Goal: Task Accomplishment & Management: Use online tool/utility

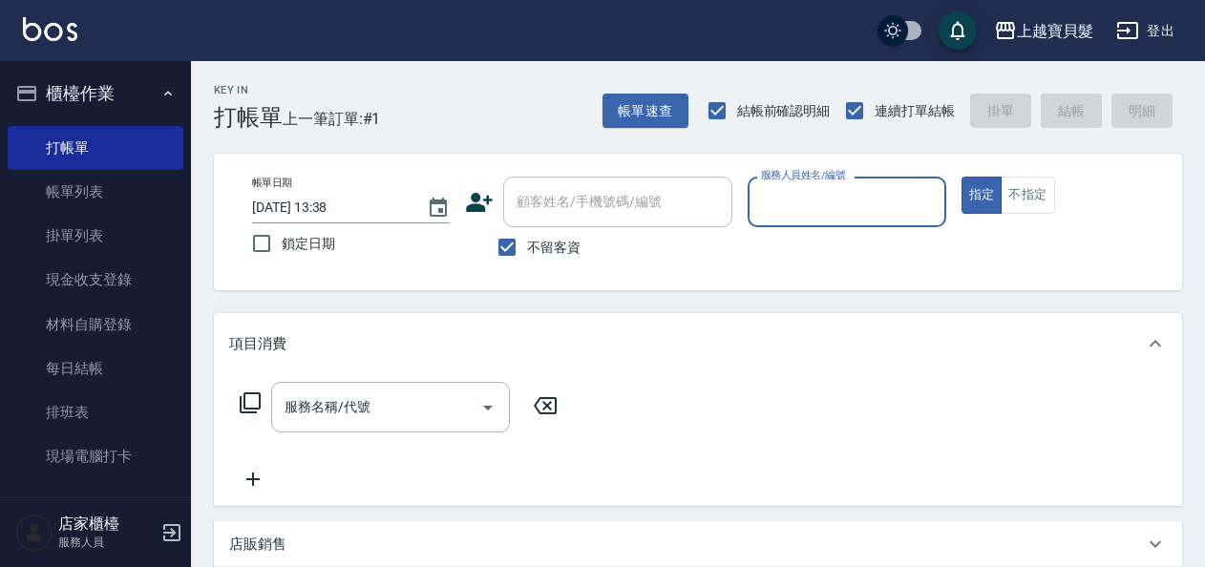
click at [793, 194] on input "服務人員姓名/編號" at bounding box center [846, 201] width 180 height 33
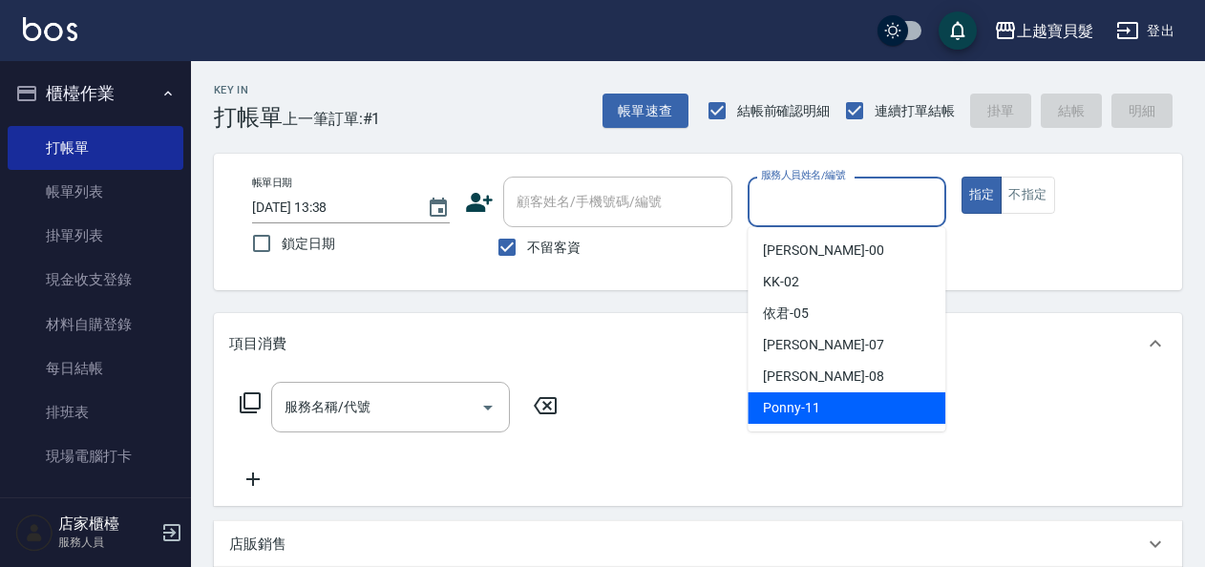
click at [807, 414] on span "Ponny -11" at bounding box center [791, 408] width 57 height 20
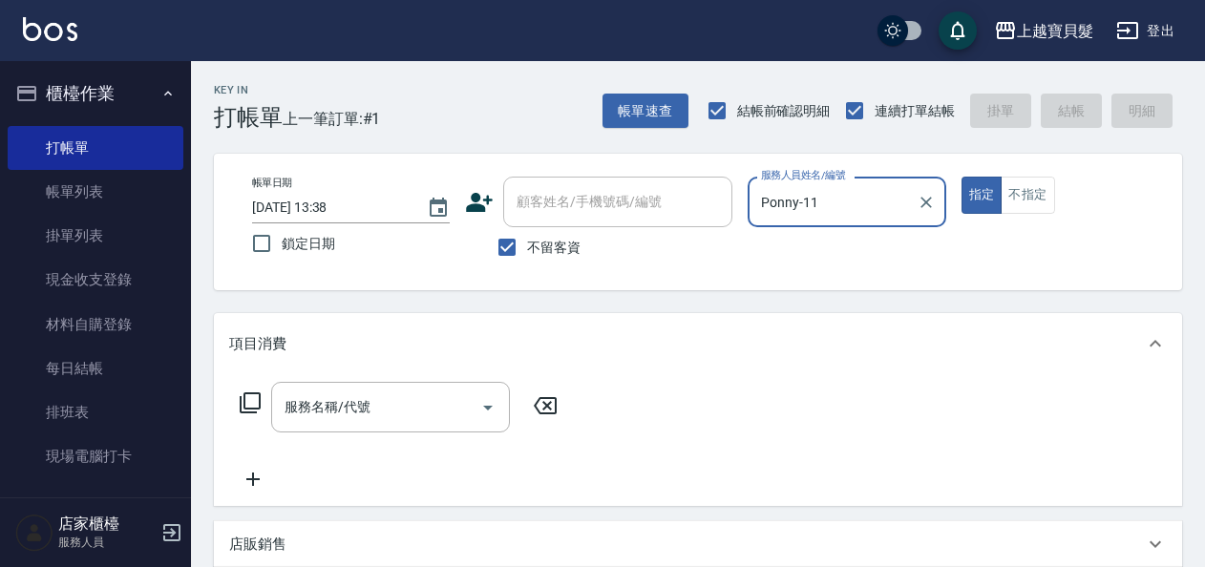
type input "Ponny-11"
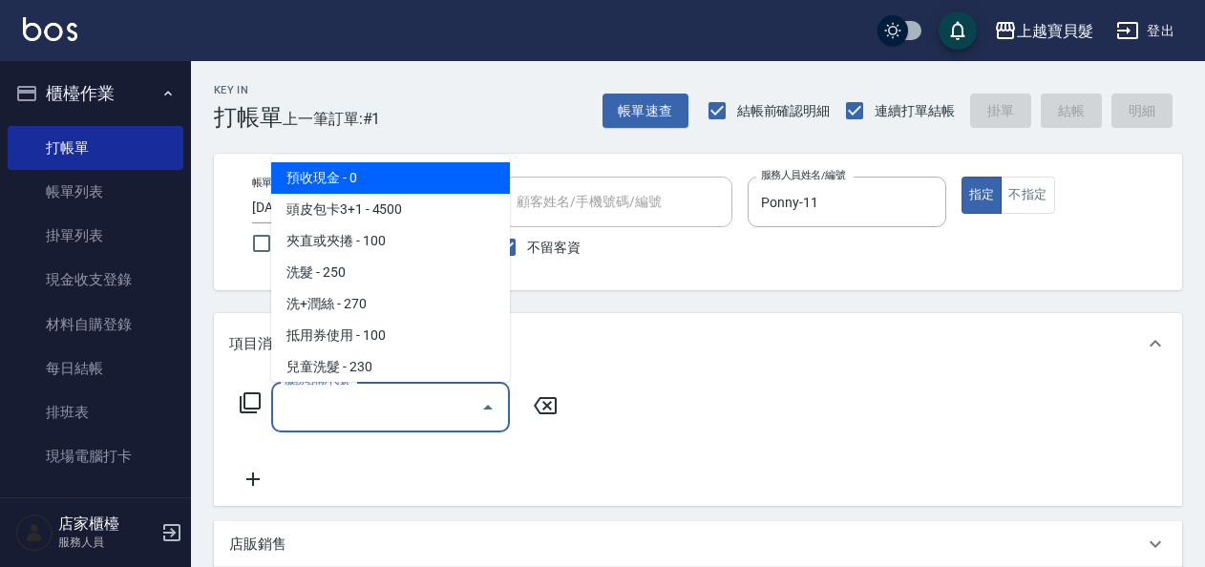
click at [427, 412] on input "服務名稱/代號" at bounding box center [376, 407] width 193 height 33
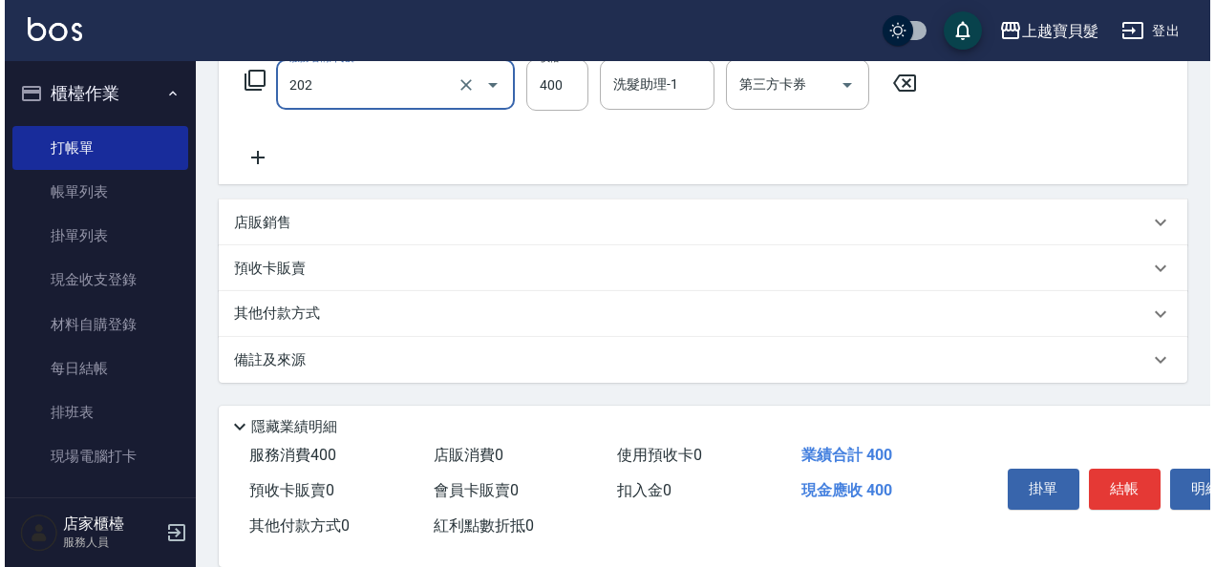
scroll to position [352, 0]
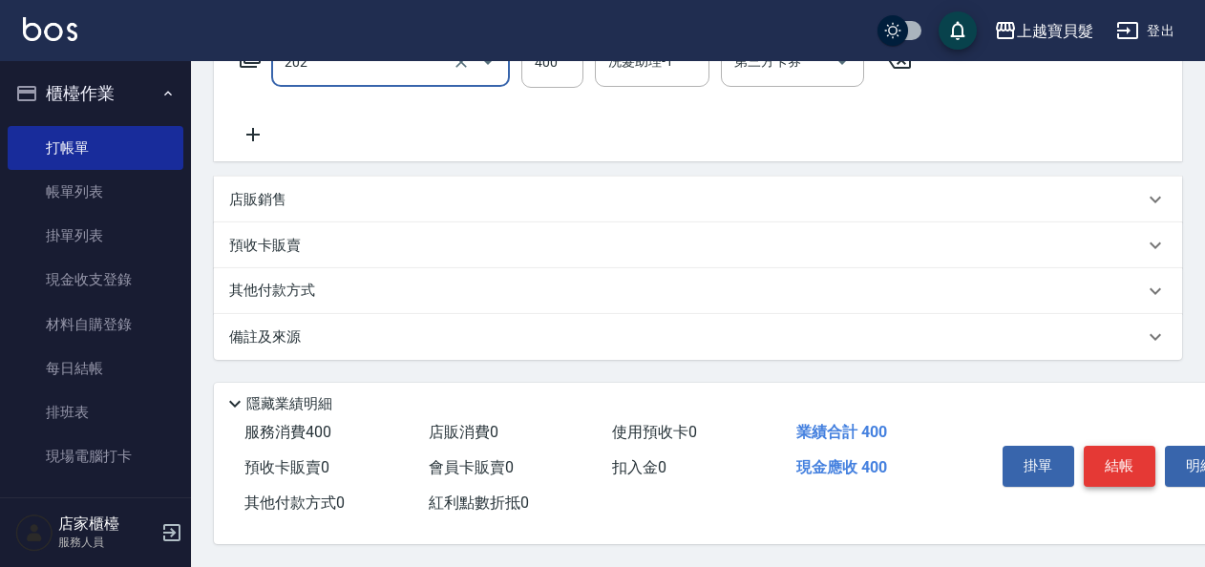
type input "剪髮(202)"
click at [1098, 447] on button "結帳" at bounding box center [1120, 466] width 72 height 40
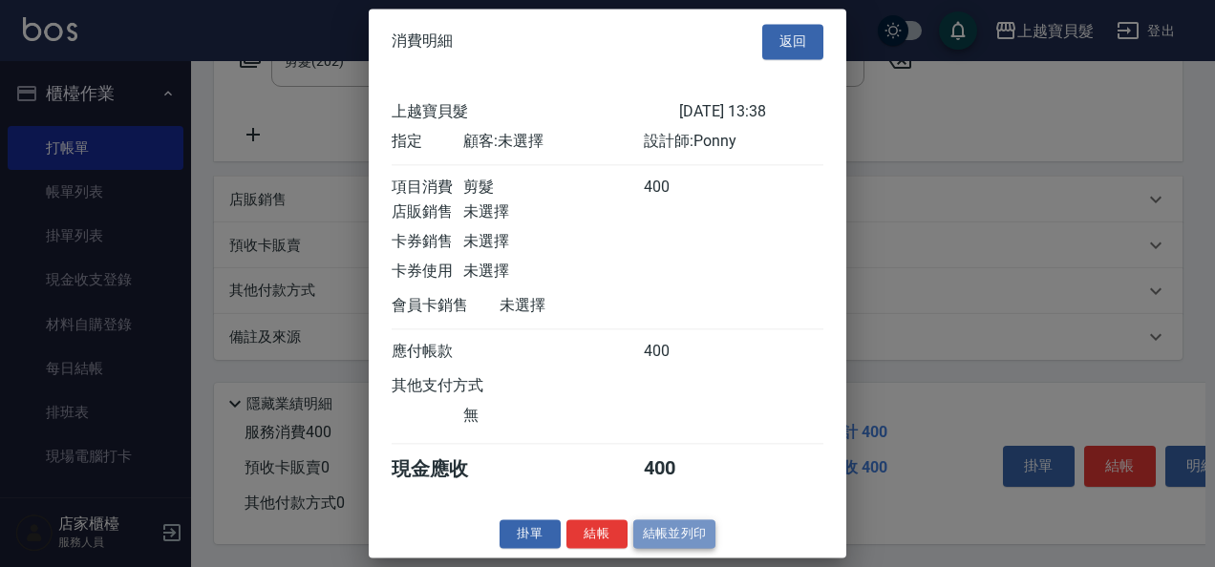
click at [694, 536] on button "結帳並列印" at bounding box center [674, 534] width 83 height 30
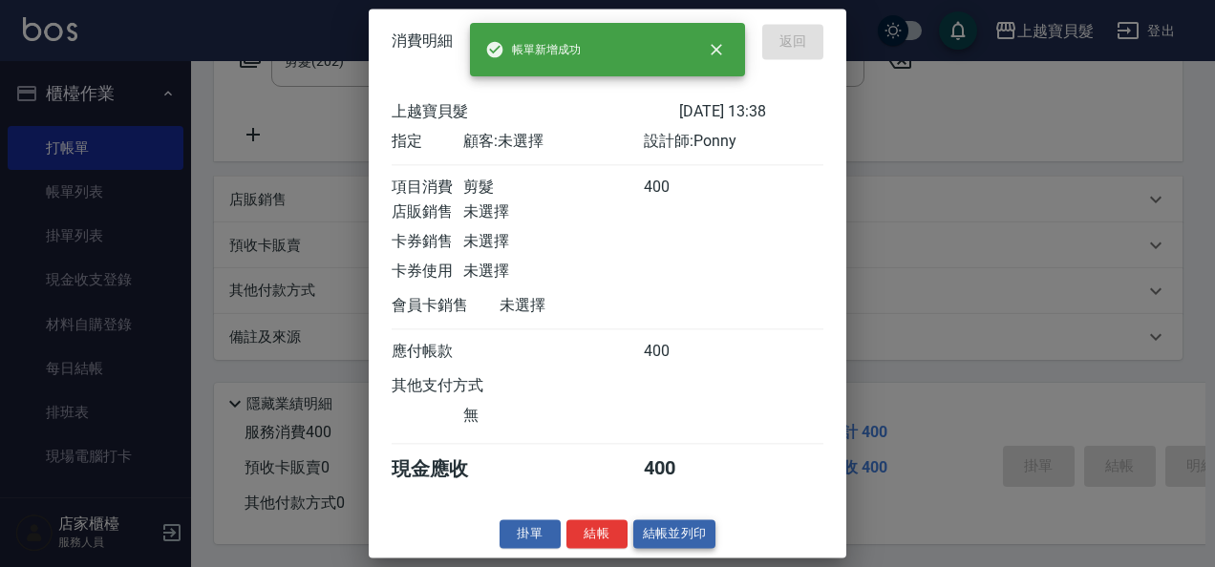
type input "[DATE] 17:05"
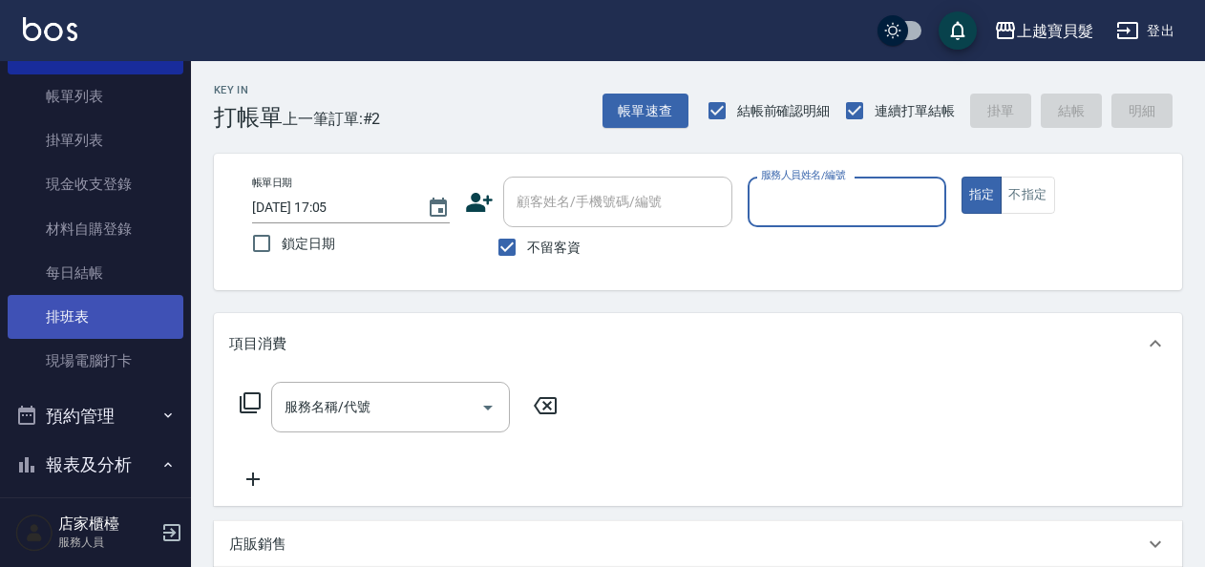
scroll to position [191, 0]
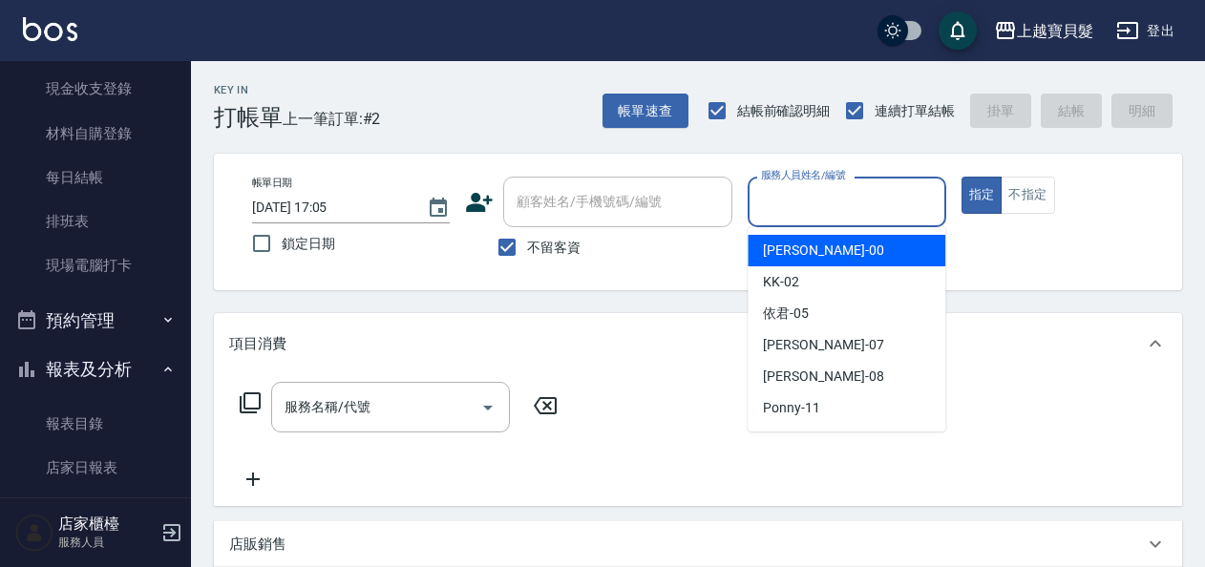
click at [829, 199] on input "服務人員姓名/編號" at bounding box center [846, 201] width 180 height 33
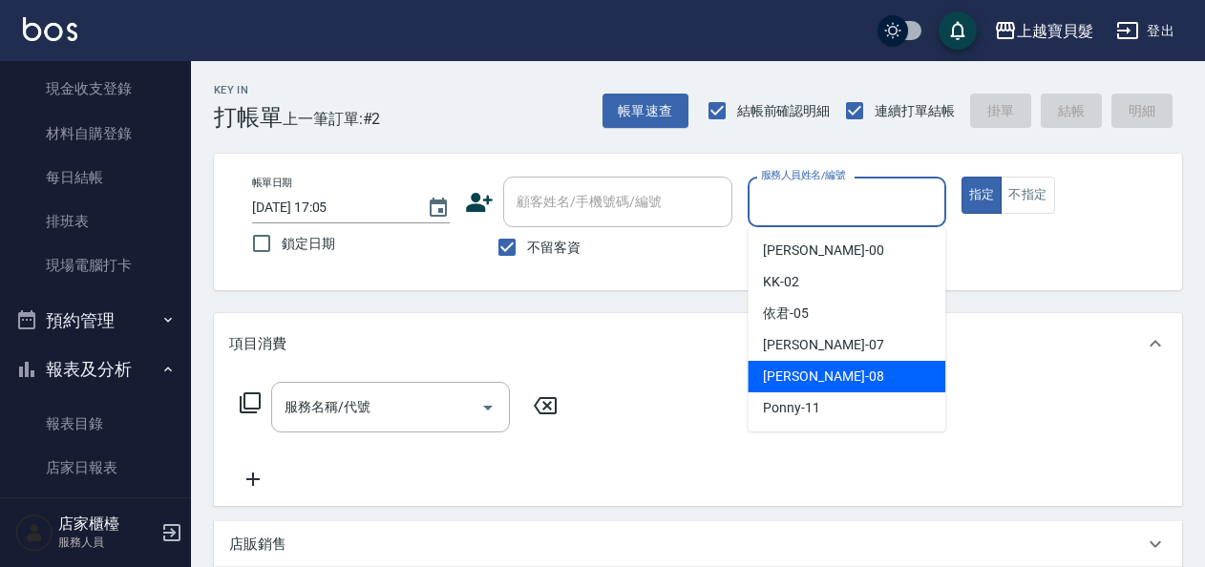
click at [786, 363] on div "[PERSON_NAME] -08" at bounding box center [847, 377] width 198 height 32
type input "[PERSON_NAME]-08"
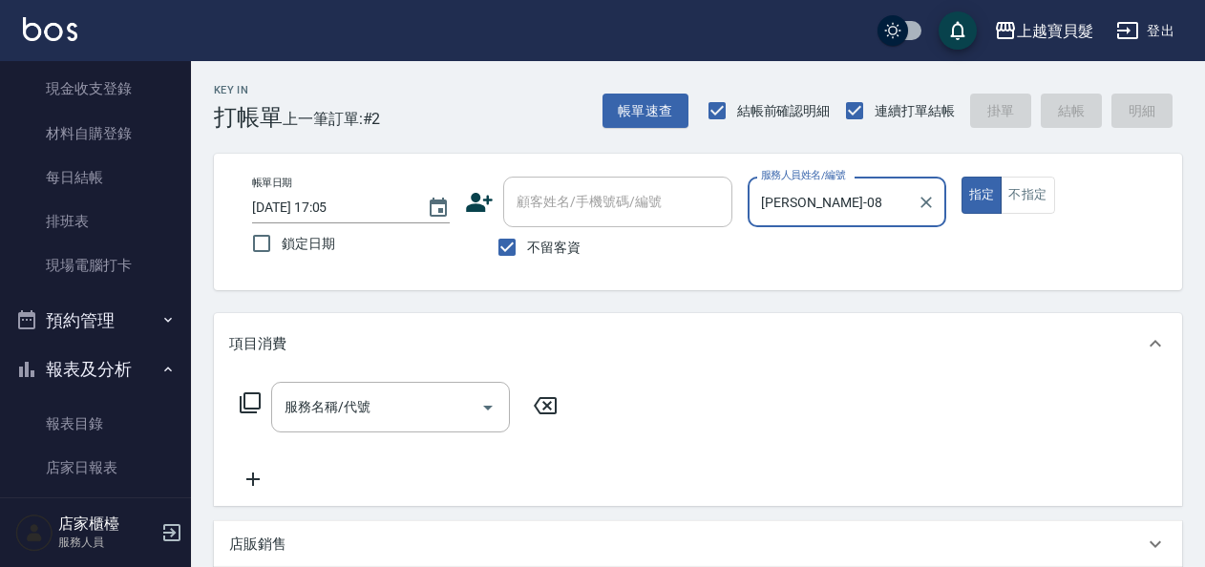
click at [249, 398] on icon at bounding box center [250, 402] width 23 height 23
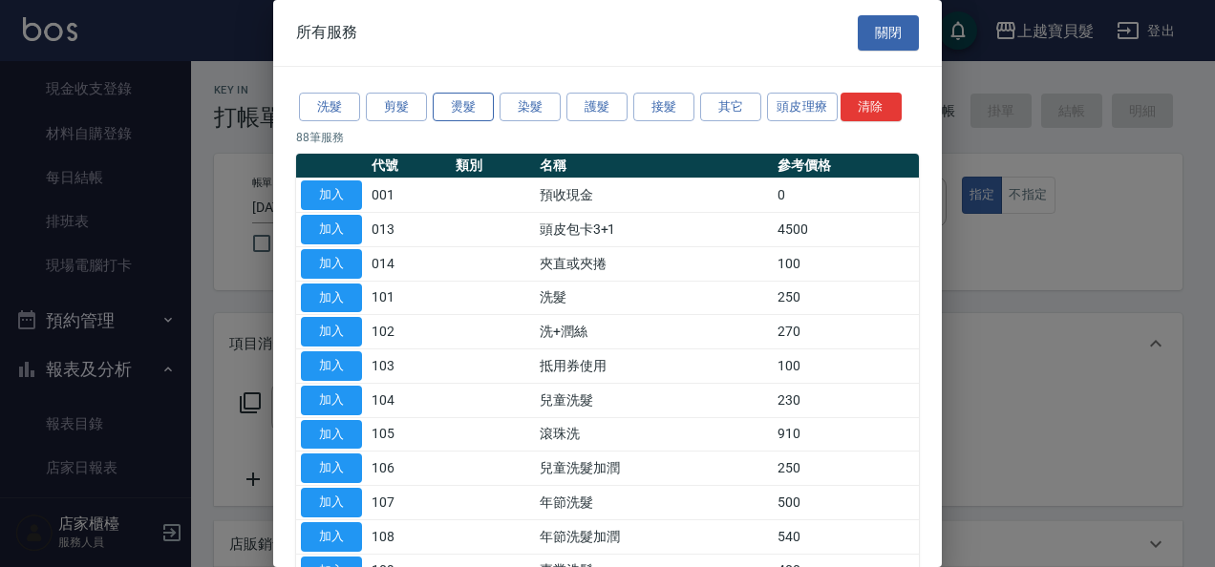
click at [462, 105] on button "燙髮" at bounding box center [463, 108] width 61 height 30
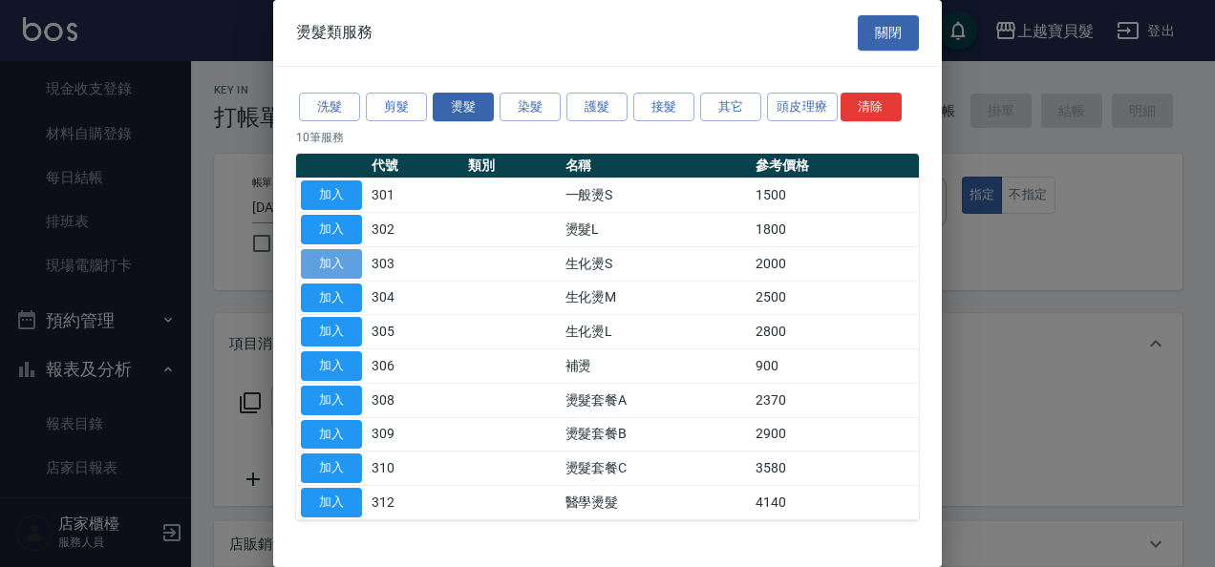
click at [332, 254] on button "加入" at bounding box center [331, 264] width 61 height 30
type input "生化燙S(303)"
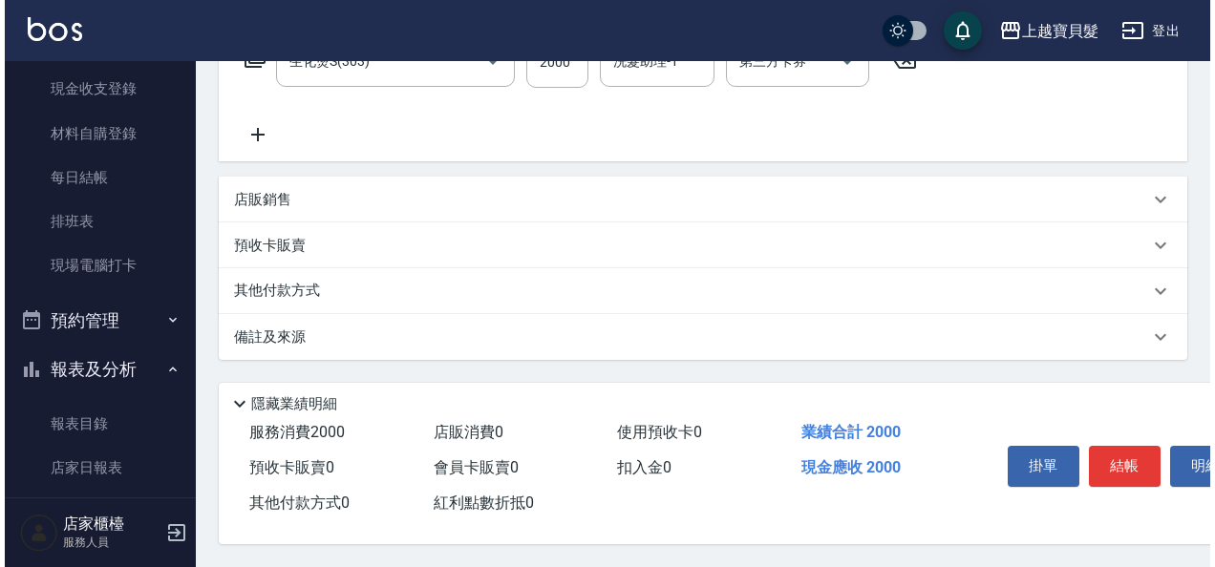
scroll to position [352, 0]
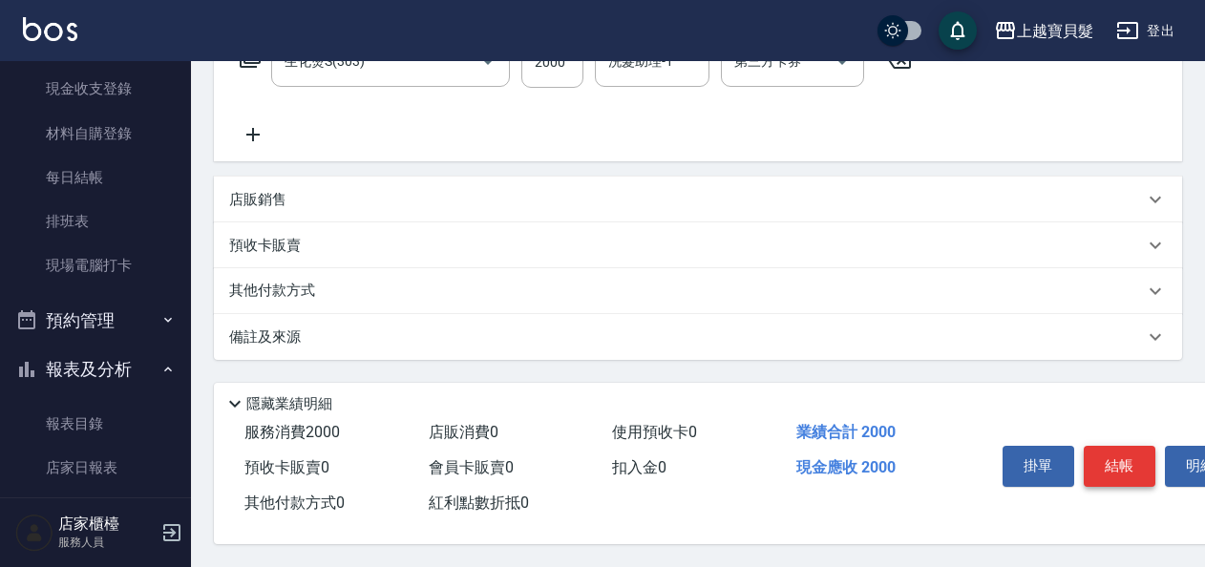
click at [1120, 455] on button "結帳" at bounding box center [1120, 466] width 72 height 40
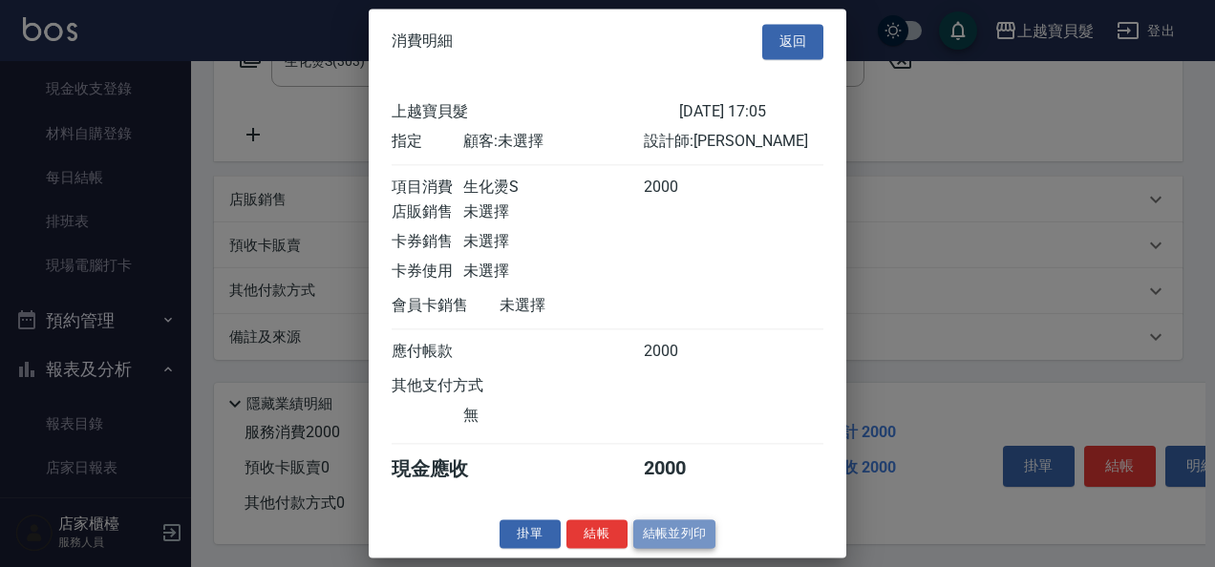
click at [684, 542] on button "結帳並列印" at bounding box center [674, 534] width 83 height 30
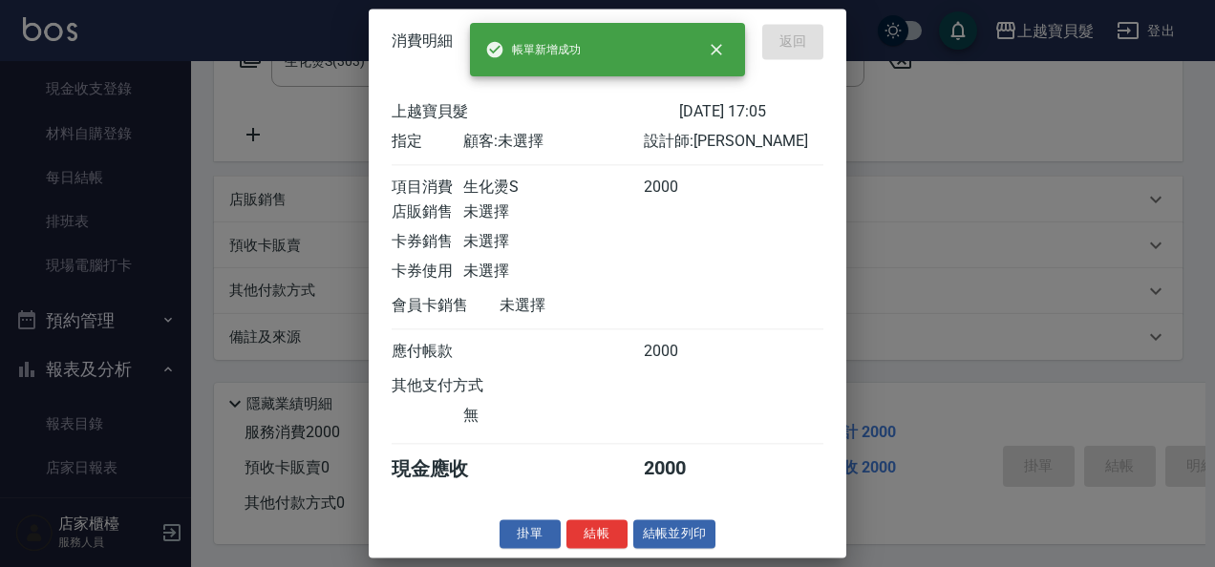
type input "[DATE] 17:10"
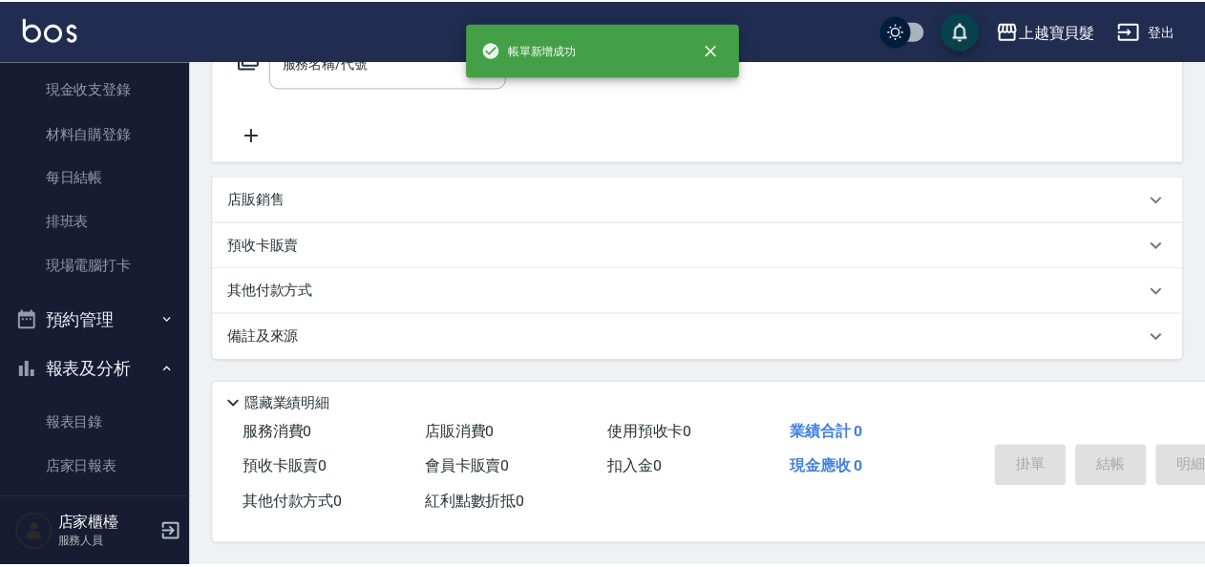
scroll to position [0, 0]
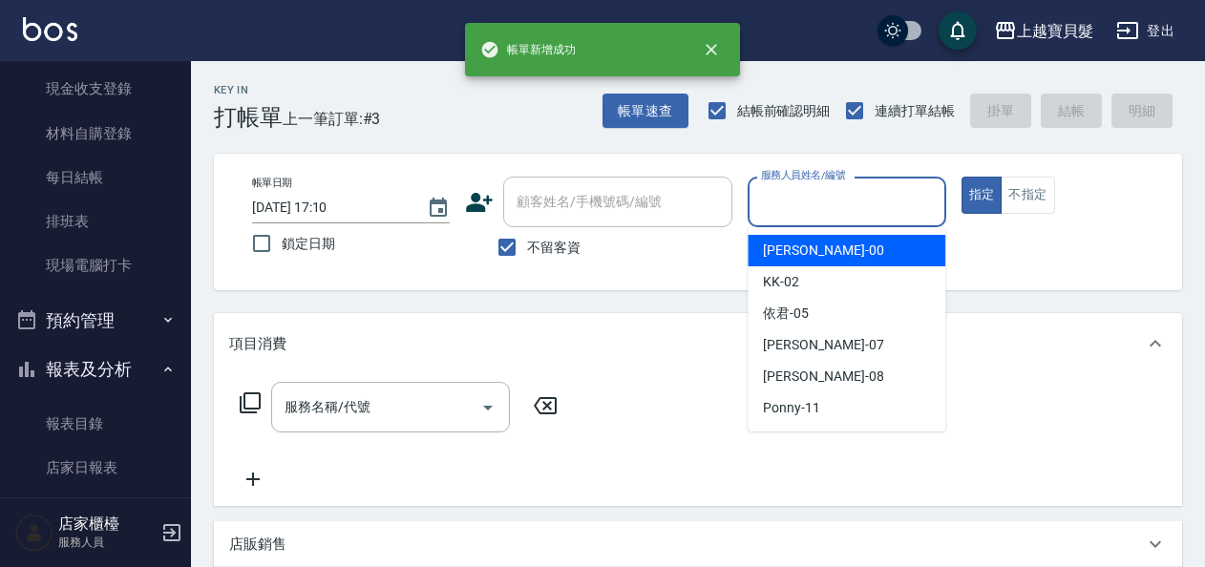
drag, startPoint x: 842, startPoint y: 201, endPoint x: 789, endPoint y: 373, distance: 180.0
click at [836, 206] on input "服務人員姓名/編號" at bounding box center [846, 201] width 180 height 33
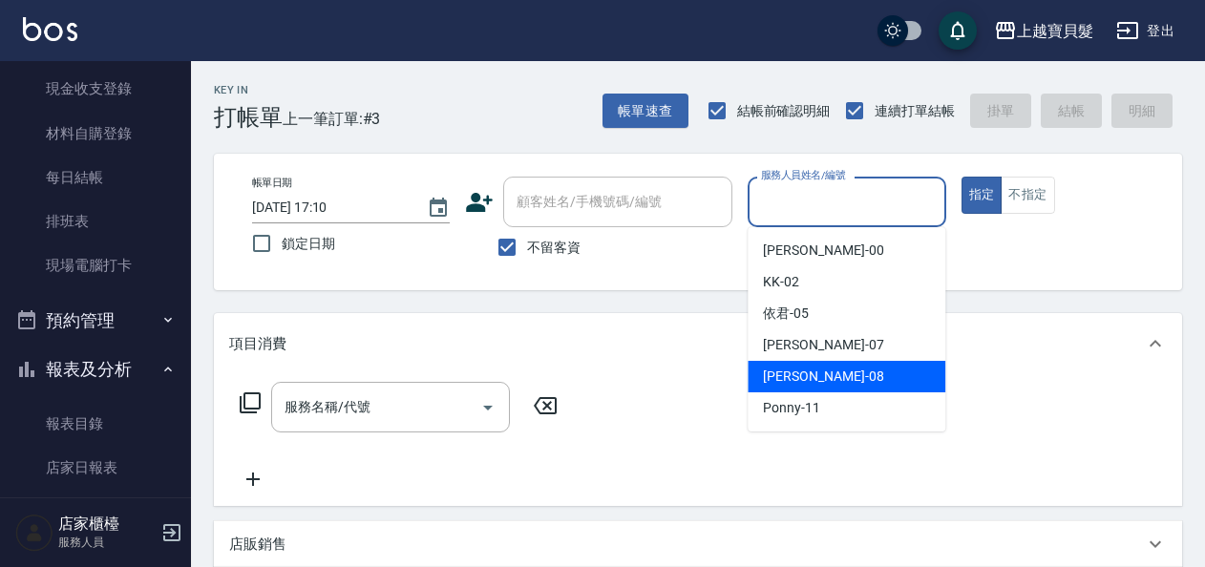
click at [790, 378] on span "[PERSON_NAME] -08" at bounding box center [823, 377] width 120 height 20
type input "[PERSON_NAME]-08"
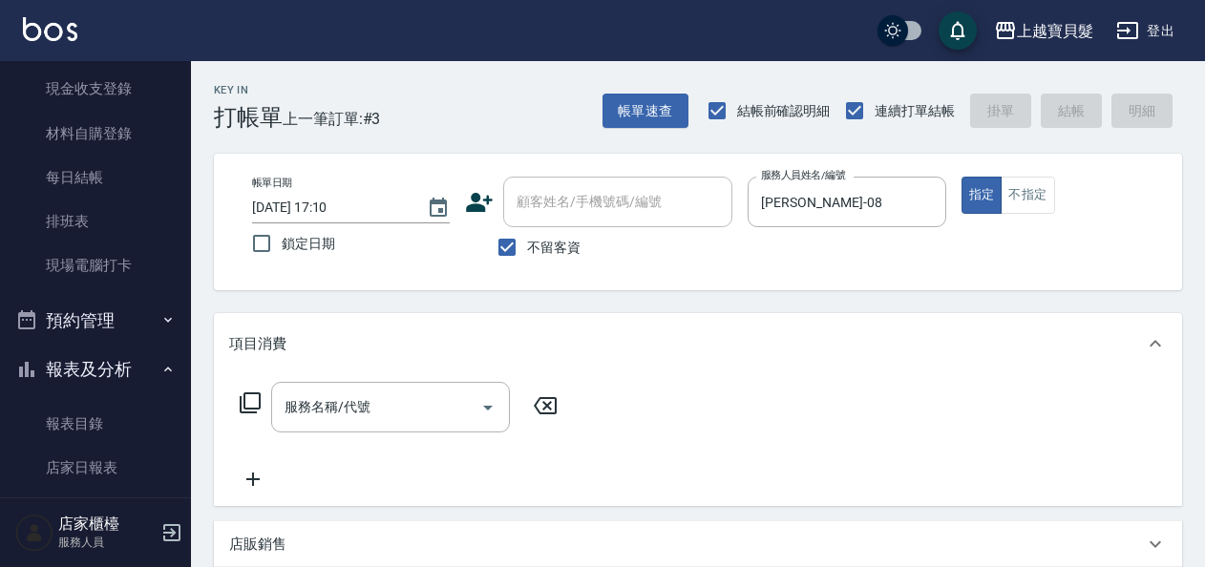
click at [254, 395] on icon at bounding box center [250, 402] width 23 height 23
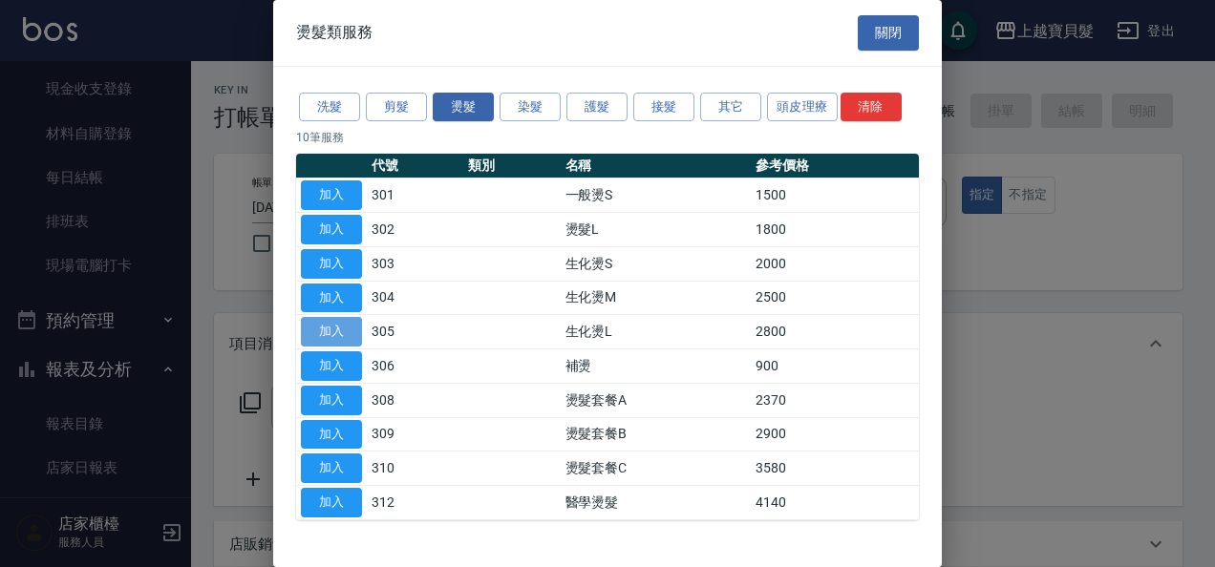
click at [346, 322] on button "加入" at bounding box center [331, 332] width 61 height 30
type input "生化燙L(305)"
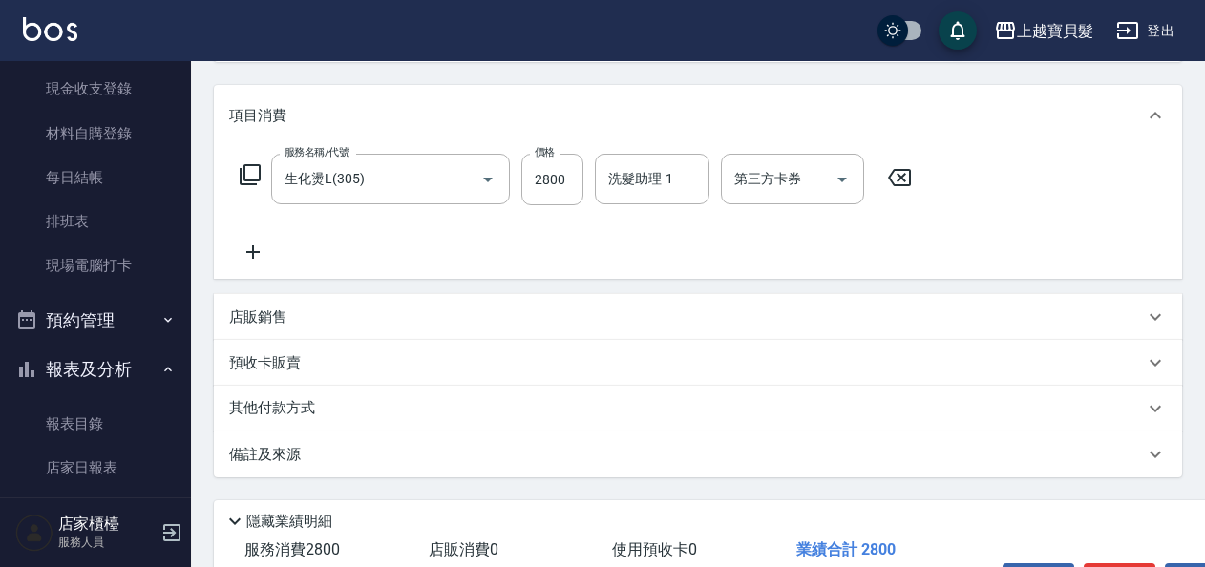
scroll to position [352, 0]
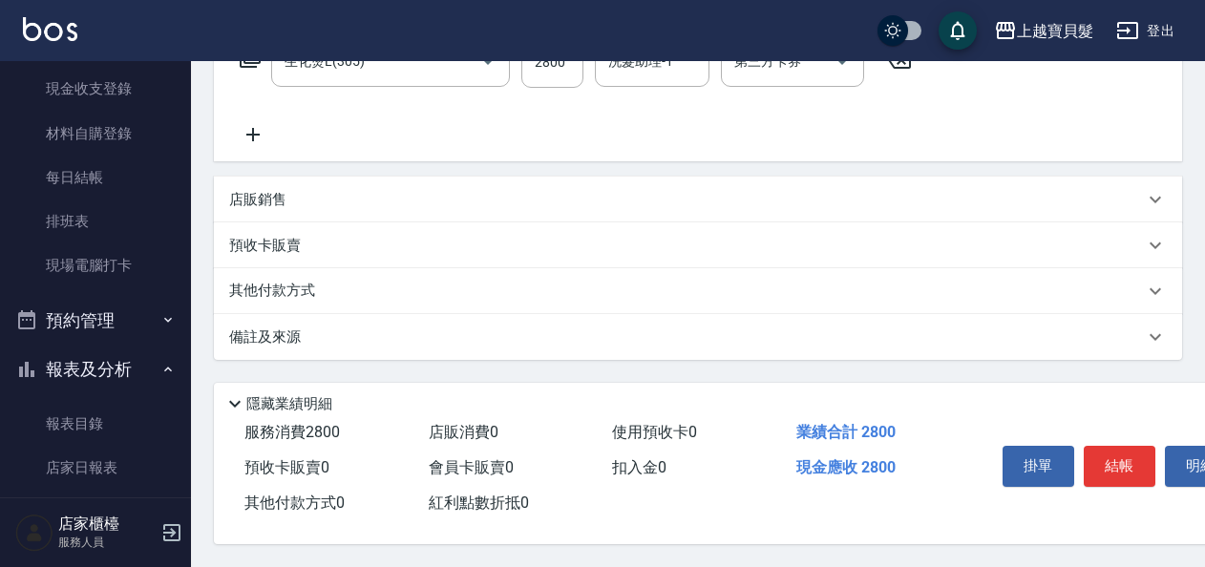
click at [287, 281] on p "其他付款方式" at bounding box center [276, 291] width 95 height 21
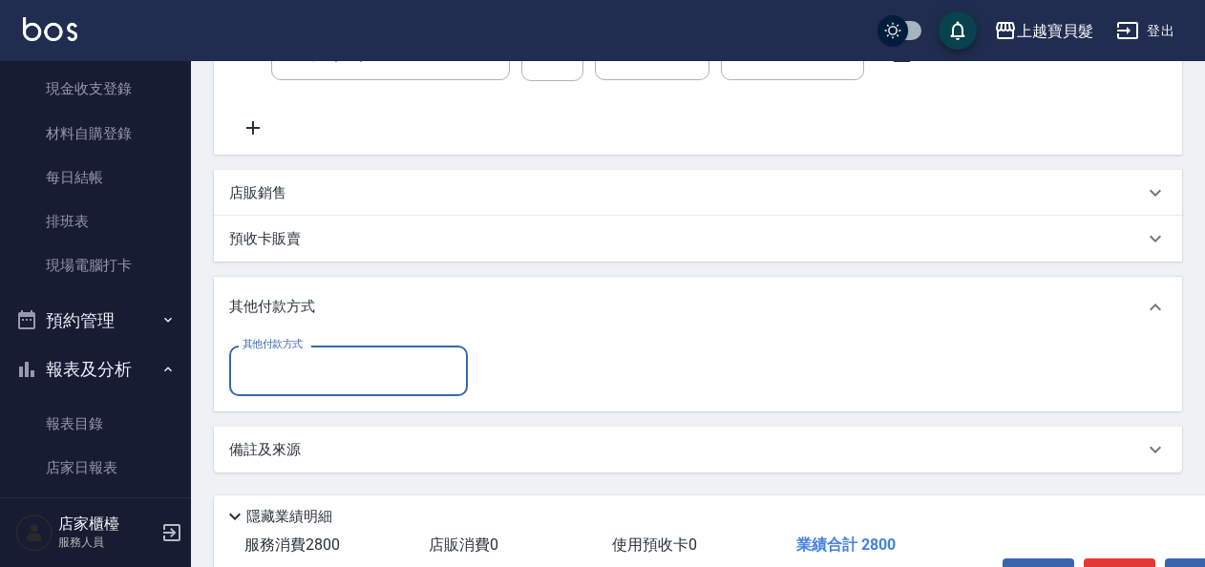
scroll to position [0, 0]
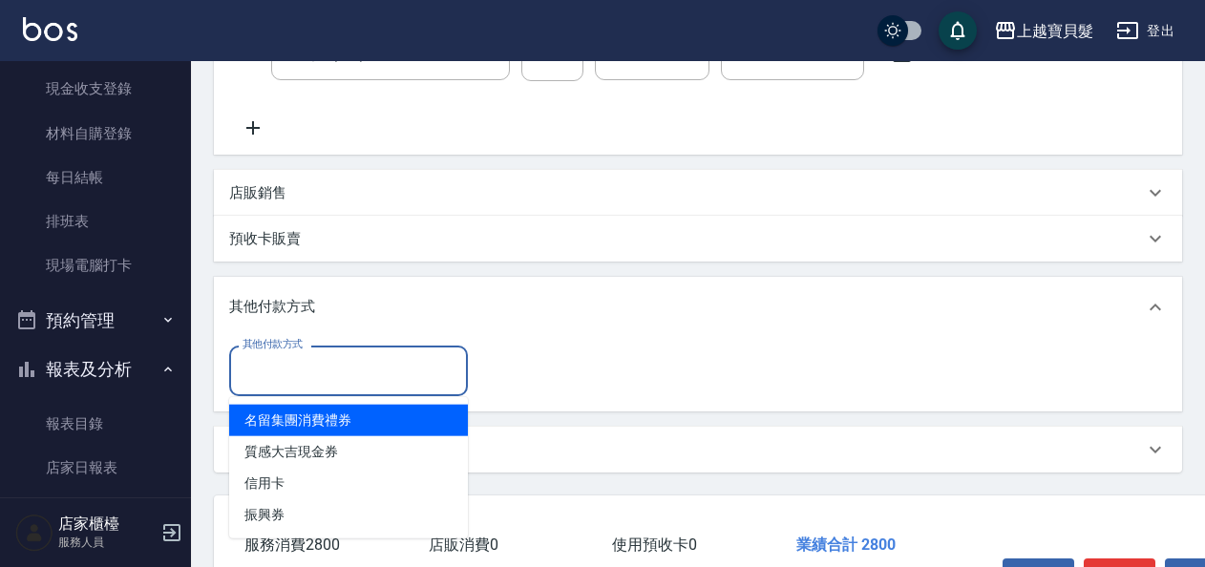
click at [411, 373] on input "其他付款方式" at bounding box center [349, 370] width 222 height 33
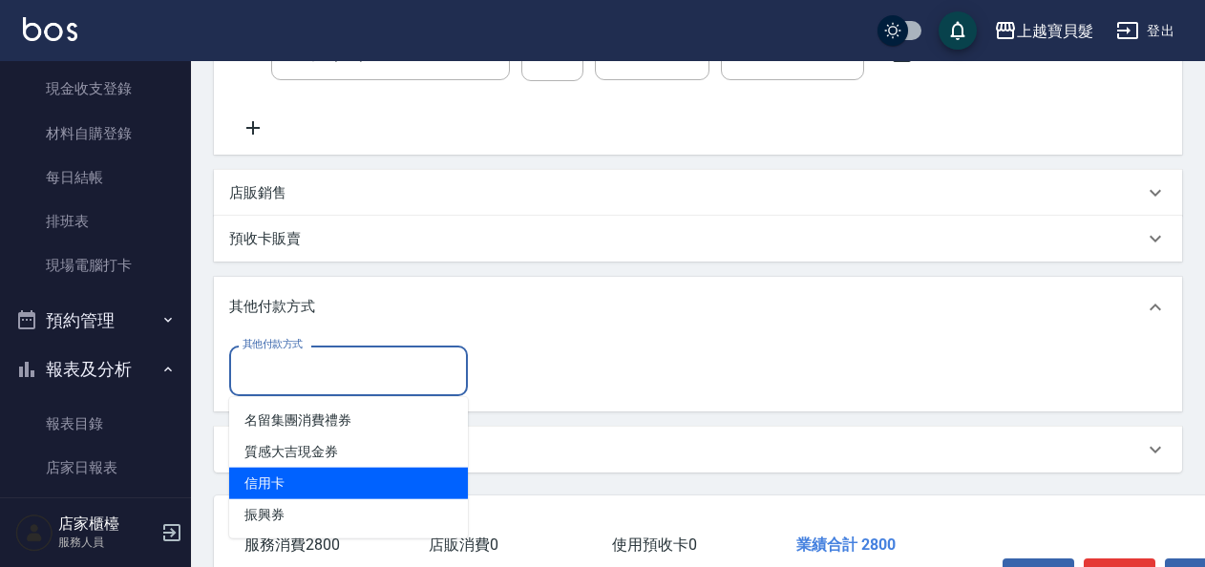
click at [390, 477] on span "信用卡" at bounding box center [348, 484] width 239 height 32
type input "信用卡"
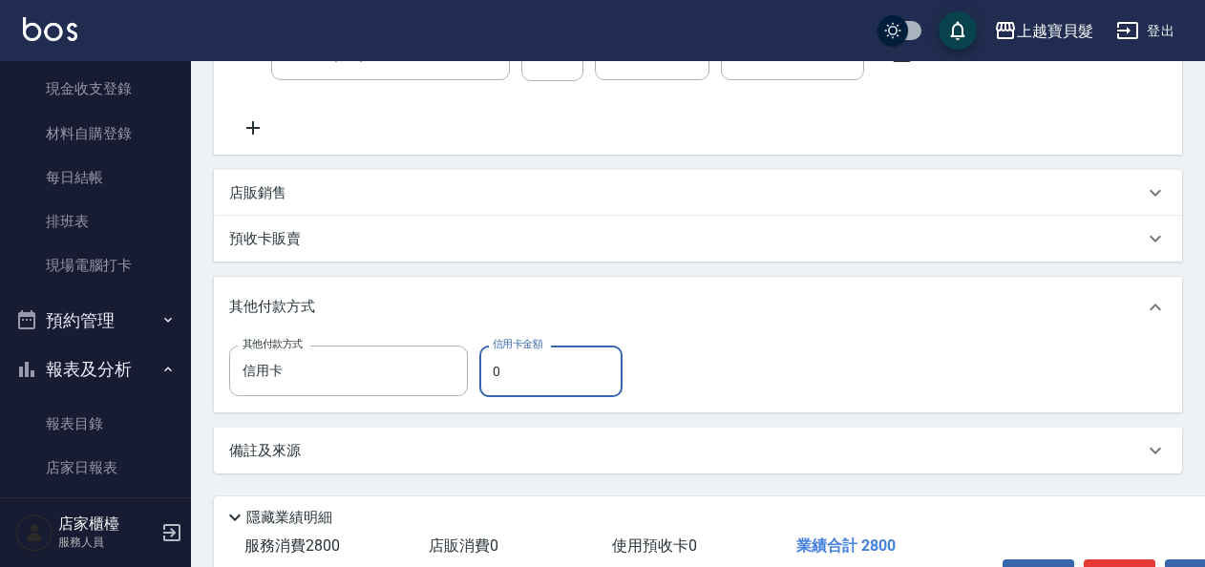
click at [485, 370] on input "0" at bounding box center [550, 372] width 143 height 52
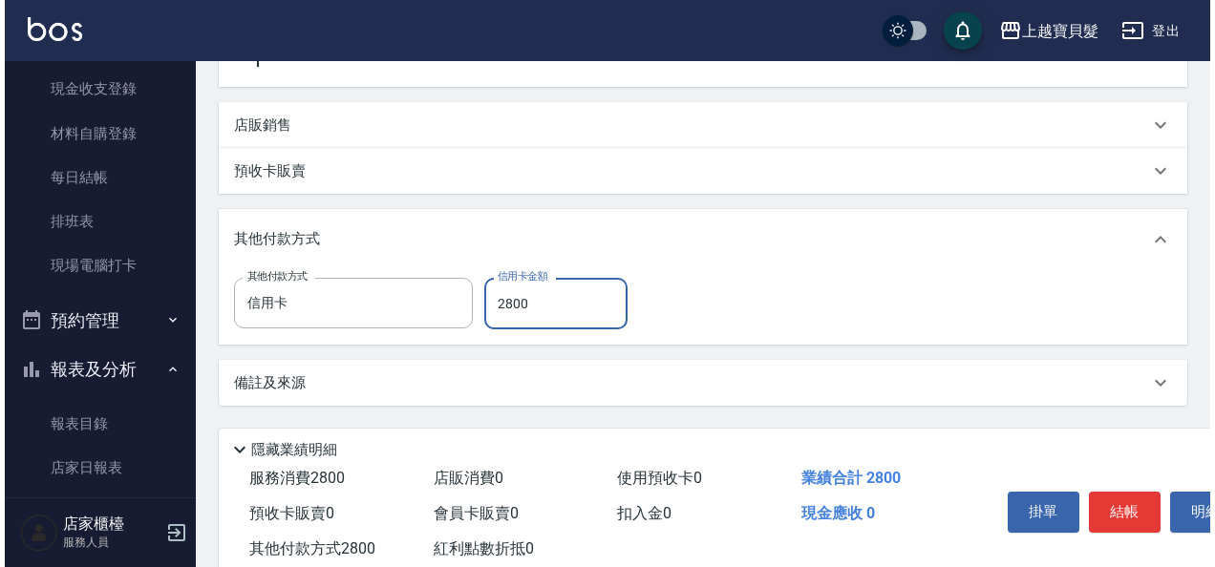
scroll to position [473, 0]
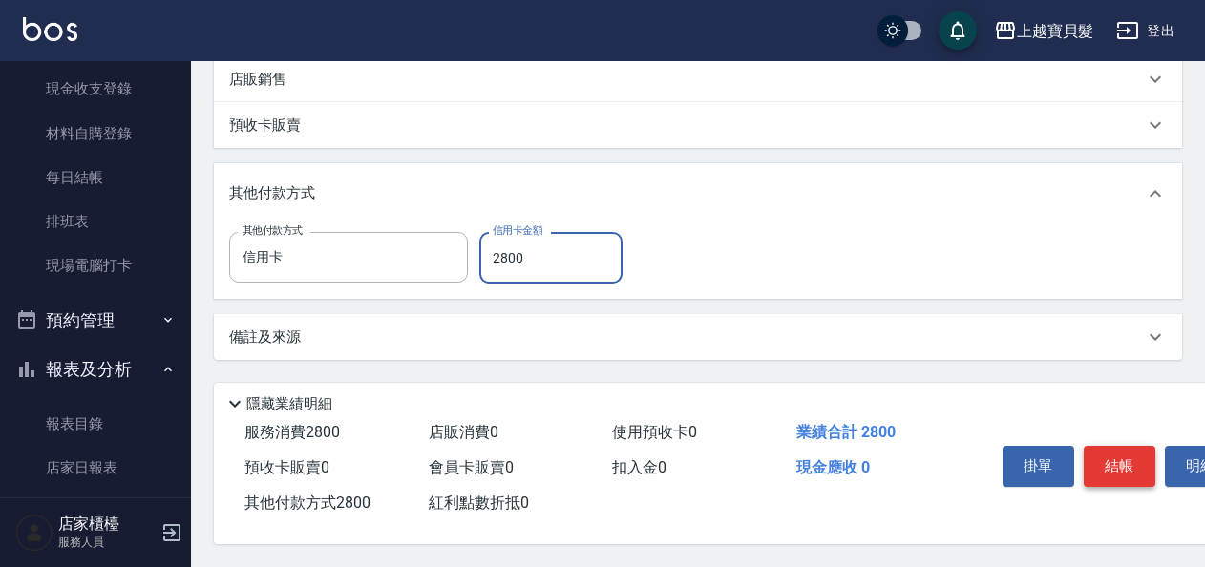
type input "2800"
click at [1128, 458] on button "結帳" at bounding box center [1120, 466] width 72 height 40
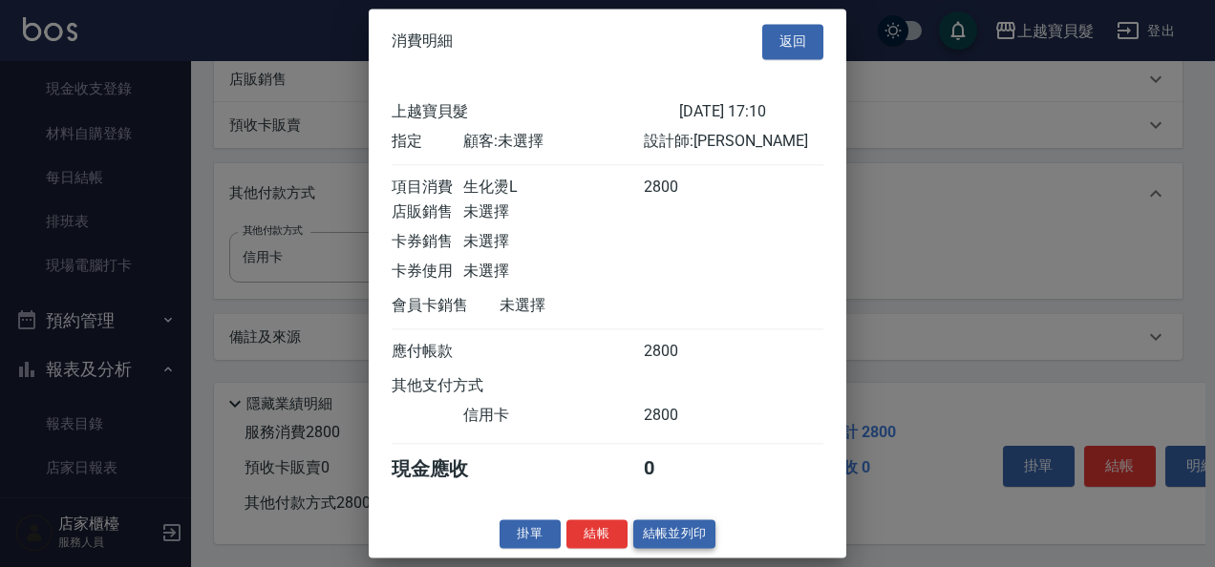
scroll to position [5, 0]
click at [655, 537] on button "結帳並列印" at bounding box center [674, 534] width 83 height 30
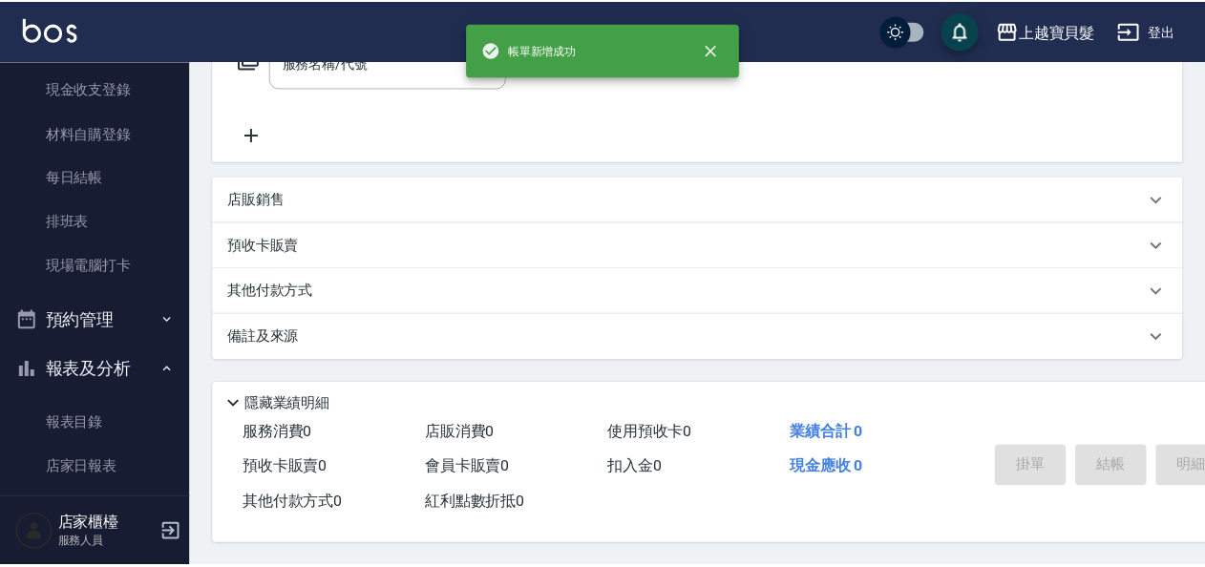
scroll to position [0, 0]
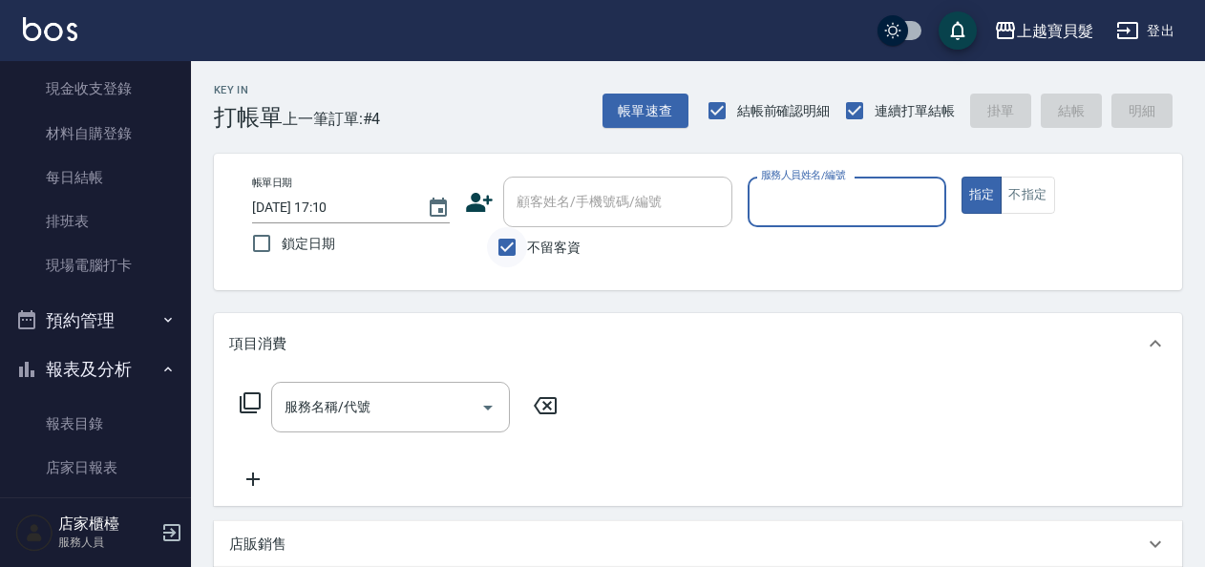
drag, startPoint x: 510, startPoint y: 246, endPoint x: 518, endPoint y: 231, distance: 17.1
click at [510, 243] on input "不留客資" at bounding box center [507, 247] width 40 height 40
checkbox input "false"
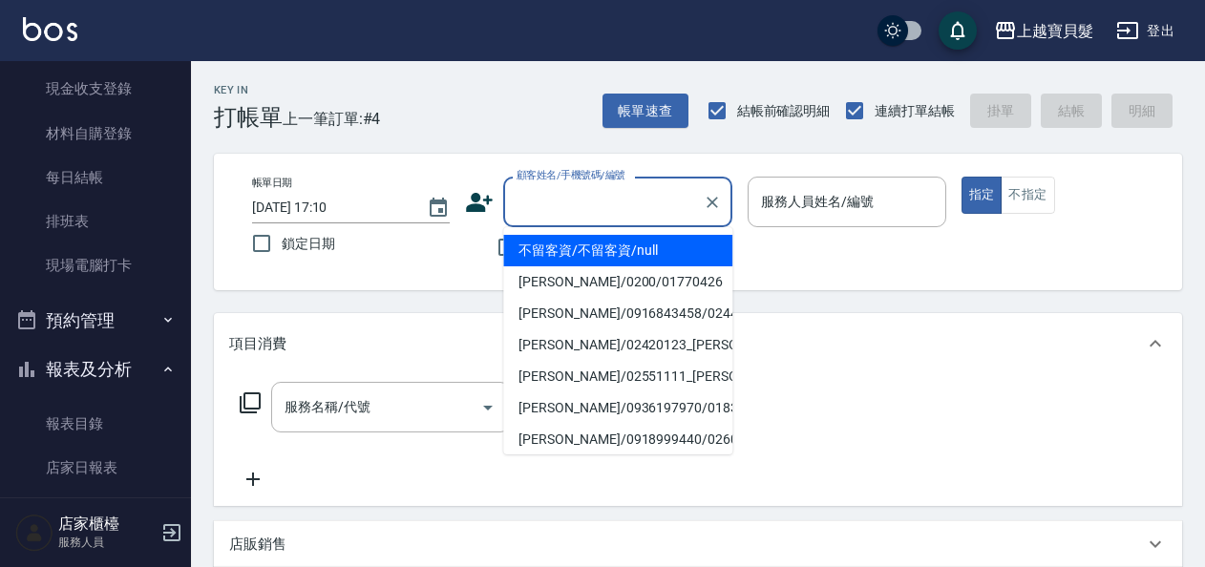
click at [577, 201] on input "顧客姓名/手機號碼/編號" at bounding box center [603, 201] width 183 height 33
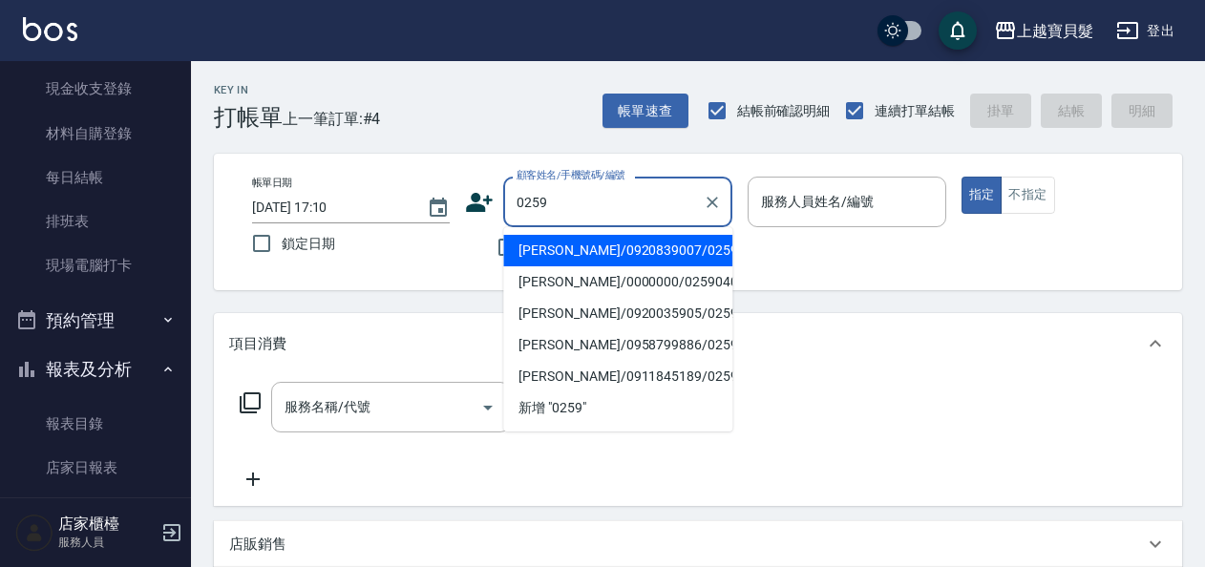
click at [586, 252] on li "[PERSON_NAME]/0920839007/02591005" at bounding box center [617, 251] width 229 height 32
type input "[PERSON_NAME]/0920839007/02591005"
type input "[PERSON_NAME]-08"
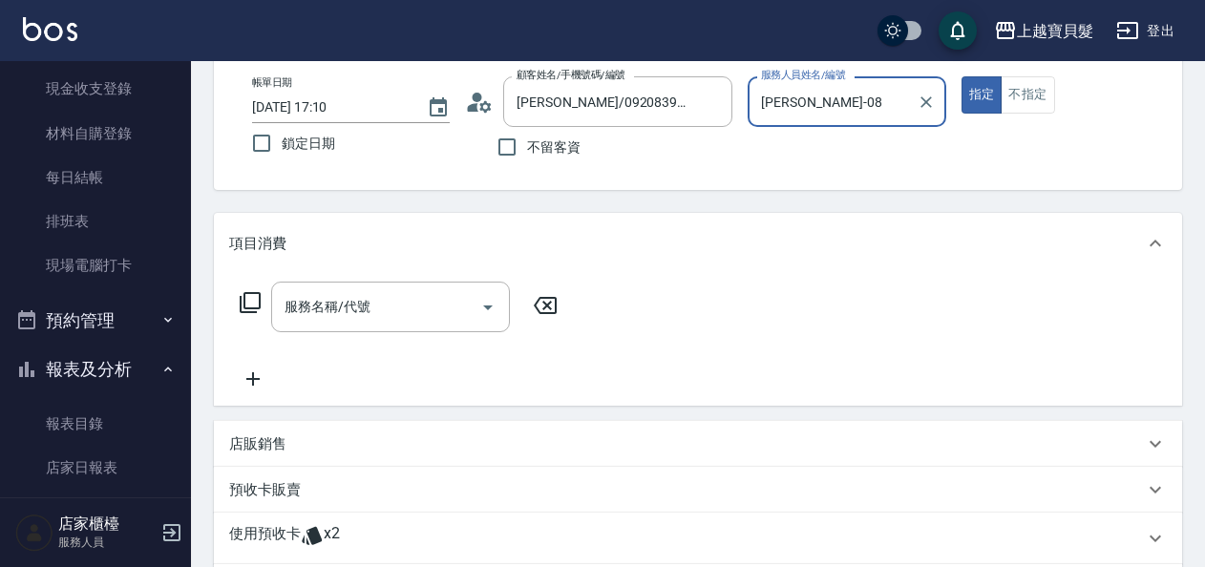
scroll to position [191, 0]
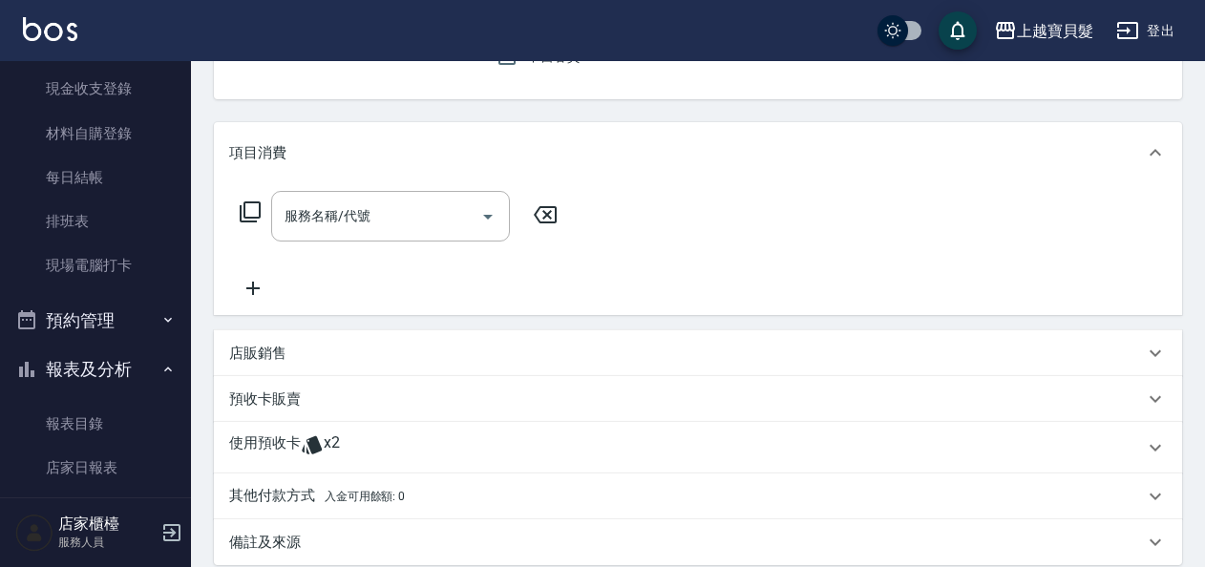
click at [330, 447] on span "x2" at bounding box center [332, 447] width 16 height 29
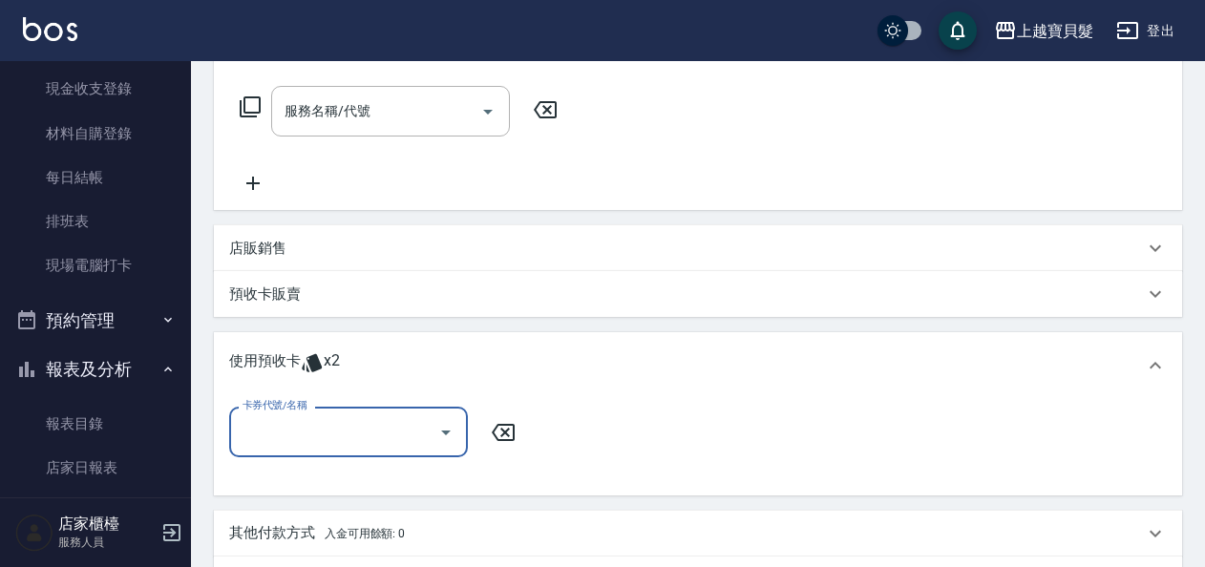
scroll to position [382, 0]
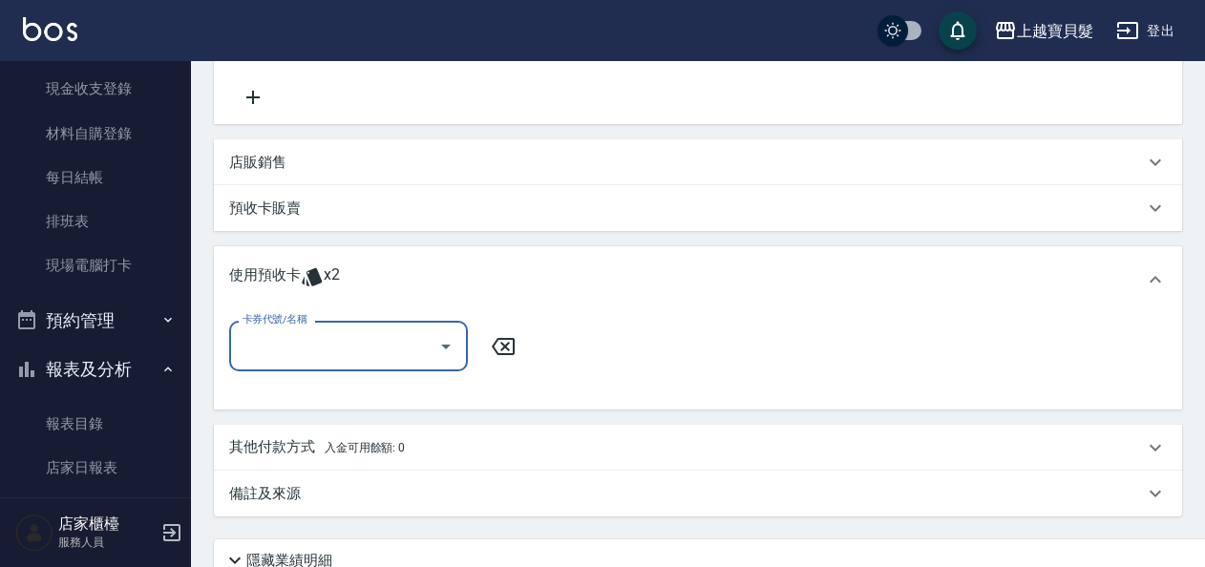
click at [440, 351] on icon "Open" at bounding box center [445, 346] width 23 height 23
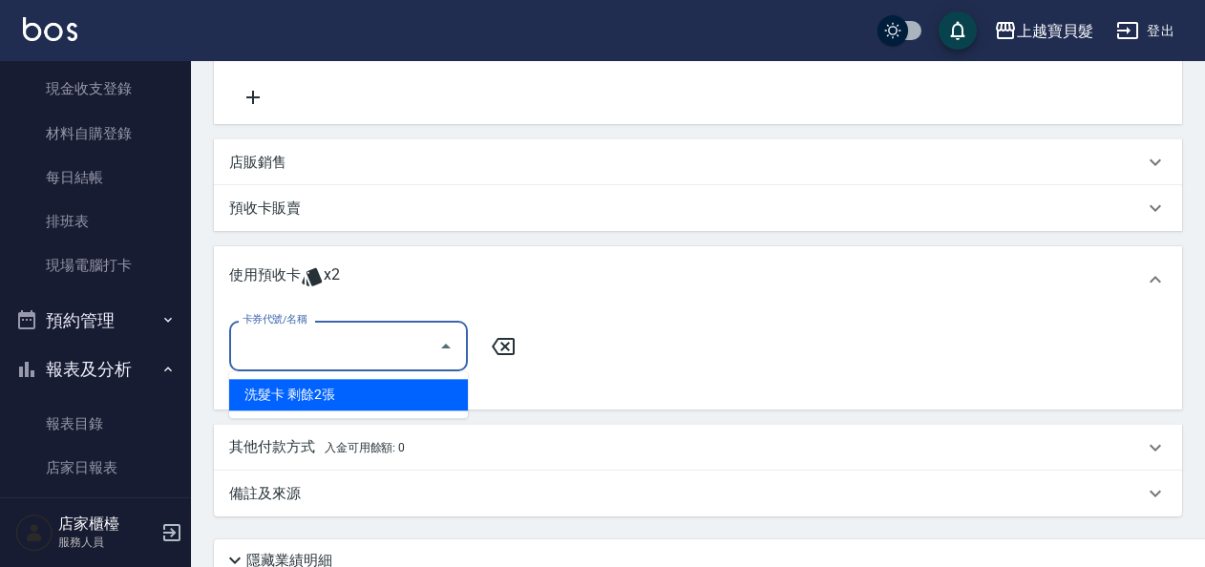
click at [443, 391] on div "洗髮卡 剩餘2張" at bounding box center [348, 395] width 239 height 32
type input "洗髮卡"
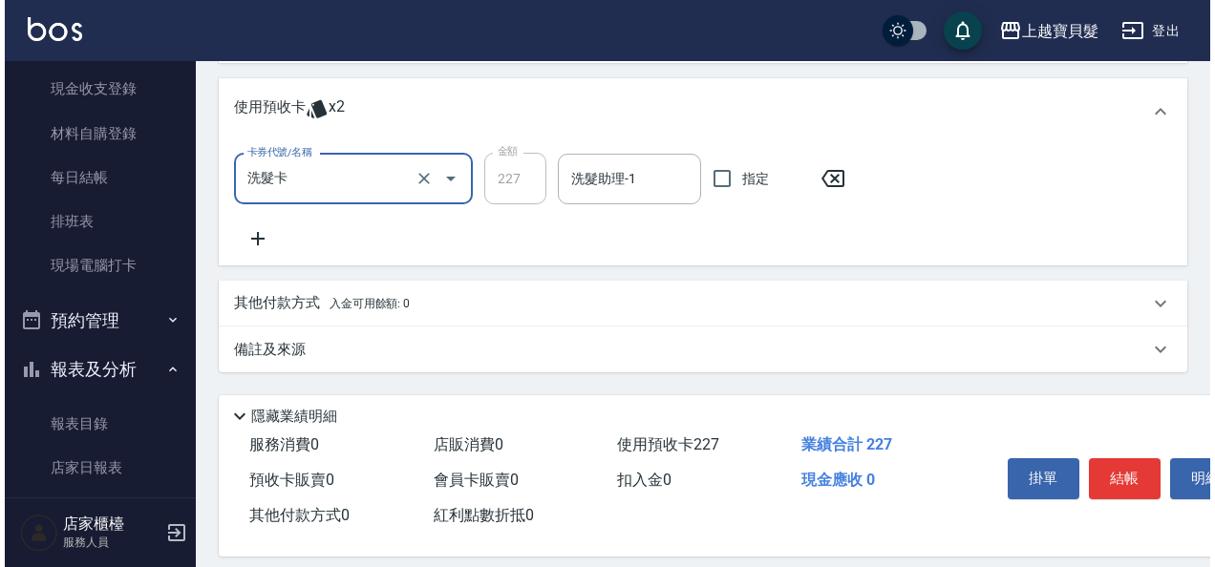
scroll to position [569, 0]
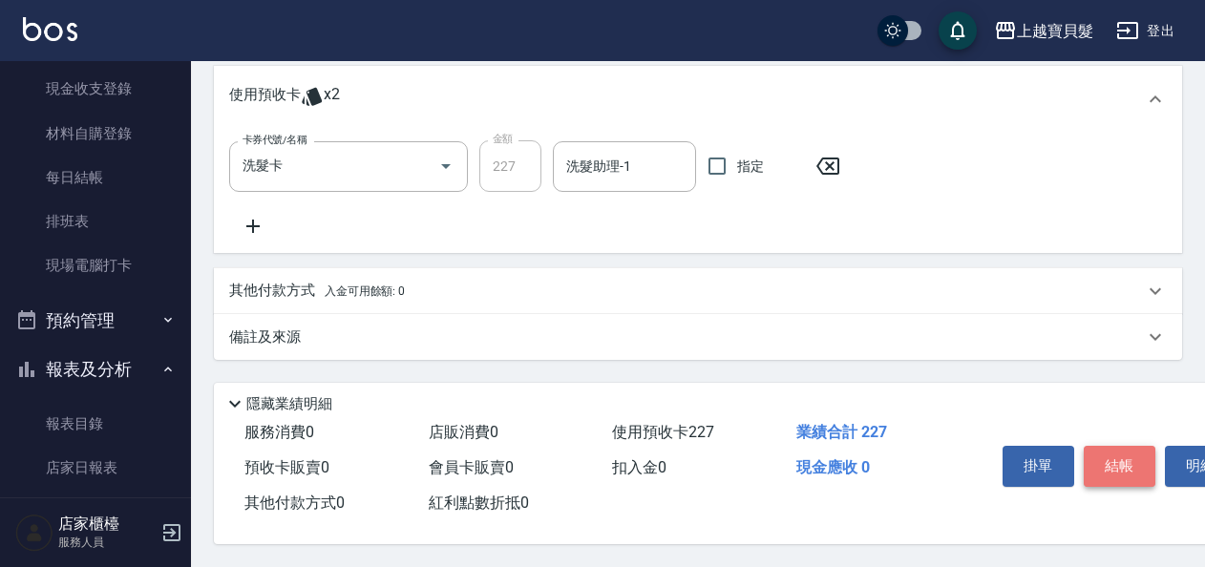
click at [1117, 460] on button "結帳" at bounding box center [1120, 466] width 72 height 40
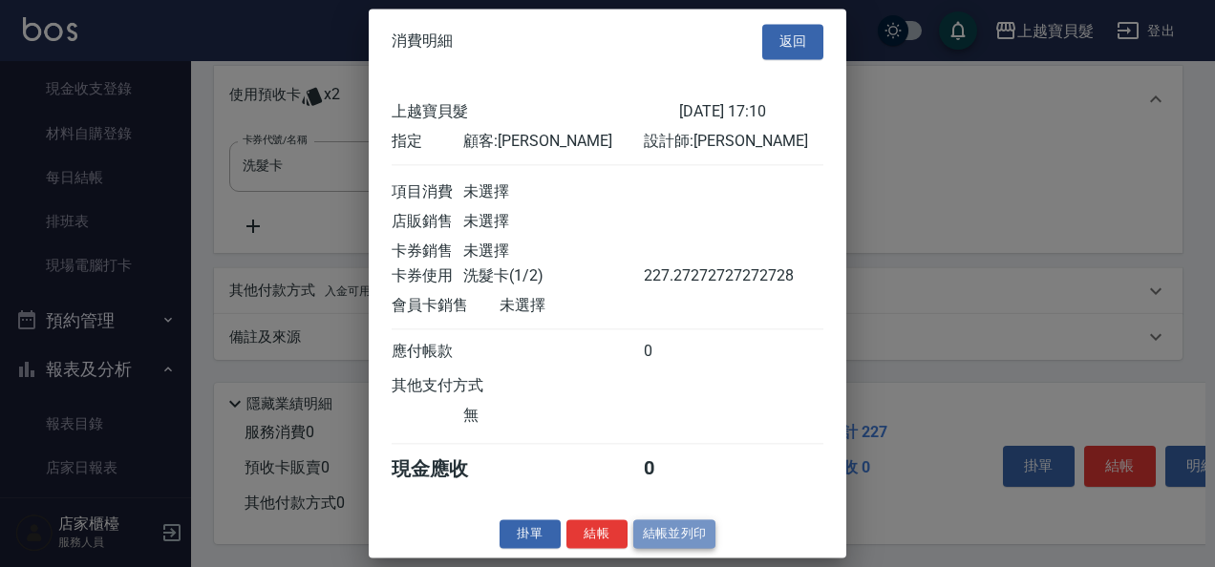
click at [658, 548] on button "結帳並列印" at bounding box center [674, 534] width 83 height 30
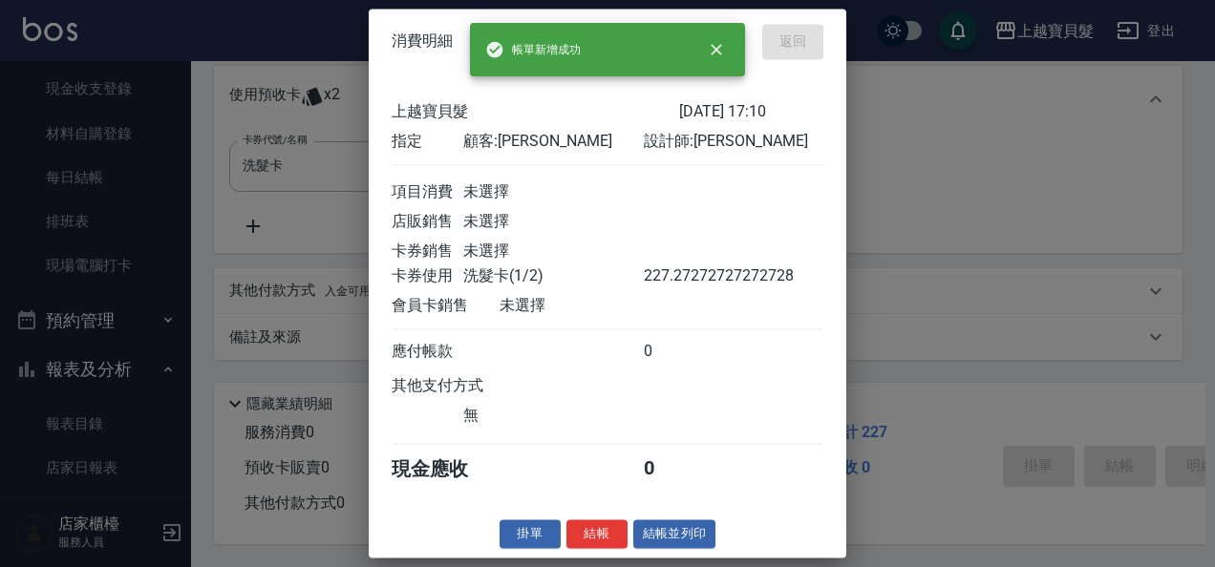
type input "[DATE] 17:11"
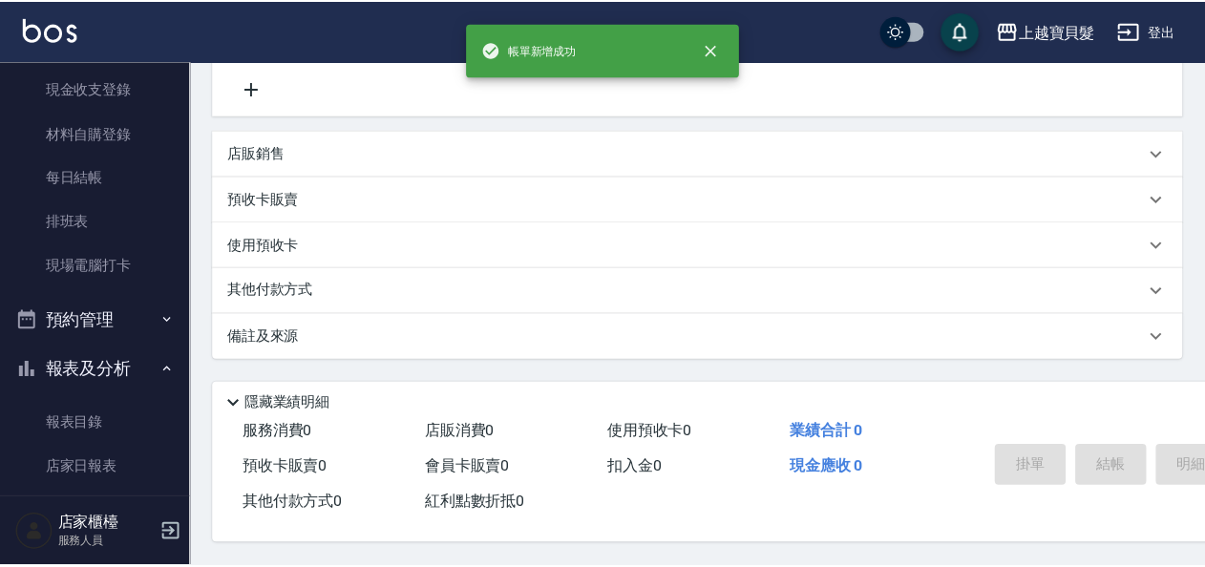
scroll to position [0, 0]
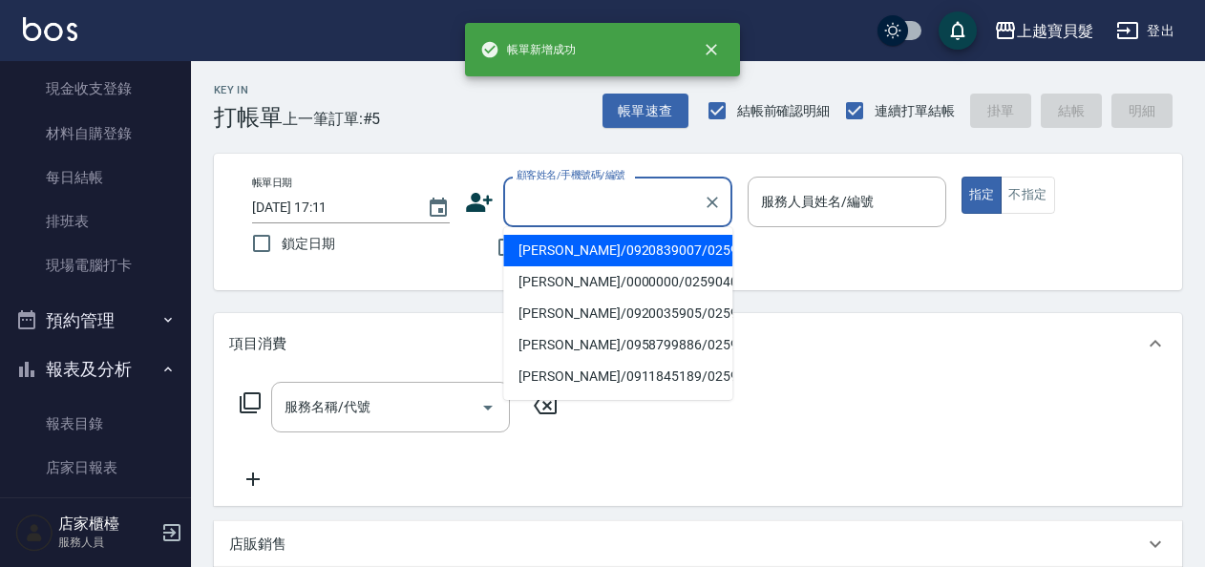
click at [599, 199] on input "顧客姓名/手機號碼/編號" at bounding box center [603, 201] width 183 height 33
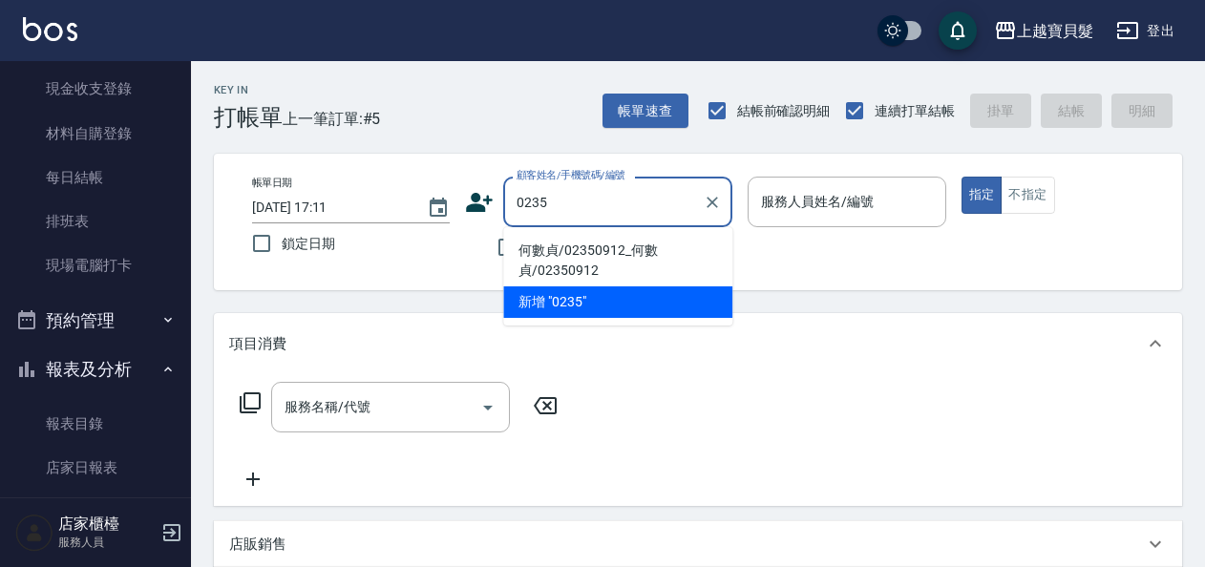
click at [560, 241] on li "何數貞/02350912_何數貞/02350912" at bounding box center [617, 261] width 229 height 52
type input "何數貞/02350912_何數貞/02350912"
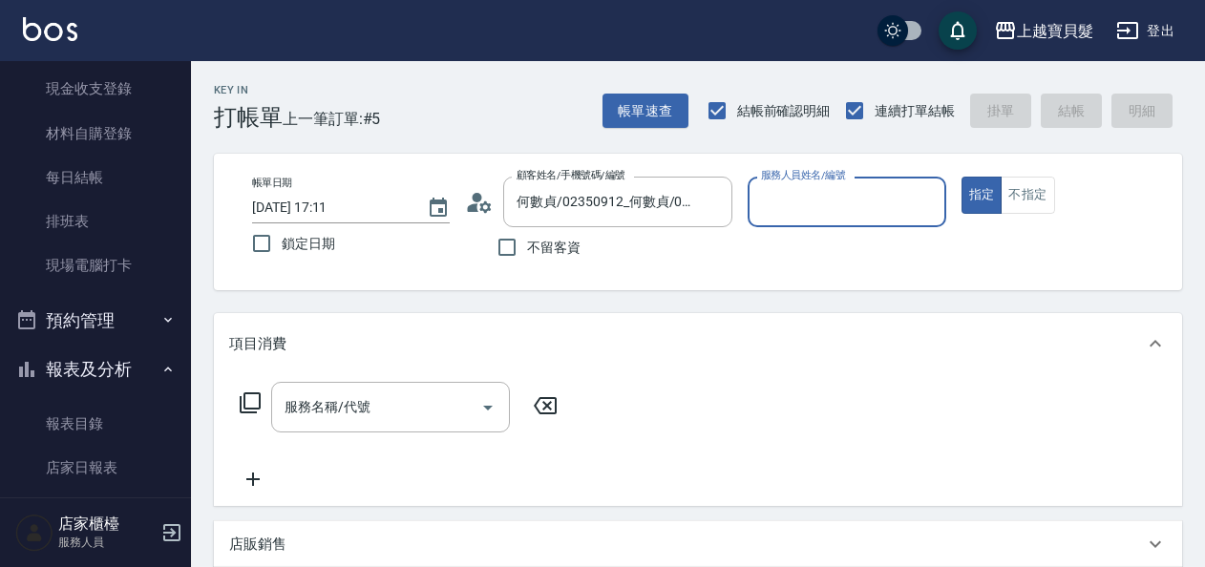
type input "[PERSON_NAME]-08"
click at [257, 399] on icon at bounding box center [250, 402] width 23 height 23
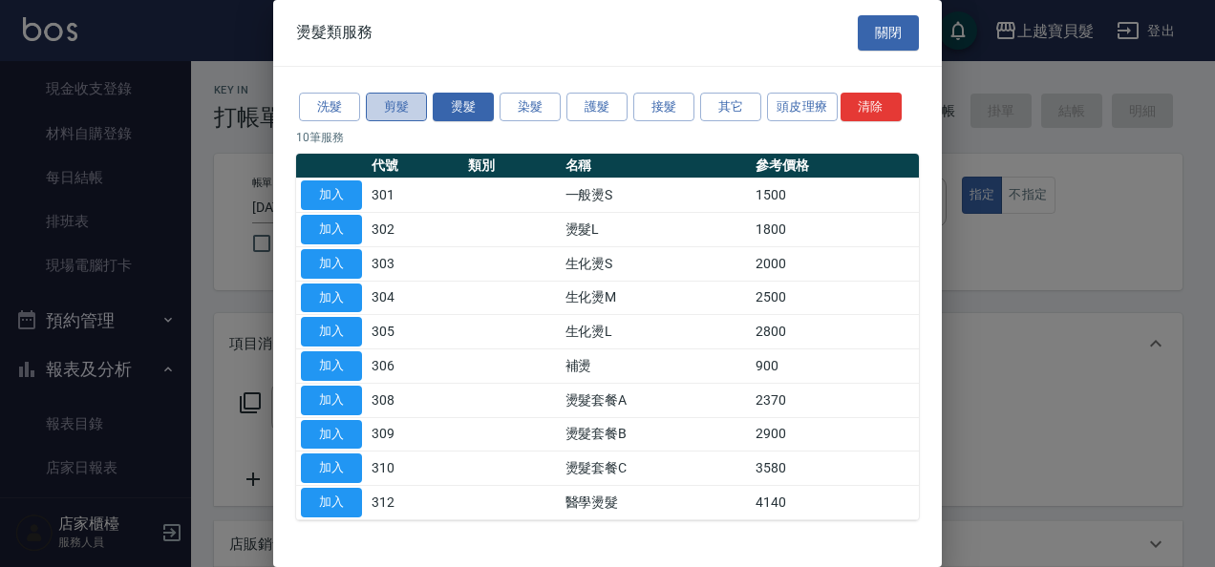
click at [399, 110] on button "剪髮" at bounding box center [396, 108] width 61 height 30
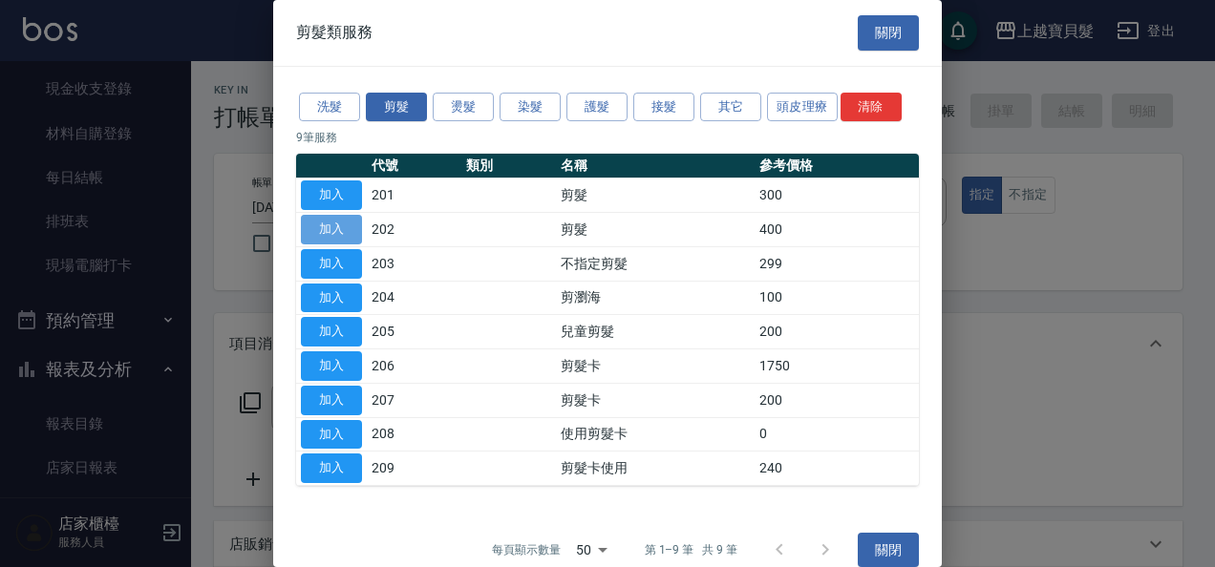
click at [321, 238] on button "加入" at bounding box center [331, 230] width 61 height 30
type input "剪髮(202)"
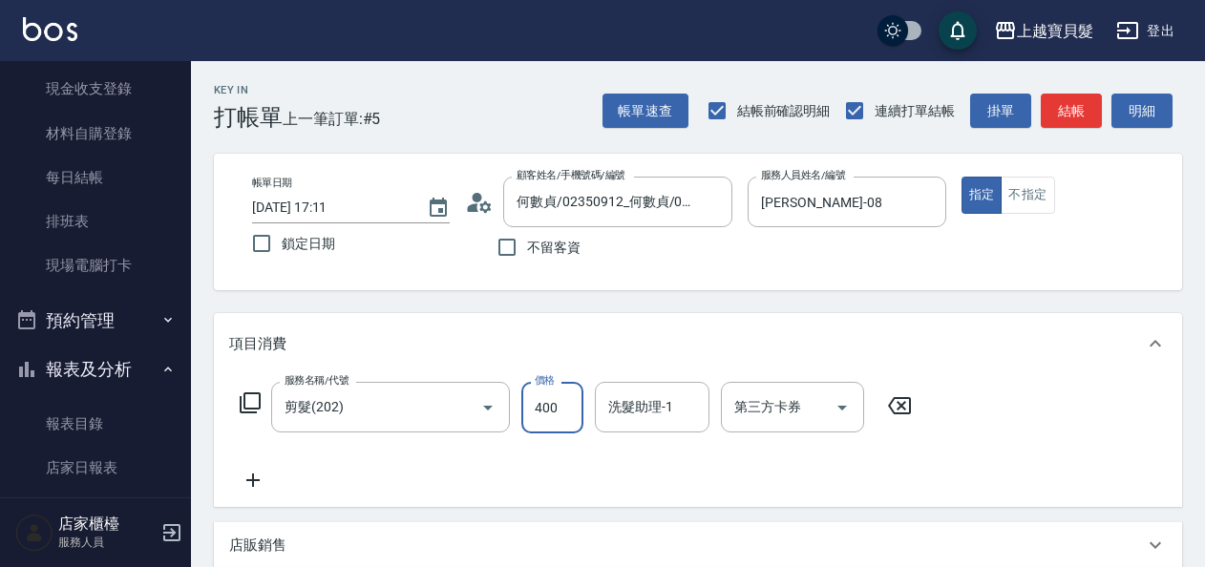
click at [536, 416] on input "400" at bounding box center [552, 408] width 62 height 52
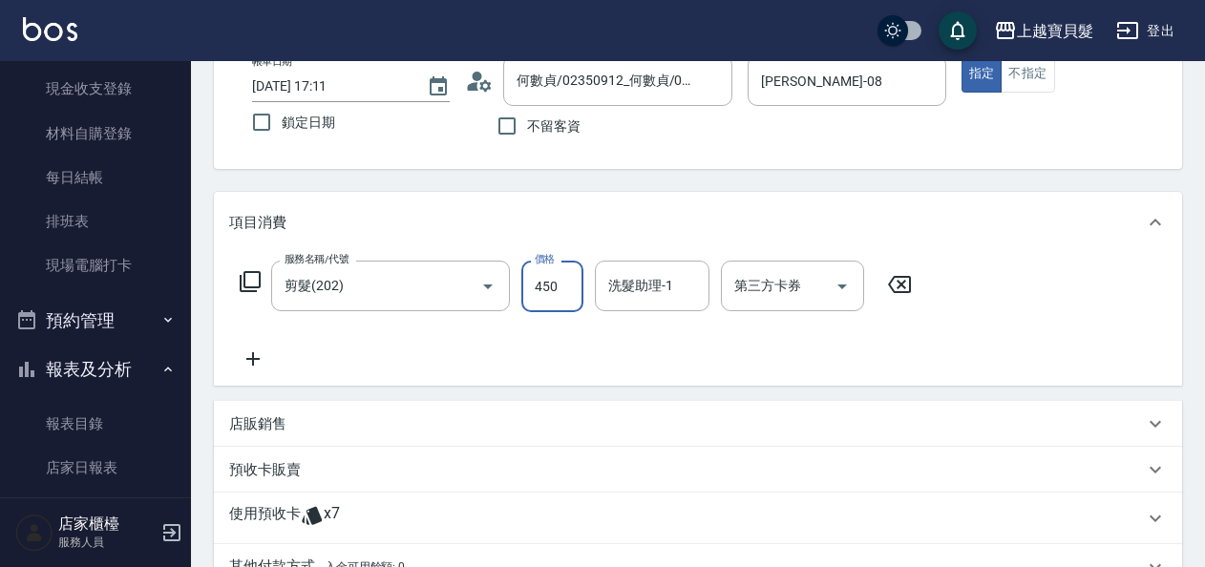
scroll to position [191, 0]
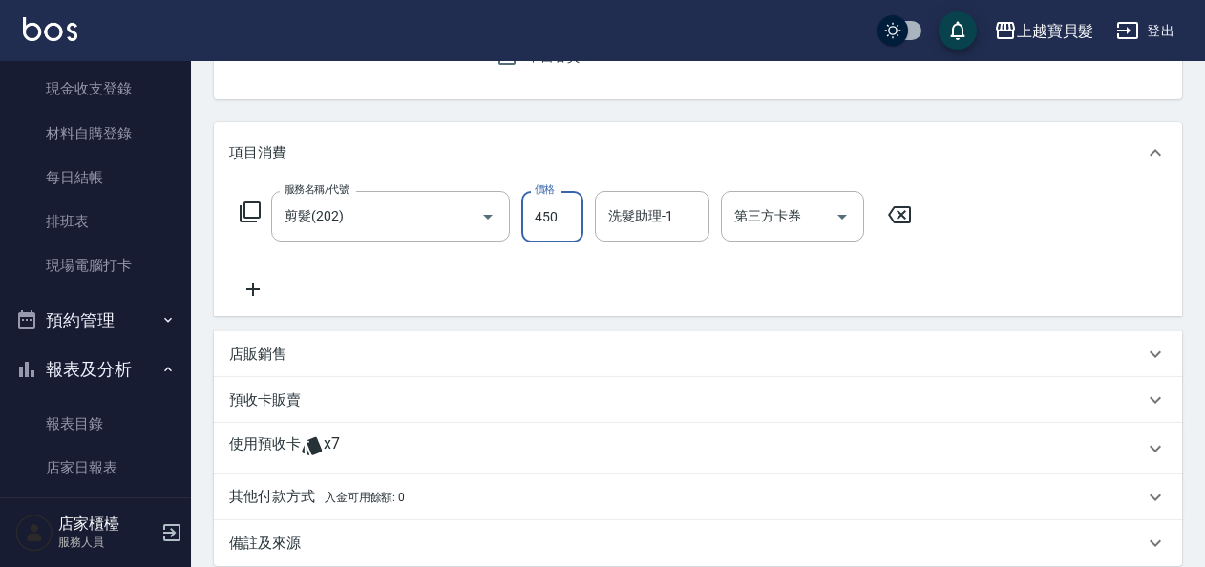
type input "450"
click at [325, 441] on span "x7" at bounding box center [332, 448] width 16 height 29
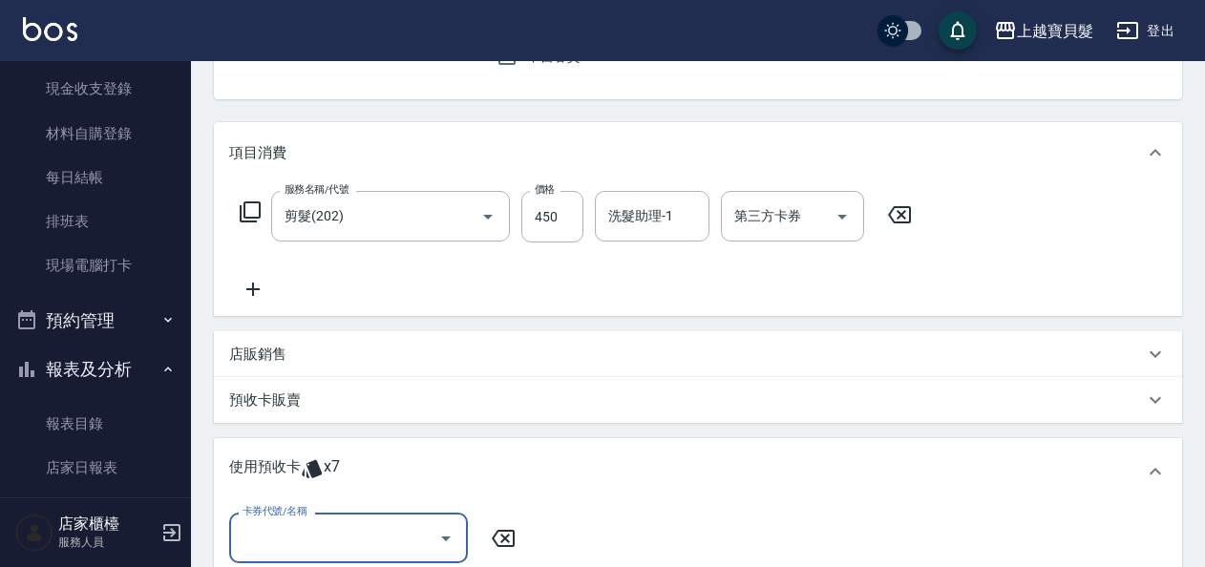
scroll to position [0, 0]
click at [425, 533] on input "卡券代號/名稱" at bounding box center [334, 537] width 193 height 33
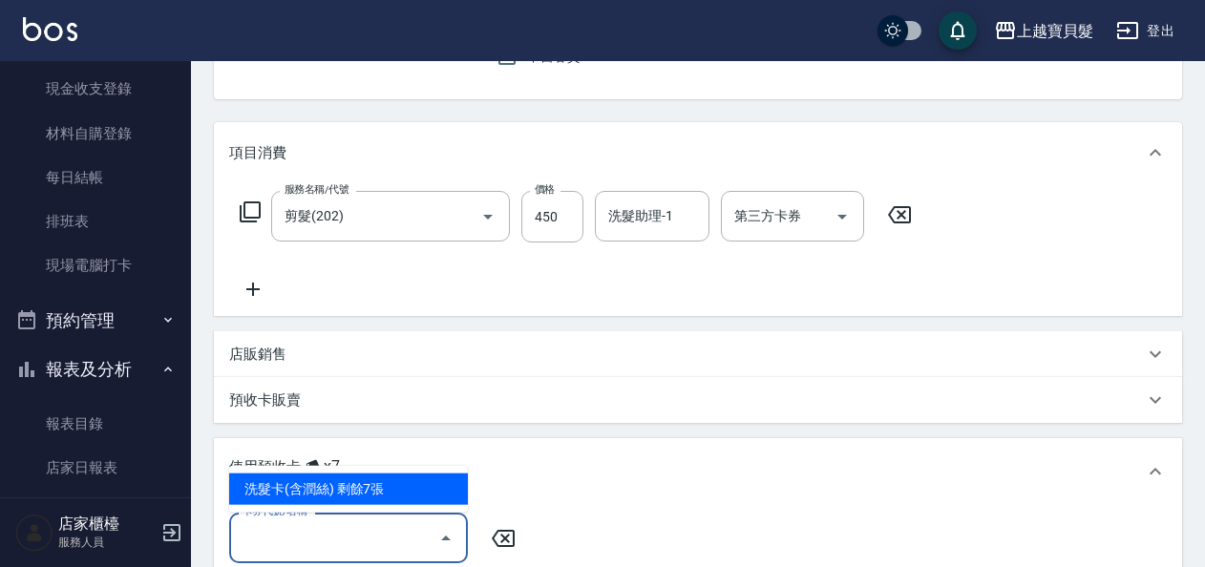
click at [432, 483] on div "洗髮卡(含潤絲) 剩餘7張" at bounding box center [348, 490] width 239 height 32
type input "洗髮卡(含潤絲)"
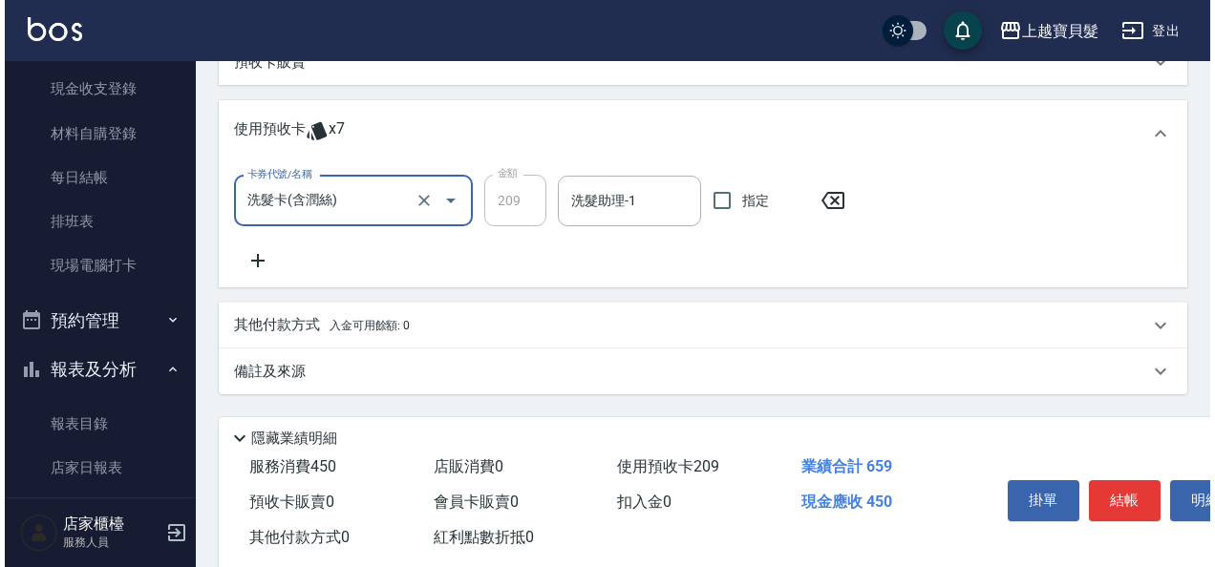
scroll to position [570, 0]
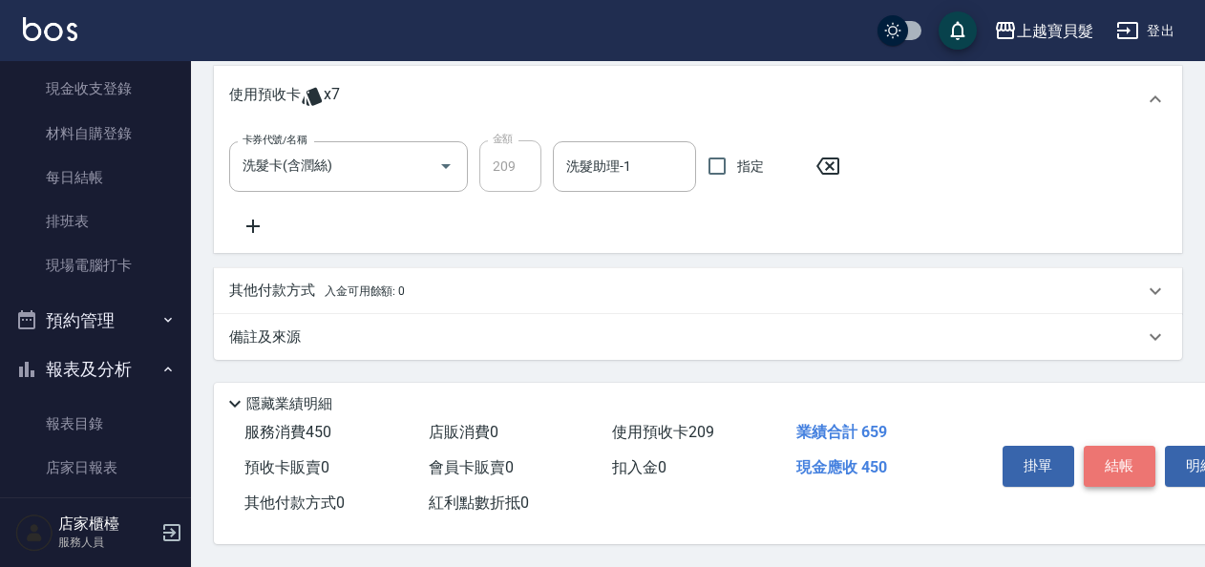
click at [1125, 453] on button "結帳" at bounding box center [1120, 466] width 72 height 40
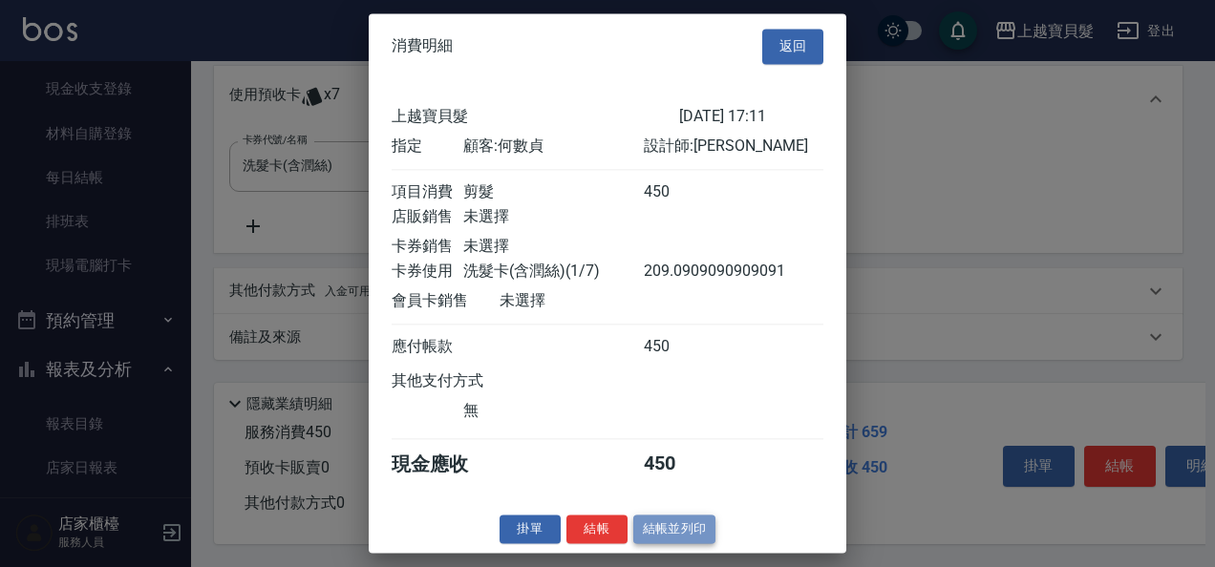
click at [663, 534] on button "結帳並列印" at bounding box center [674, 530] width 83 height 30
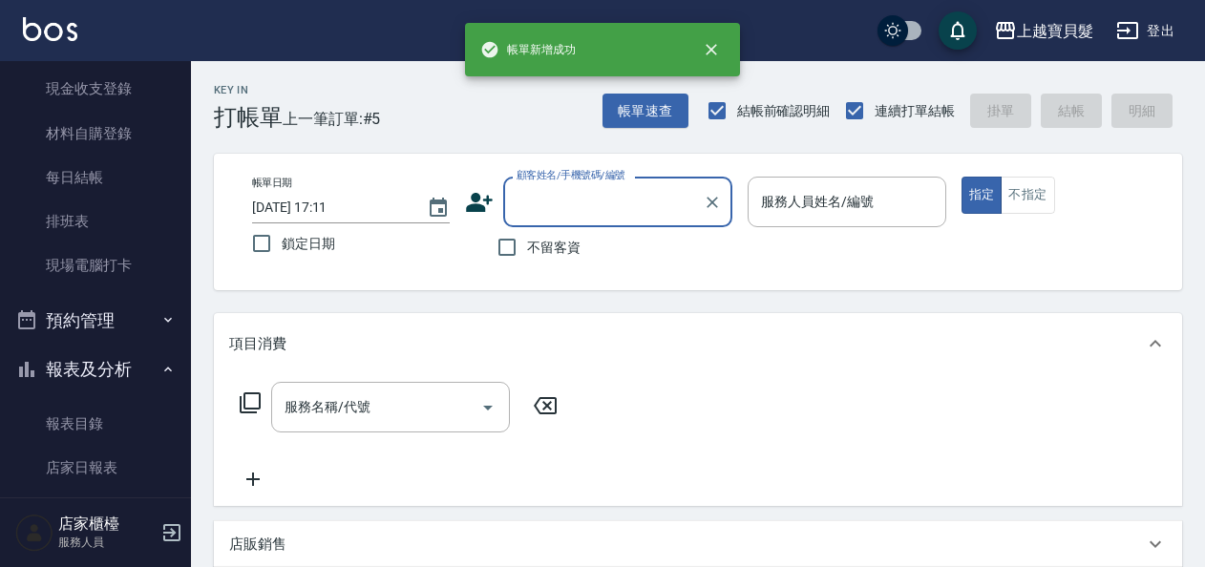
scroll to position [0, 0]
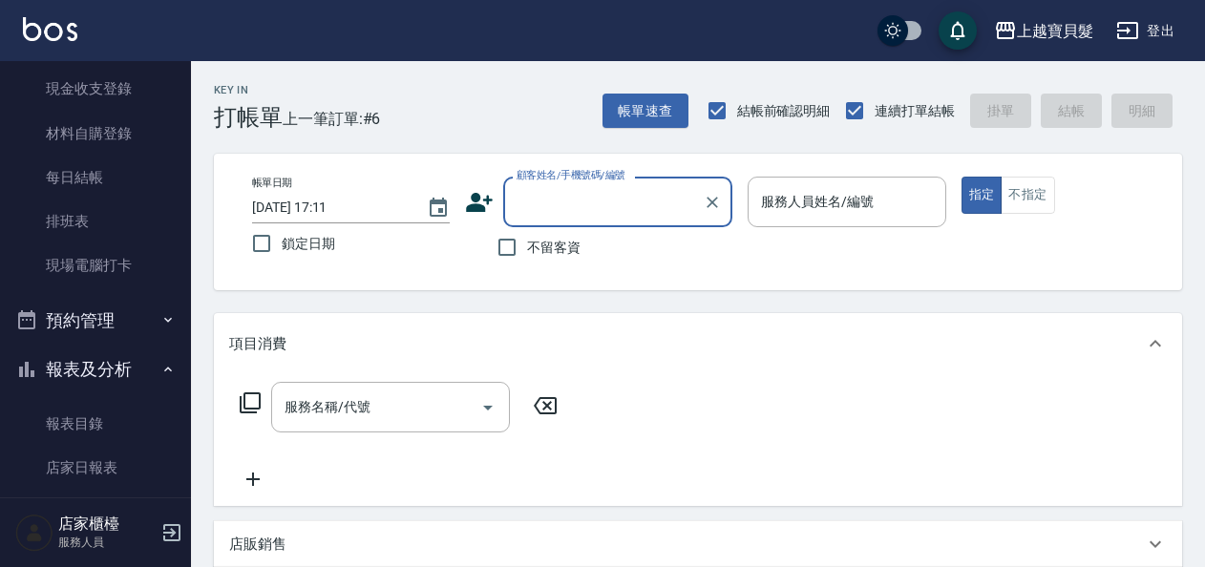
click at [603, 201] on input "顧客姓名/手機號碼/編號" at bounding box center [603, 201] width 183 height 33
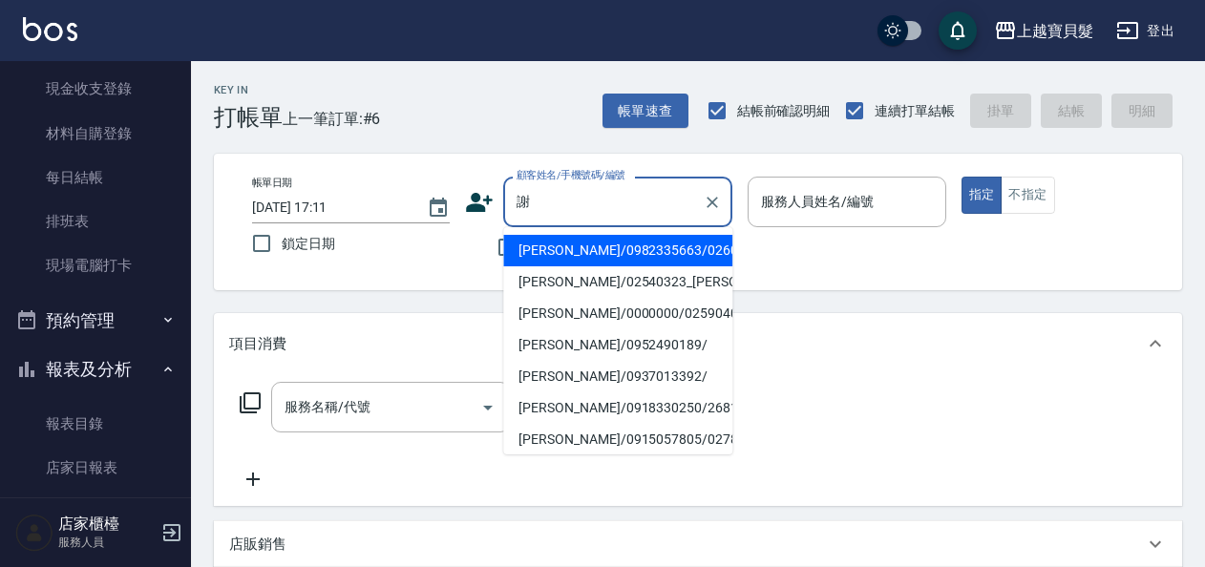
click at [596, 328] on li "[PERSON_NAME]/0000000/02590403" at bounding box center [617, 314] width 229 height 32
type input "[PERSON_NAME]/0000000/02590403"
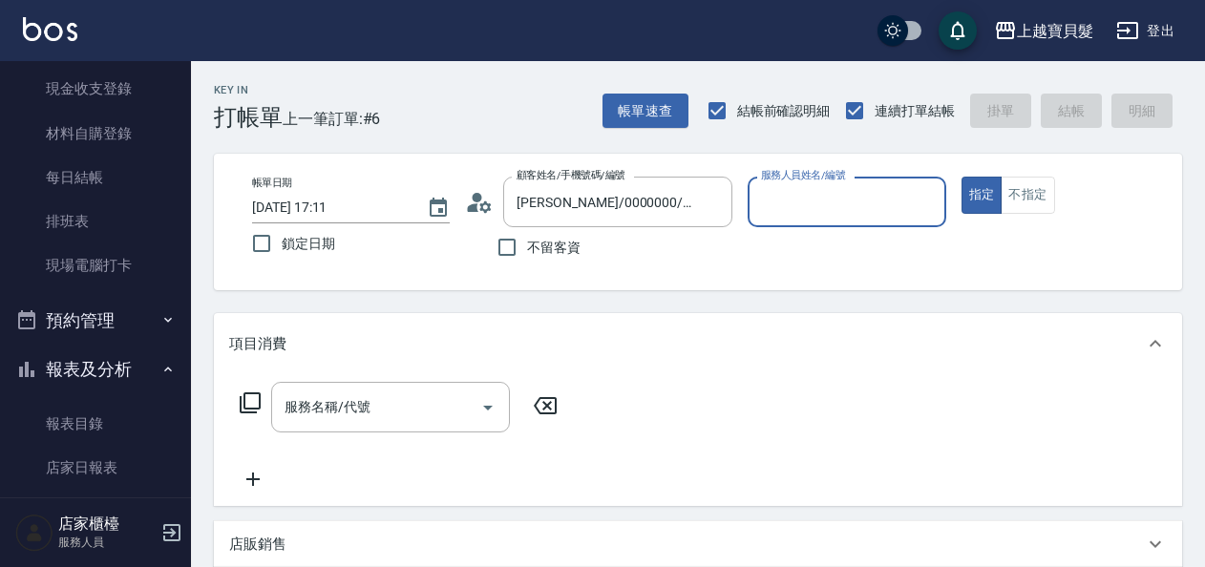
type input "[PERSON_NAME]-08"
click at [244, 402] on icon at bounding box center [250, 402] width 21 height 21
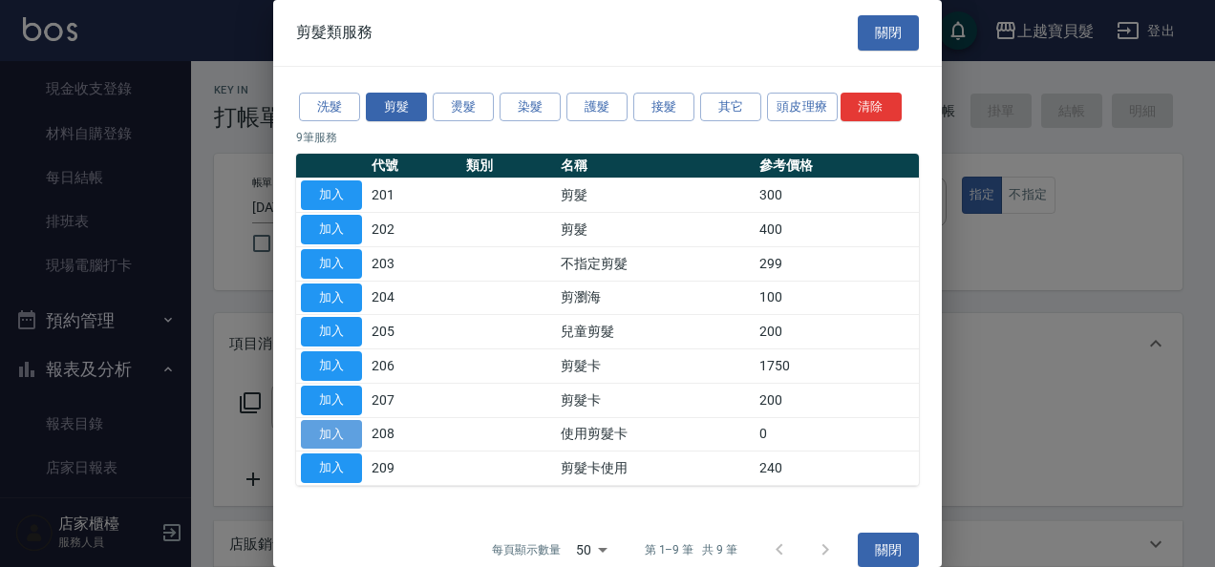
click at [351, 430] on button "加入" at bounding box center [331, 435] width 61 height 30
type input "使用剪髮卡(208)"
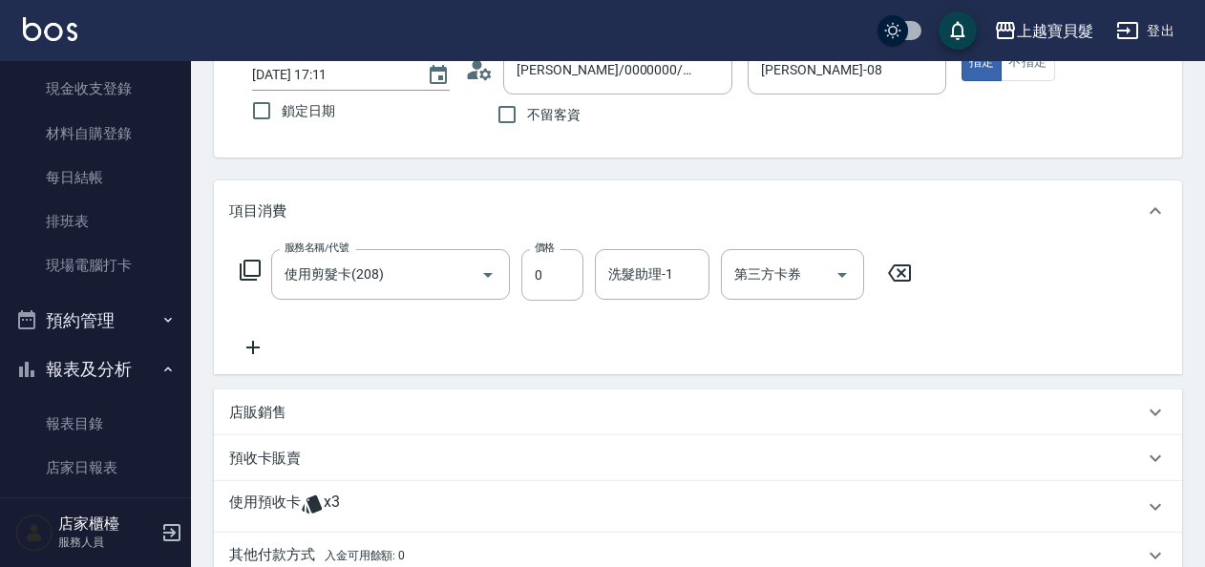
scroll to position [286, 0]
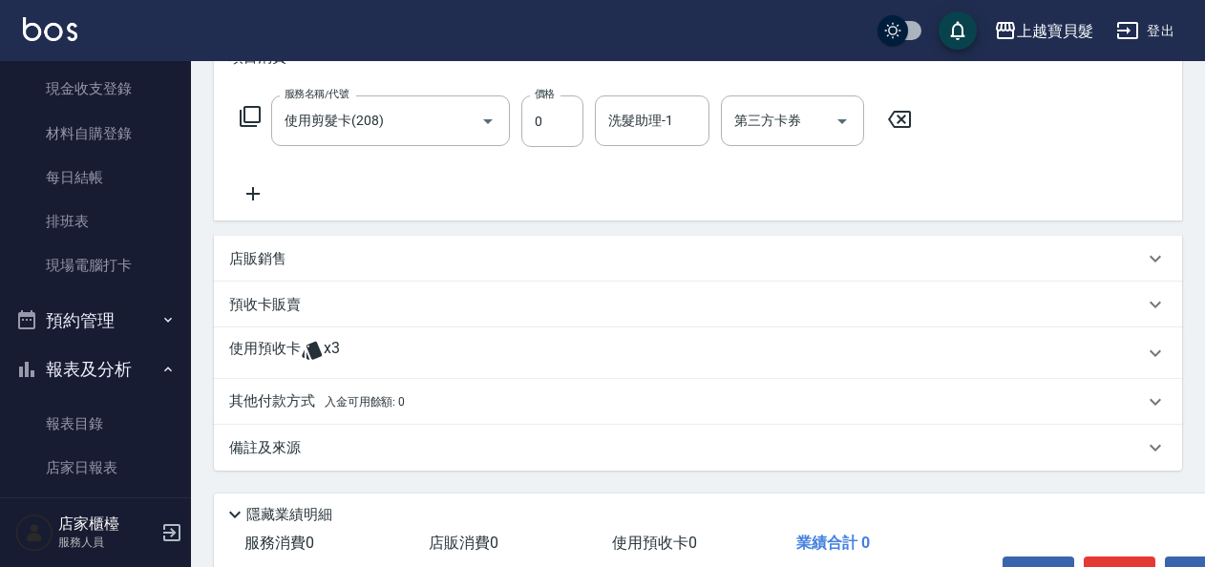
click at [307, 344] on icon at bounding box center [312, 350] width 23 height 23
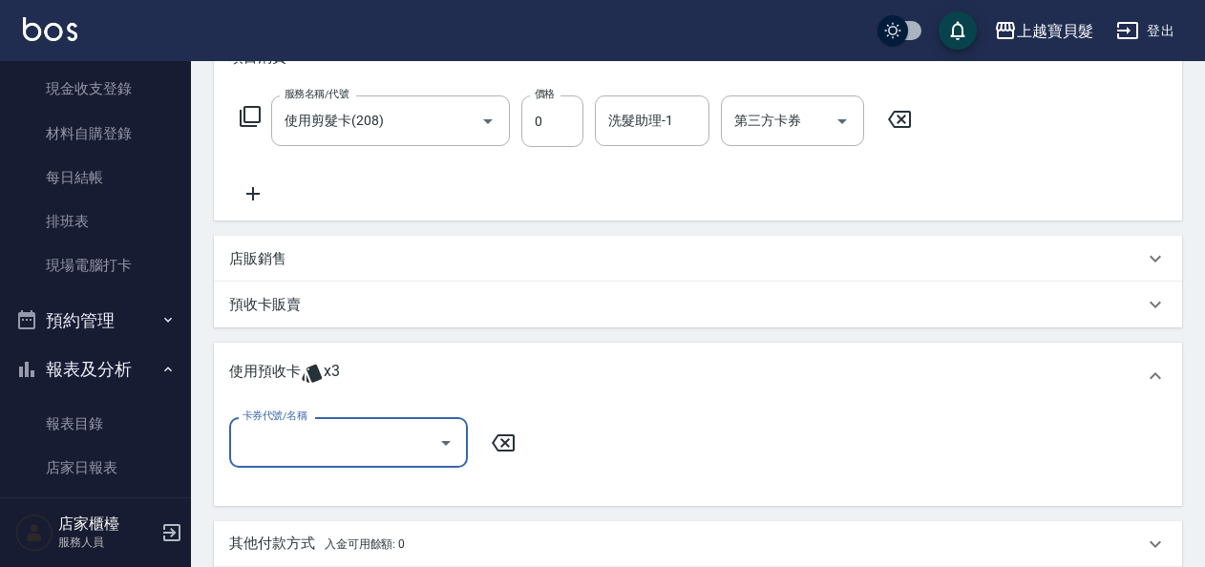
scroll to position [0, 0]
drag, startPoint x: 444, startPoint y: 446, endPoint x: 445, endPoint y: 466, distance: 20.1
click at [444, 447] on icon "Open" at bounding box center [445, 443] width 23 height 23
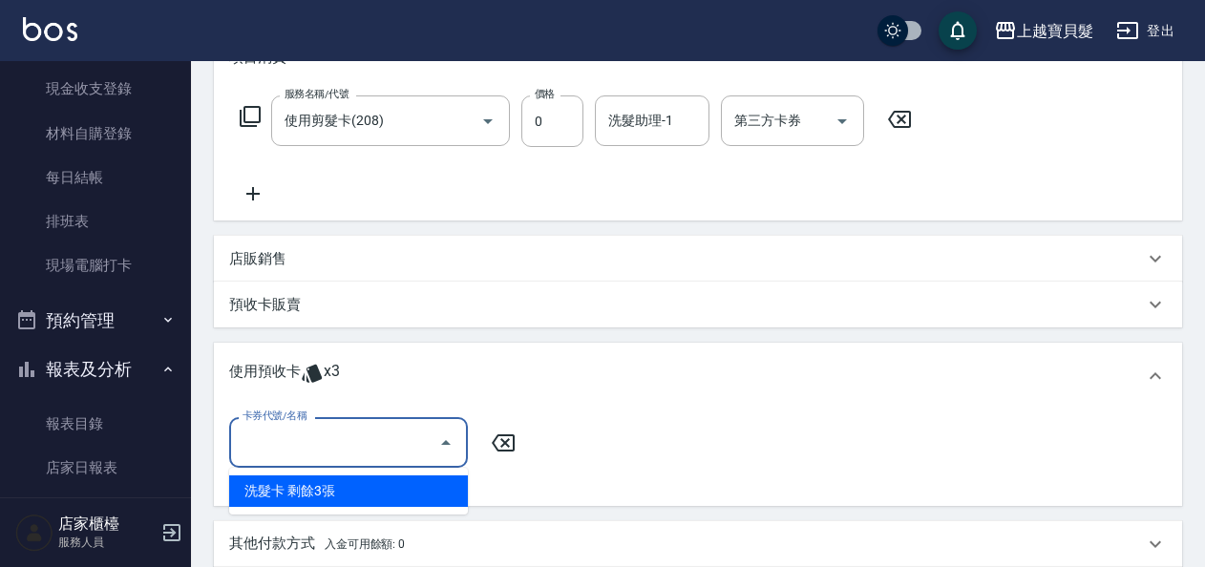
click at [444, 490] on div "洗髮卡 剩餘3張" at bounding box center [348, 492] width 239 height 32
type input "洗髮卡"
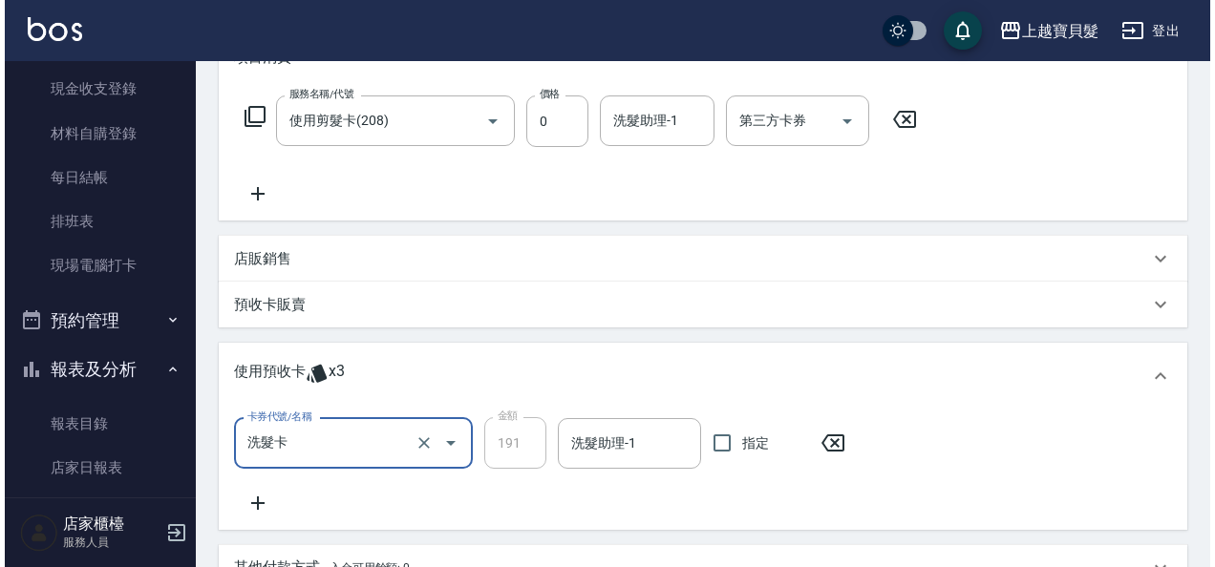
scroll to position [570, 0]
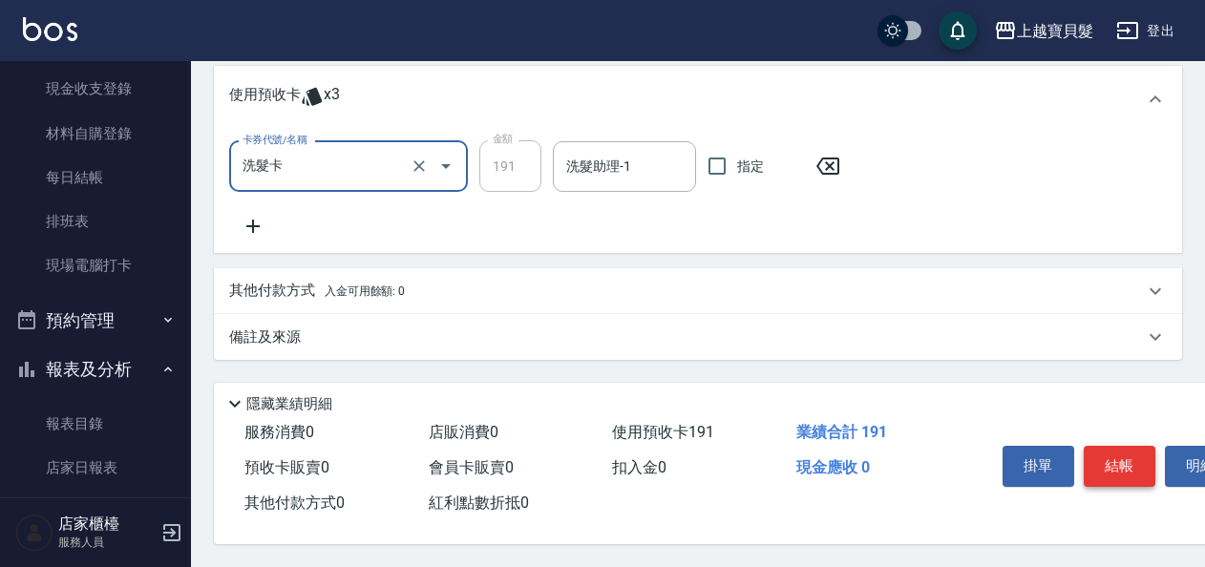
click at [1107, 451] on button "結帳" at bounding box center [1120, 466] width 72 height 40
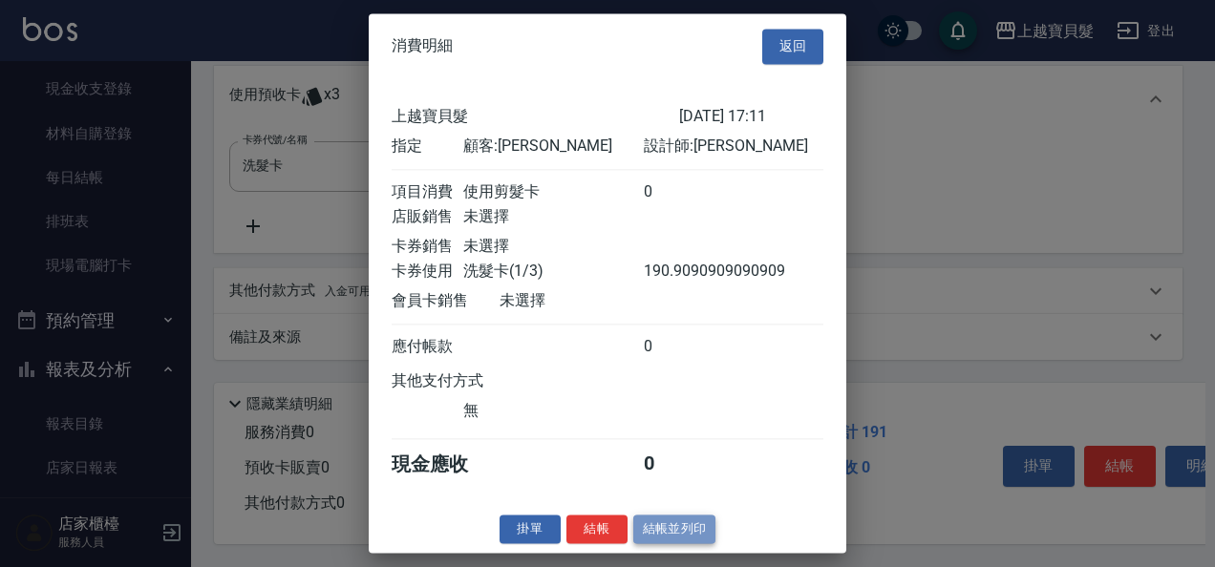
click at [664, 541] on button "結帳並列印" at bounding box center [674, 530] width 83 height 30
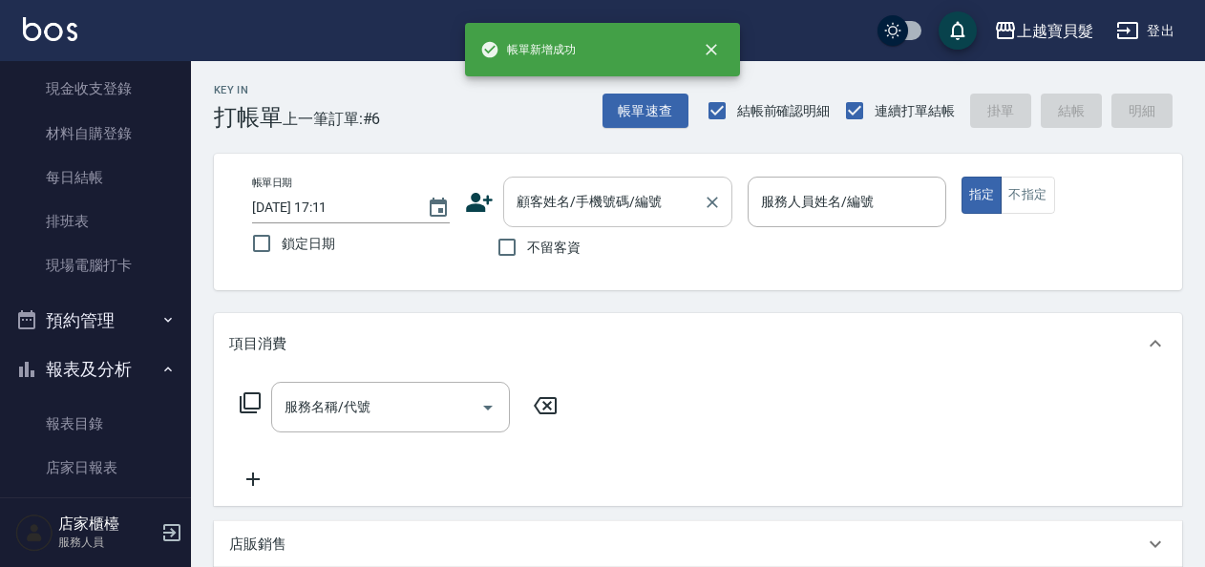
scroll to position [0, 0]
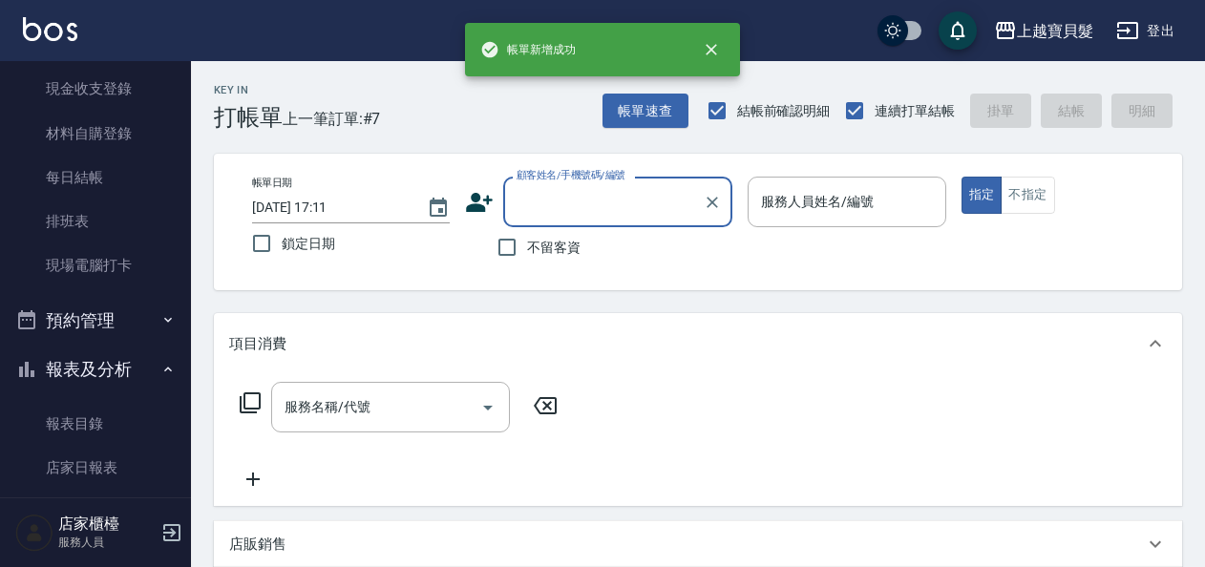
click at [582, 197] on input "顧客姓名/手機號碼/編號" at bounding box center [603, 201] width 183 height 33
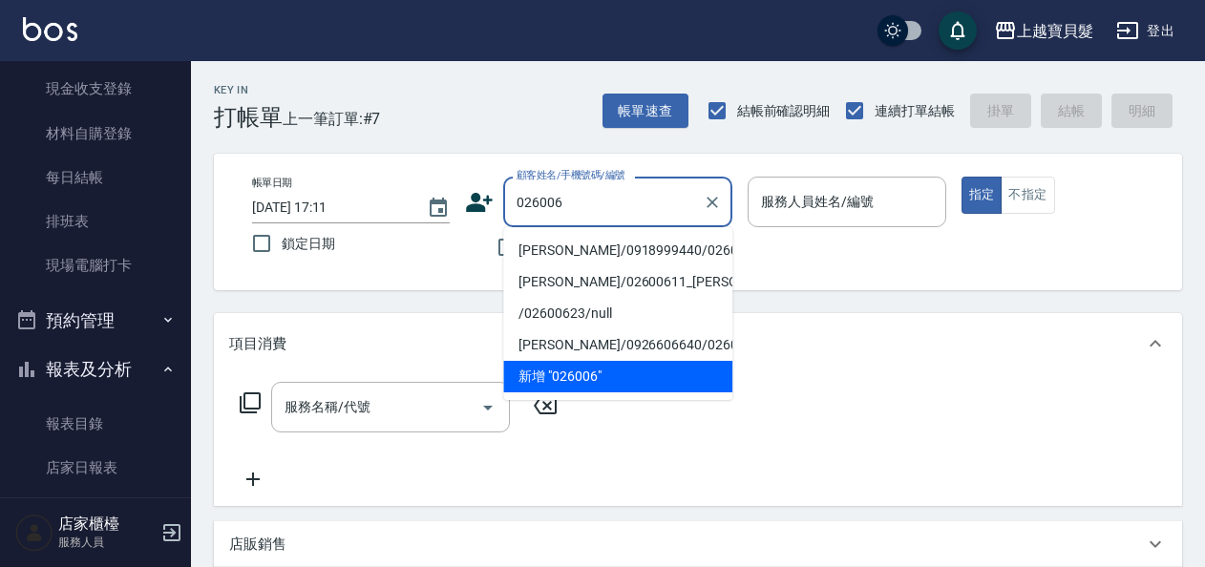
click at [589, 246] on li "[PERSON_NAME]/0918999440/02600606" at bounding box center [617, 251] width 229 height 32
type input "[PERSON_NAME]/0918999440/02600606"
type input "[PERSON_NAME]-08"
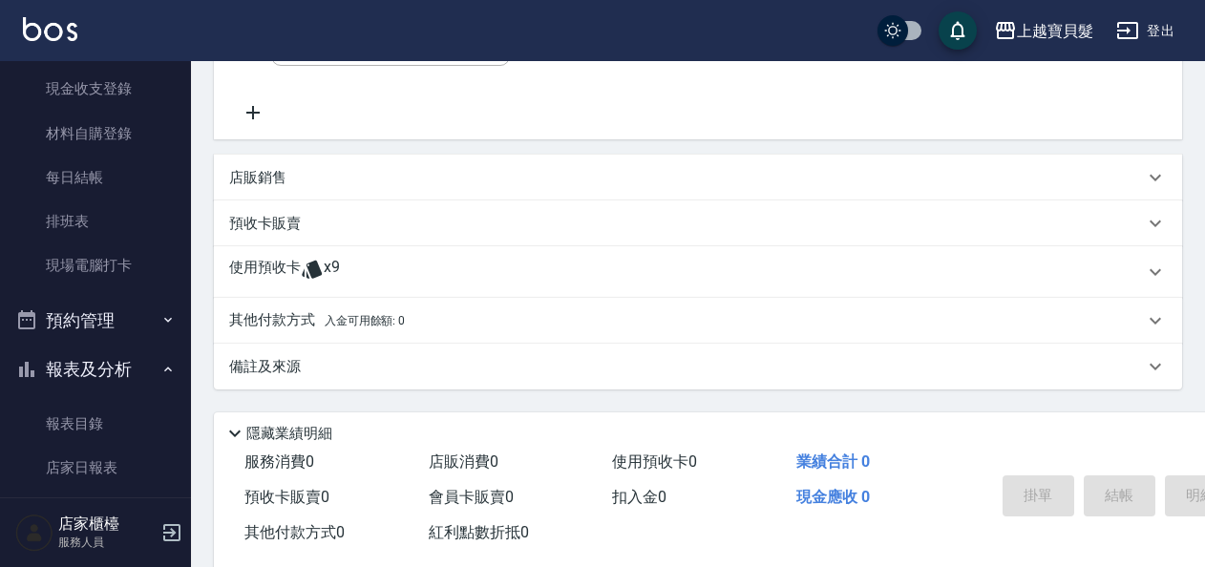
scroll to position [403, 0]
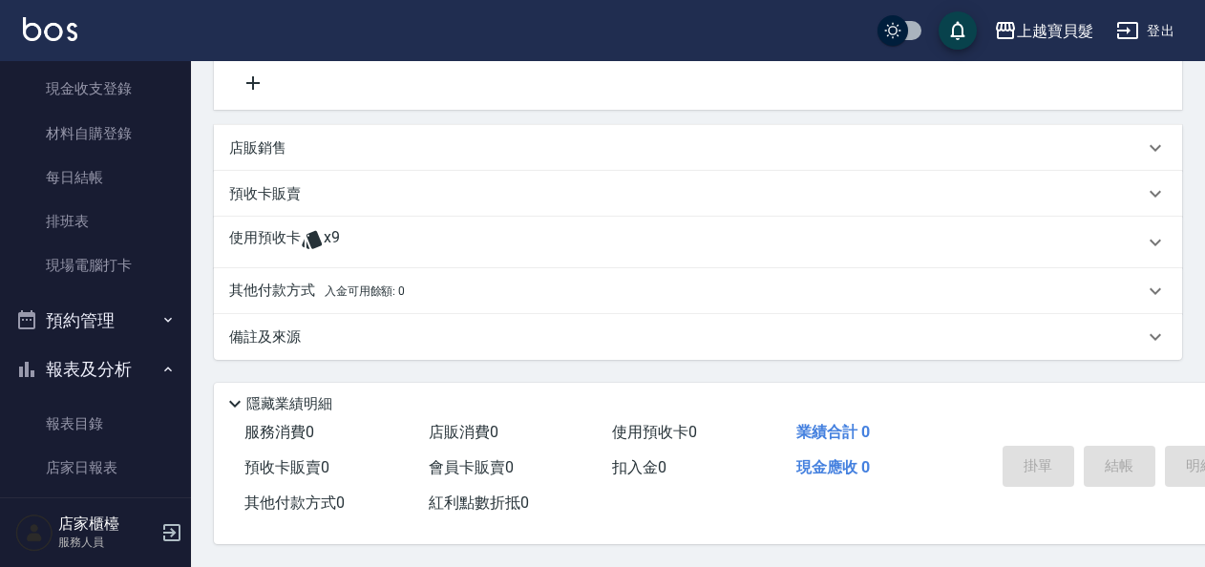
click at [317, 228] on icon at bounding box center [312, 239] width 23 height 23
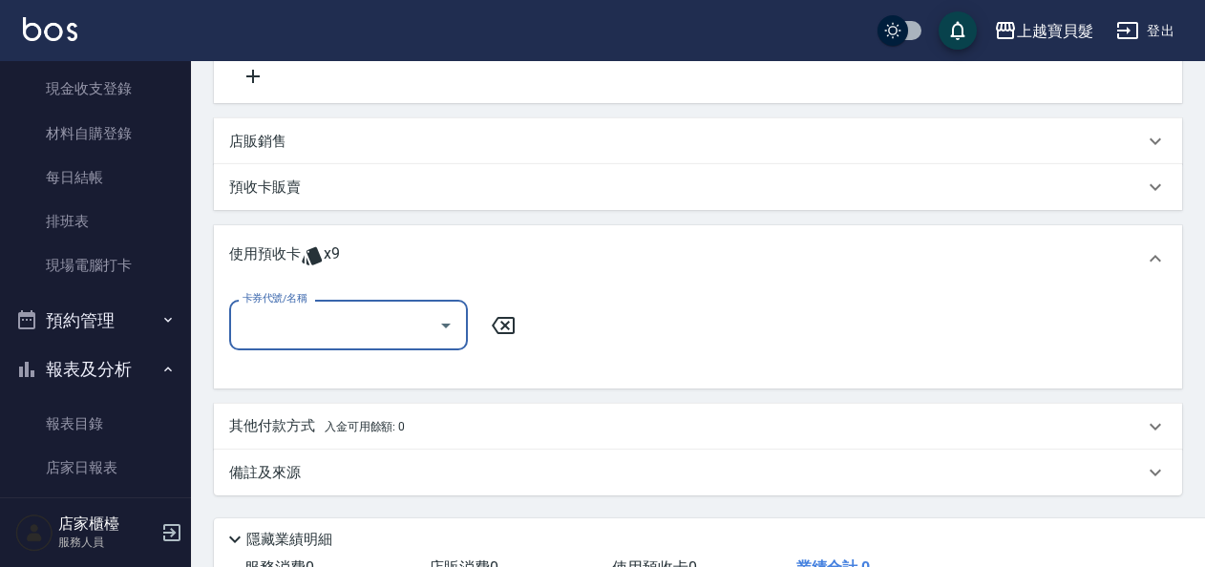
scroll to position [0, 0]
click at [432, 328] on button "Open" at bounding box center [446, 325] width 31 height 31
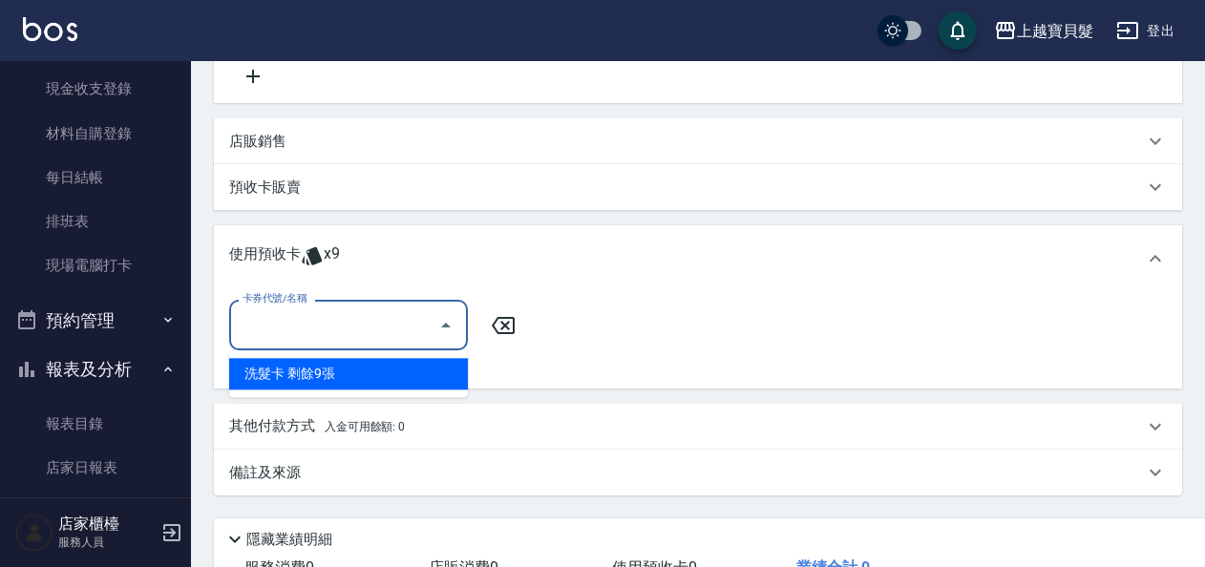
click at [435, 380] on div "洗髮卡 剩餘9張" at bounding box center [348, 374] width 239 height 32
type input "洗髮卡"
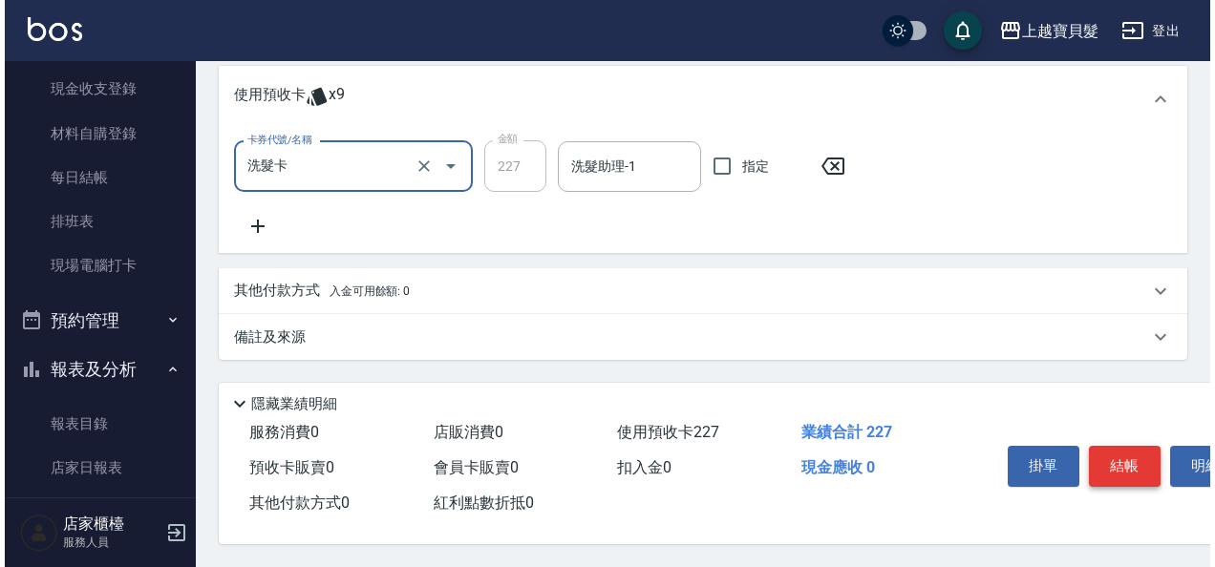
scroll to position [569, 0]
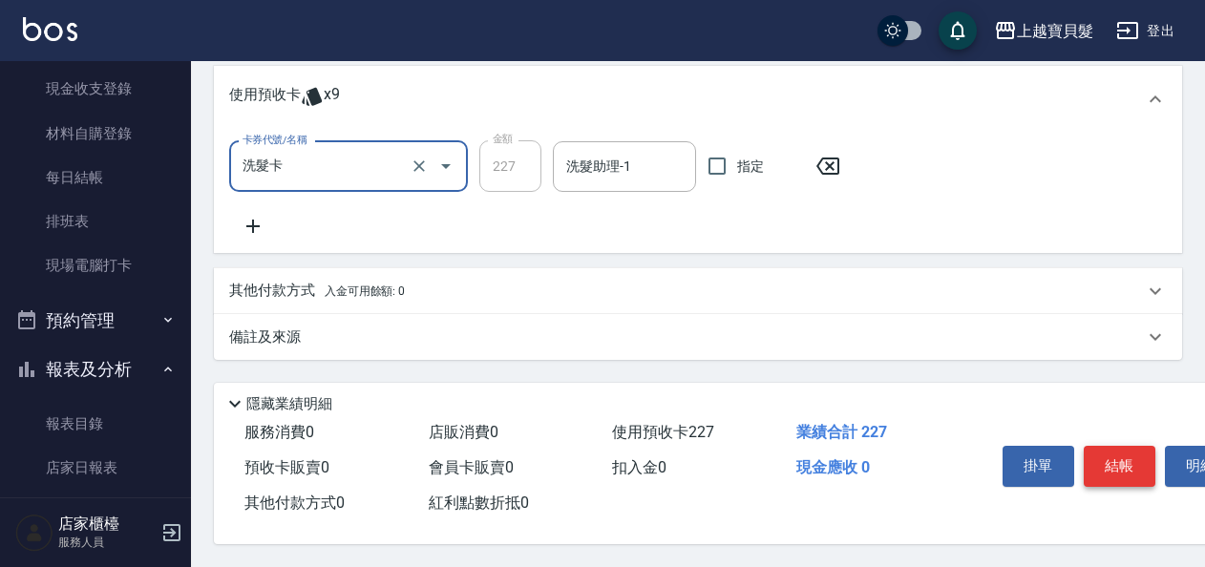
click at [1134, 457] on button "結帳" at bounding box center [1120, 466] width 72 height 40
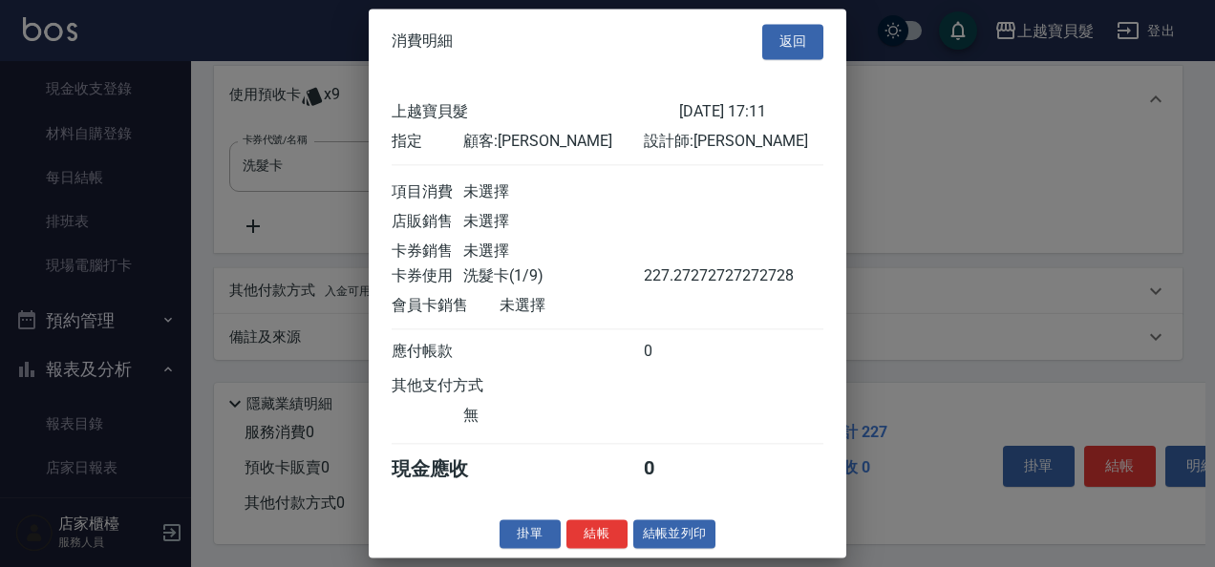
scroll to position [5, 0]
click at [642, 544] on button "結帳並列印" at bounding box center [674, 534] width 83 height 30
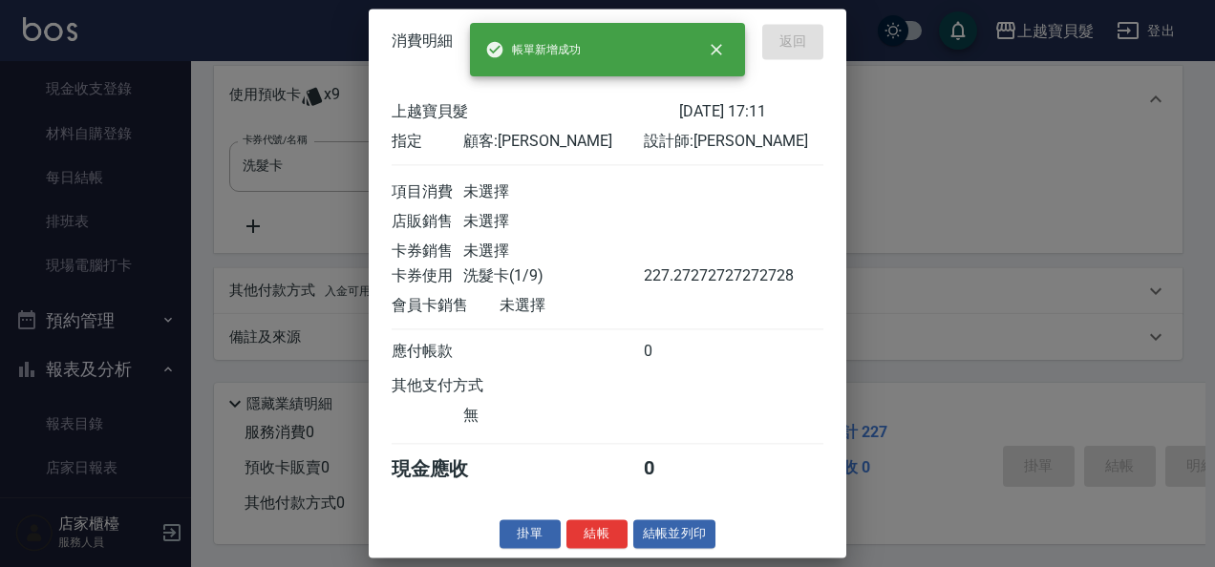
type input "[DATE] 17:12"
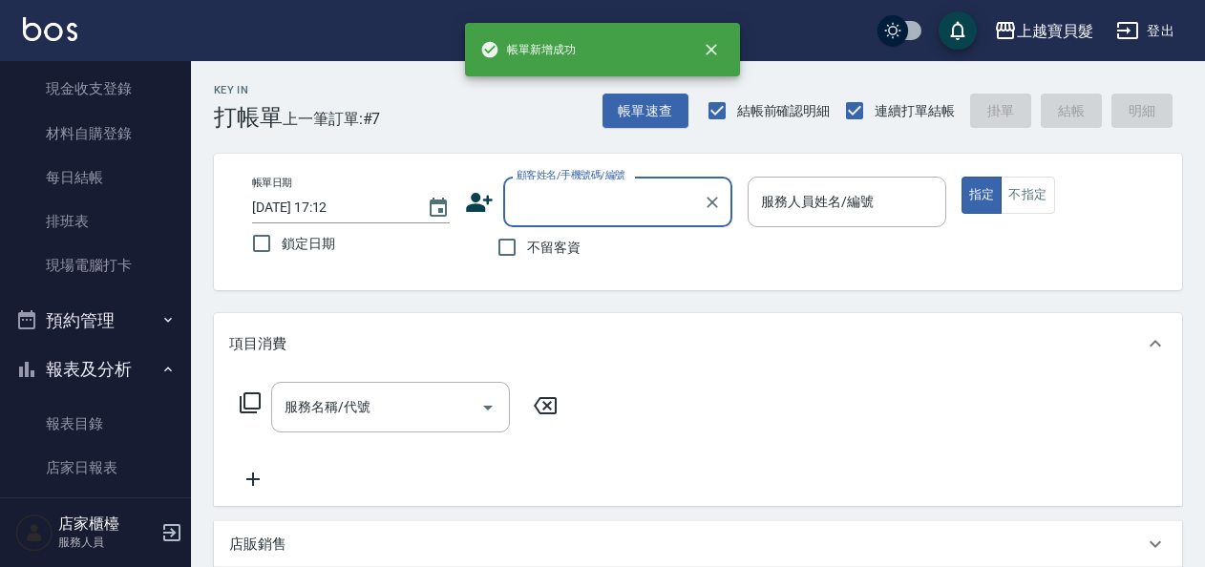
scroll to position [0, 0]
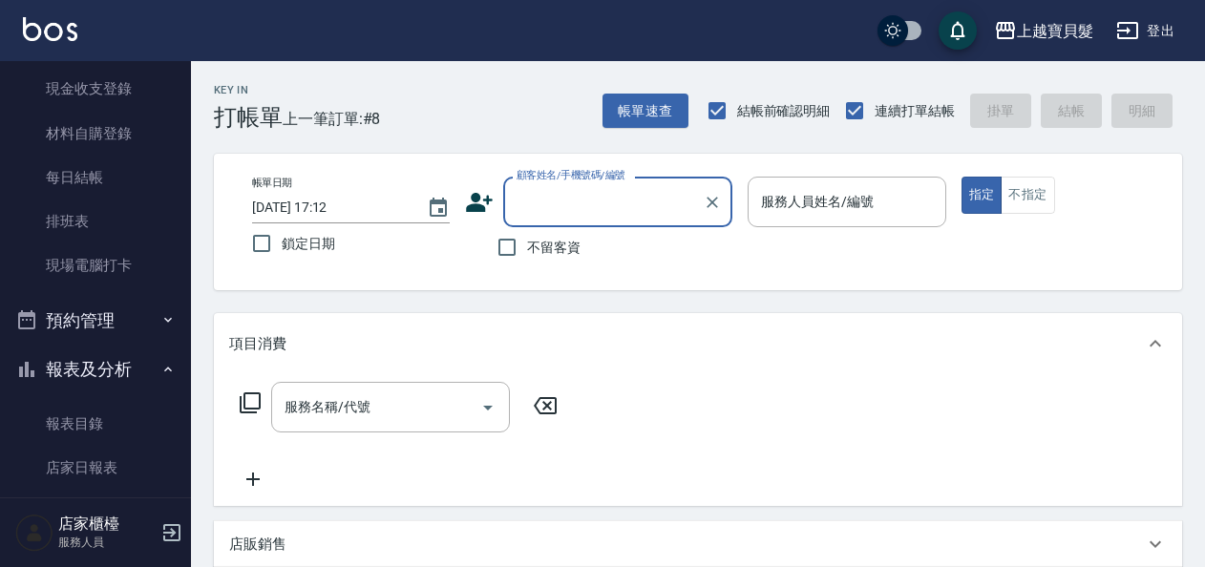
click at [683, 204] on input "顧客姓名/手機號碼/編號" at bounding box center [603, 201] width 183 height 33
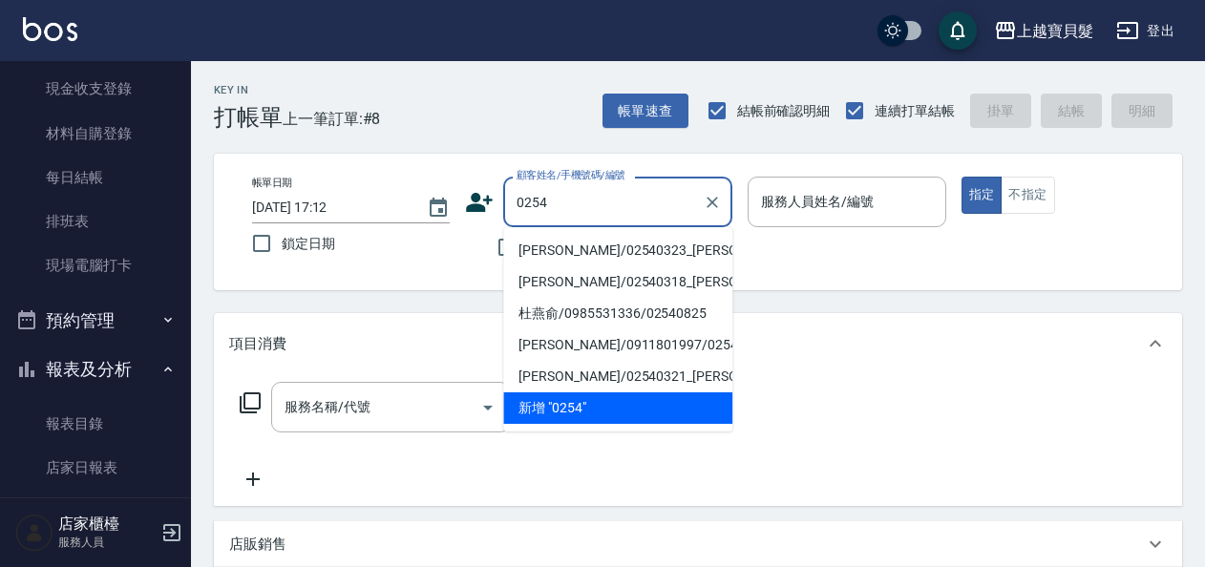
click at [607, 253] on li "[PERSON_NAME]/02540323_[PERSON_NAME]/02540323" at bounding box center [617, 251] width 229 height 32
type input "[PERSON_NAME]/02540323_[PERSON_NAME]/02540323"
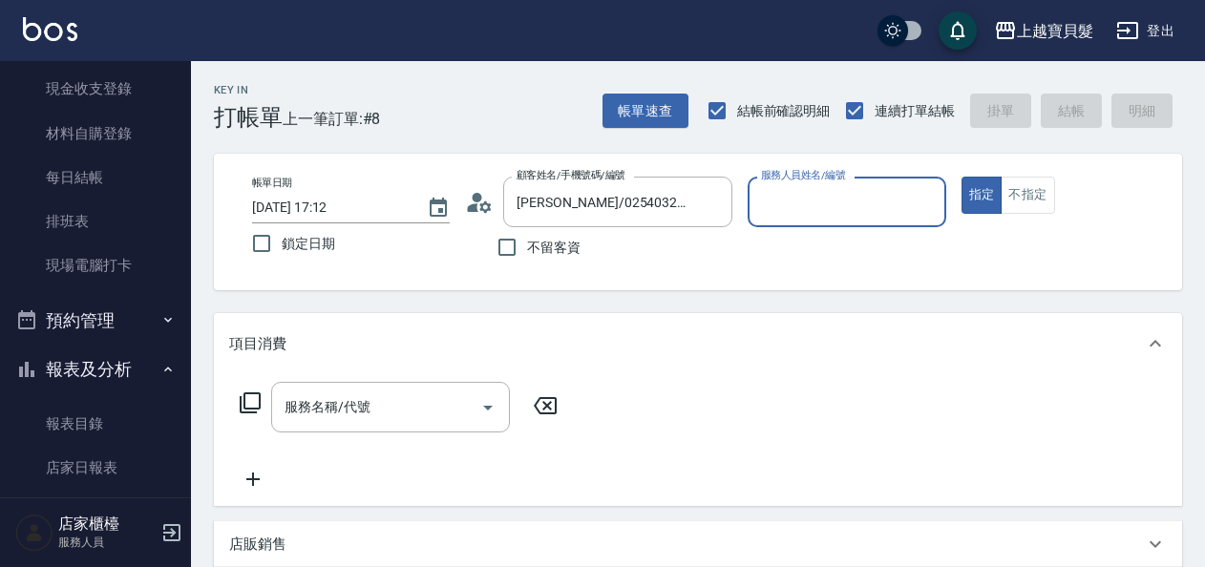
type input "[PERSON_NAME]-08"
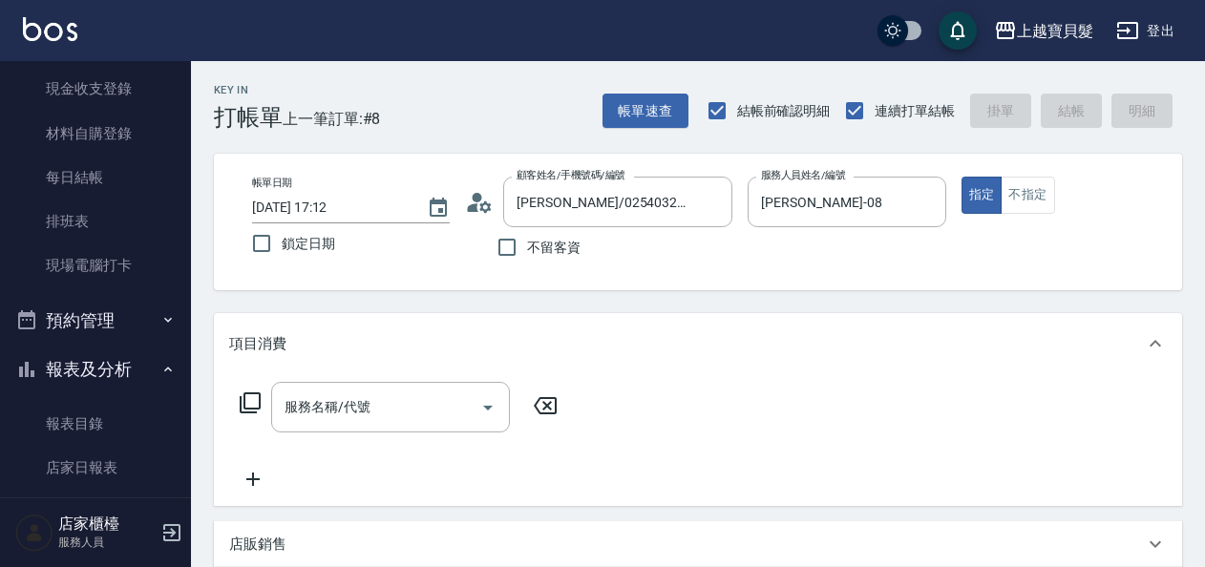
click at [253, 403] on icon at bounding box center [250, 402] width 23 height 23
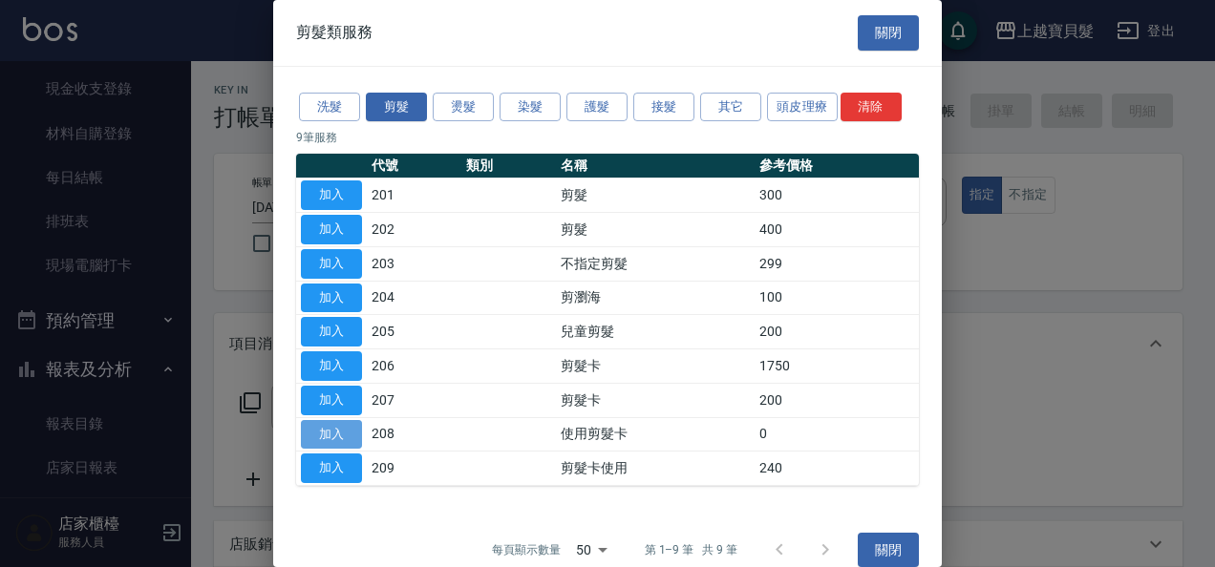
click at [332, 430] on button "加入" at bounding box center [331, 435] width 61 height 30
type input "使用剪髮卡(208)"
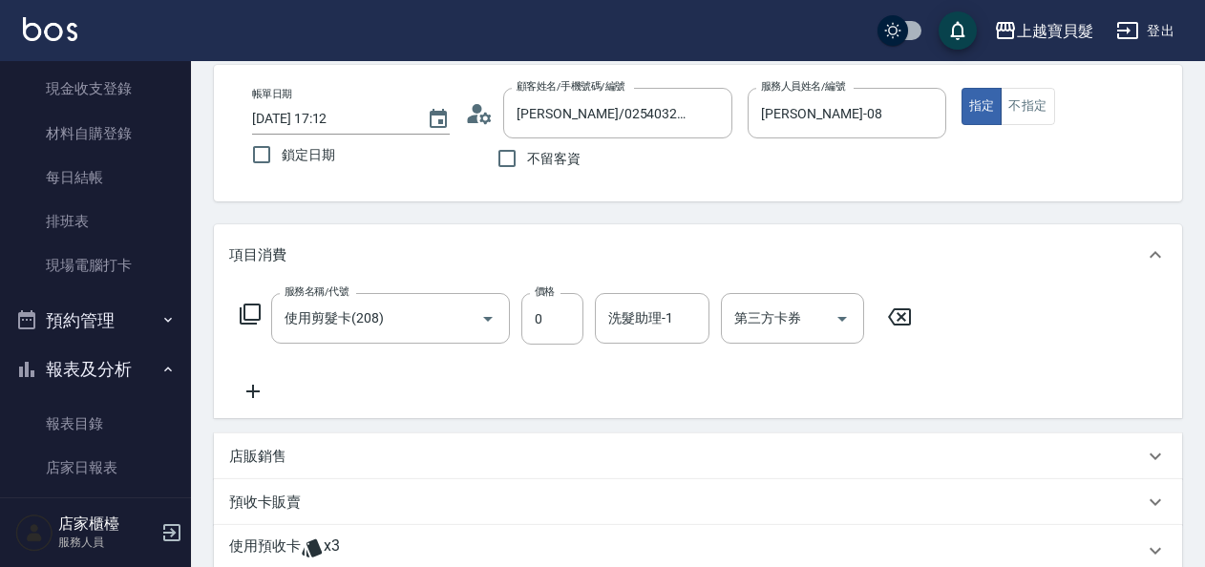
scroll to position [382, 0]
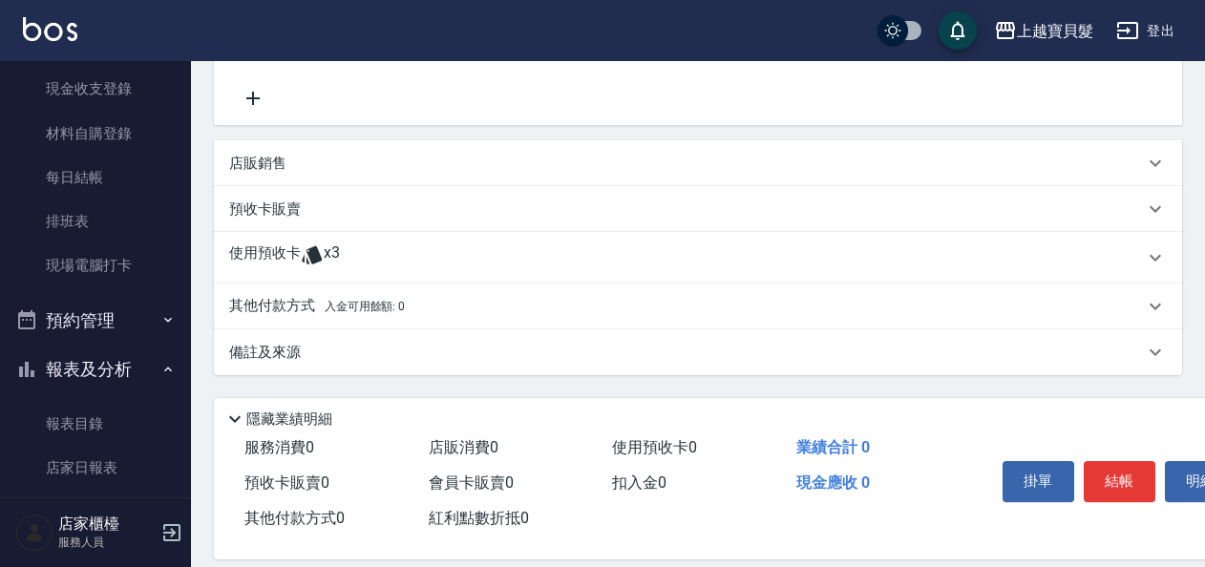
click at [308, 247] on icon at bounding box center [312, 254] width 23 height 23
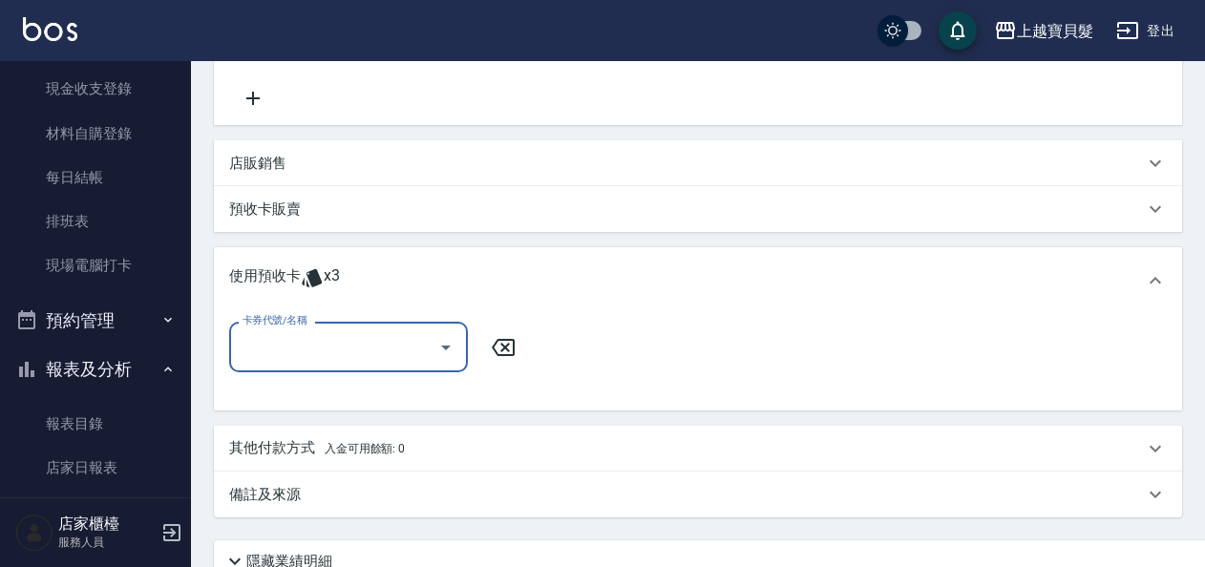
scroll to position [0, 0]
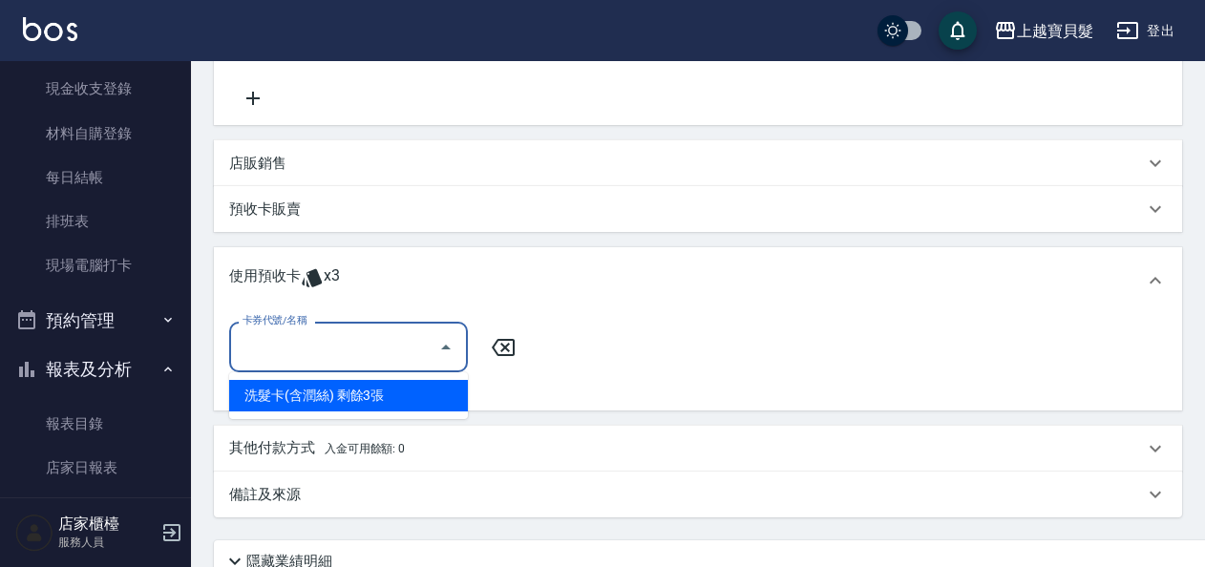
drag, startPoint x: 403, startPoint y: 347, endPoint x: 403, endPoint y: 385, distance: 38.2
click at [403, 348] on input "卡券代號/名稱" at bounding box center [334, 346] width 193 height 33
click at [408, 385] on div "洗髮卡(含潤絲) 剩餘3張" at bounding box center [348, 396] width 239 height 32
type input "洗髮卡(含潤絲)"
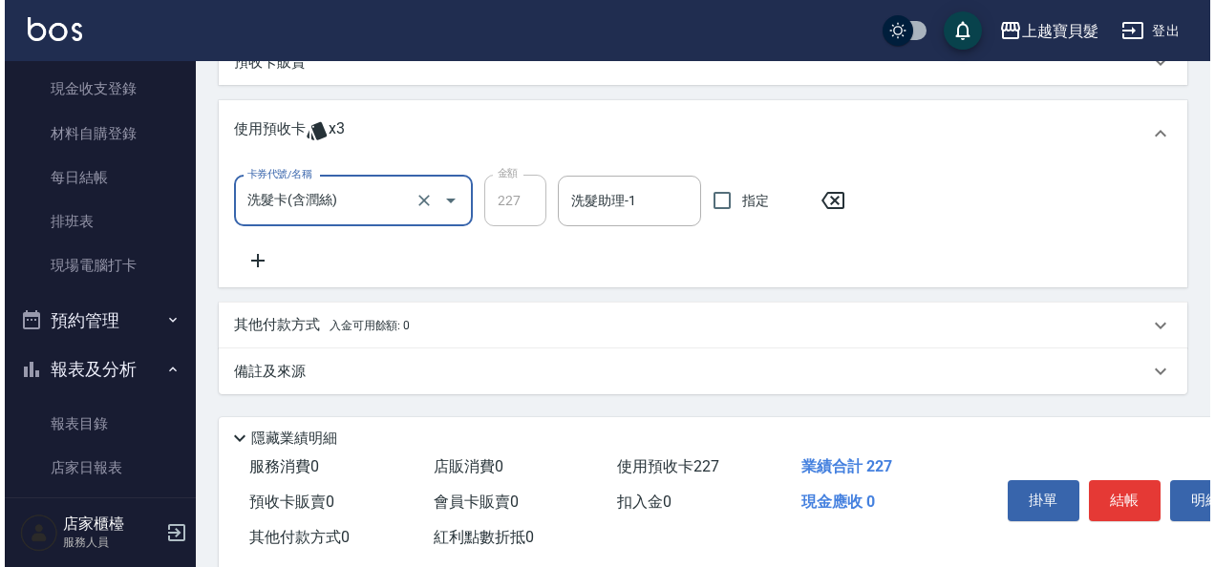
scroll to position [570, 0]
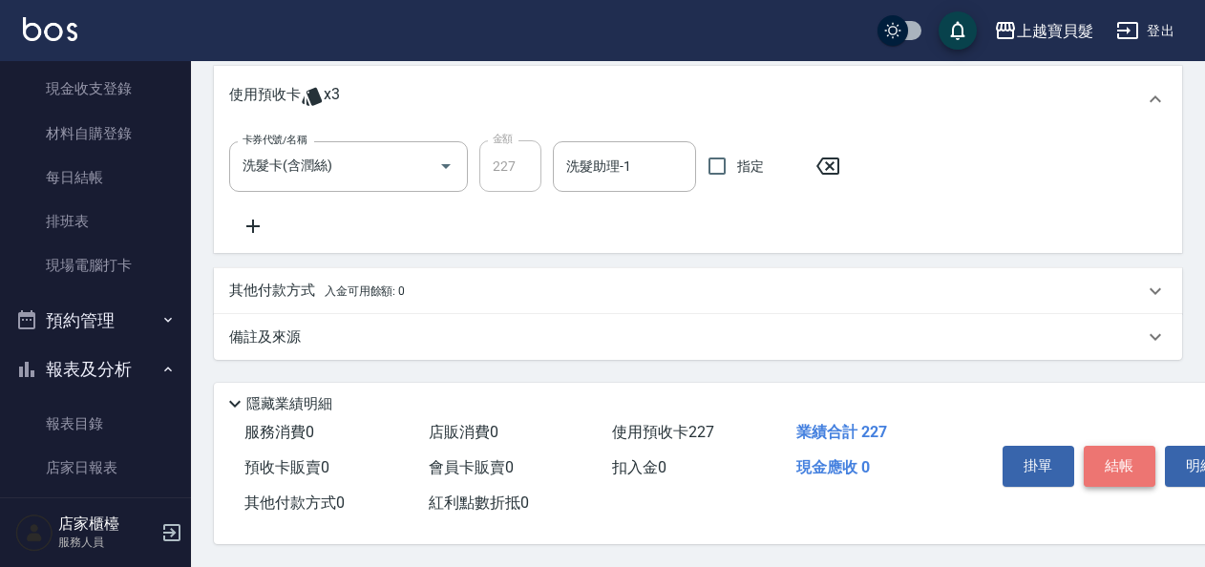
click at [1122, 446] on button "結帳" at bounding box center [1120, 466] width 72 height 40
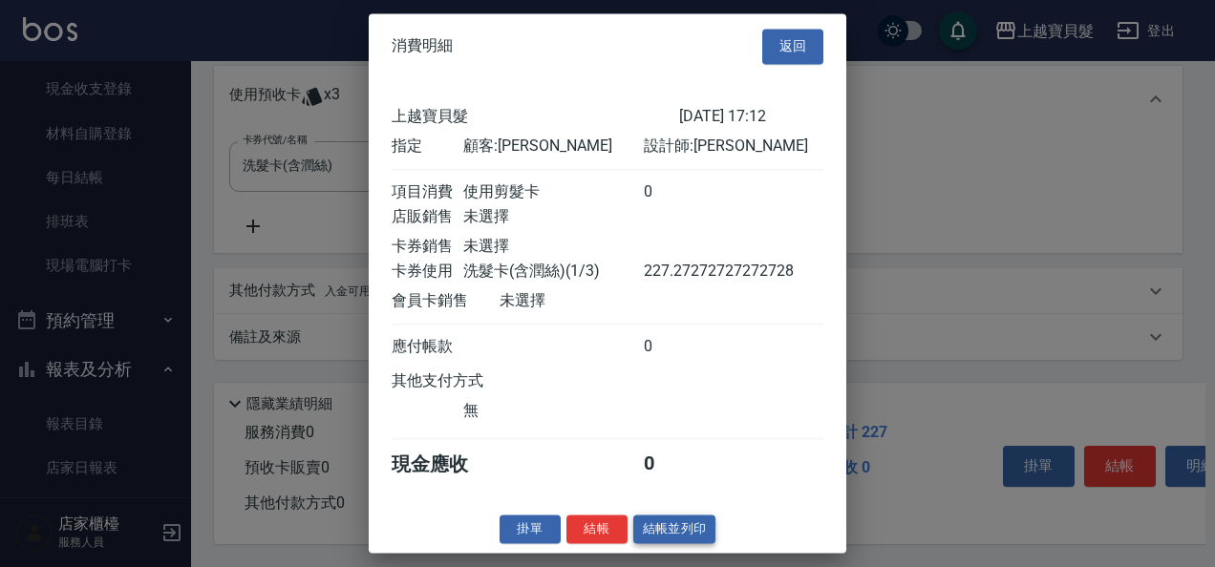
click at [672, 533] on button "結帳並列印" at bounding box center [674, 530] width 83 height 30
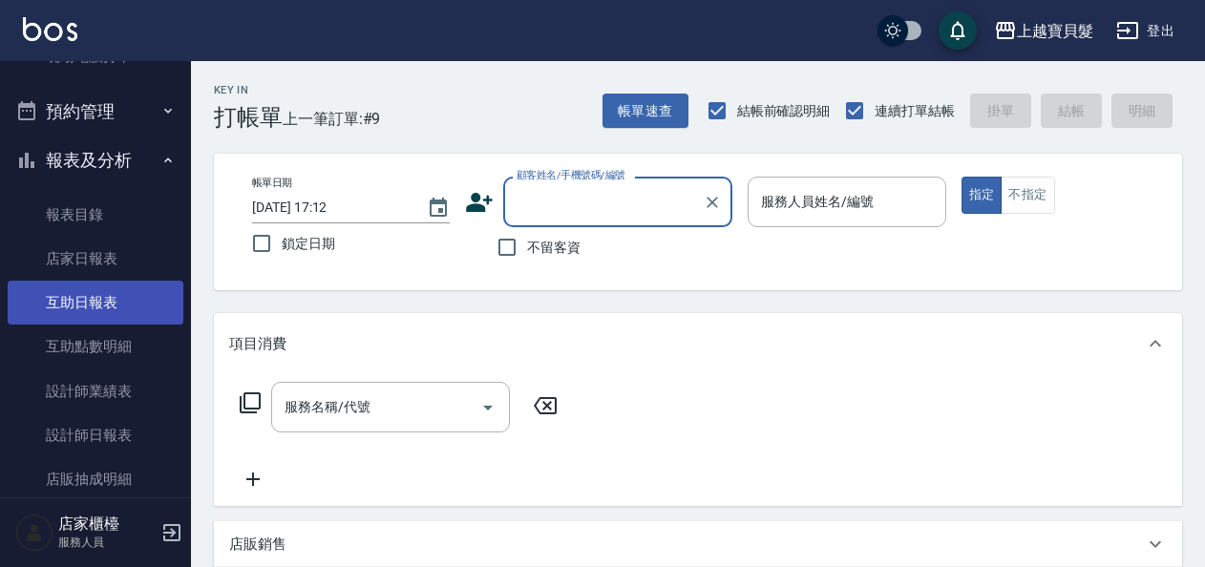
scroll to position [573, 0]
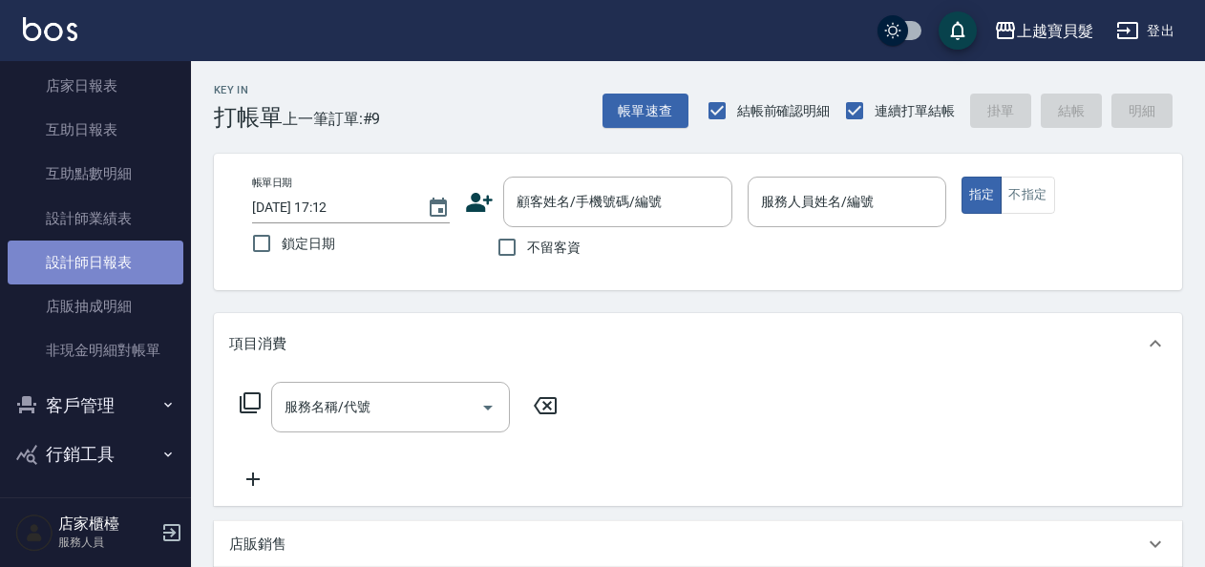
click at [110, 261] on link "設計師日報表" at bounding box center [96, 263] width 176 height 44
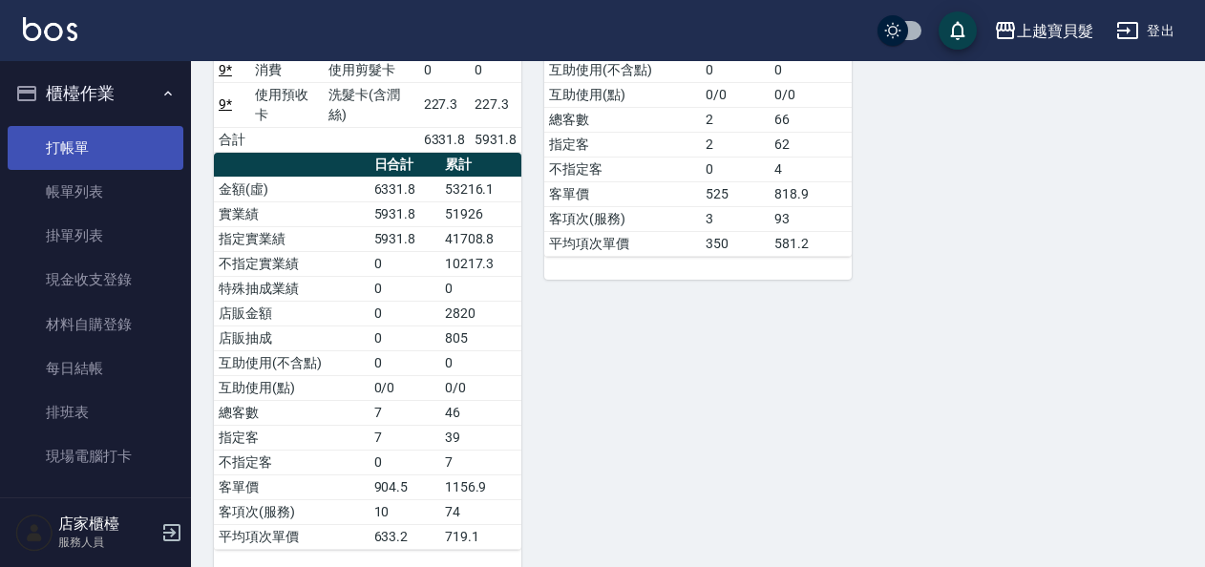
click at [59, 137] on link "打帳單" at bounding box center [96, 148] width 176 height 44
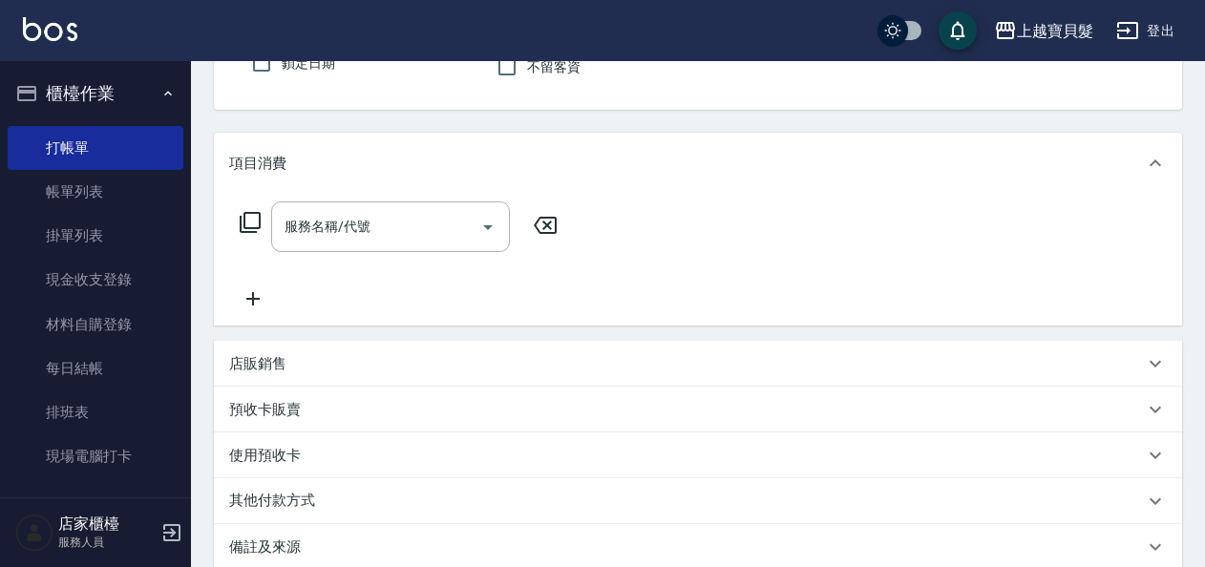
scroll to position [382, 0]
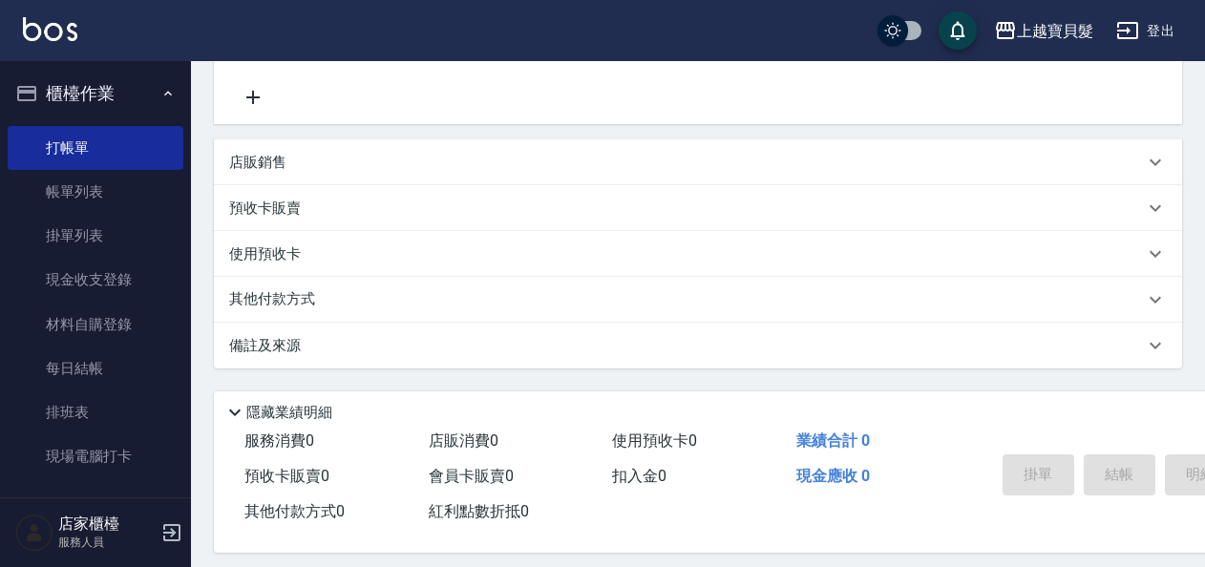
click at [258, 164] on p "店販銷售" at bounding box center [257, 163] width 57 height 20
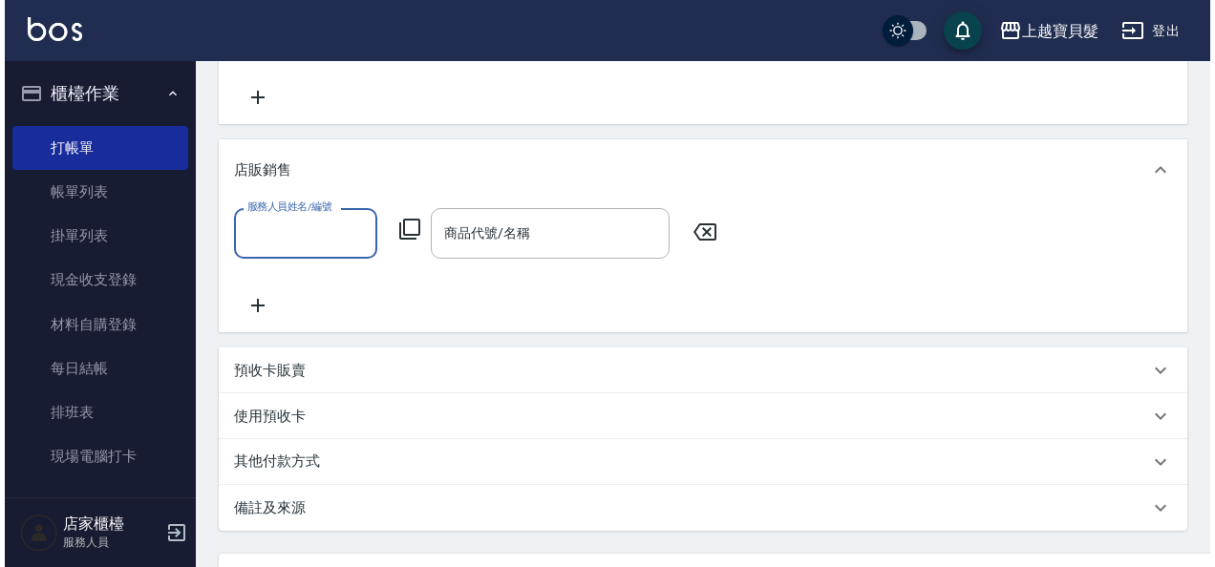
scroll to position [0, 0]
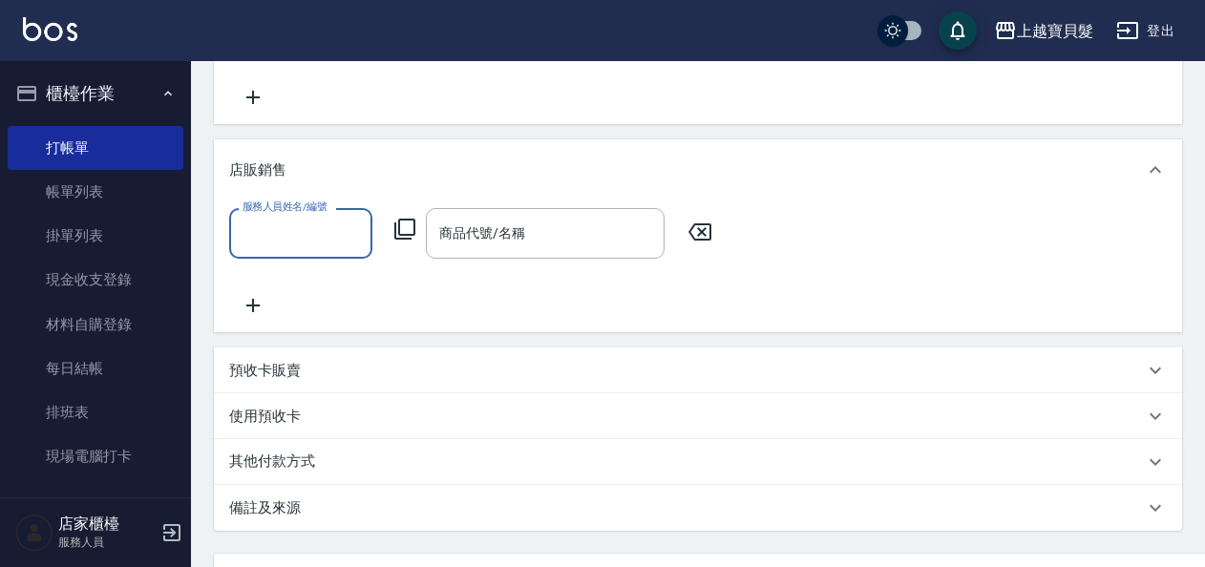
click at [403, 235] on icon at bounding box center [404, 229] width 21 height 21
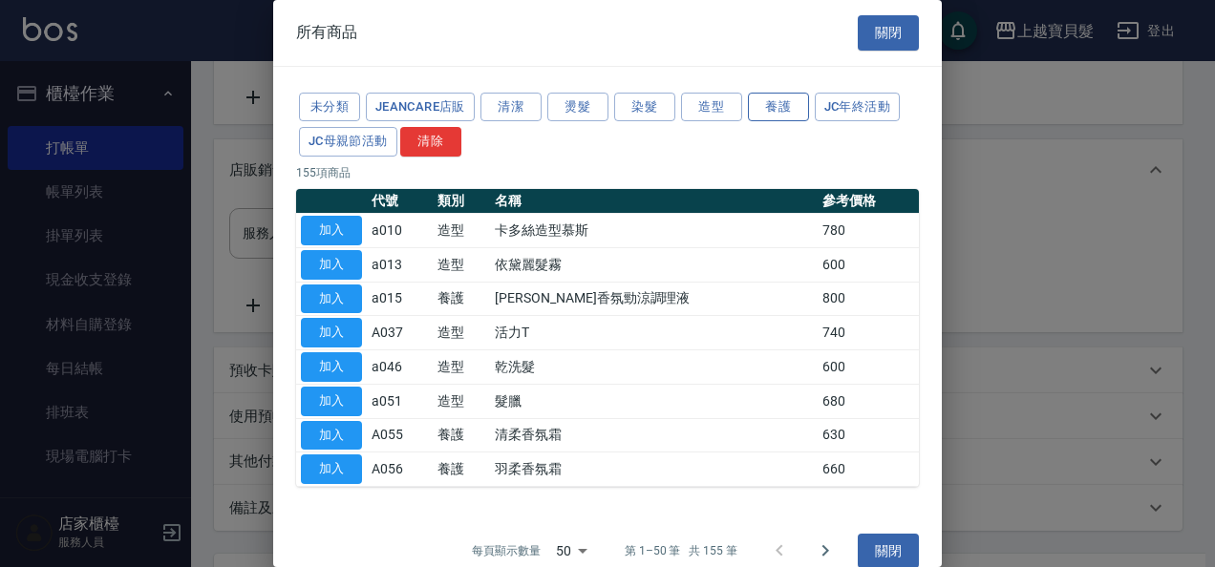
click at [764, 109] on button "養護" at bounding box center [778, 108] width 61 height 30
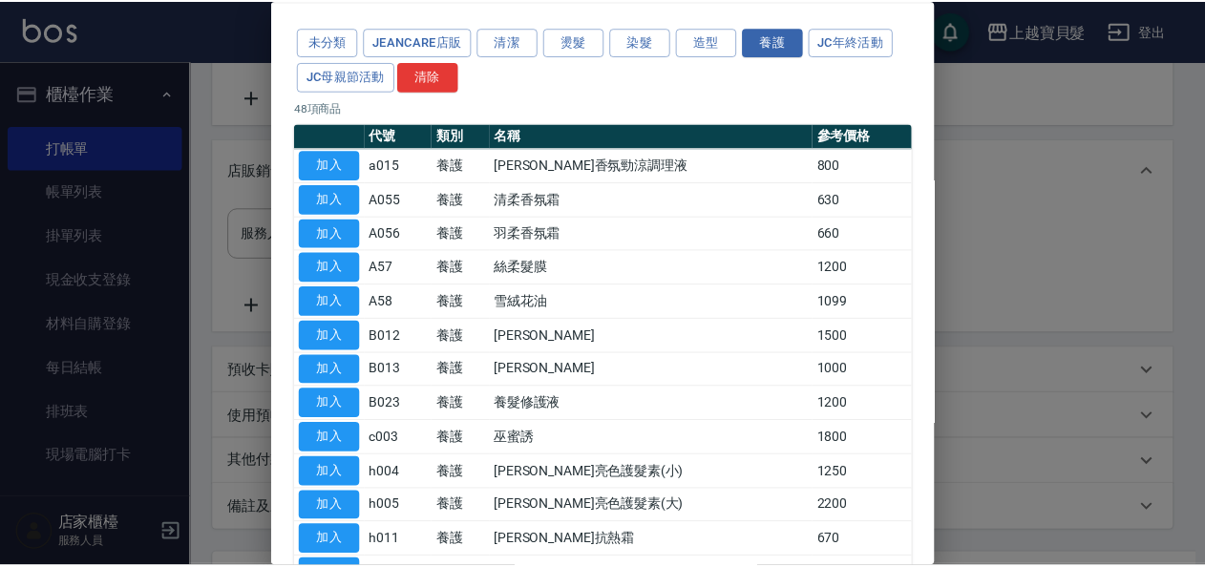
scroll to position [95, 0]
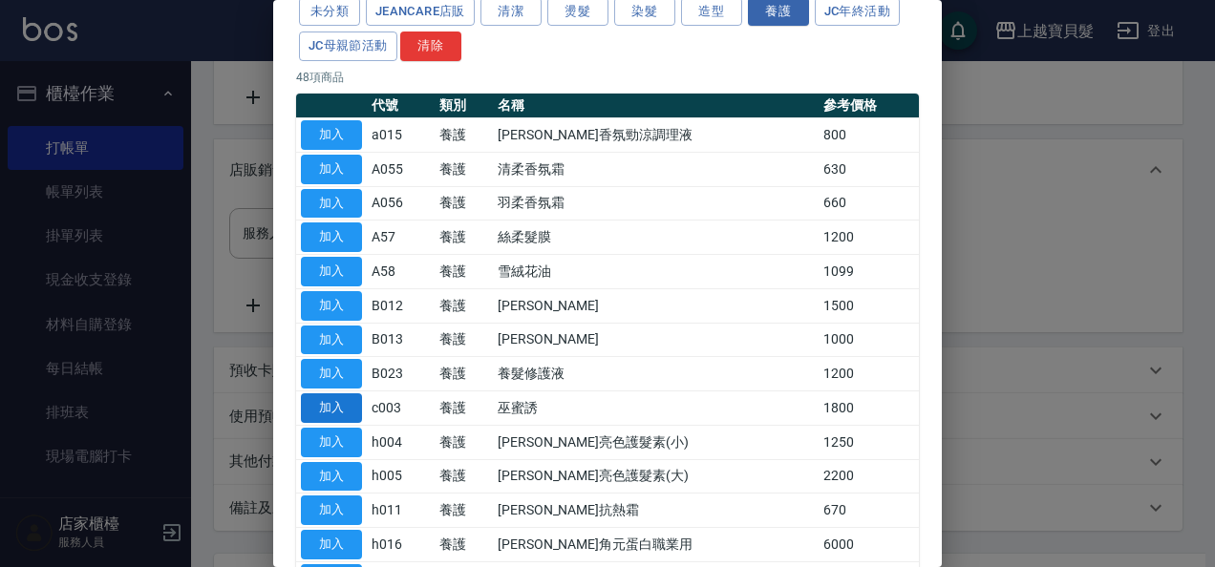
click at [323, 407] on button "加入" at bounding box center [331, 408] width 61 height 30
type input "巫蜜誘"
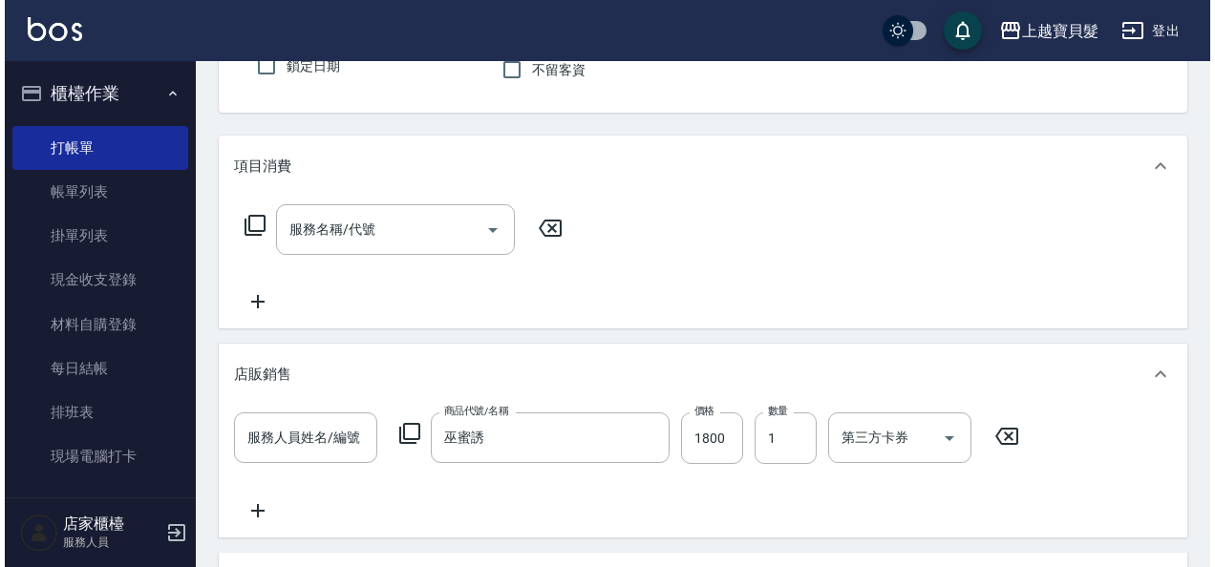
scroll to position [0, 0]
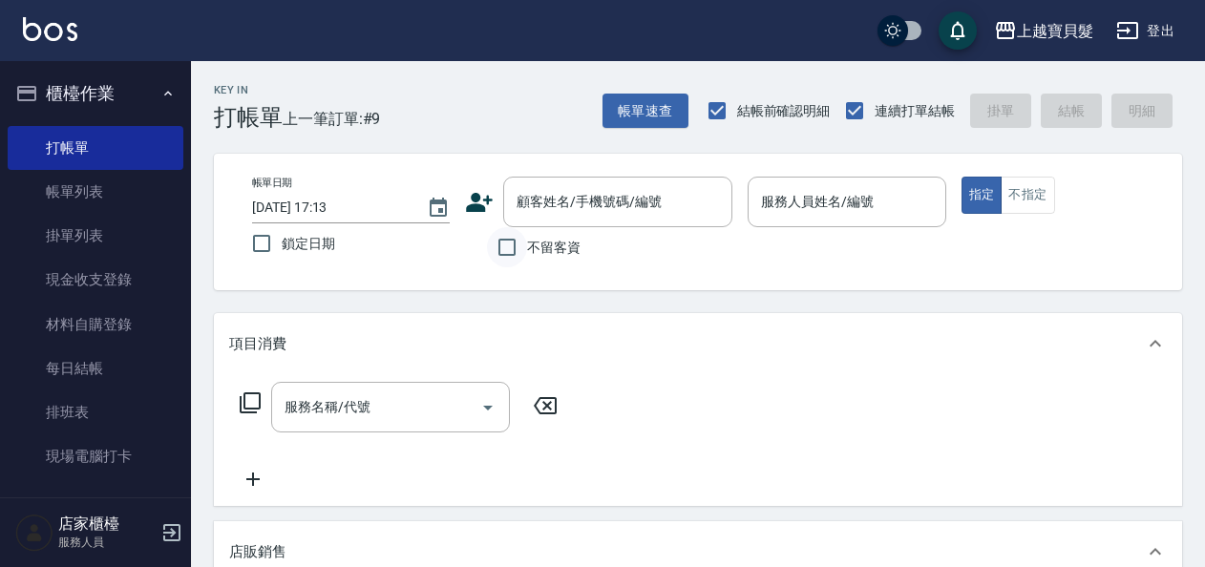
click at [510, 256] on input "不留客資" at bounding box center [507, 247] width 40 height 40
checkbox input "true"
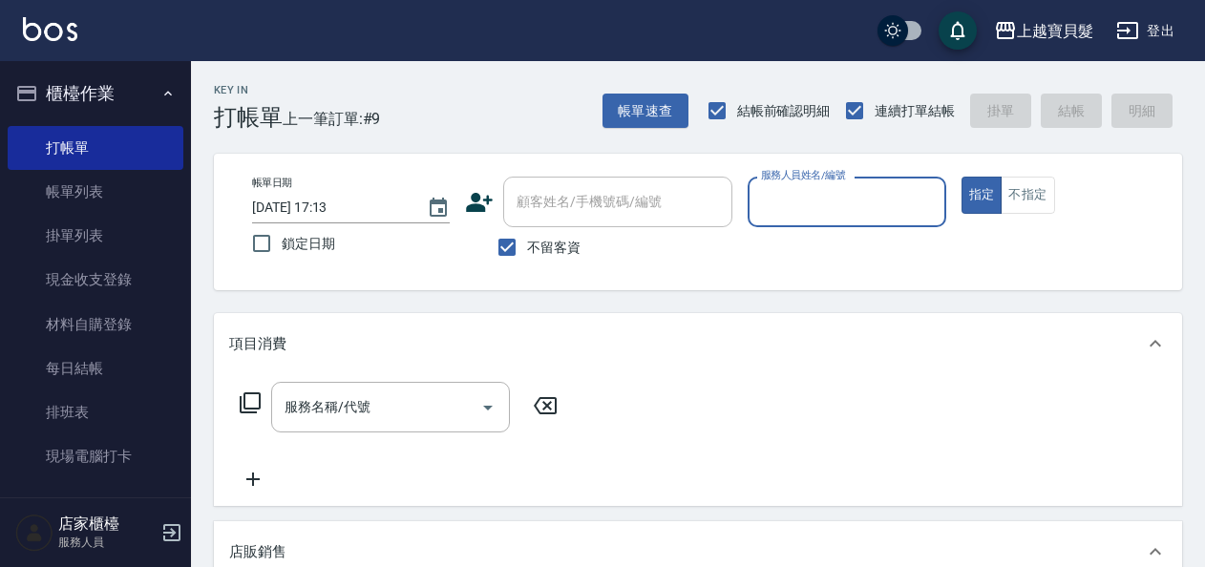
click at [838, 197] on input "服務人員姓名/編號" at bounding box center [846, 201] width 180 height 33
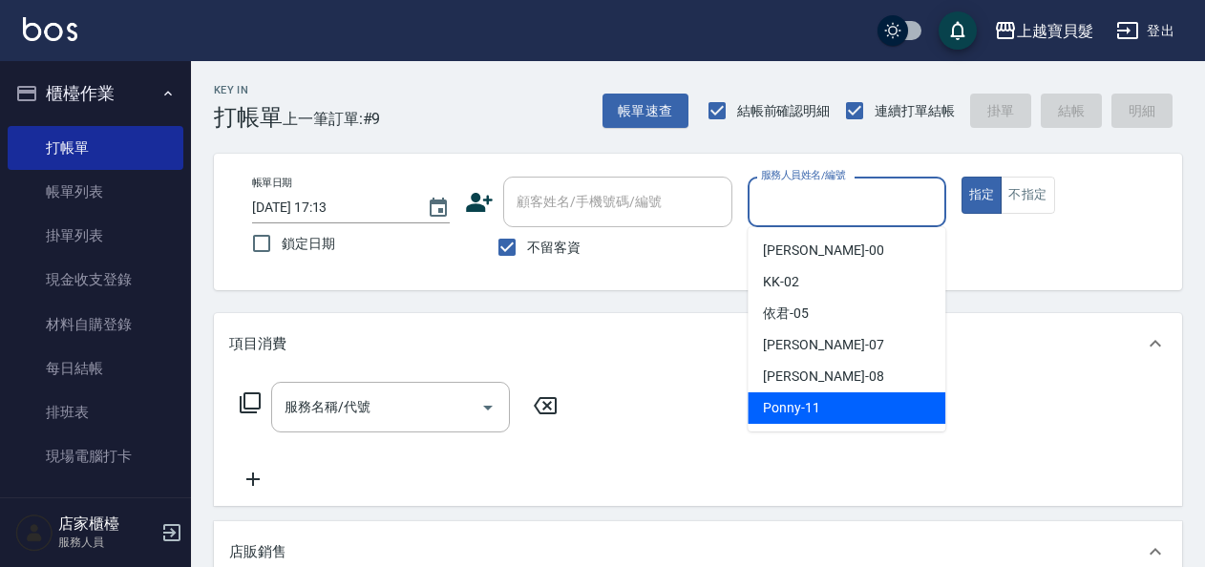
click at [826, 408] on div "Ponny -11" at bounding box center [847, 408] width 198 height 32
type input "Ponny-11"
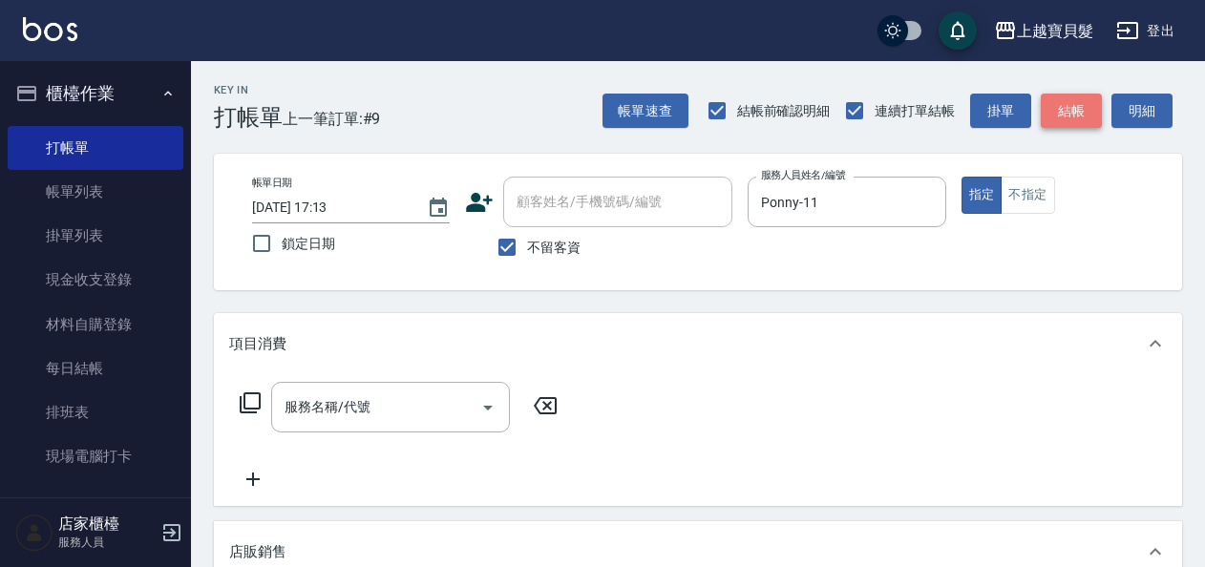
click at [1063, 126] on button "結帳" at bounding box center [1071, 111] width 61 height 35
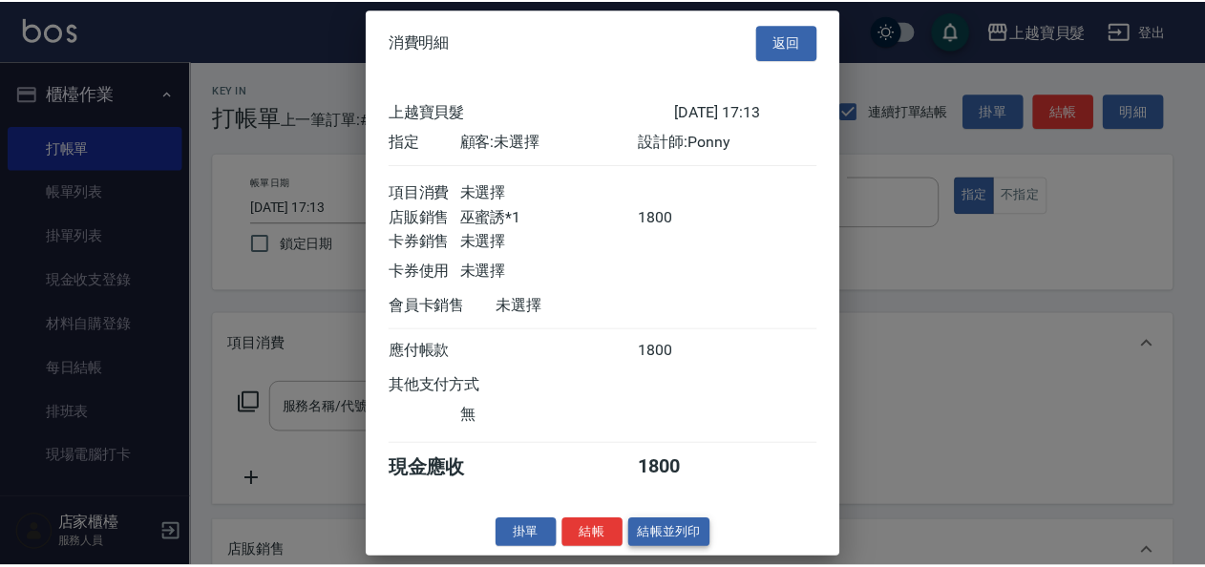
scroll to position [5, 0]
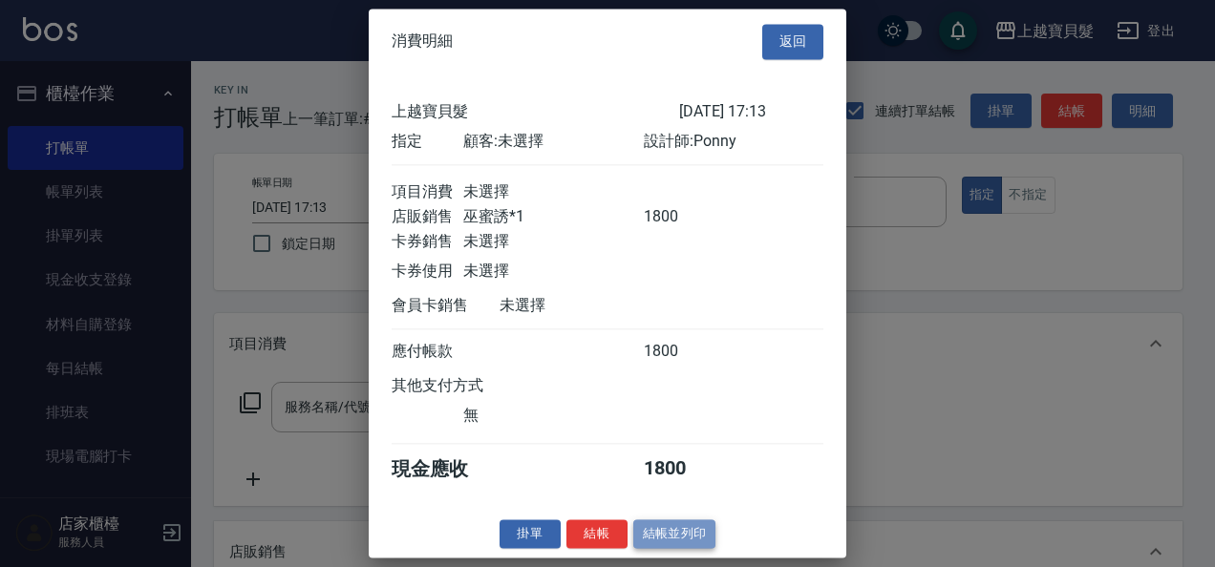
click at [672, 535] on button "結帳並列印" at bounding box center [674, 534] width 83 height 30
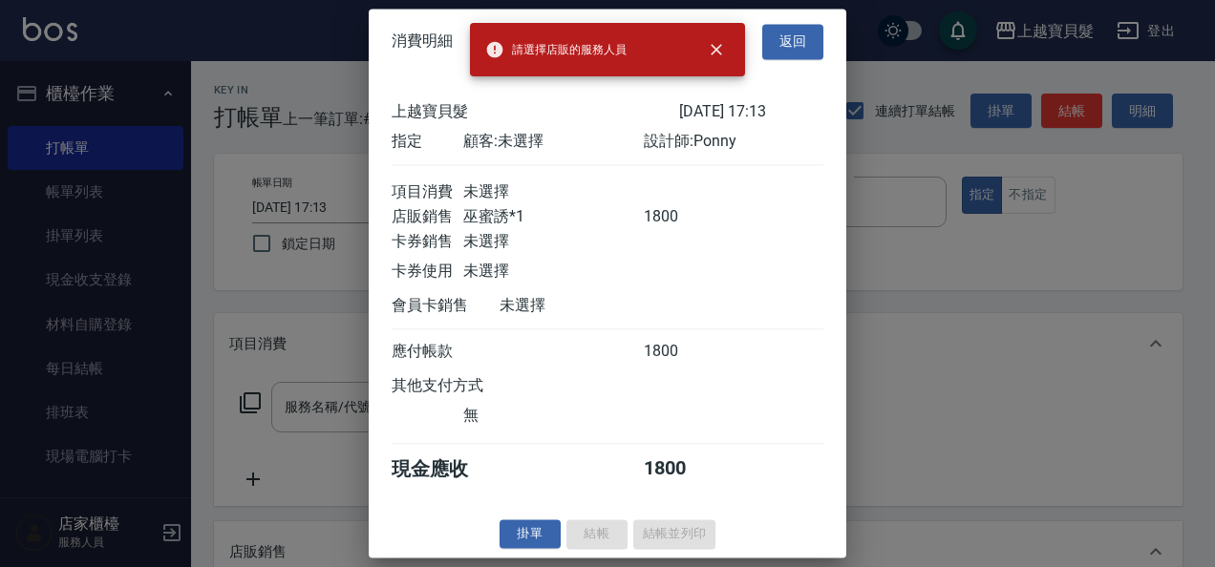
click at [293, 346] on div at bounding box center [607, 283] width 1215 height 567
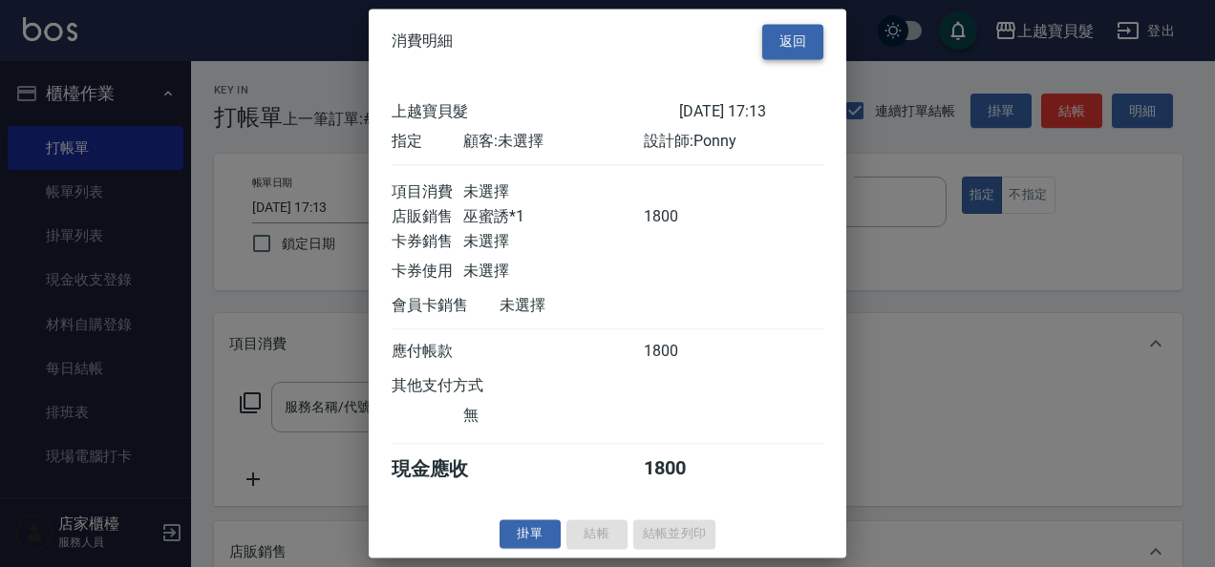
click at [802, 32] on button "返回" at bounding box center [792, 41] width 61 height 35
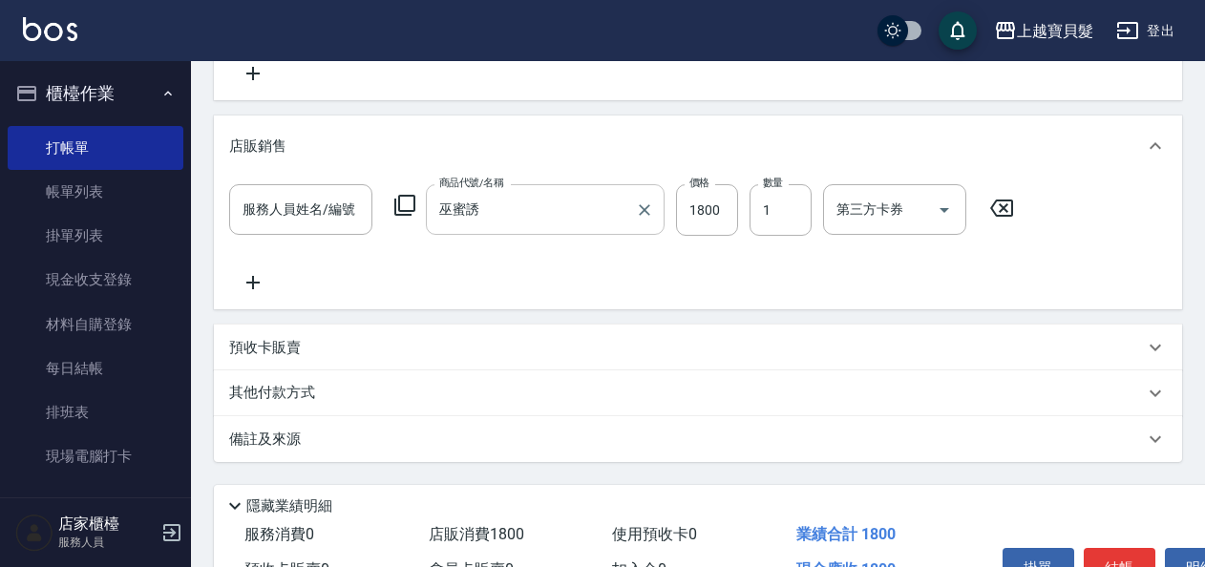
scroll to position [286, 0]
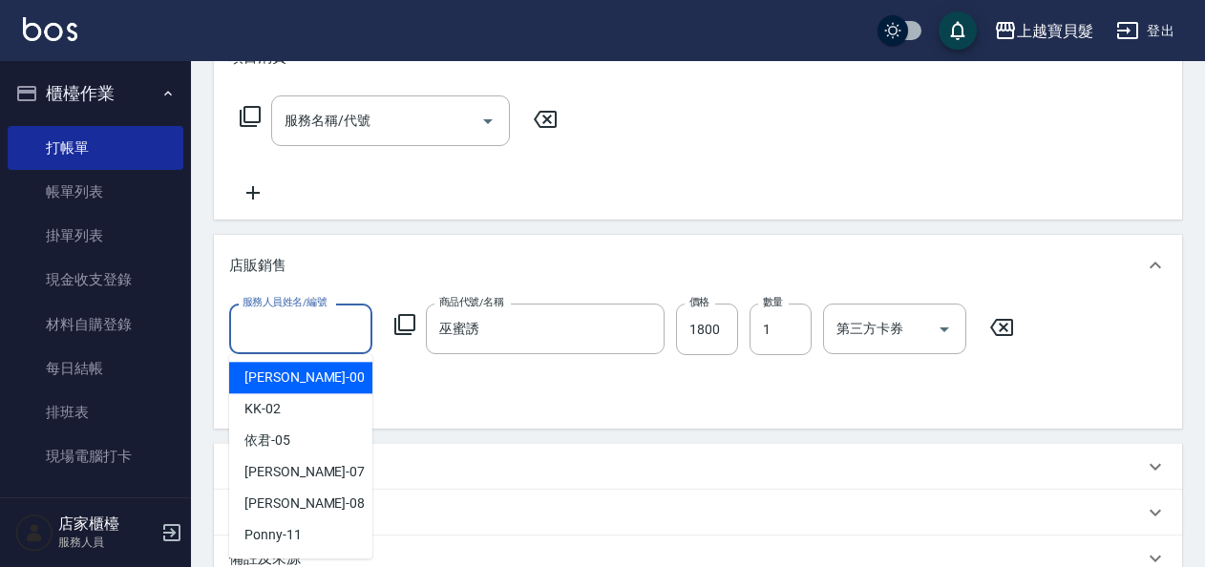
click at [332, 345] on input "服務人員姓名/編號" at bounding box center [301, 328] width 126 height 33
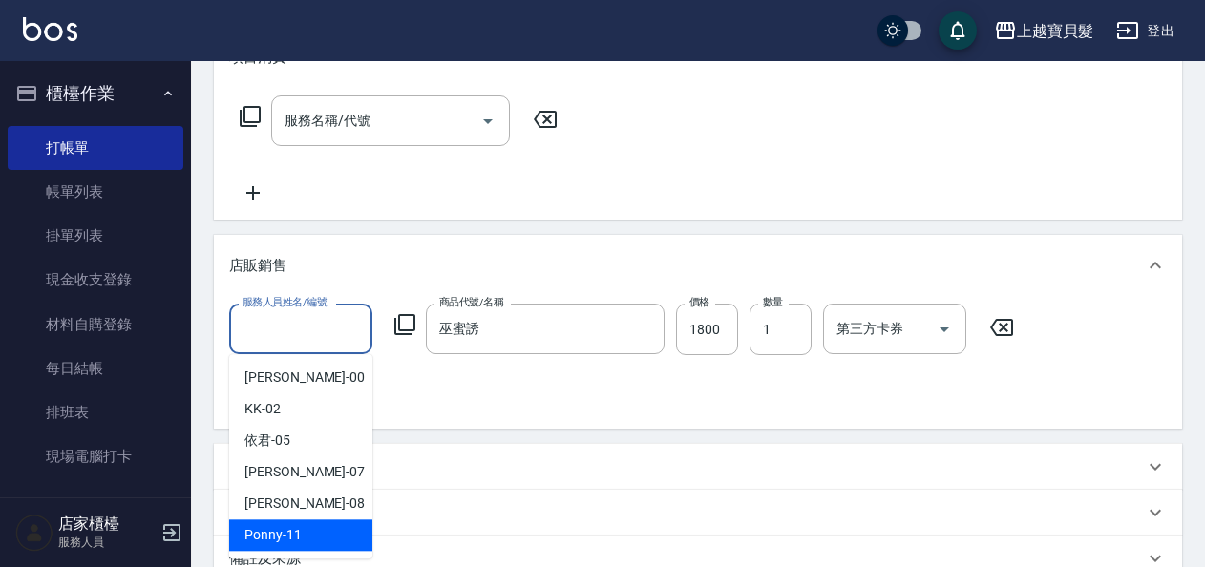
click at [317, 531] on div "Ponny -11" at bounding box center [300, 535] width 143 height 32
type input "Ponny-11"
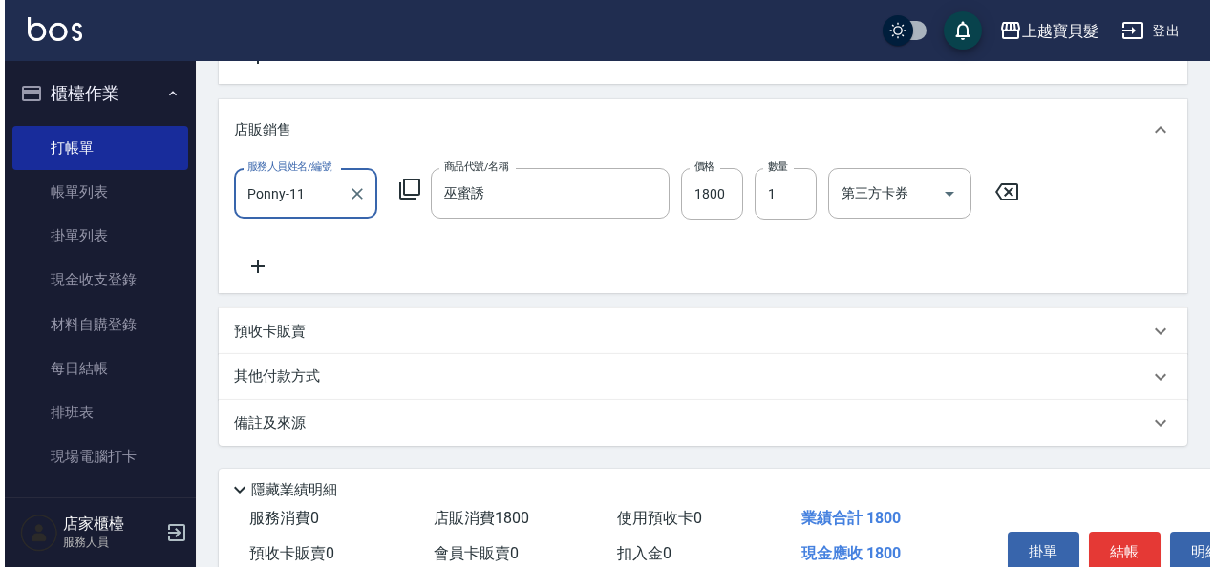
scroll to position [515, 0]
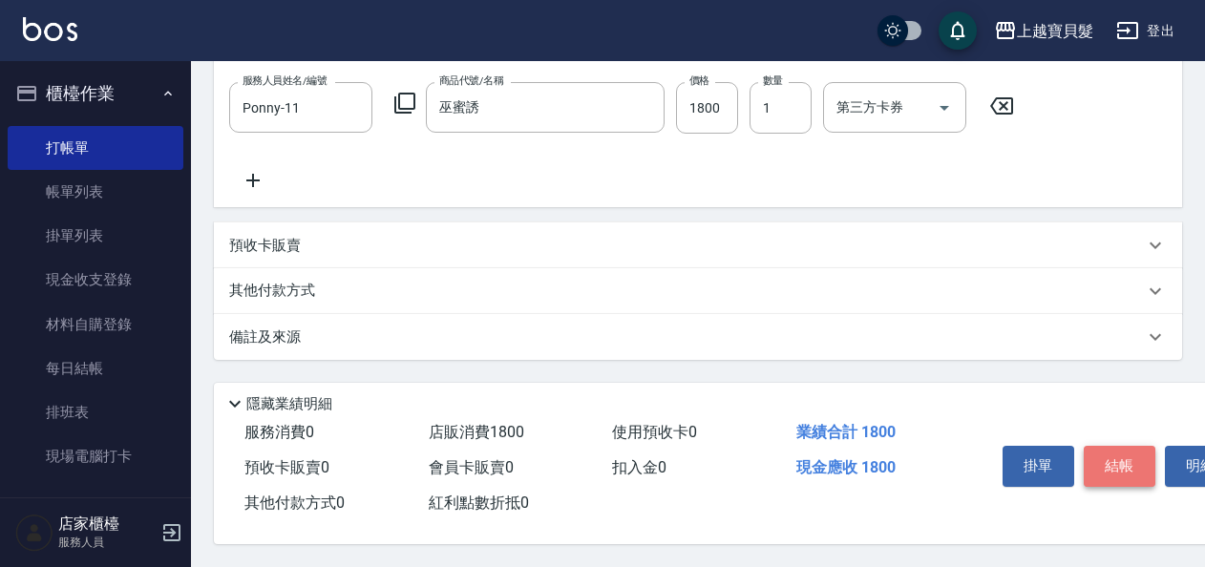
click at [1096, 465] on button "結帳" at bounding box center [1120, 466] width 72 height 40
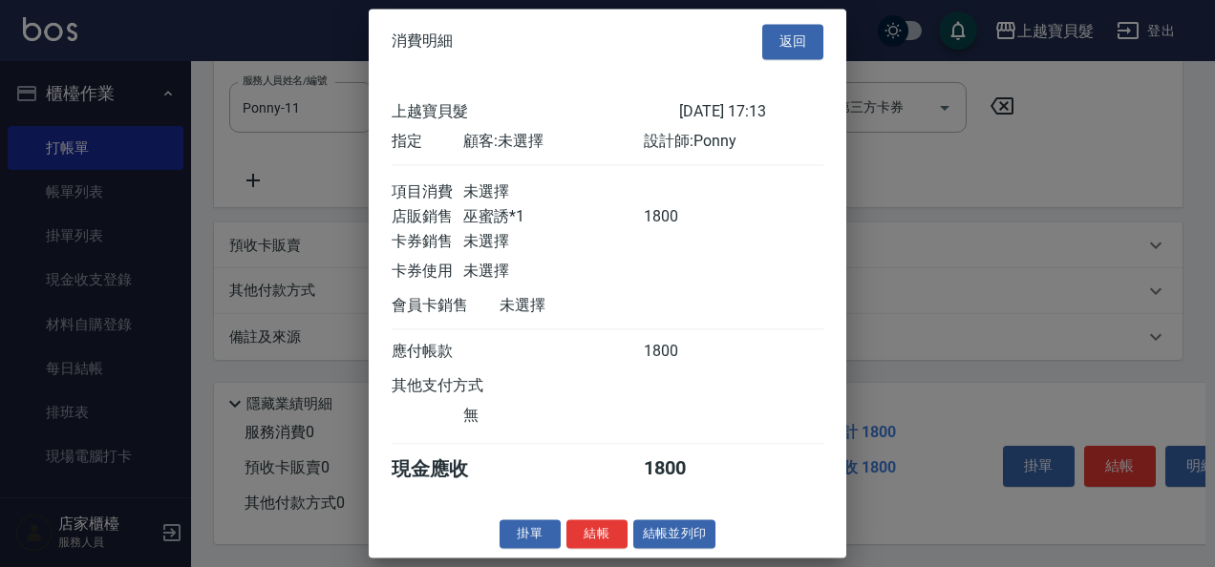
scroll to position [5, 0]
click at [694, 546] on button "結帳並列印" at bounding box center [674, 534] width 83 height 30
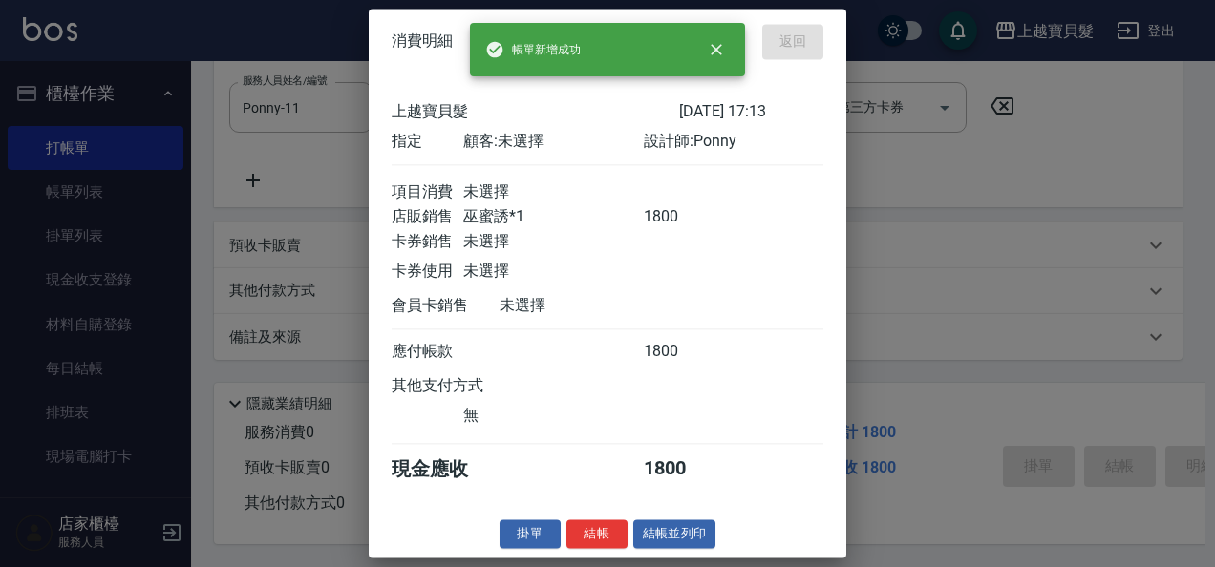
type input "[DATE] 17:19"
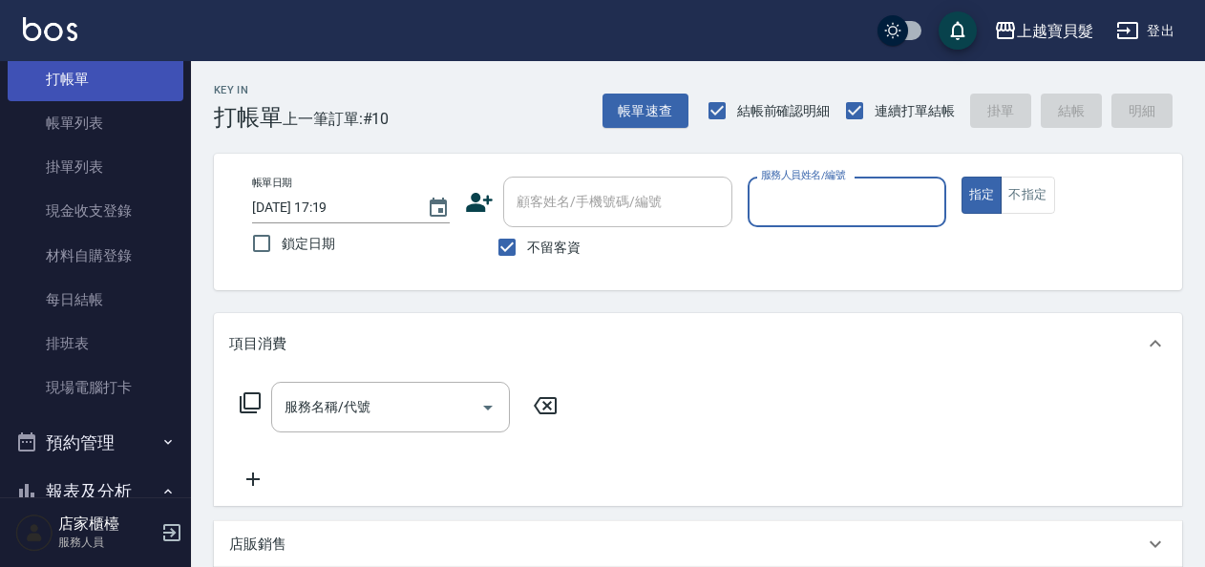
scroll to position [0, 0]
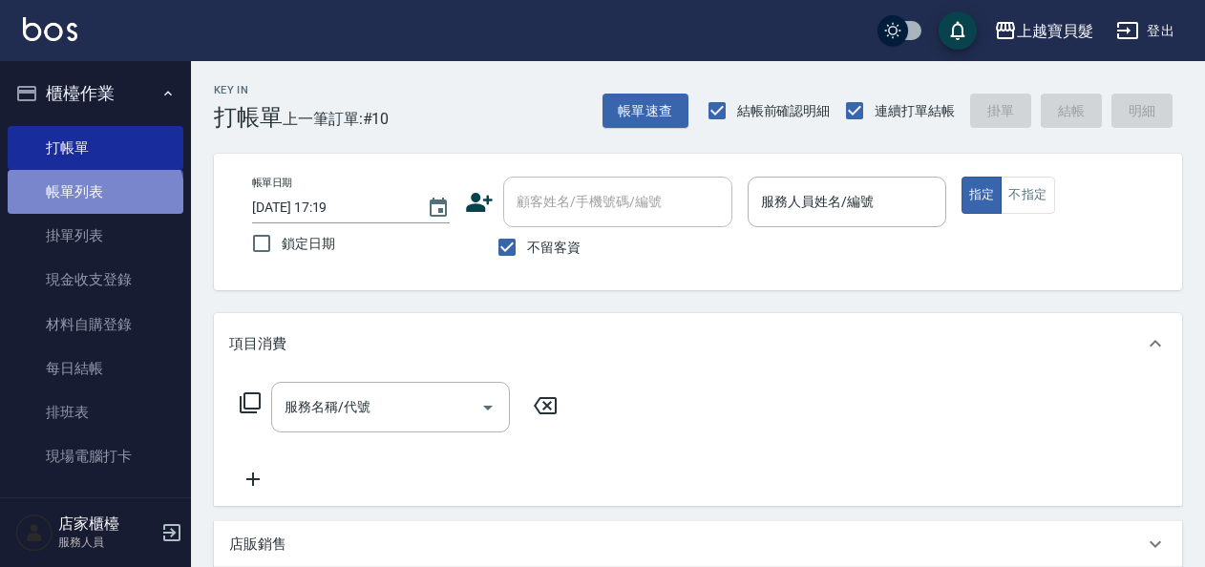
click at [94, 200] on link "帳單列表" at bounding box center [96, 192] width 176 height 44
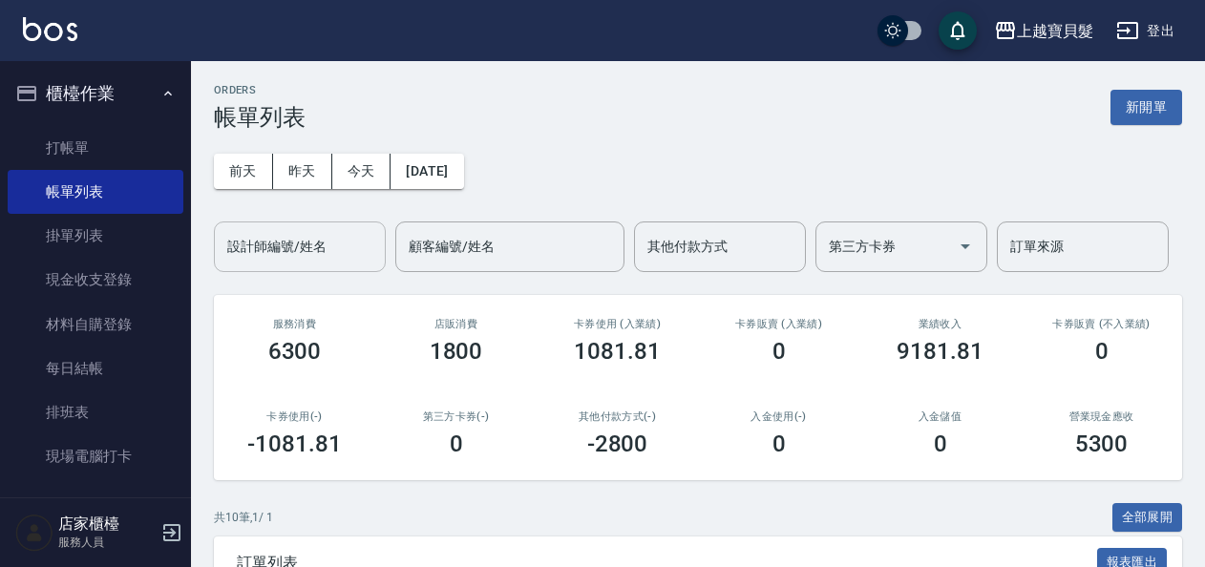
click at [297, 246] on input "設計師編號/姓名" at bounding box center [299, 246] width 155 height 33
click at [307, 158] on button "昨天" at bounding box center [302, 171] width 59 height 35
click at [344, 162] on button "今天" at bounding box center [361, 171] width 59 height 35
click at [260, 180] on button "前天" at bounding box center [243, 171] width 59 height 35
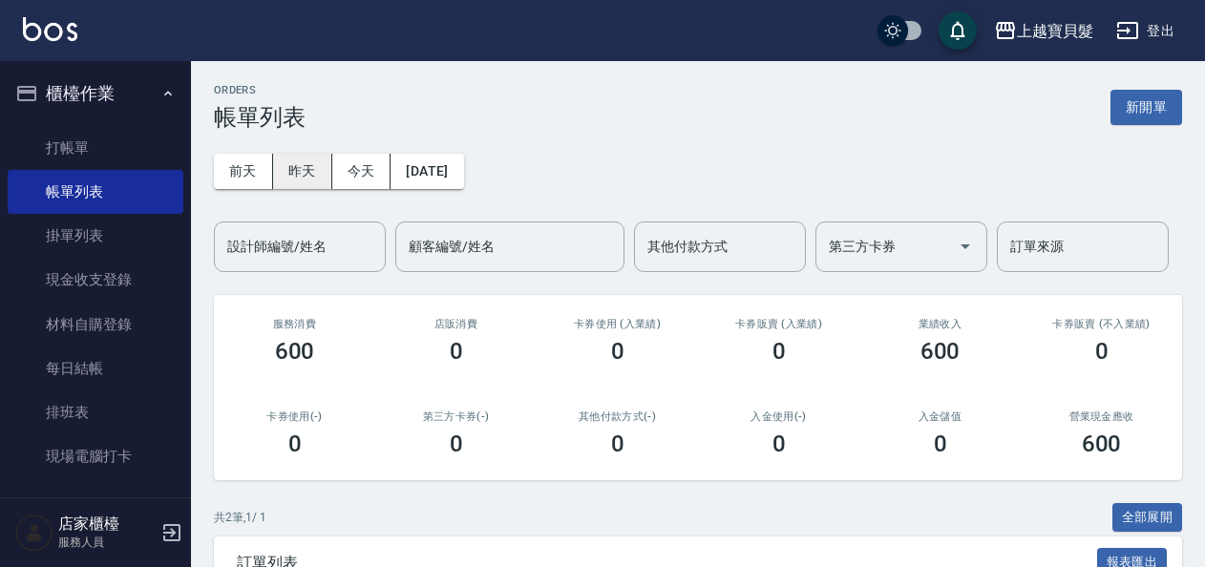
click at [300, 166] on button "昨天" at bounding box center [302, 171] width 59 height 35
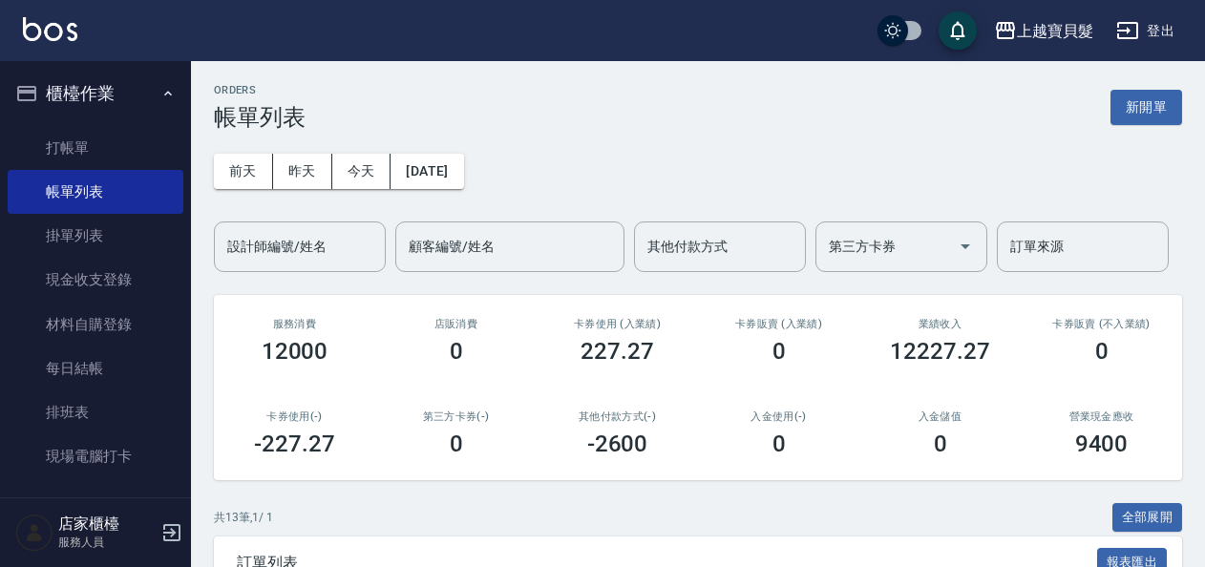
click at [311, 243] on input "設計師編號/姓名" at bounding box center [299, 246] width 155 height 33
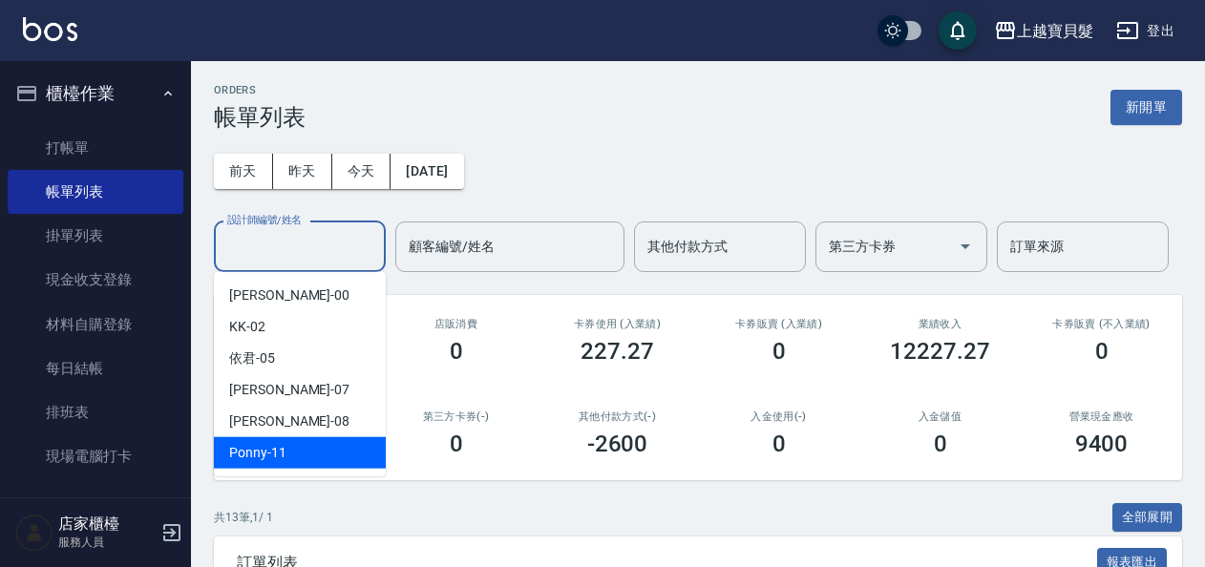
click at [287, 447] on div "Ponny -11" at bounding box center [300, 453] width 172 height 32
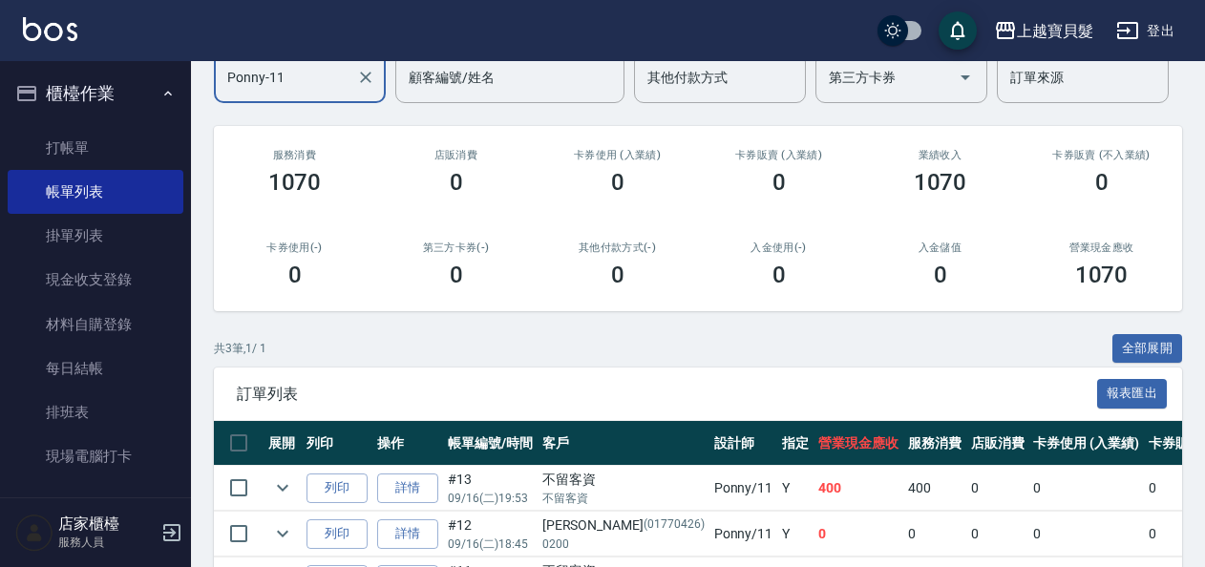
scroll to position [292, 0]
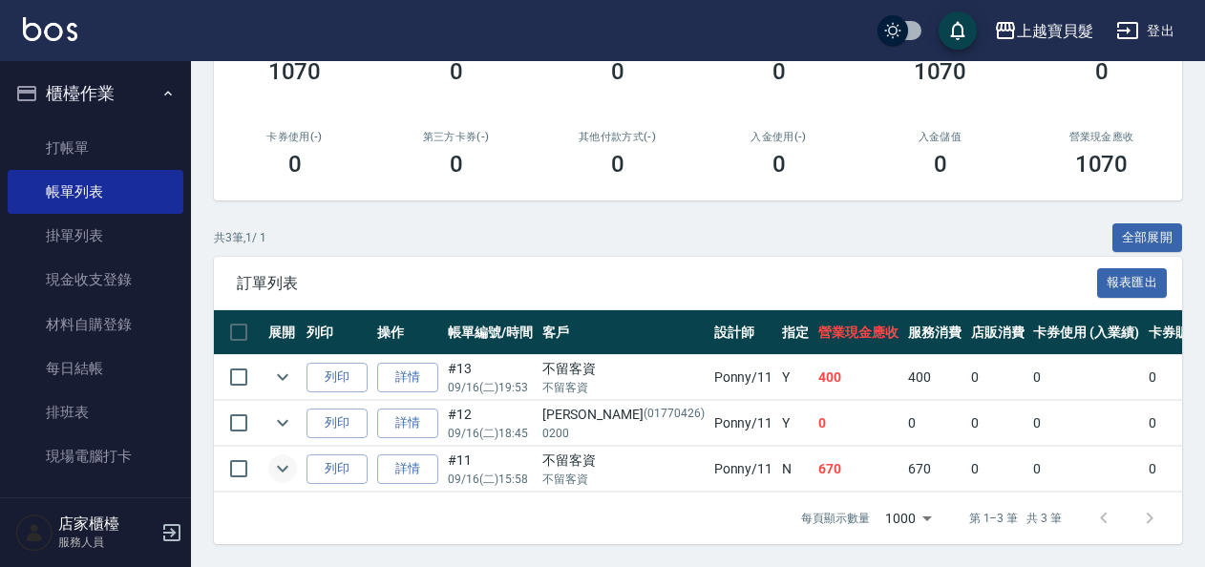
click at [279, 457] on icon "expand row" at bounding box center [282, 468] width 23 height 23
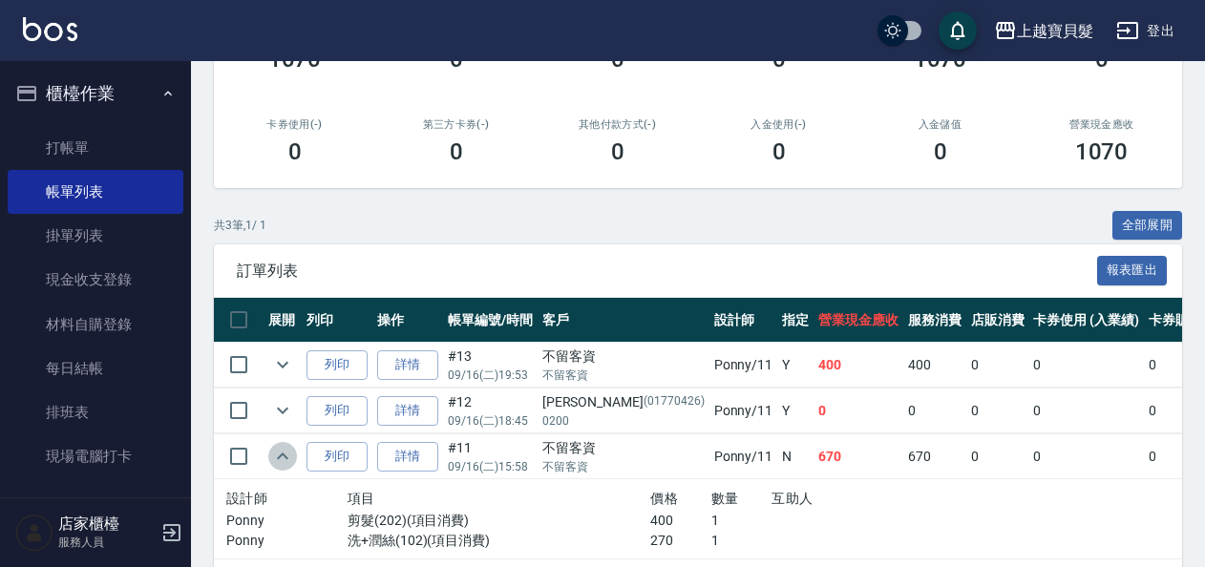
click at [284, 457] on icon "expand row" at bounding box center [282, 456] width 23 height 23
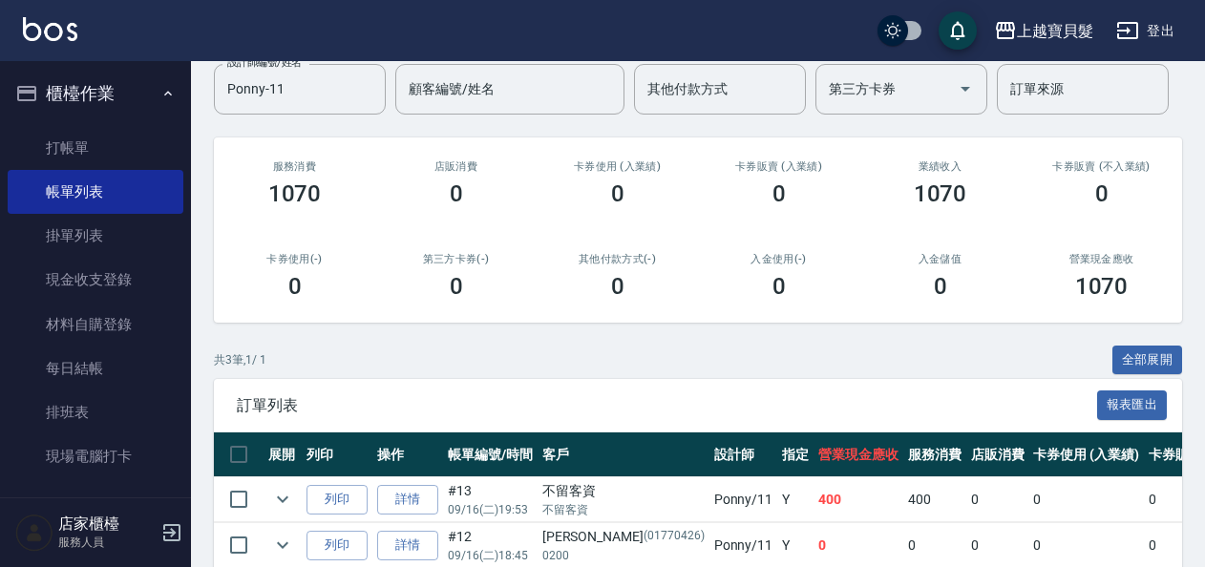
scroll to position [0, 0]
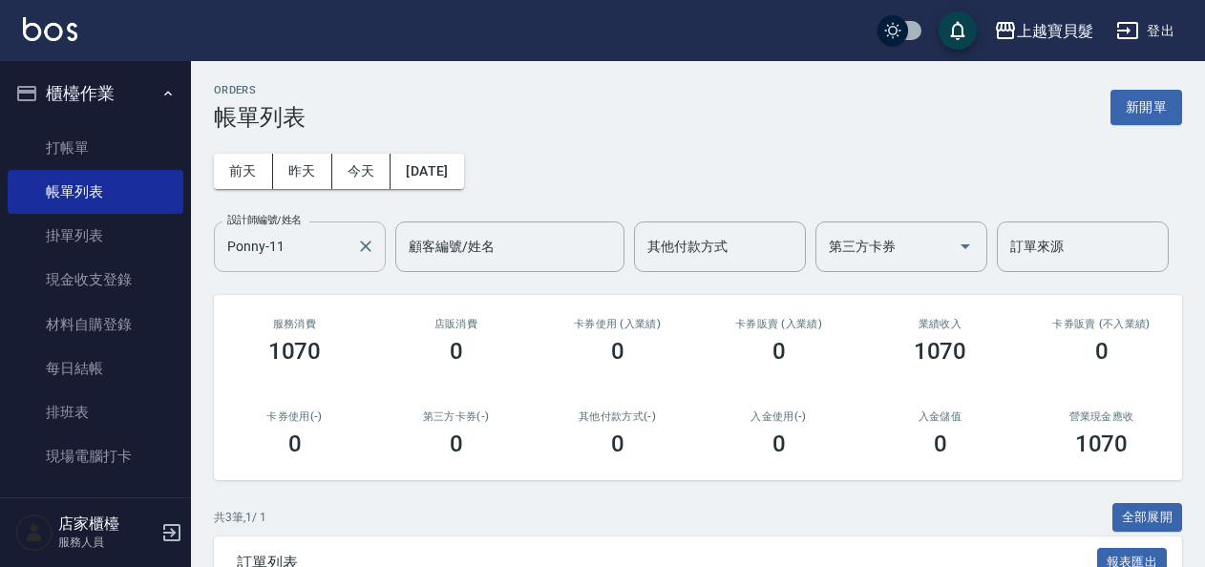
click at [306, 244] on input "Ponny-11" at bounding box center [285, 246] width 126 height 33
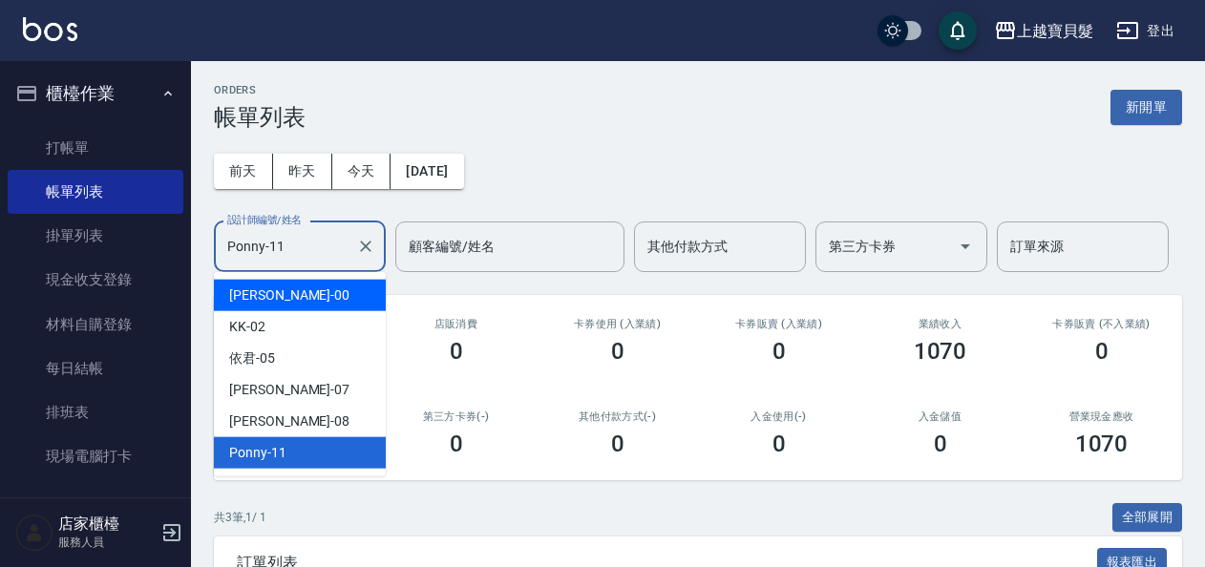
click at [296, 305] on div "小華 -00" at bounding box center [300, 296] width 172 height 32
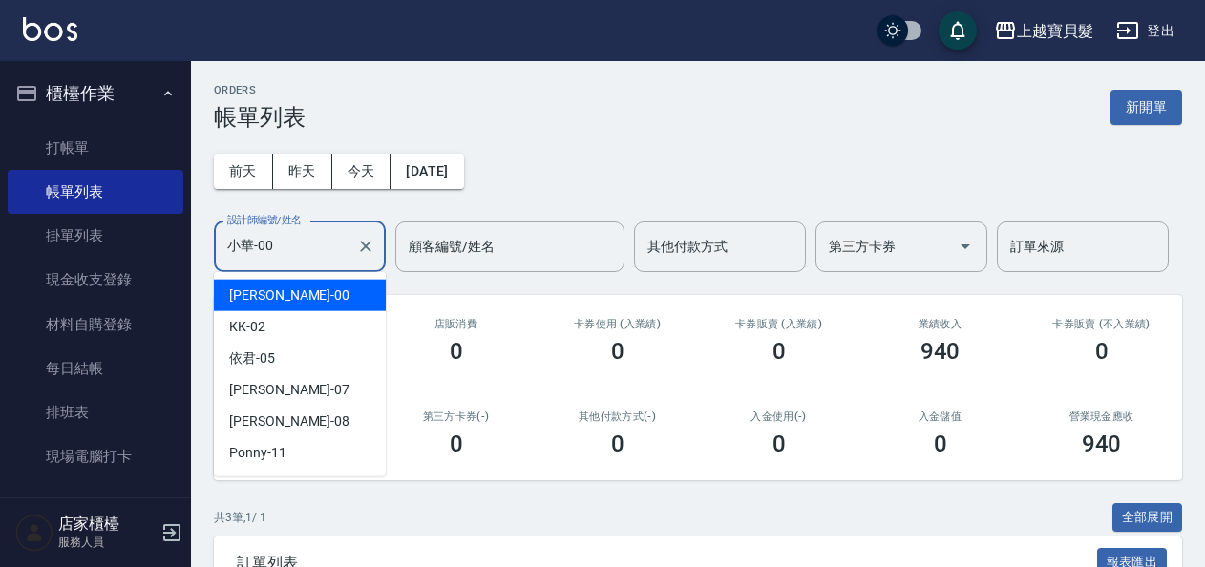
click at [269, 244] on input "小華-00" at bounding box center [285, 246] width 126 height 33
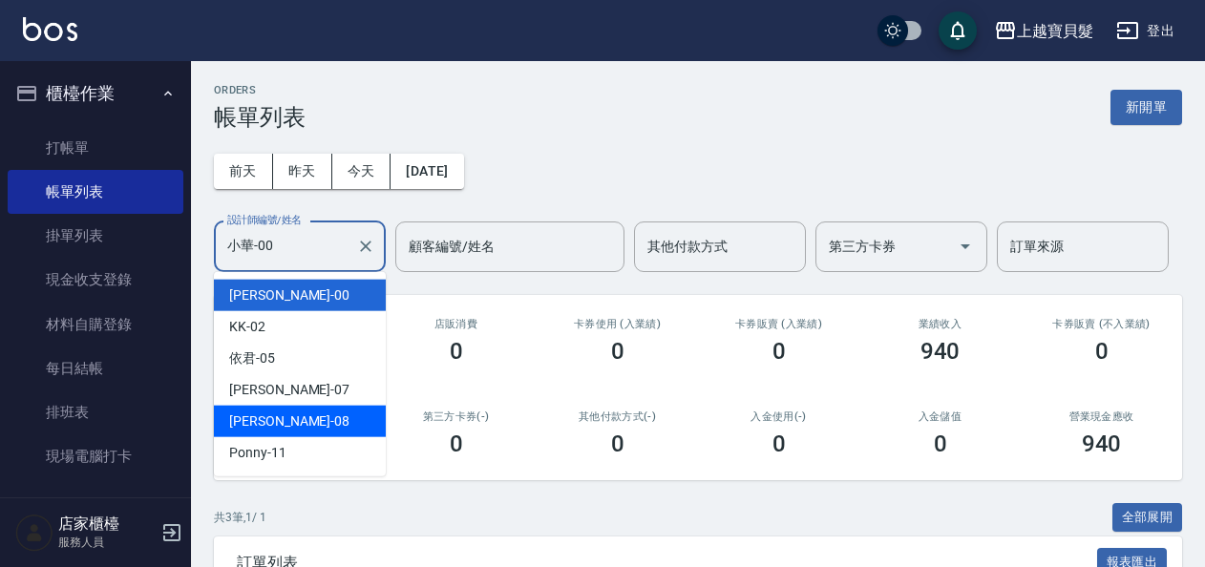
click at [307, 422] on div "[PERSON_NAME] -08" at bounding box center [300, 422] width 172 height 32
type input "[PERSON_NAME]-08"
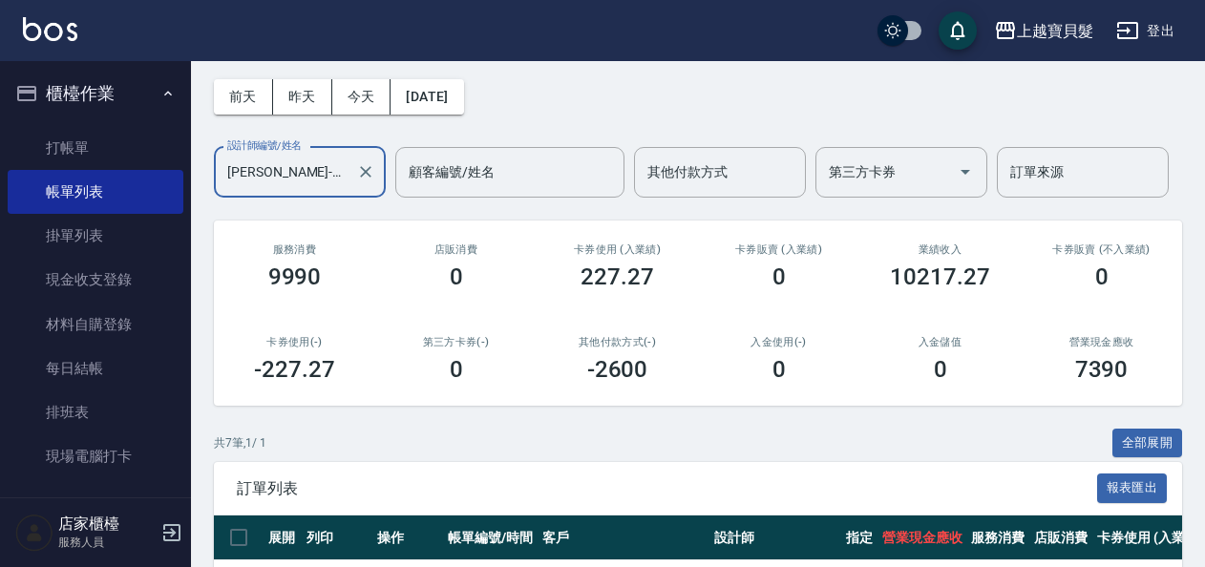
scroll to position [473, 0]
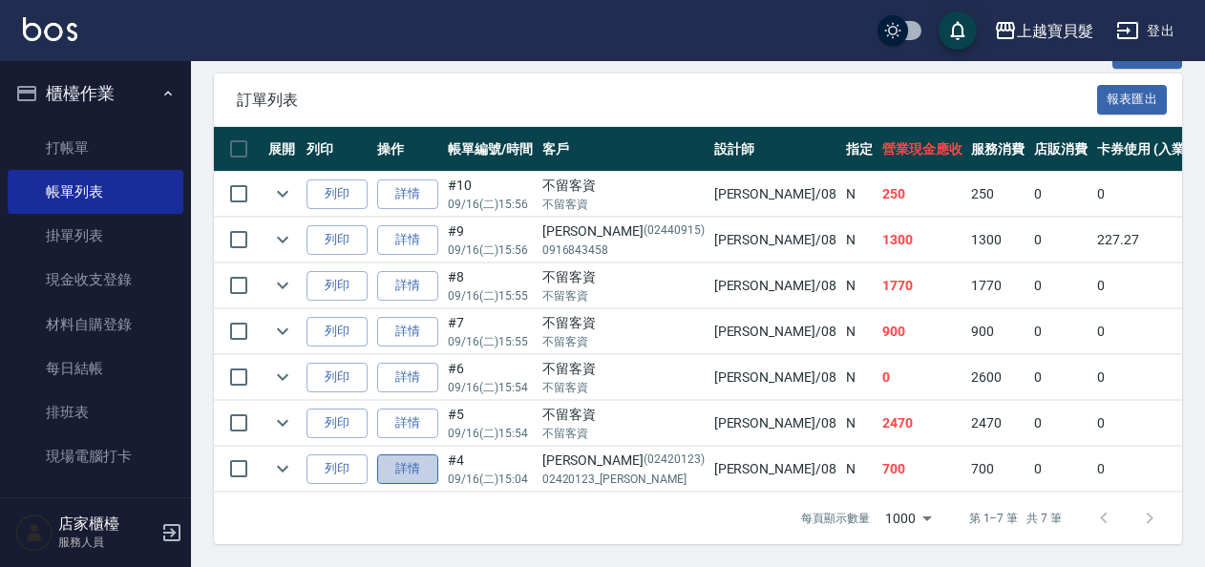
click at [402, 455] on link "詳情" at bounding box center [407, 470] width 61 height 30
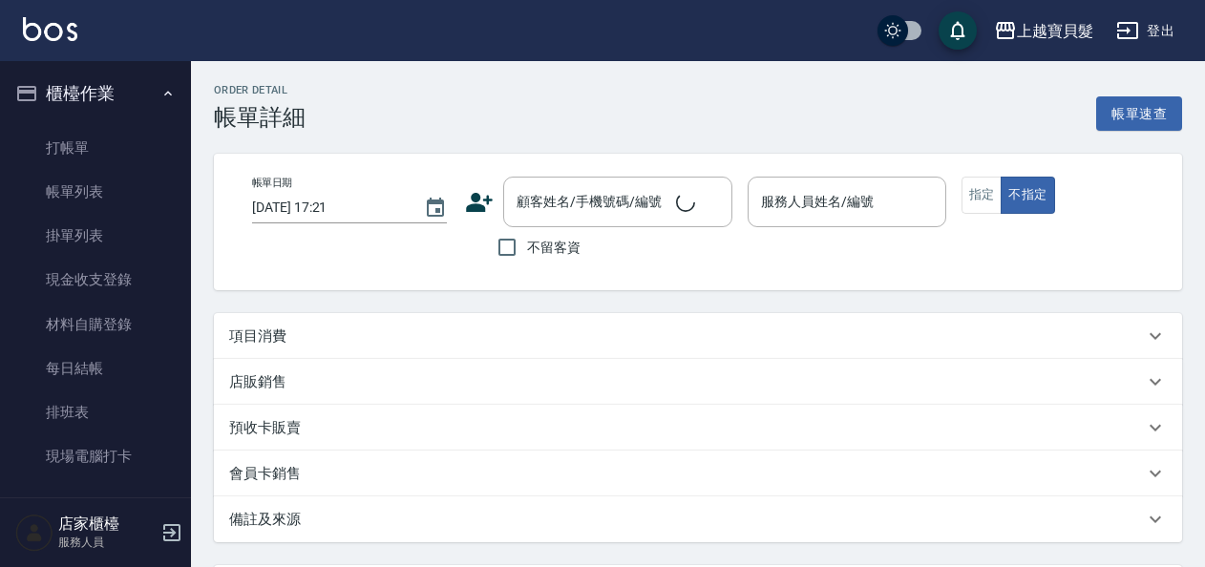
type input "[DATE] 15:04"
type input "[PERSON_NAME]-08"
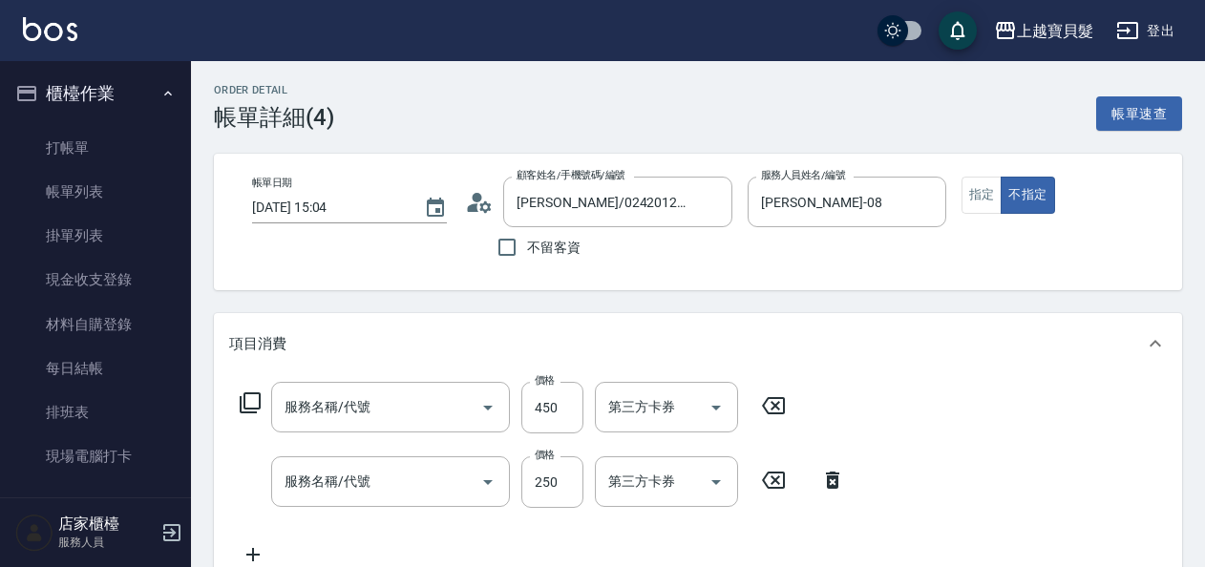
type input "[PERSON_NAME]/02420123_[PERSON_NAME]/02420123"
type input "剪髮(202)"
type input "洗髮(101)"
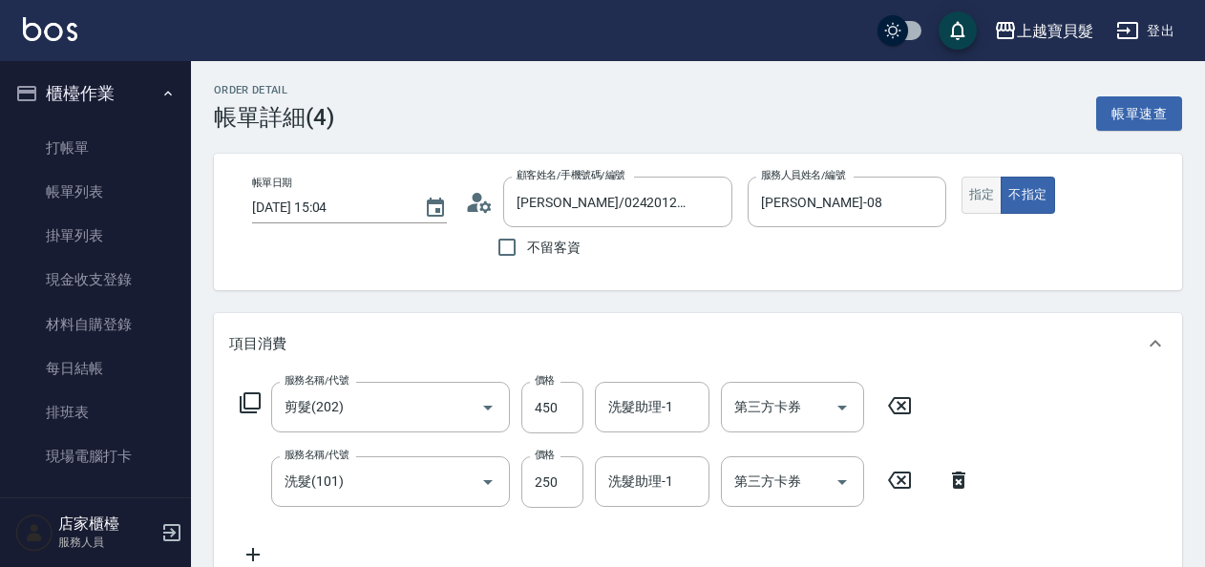
click at [982, 191] on button "指定" at bounding box center [982, 195] width 41 height 37
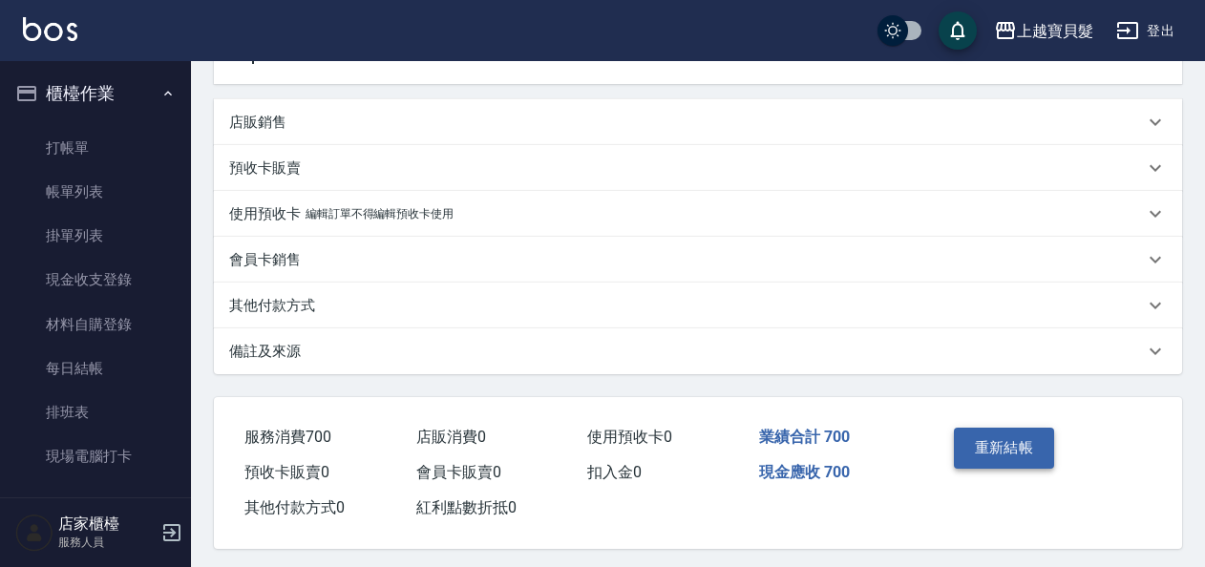
scroll to position [509, 0]
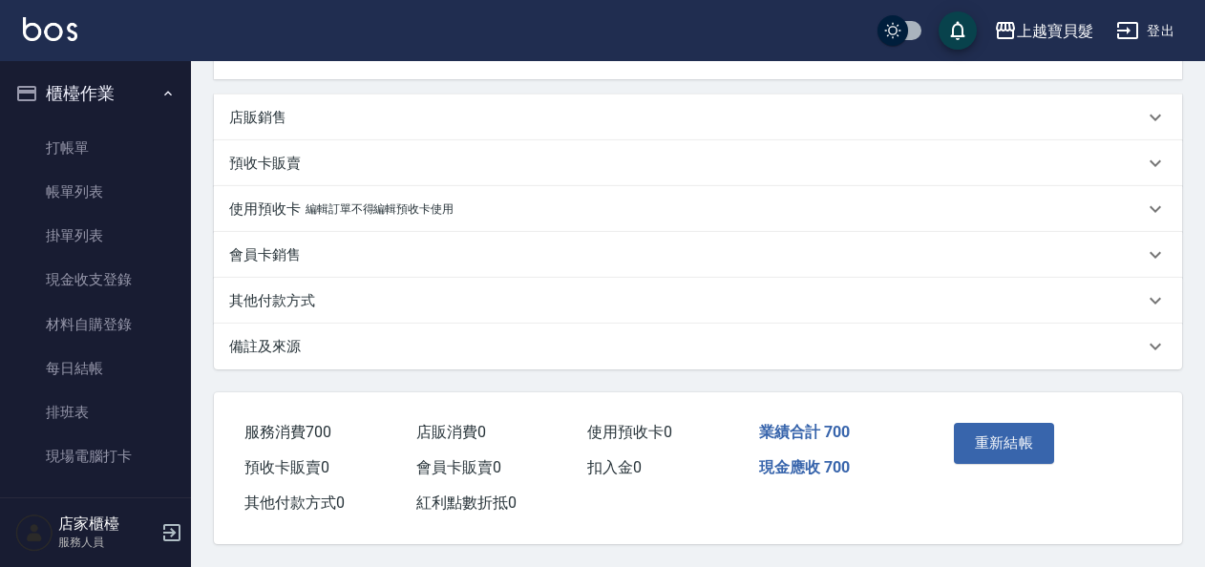
click at [1008, 415] on div "重新結帳" at bounding box center [993, 456] width 95 height 83
click at [1019, 441] on button "重新結帳" at bounding box center [1004, 443] width 101 height 40
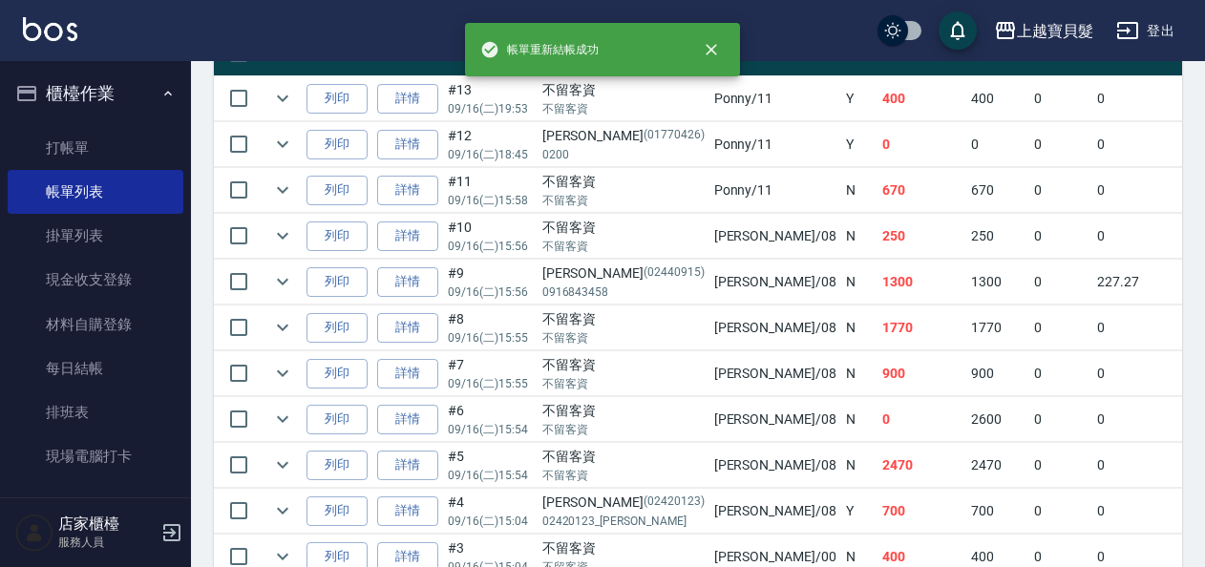
scroll to position [553, 0]
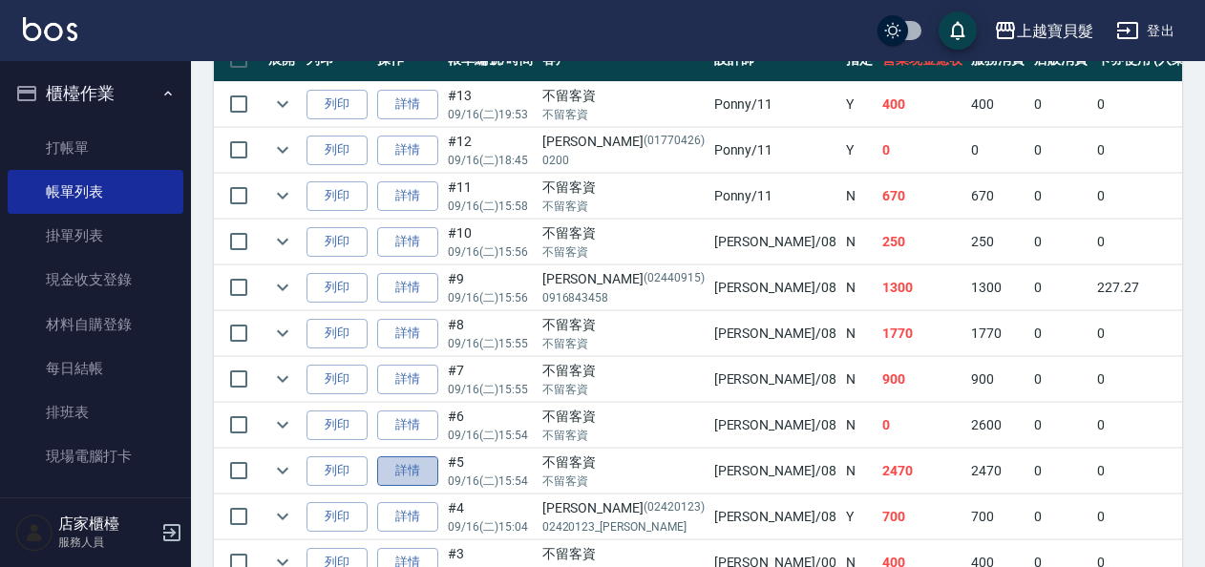
click at [424, 472] on link "詳情" at bounding box center [407, 471] width 61 height 30
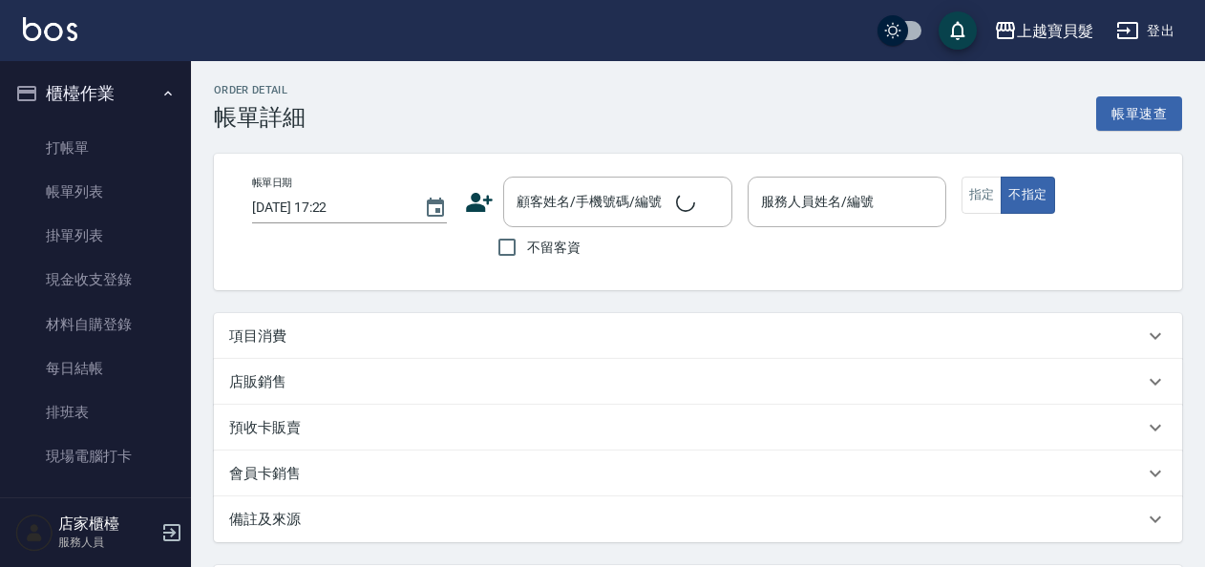
type input "[DATE] 15:54"
checkbox input "true"
type input "[PERSON_NAME]-08"
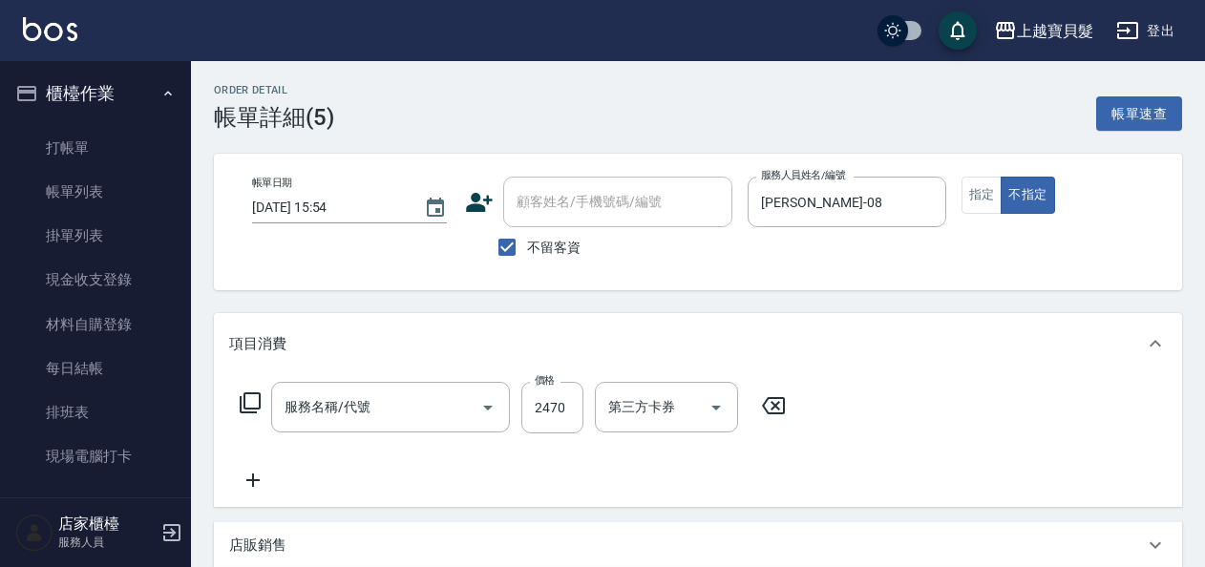
type input "染髮L(402)"
click at [984, 197] on button "指定" at bounding box center [982, 195] width 41 height 37
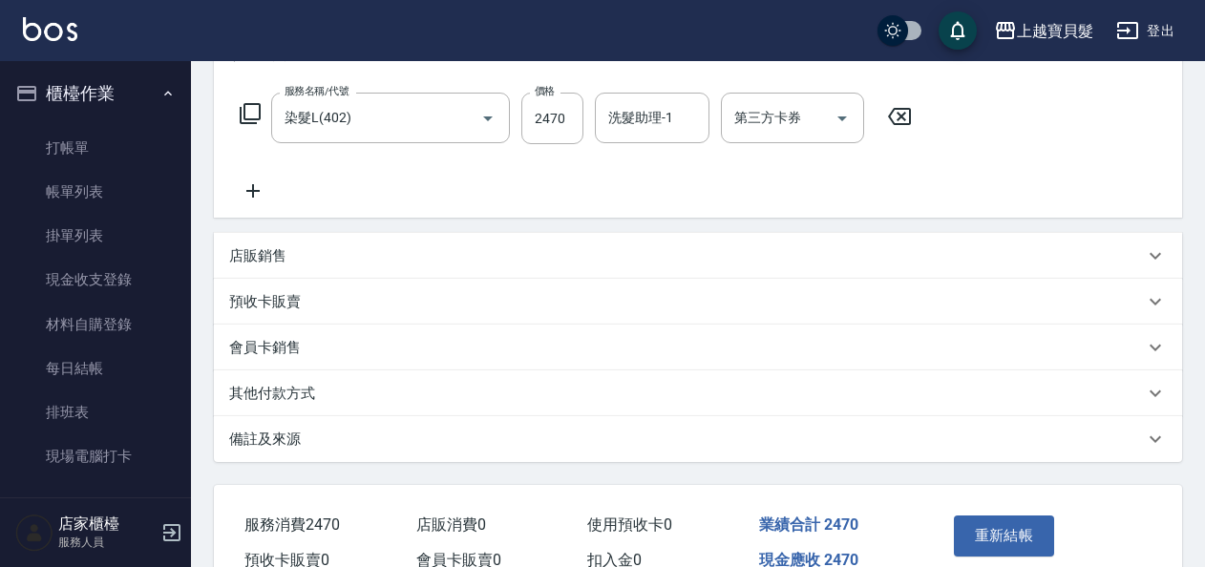
scroll to position [389, 0]
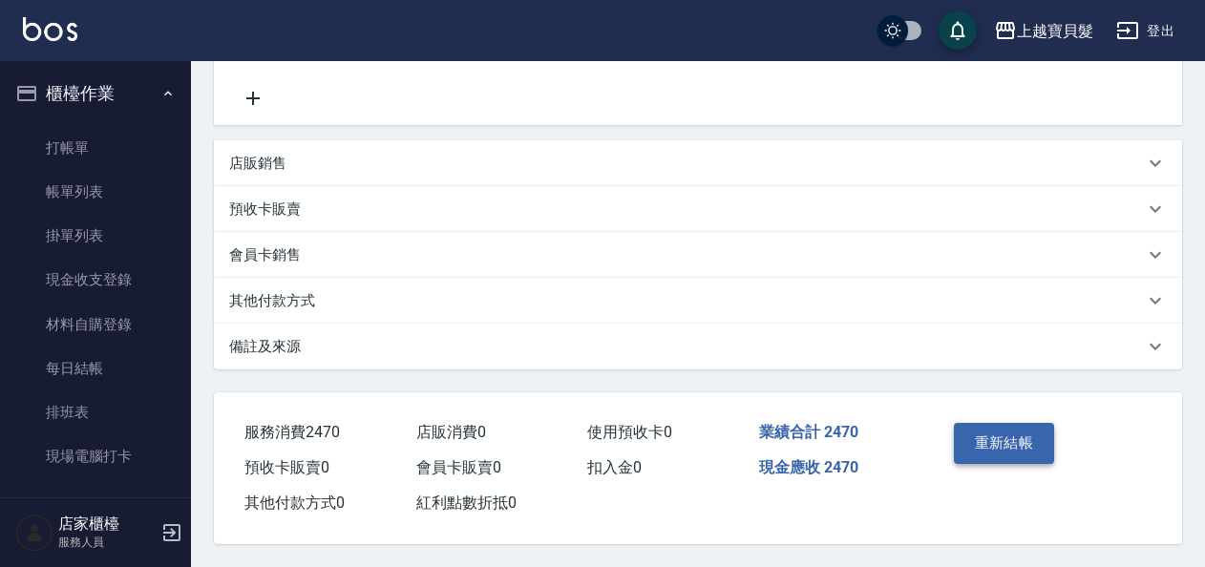
click at [991, 423] on button "重新結帳" at bounding box center [1004, 443] width 101 height 40
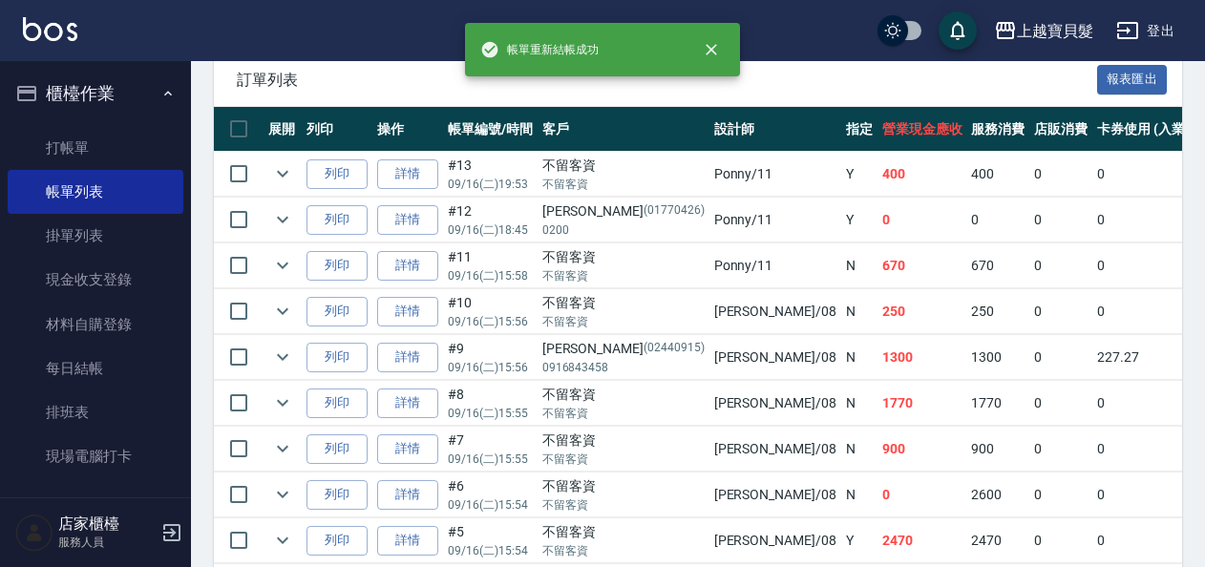
scroll to position [573, 0]
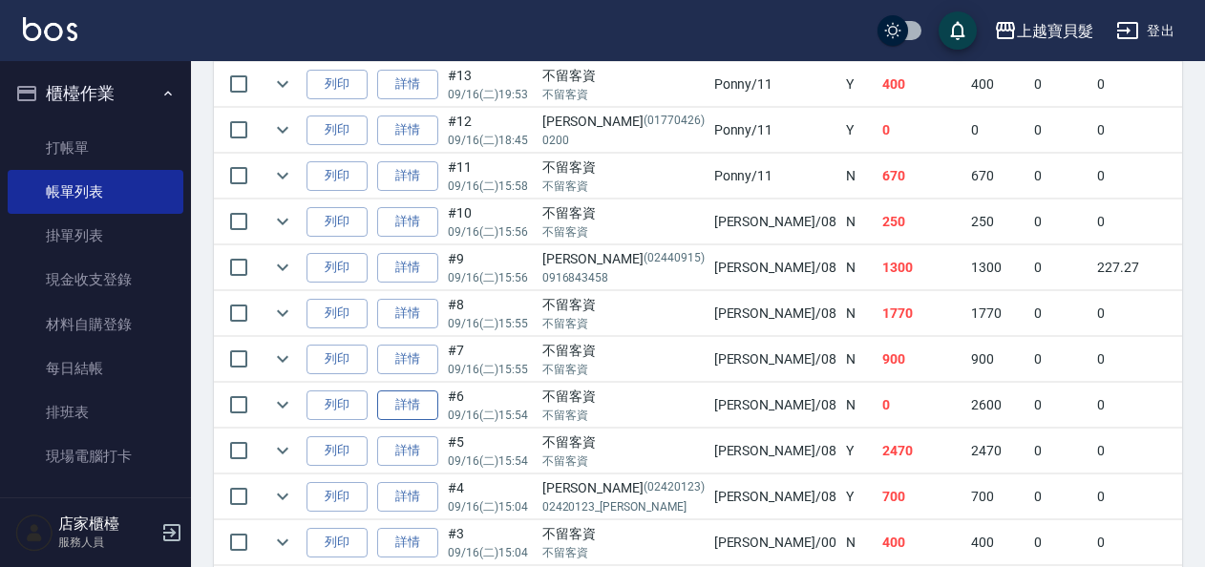
click at [413, 397] on link "詳情" at bounding box center [407, 406] width 61 height 30
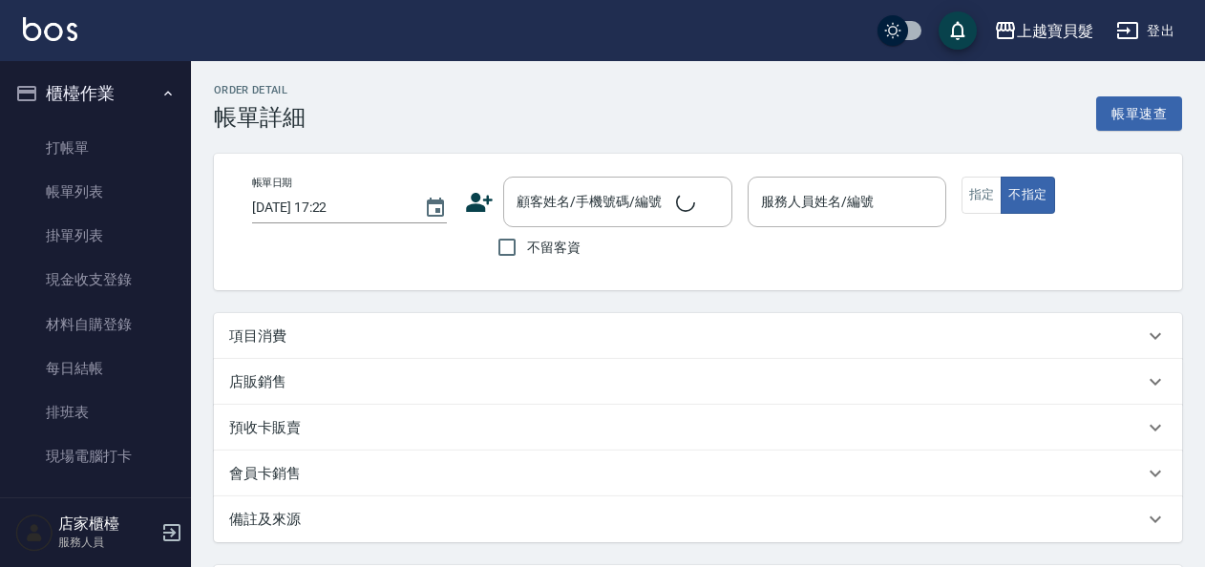
type input "[DATE] 15:54"
checkbox input "true"
type input "[PERSON_NAME]-08"
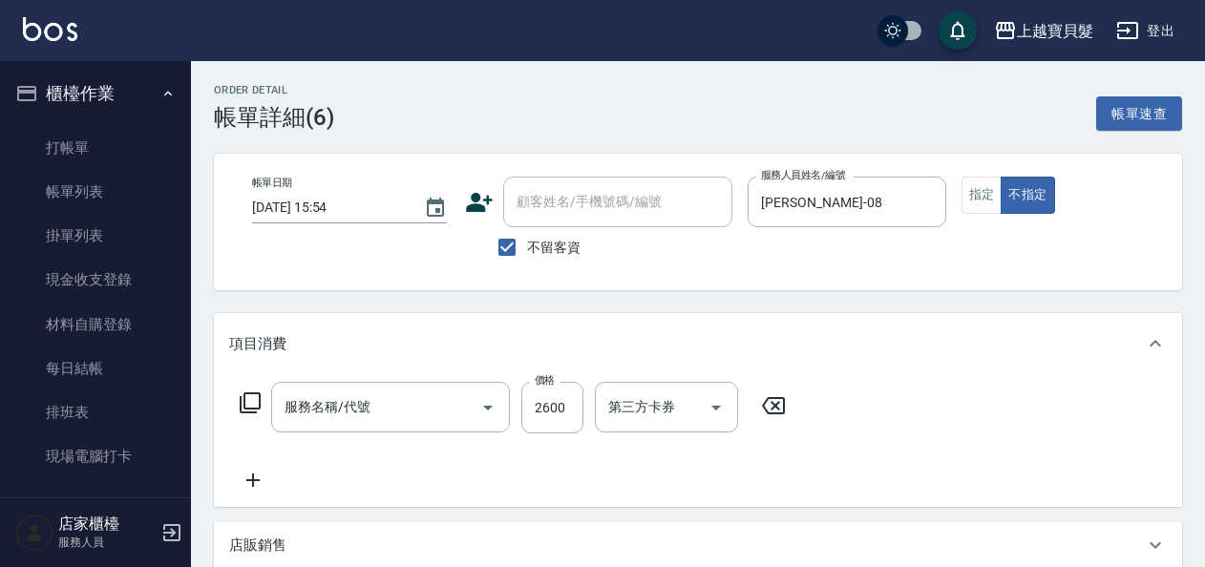
type input "染髮L(402)"
click at [993, 191] on button "指定" at bounding box center [982, 195] width 41 height 37
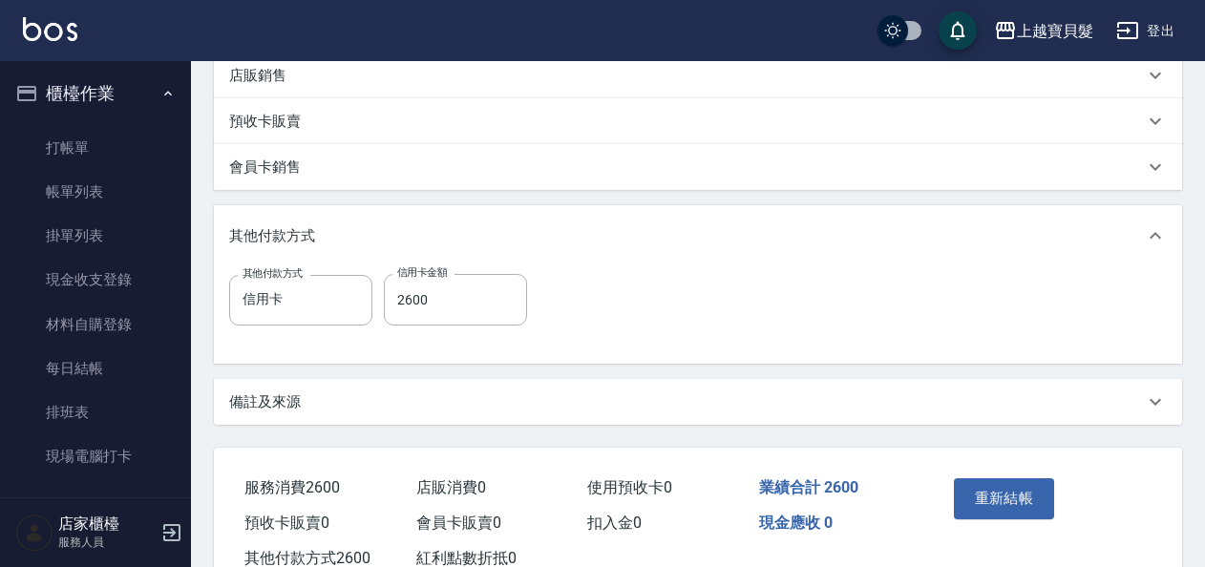
scroll to position [532, 0]
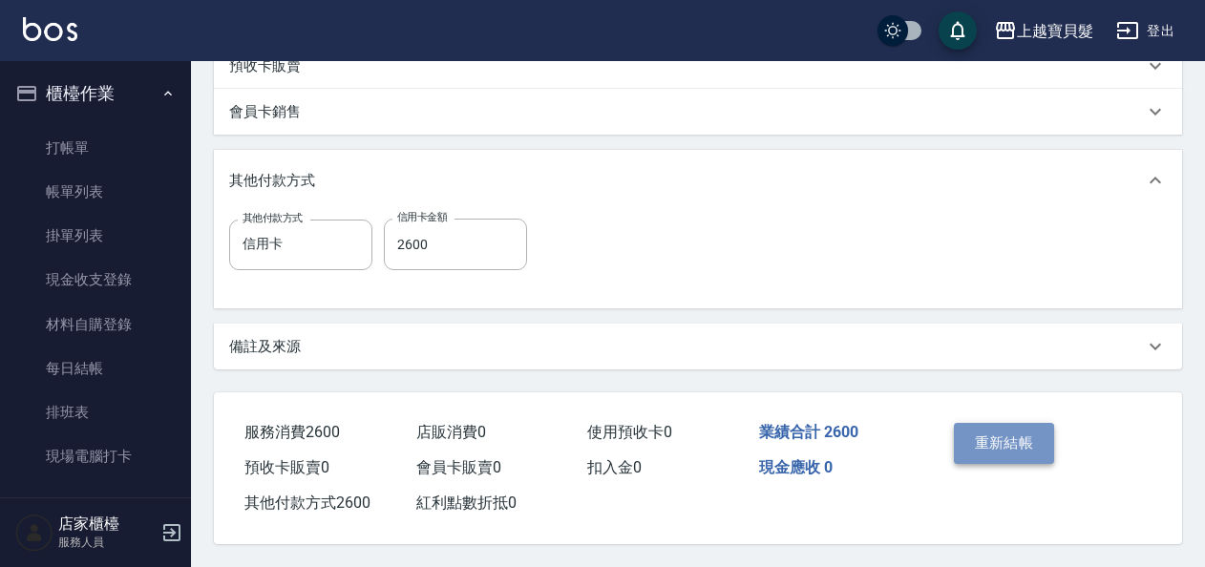
click at [1011, 437] on button "重新結帳" at bounding box center [1004, 443] width 101 height 40
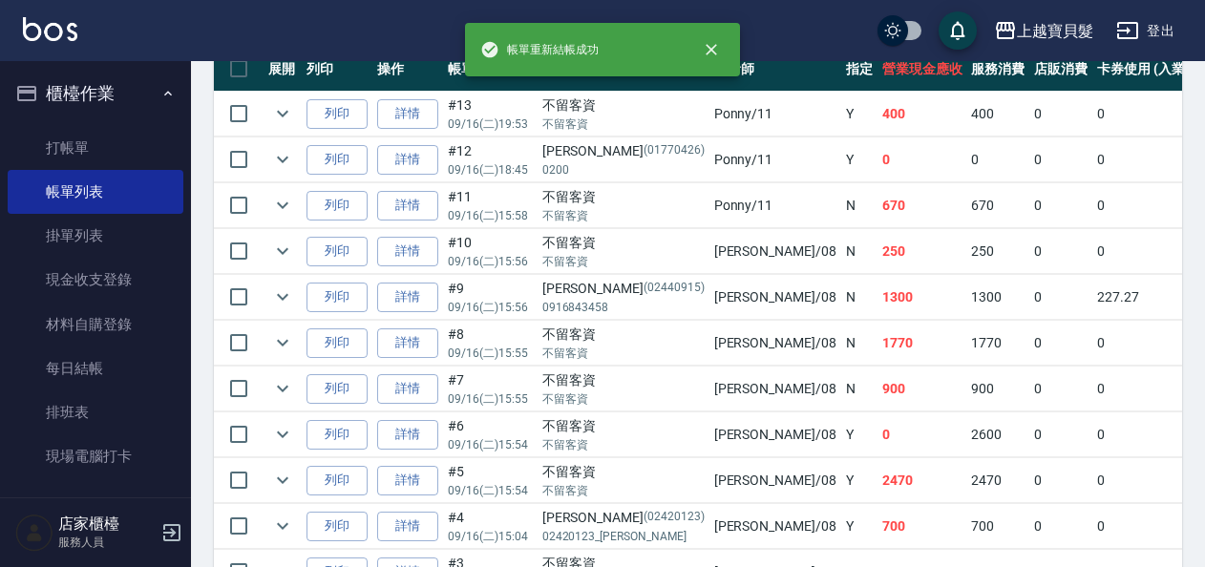
scroll to position [573, 0]
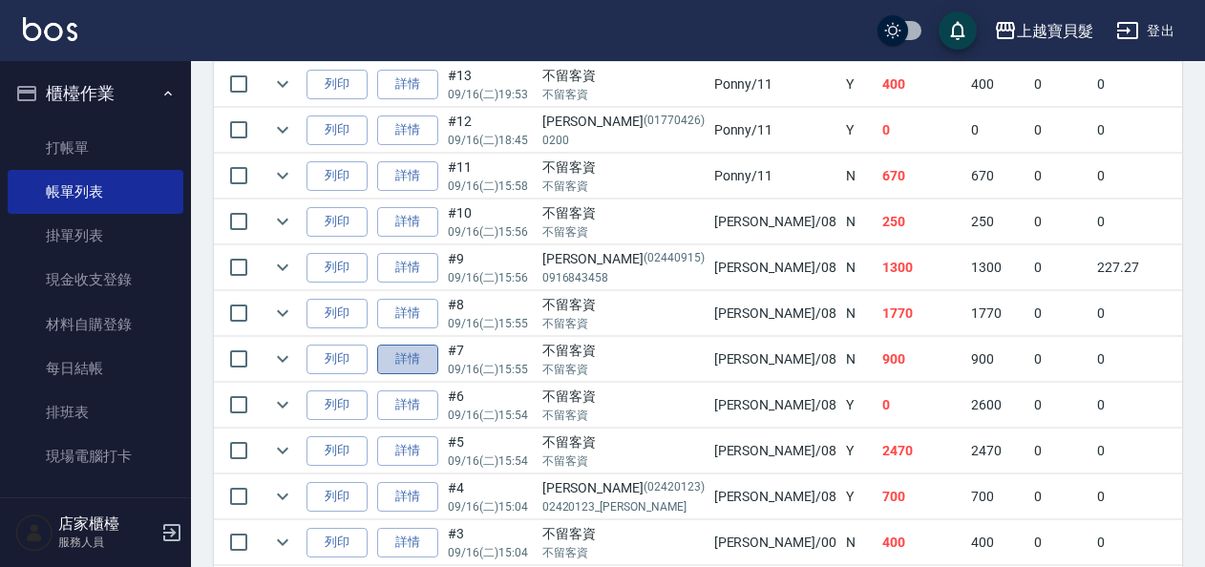
click at [407, 356] on link "詳情" at bounding box center [407, 360] width 61 height 30
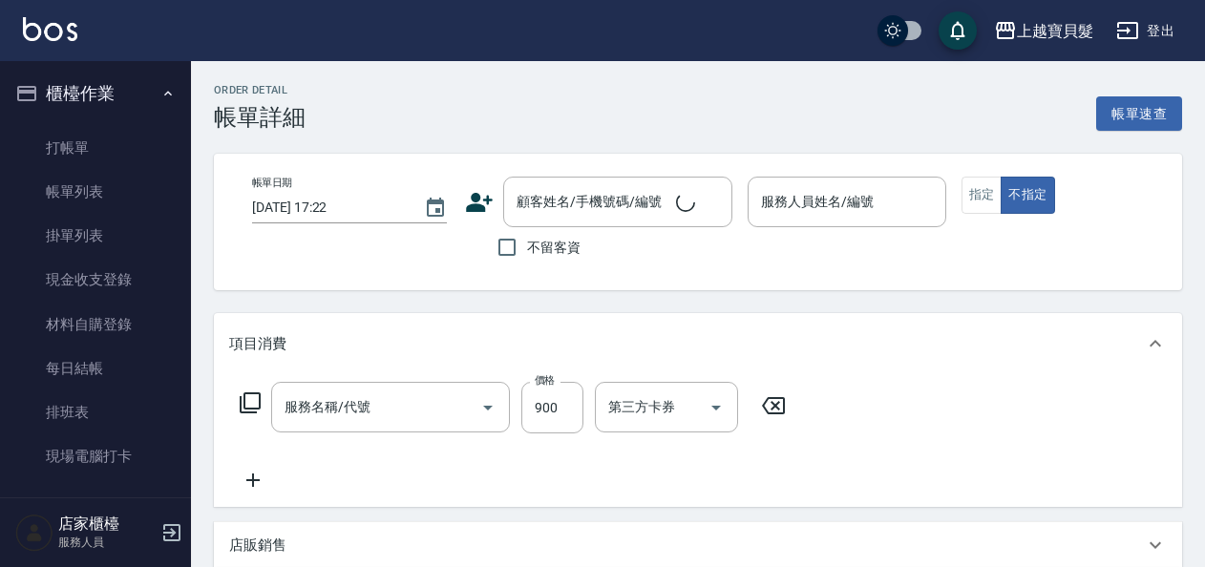
type input "[DATE] 15:55"
checkbox input "true"
type input "[PERSON_NAME]-08"
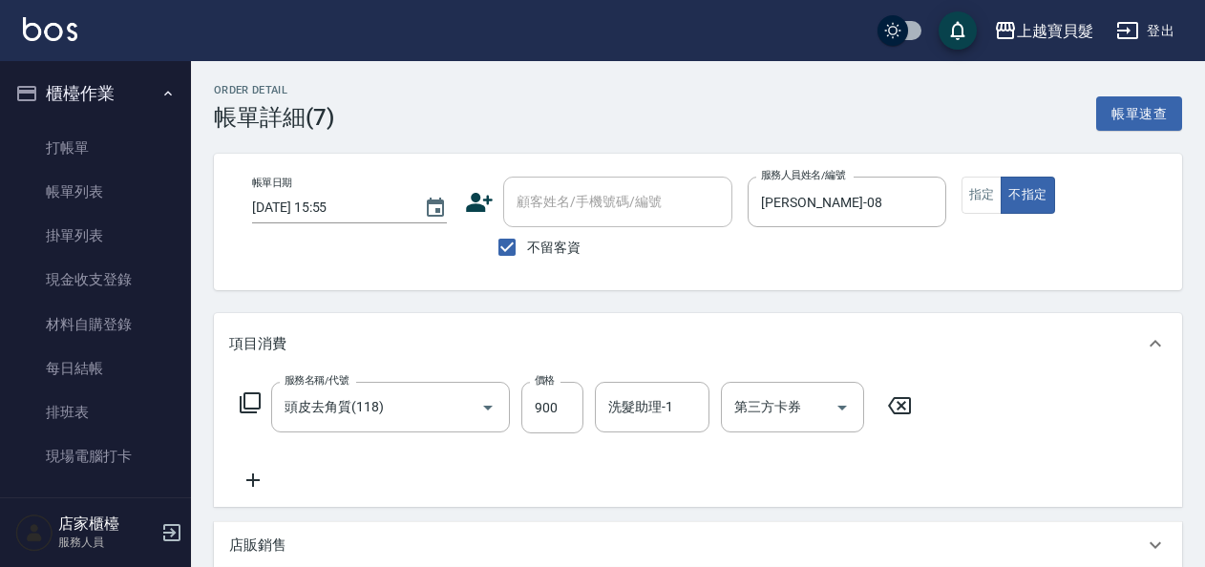
type input "頭皮去角質(118)"
click at [968, 201] on button "指定" at bounding box center [982, 195] width 41 height 37
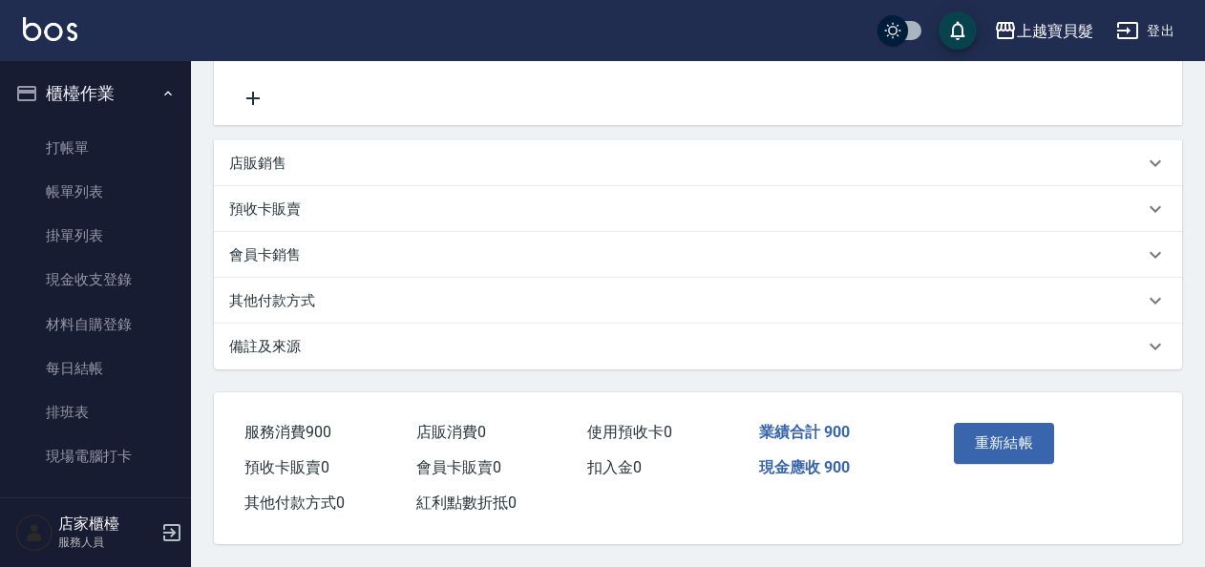
scroll to position [389, 0]
click at [1031, 428] on button "重新結帳" at bounding box center [1004, 443] width 101 height 40
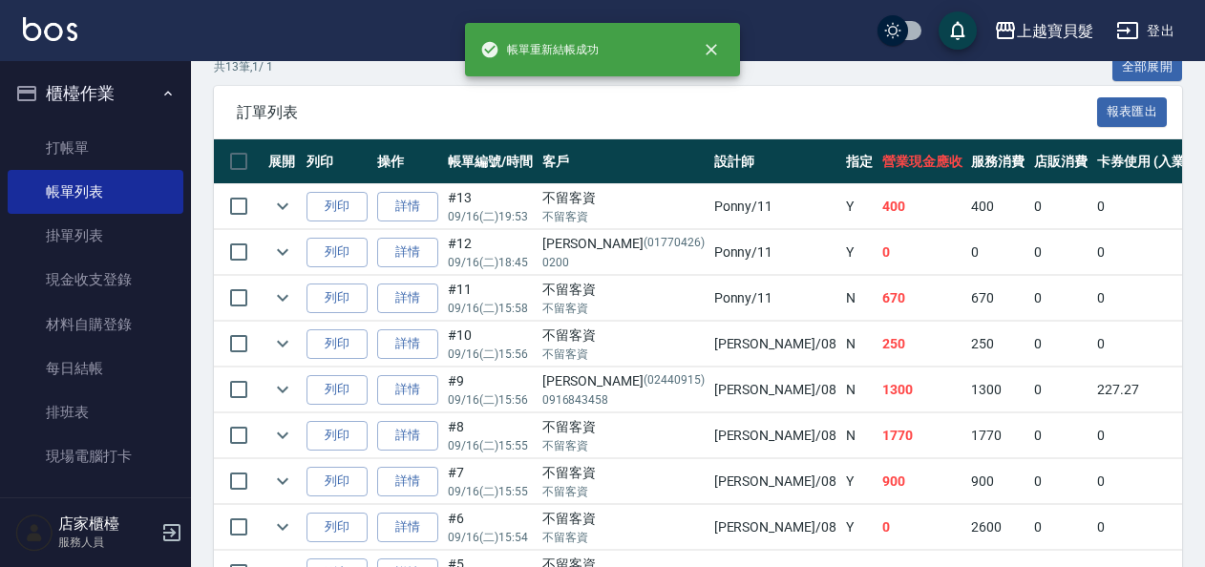
scroll to position [477, 0]
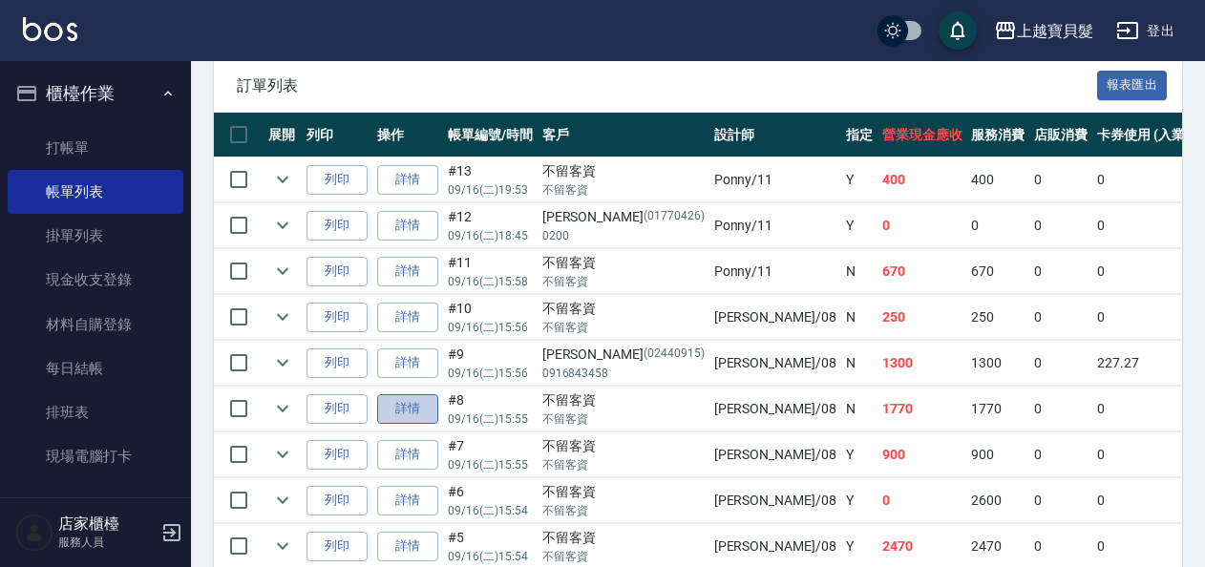
click at [392, 402] on link "詳情" at bounding box center [407, 409] width 61 height 30
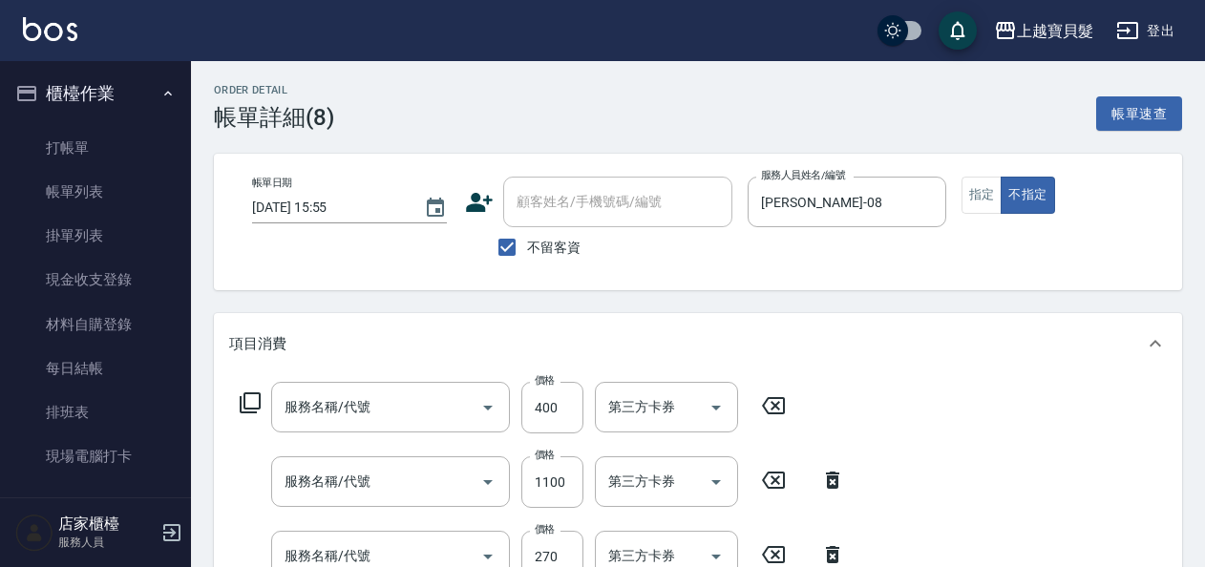
type input "[DATE] 15:55"
checkbox input "true"
type input "[PERSON_NAME]-08"
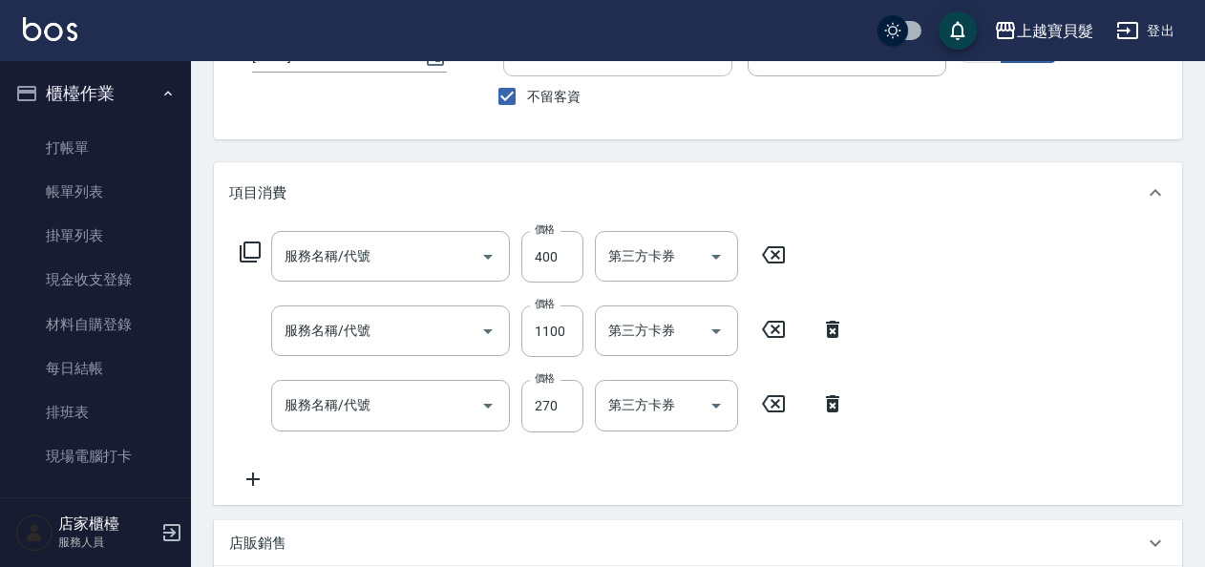
type input "燙染隔離(505)"
type input "補染(403)"
type input "洗+潤絲(102)"
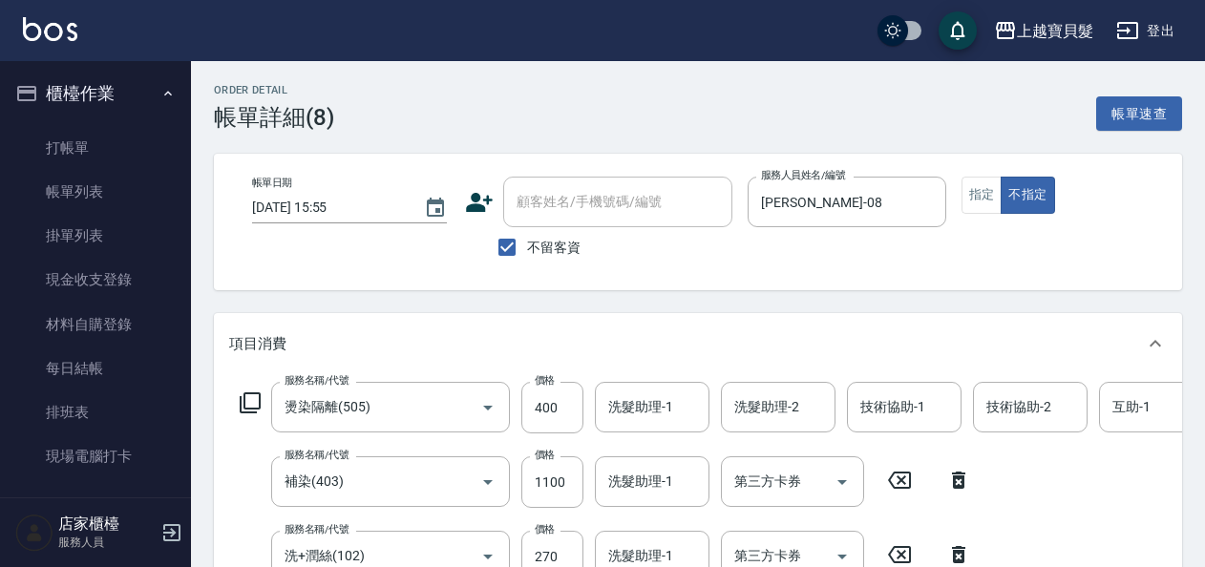
click at [961, 190] on div "帳單日期 [DATE] 15:55 顧客姓名/手機號碼/編號 顧客姓名/手機號碼/編號 不留客資 服務人員姓名/編號 [PERSON_NAME]-08 服務人…" at bounding box center [698, 222] width 922 height 91
click at [967, 189] on button "指定" at bounding box center [982, 195] width 41 height 37
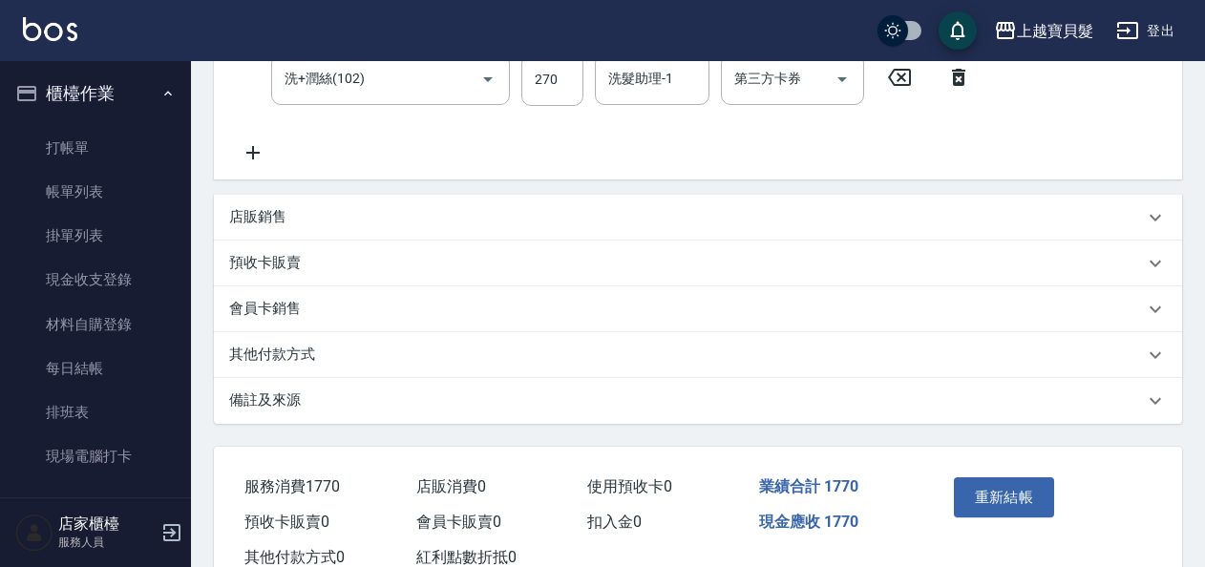
scroll to position [552, 0]
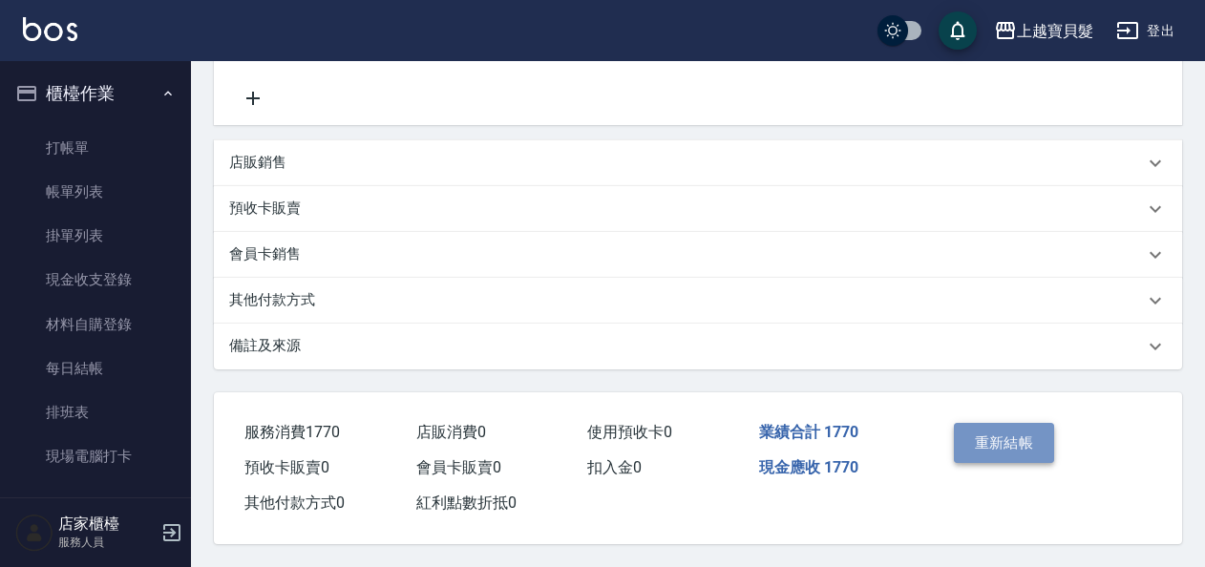
click at [1018, 437] on button "重新結帳" at bounding box center [1004, 443] width 101 height 40
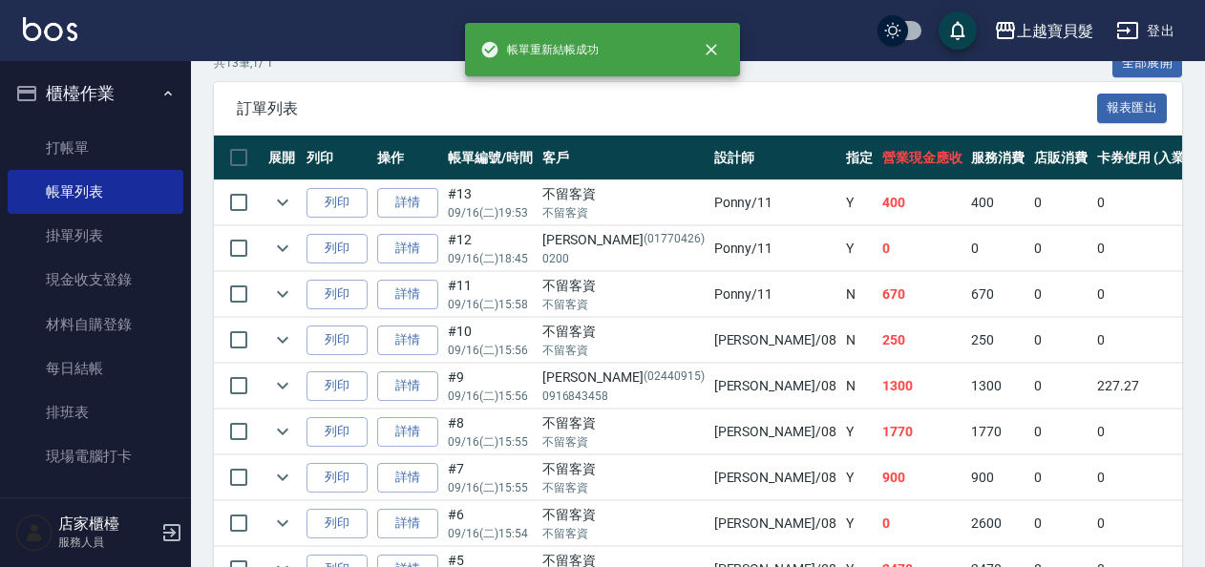
scroll to position [573, 0]
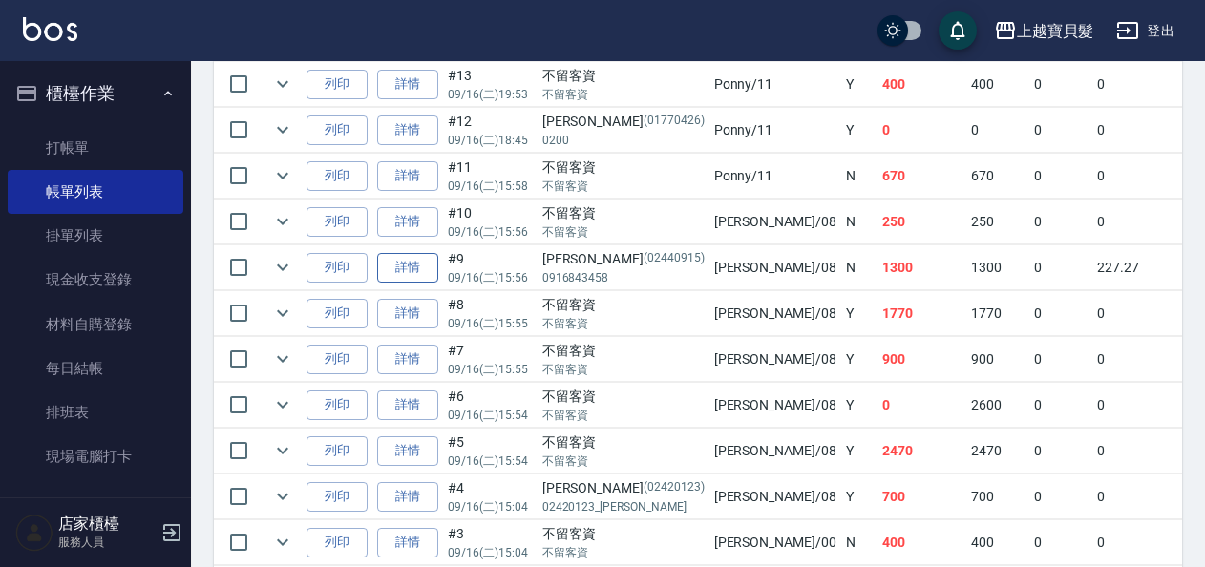
click at [424, 278] on link "詳情" at bounding box center [407, 268] width 61 height 30
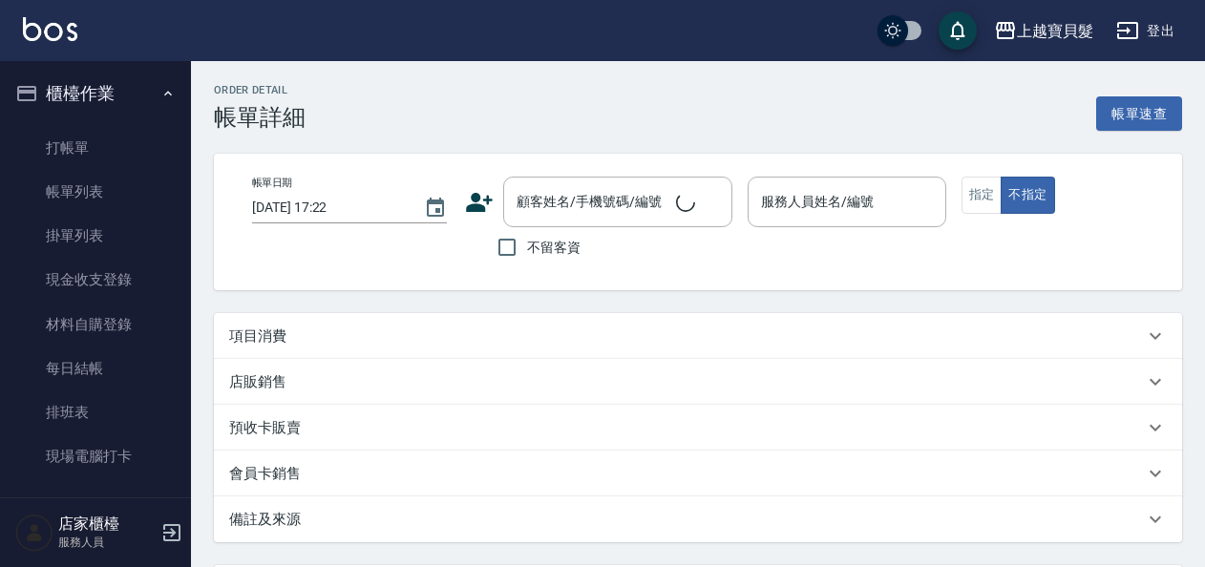
type input "[DATE] 15:56"
type input "[PERSON_NAME]-08"
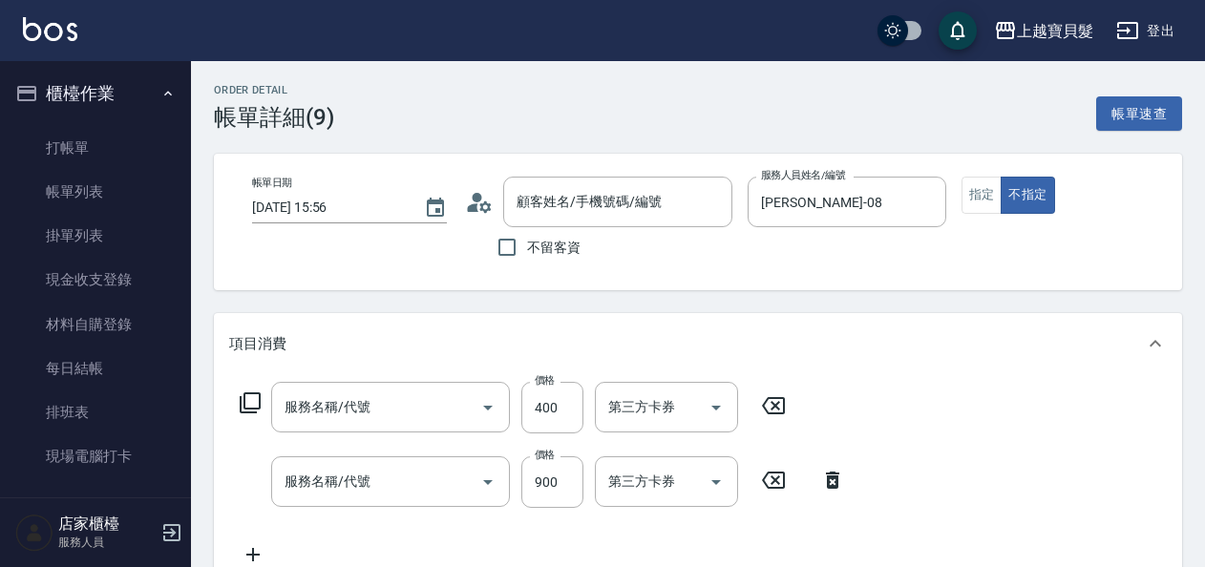
type input "[PERSON_NAME]/0916843458/02440915"
type input "洗髮卡(1/1)"
type input "燙染隔離(505)"
type input "補染(403)"
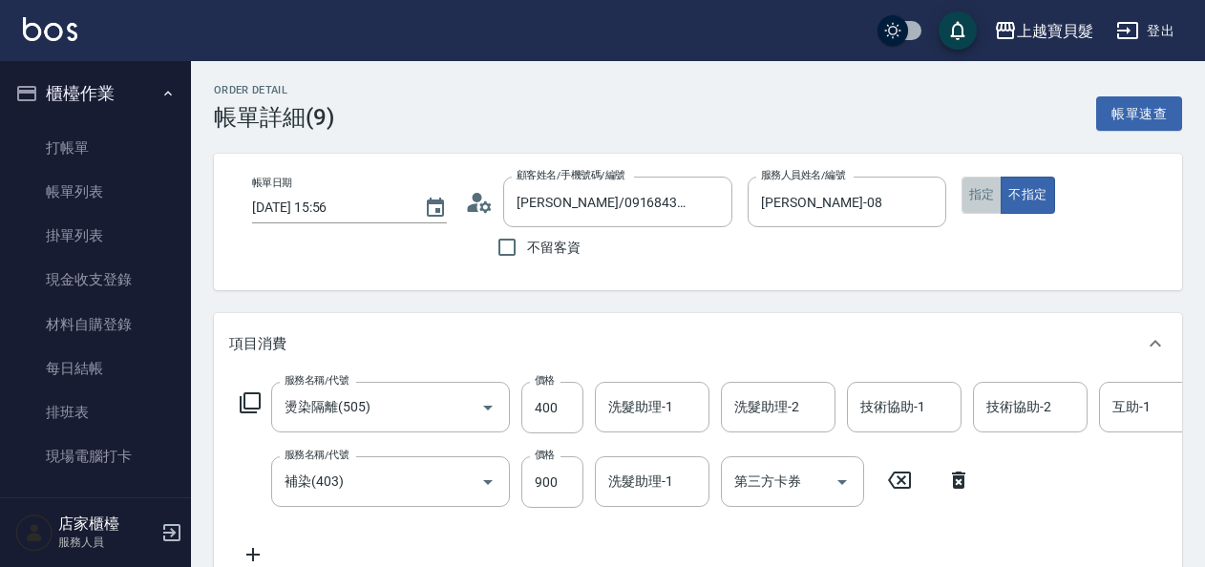
click at [982, 208] on button "指定" at bounding box center [982, 195] width 41 height 37
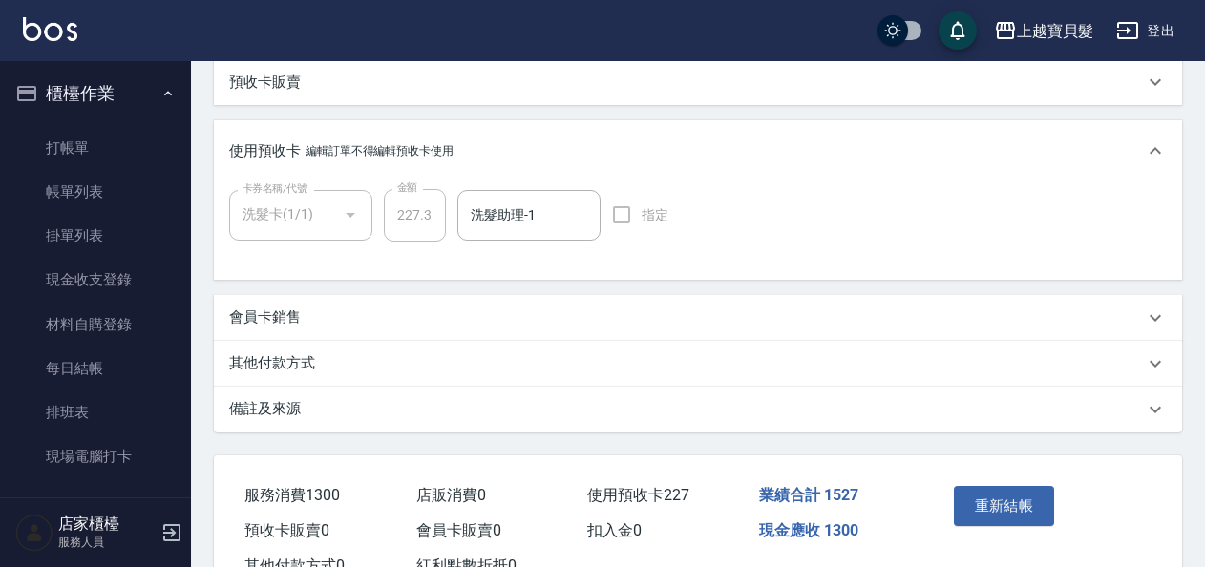
scroll to position [666, 0]
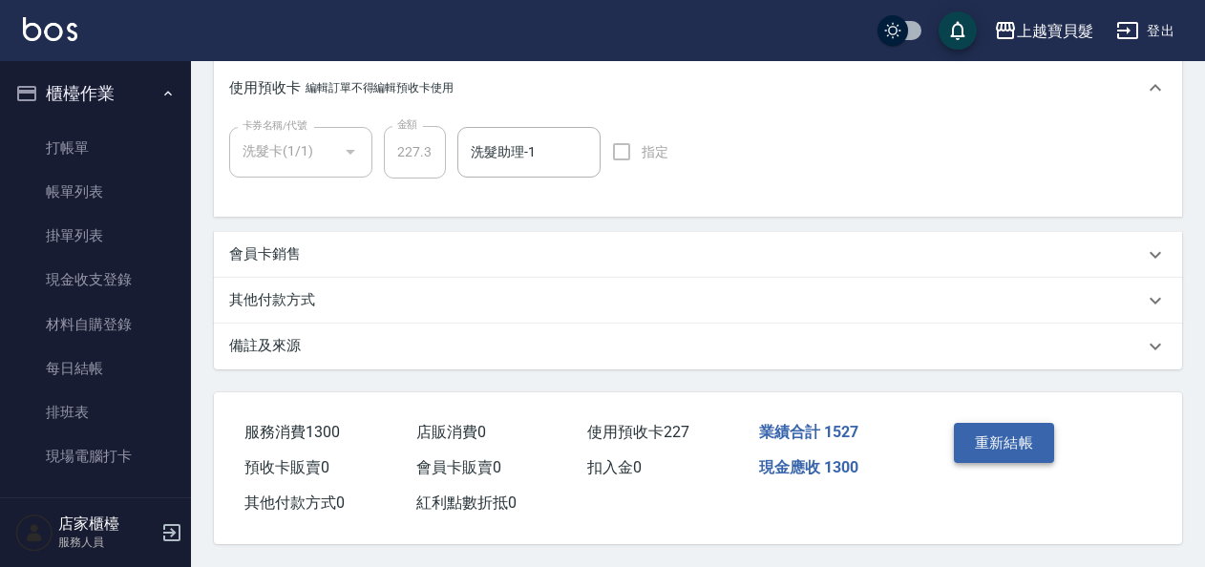
click at [979, 427] on button "重新結帳" at bounding box center [1004, 443] width 101 height 40
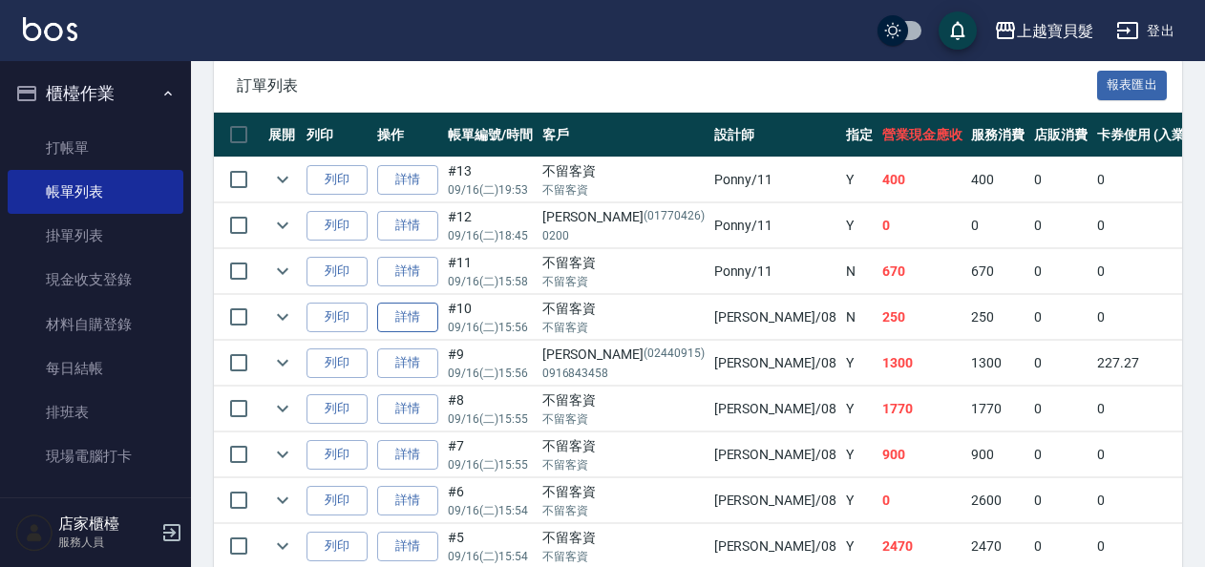
click at [401, 323] on link "詳情" at bounding box center [407, 318] width 61 height 30
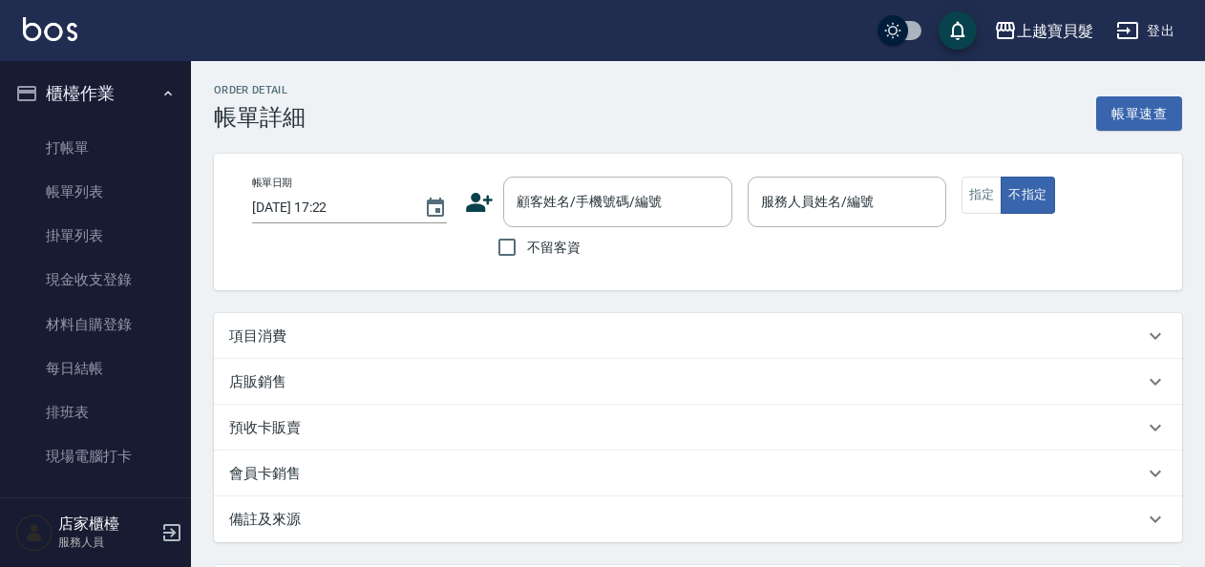
type input "[DATE] 15:56"
checkbox input "true"
type input "[PERSON_NAME]-08"
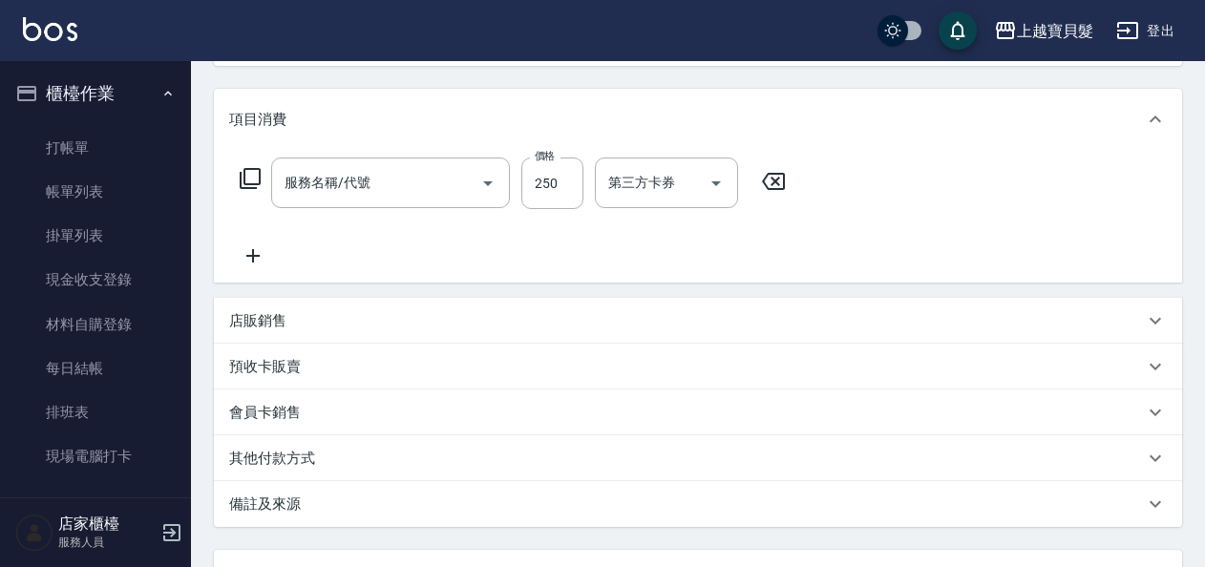
type input "洗髮(101)"
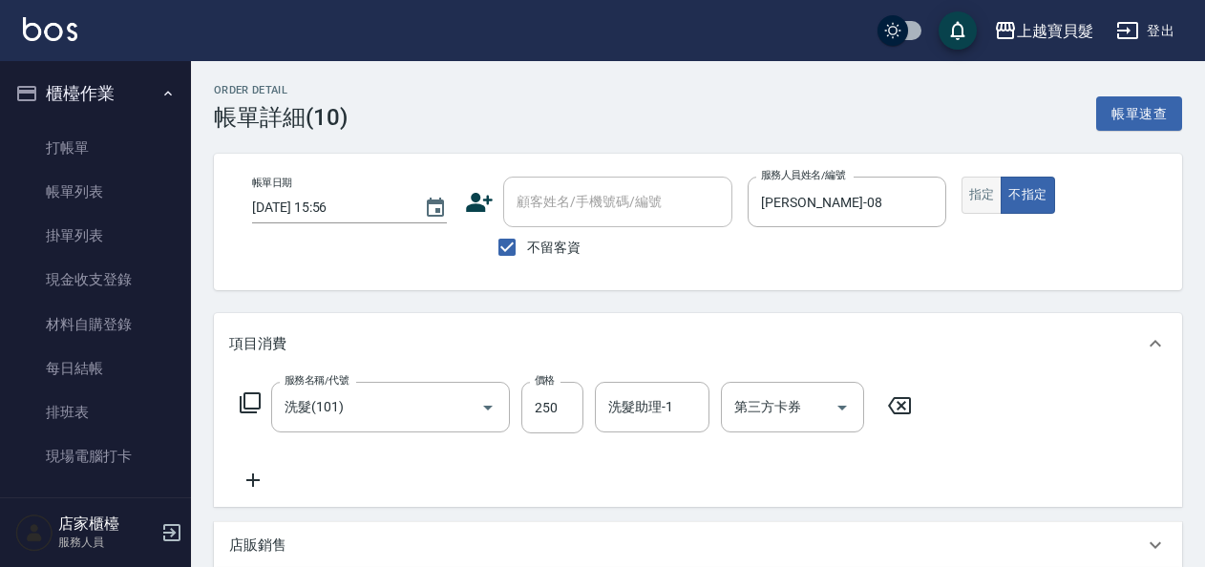
click at [977, 193] on button "指定" at bounding box center [982, 195] width 41 height 37
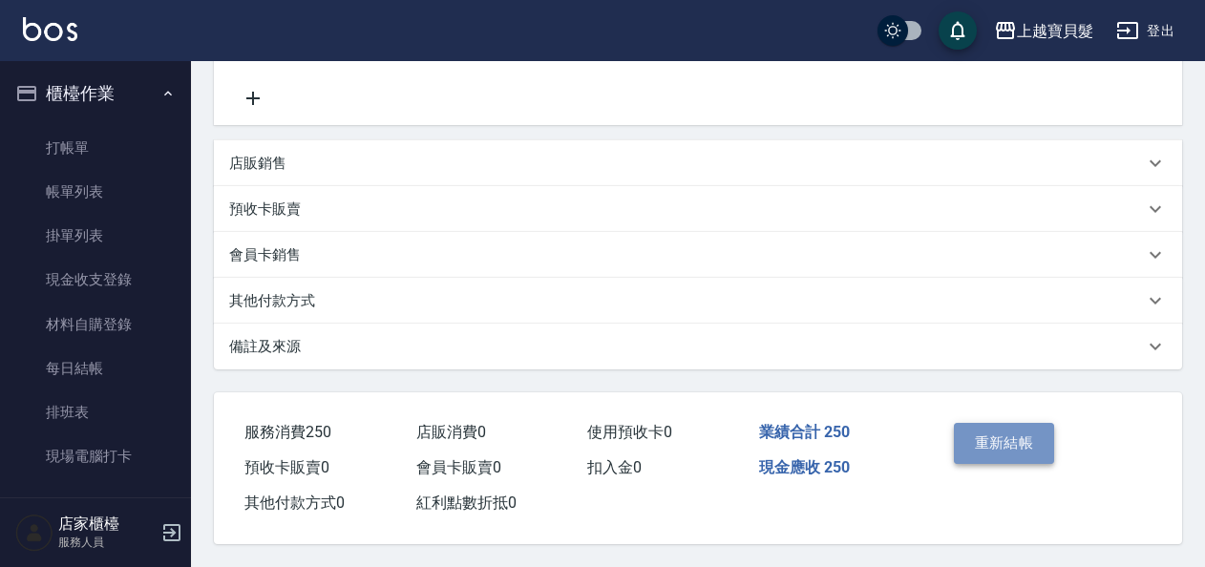
click at [1005, 435] on button "重新結帳" at bounding box center [1004, 443] width 101 height 40
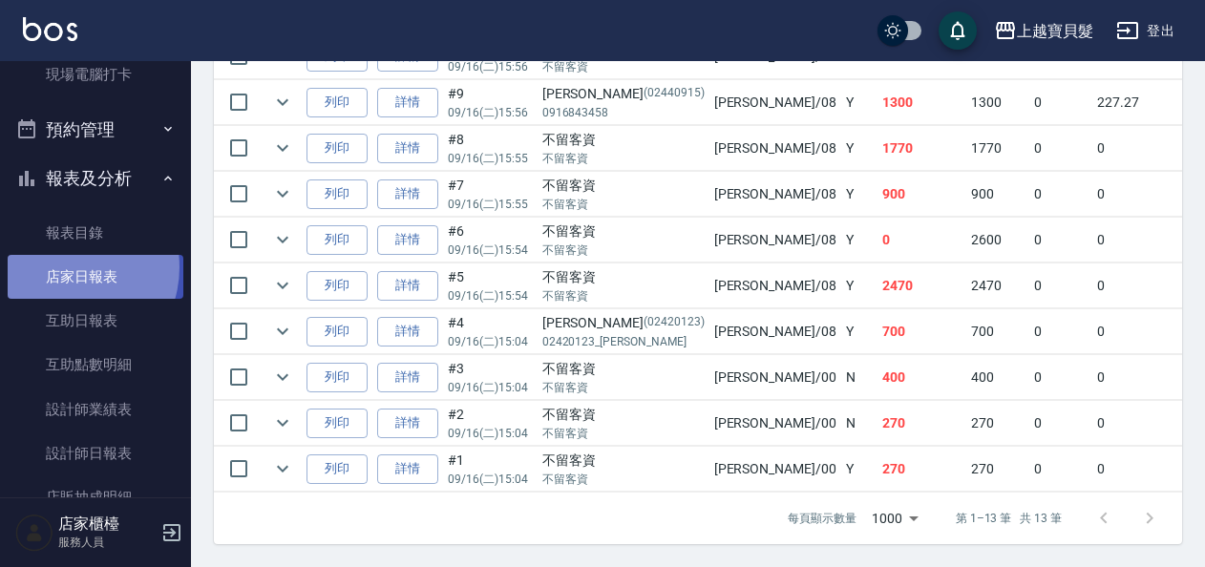
drag, startPoint x: 65, startPoint y: 267, endPoint x: 80, endPoint y: 261, distance: 16.7
click at [65, 267] on link "店家日報表" at bounding box center [96, 277] width 176 height 44
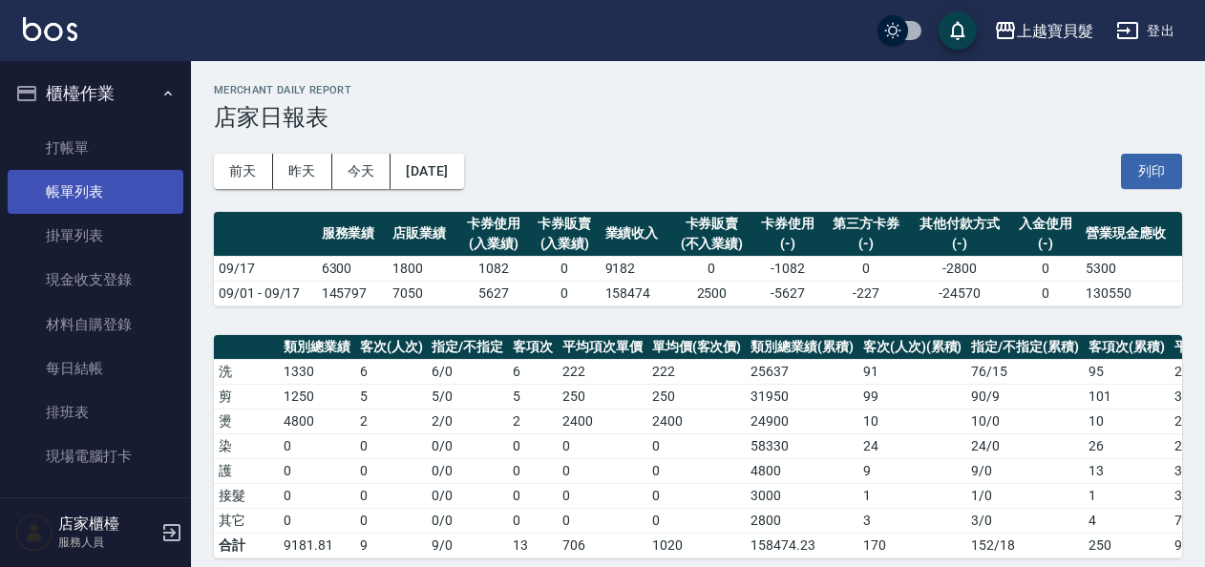
click at [123, 202] on link "帳單列表" at bounding box center [96, 192] width 176 height 44
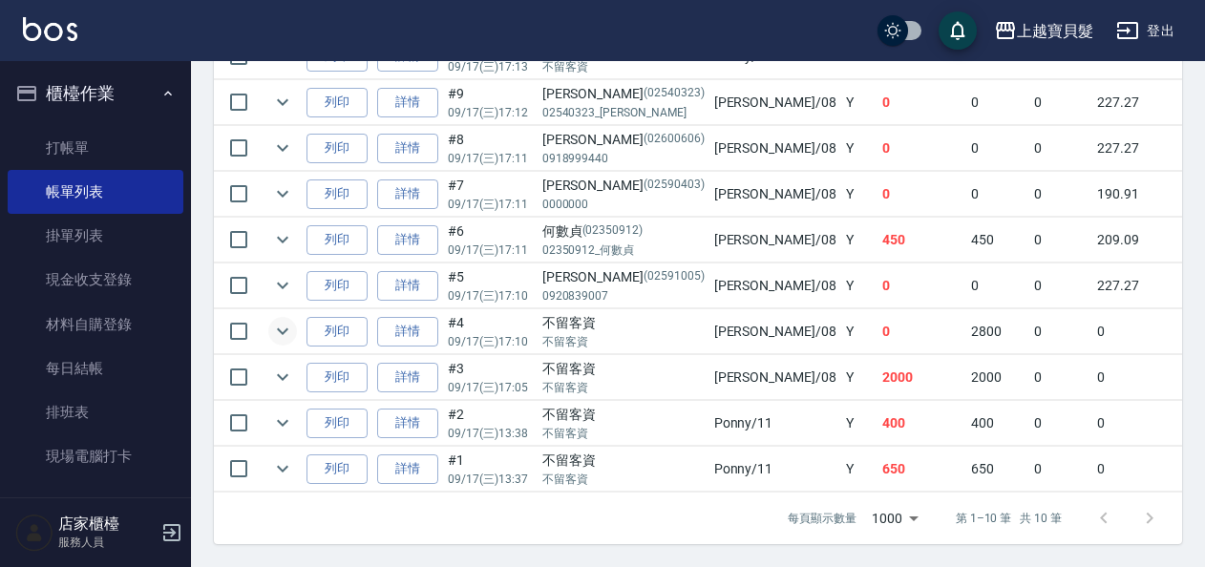
click at [279, 326] on icon "expand row" at bounding box center [282, 331] width 23 height 23
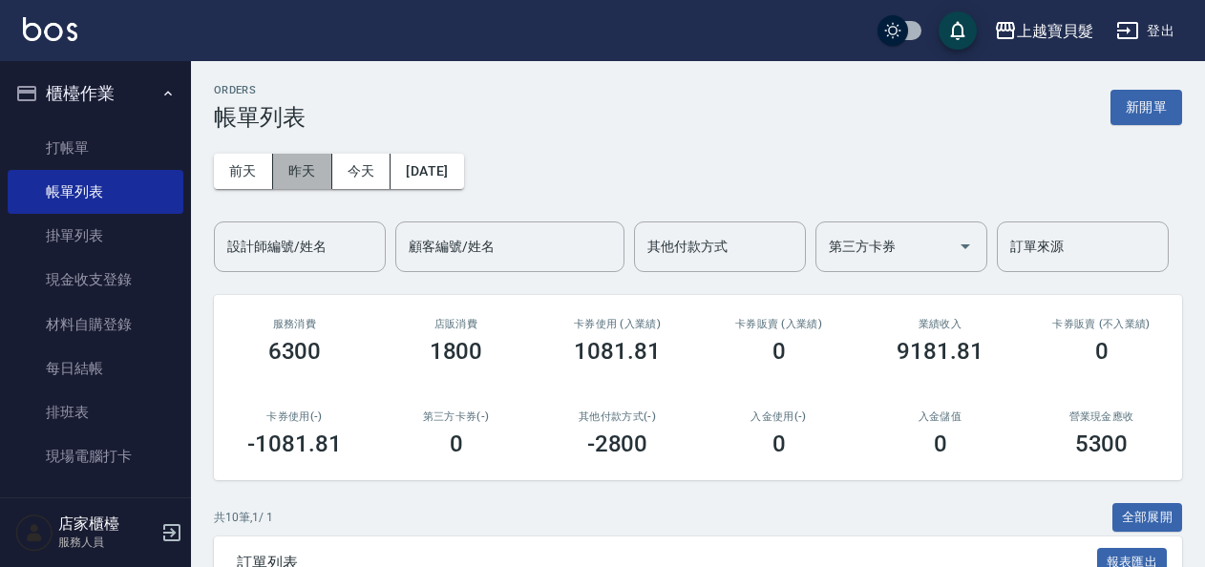
click at [307, 179] on button "昨天" at bounding box center [302, 171] width 59 height 35
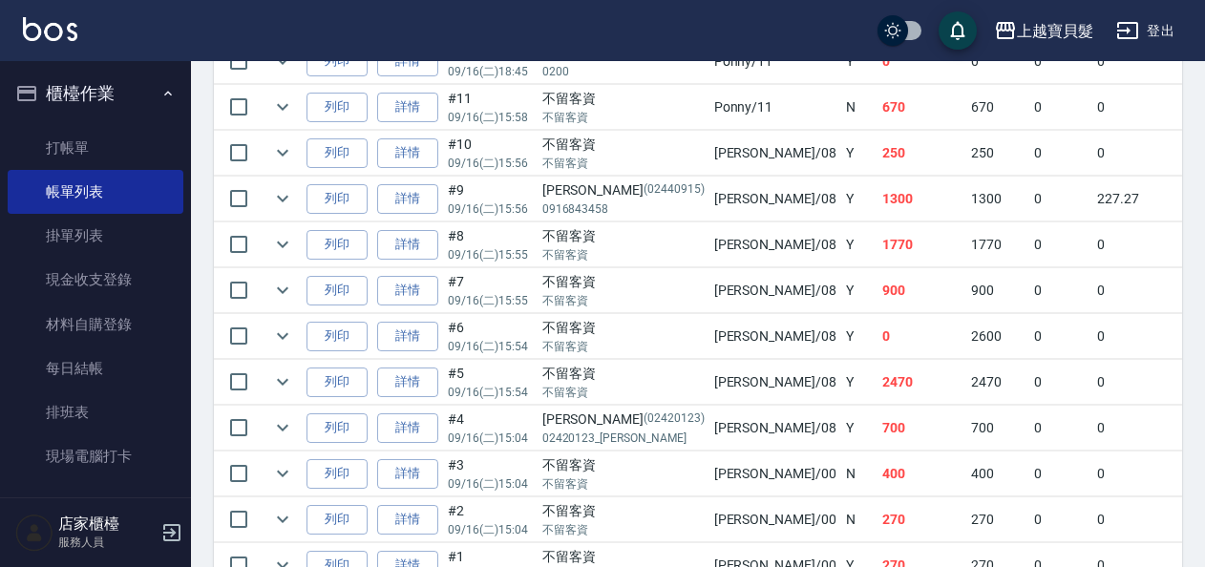
scroll to position [744, 0]
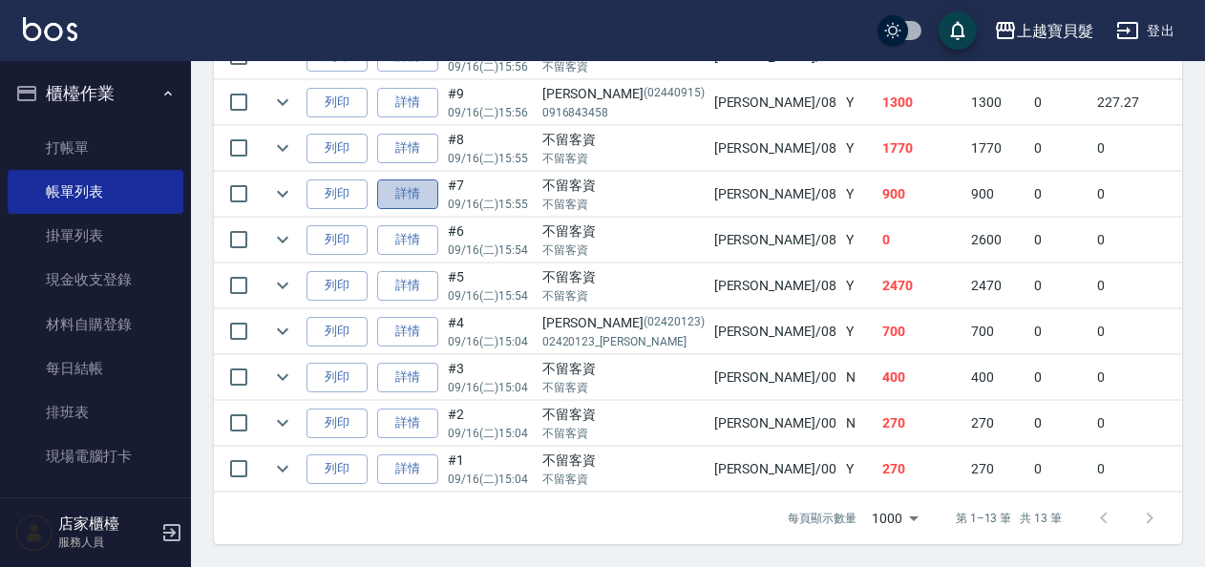
click at [401, 197] on link "詳情" at bounding box center [407, 195] width 61 height 30
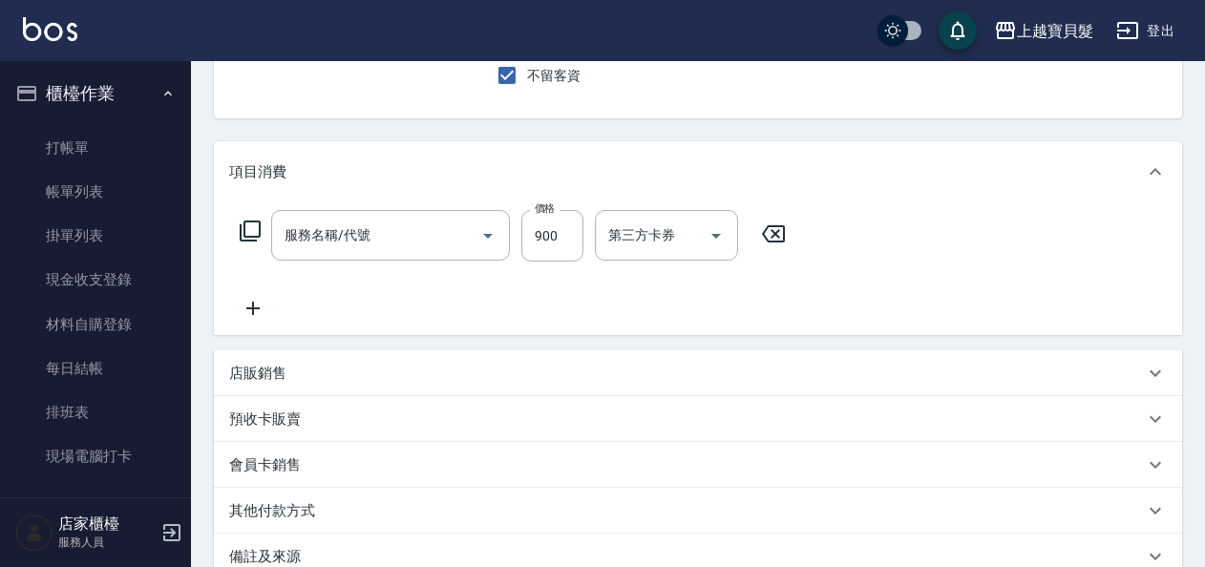
type input "[DATE] 15:55"
checkbox input "true"
type input "[PERSON_NAME]-08"
type input "頭皮去角質(118)"
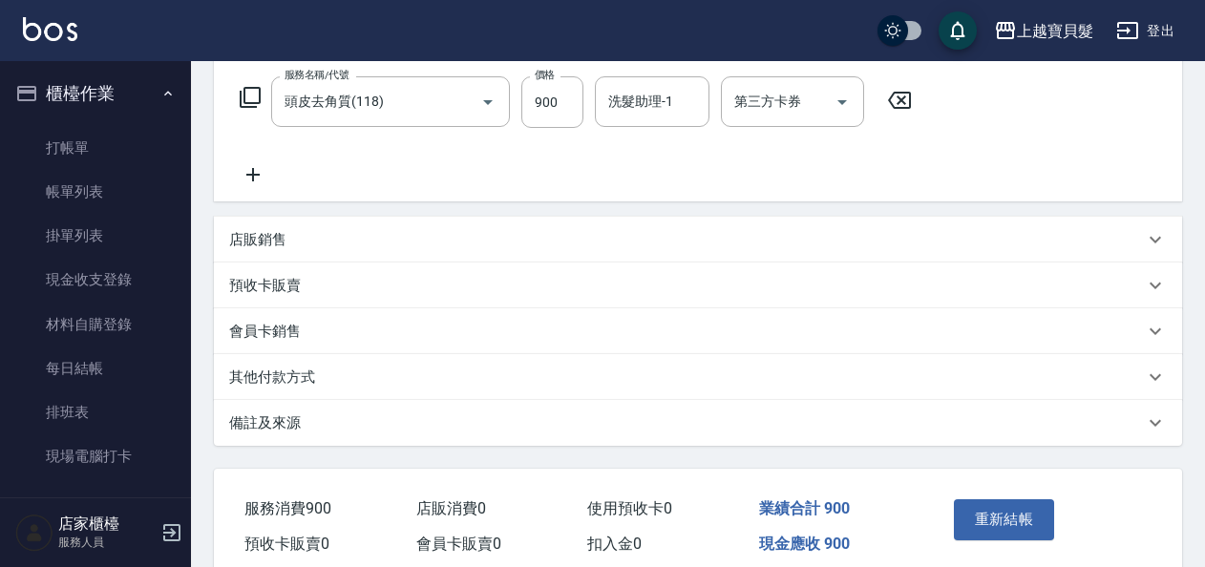
scroll to position [389, 0]
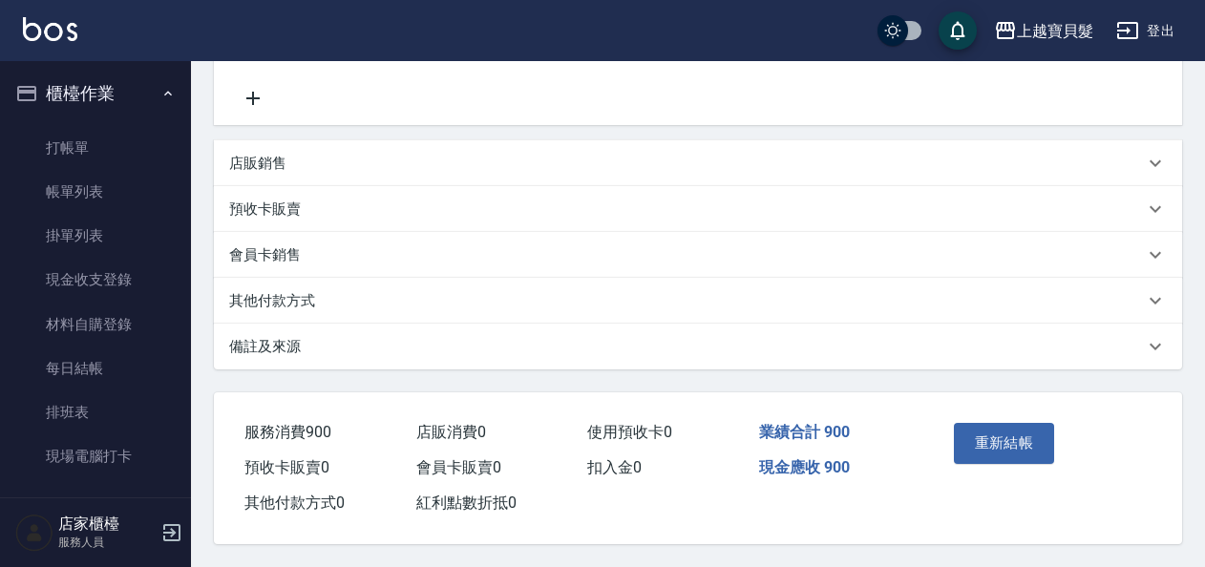
click at [325, 301] on div "其他付款方式" at bounding box center [686, 301] width 915 height 20
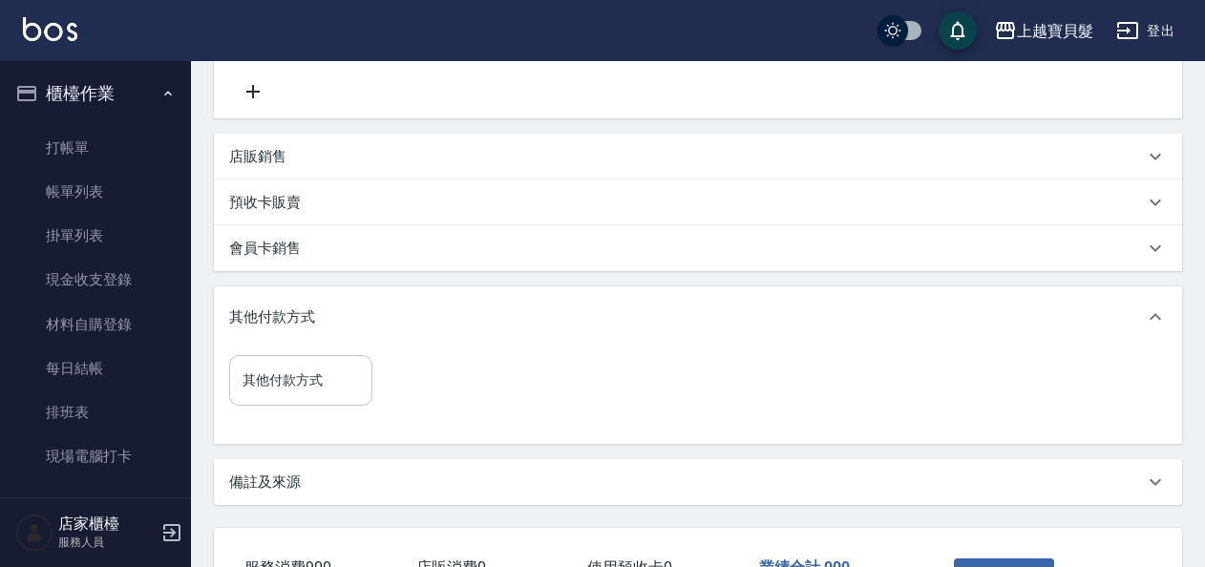
click at [307, 397] on div "其他付款方式" at bounding box center [300, 380] width 143 height 51
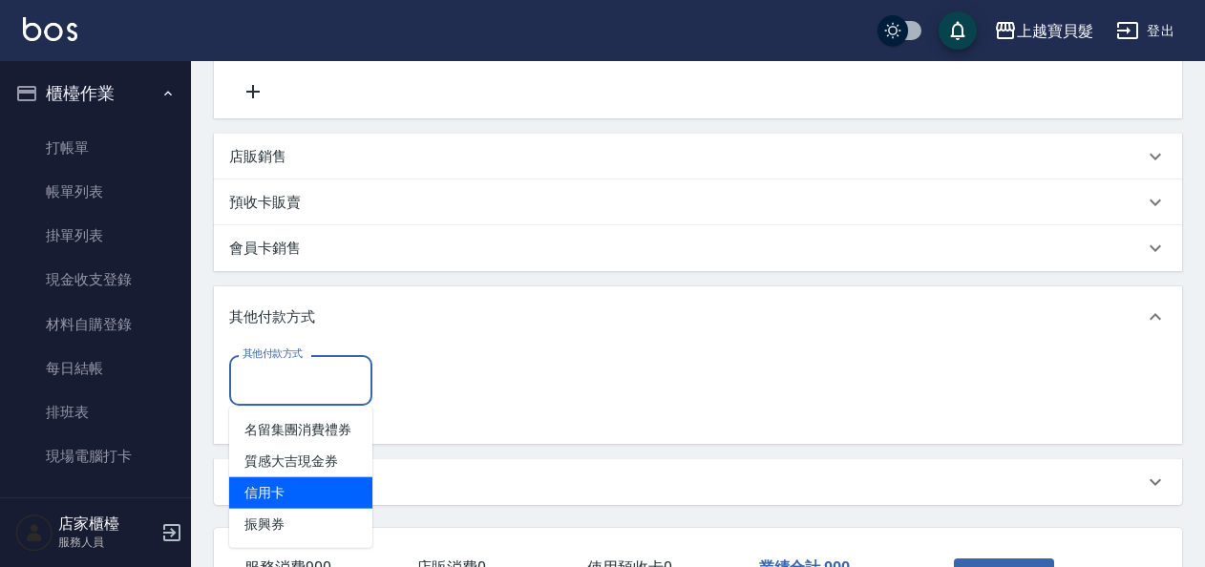
click at [267, 494] on span "信用卡" at bounding box center [300, 493] width 143 height 32
type input "信用卡"
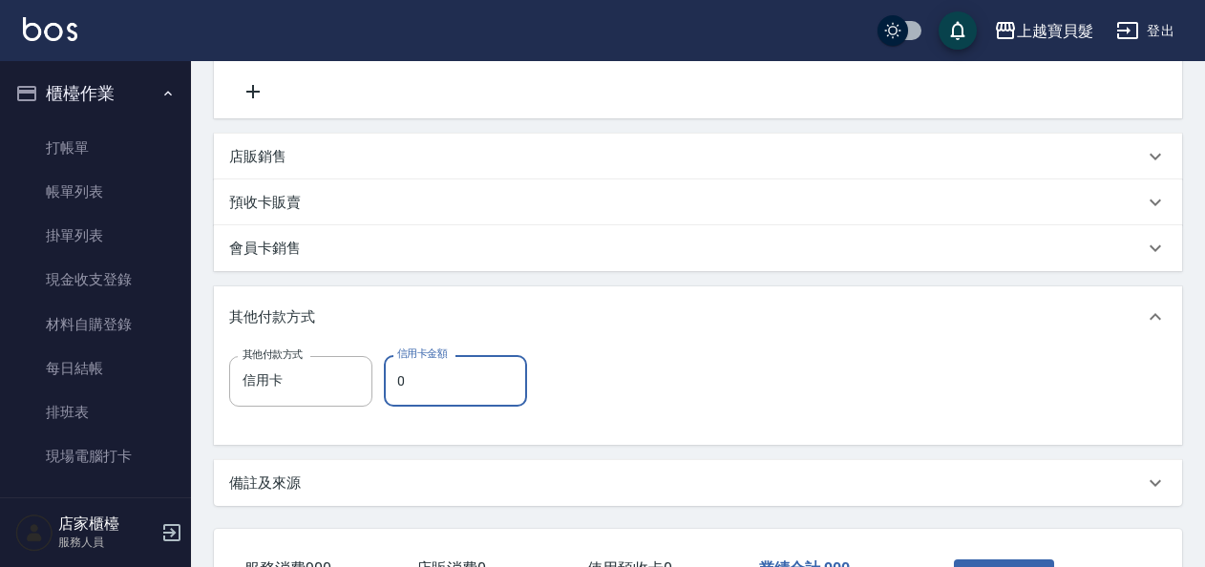
click at [481, 395] on input "0" at bounding box center [455, 381] width 143 height 52
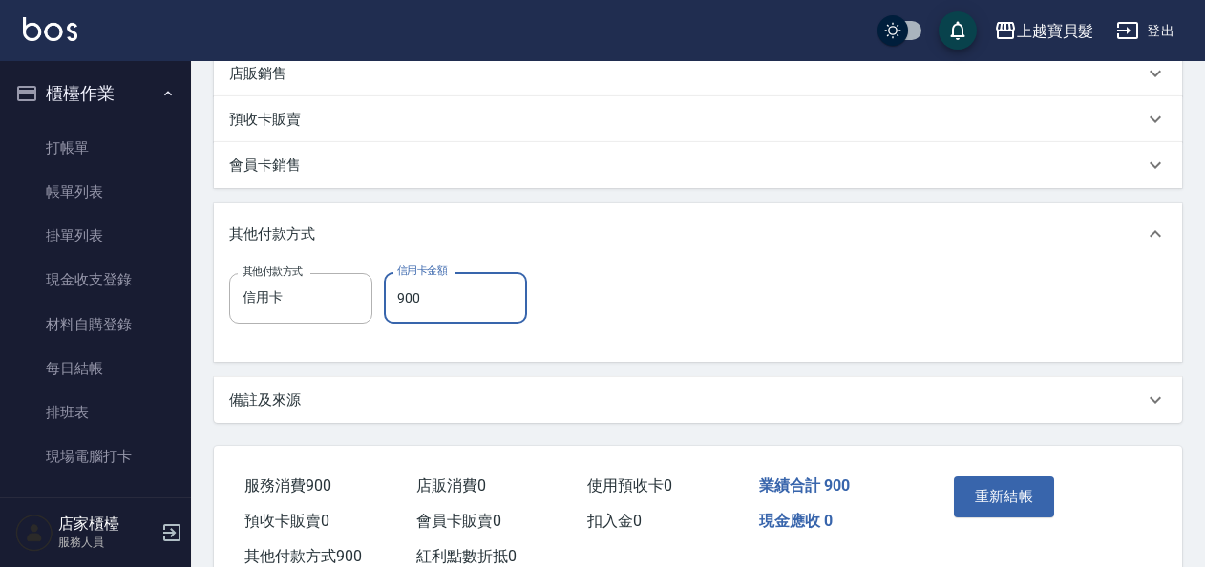
scroll to position [532, 0]
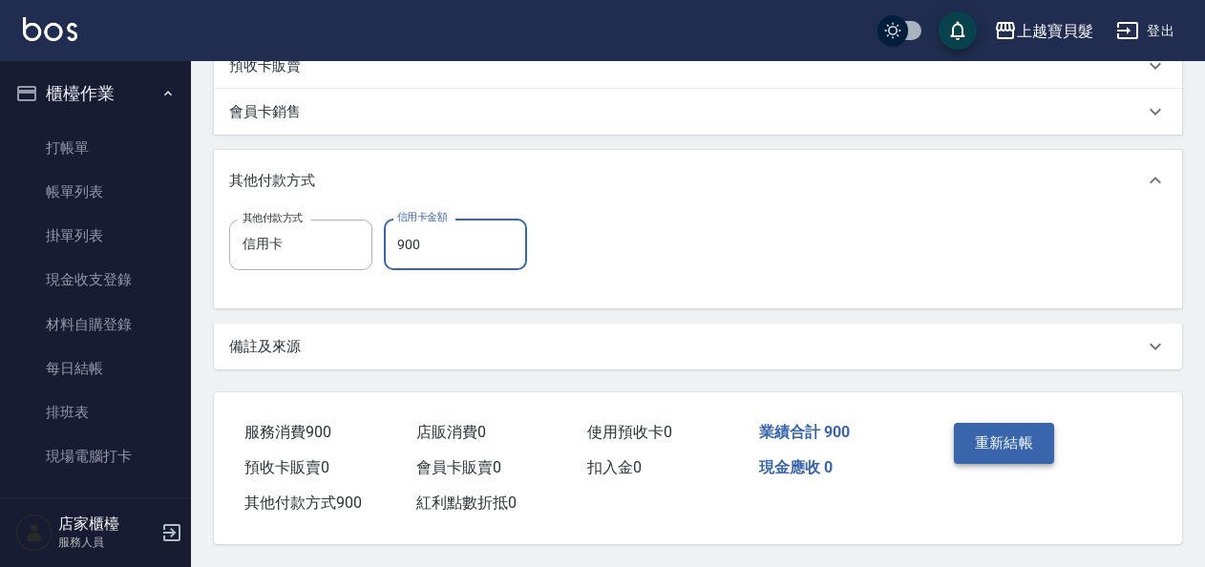
type input "900"
click at [1044, 446] on button "重新結帳" at bounding box center [1004, 443] width 101 height 40
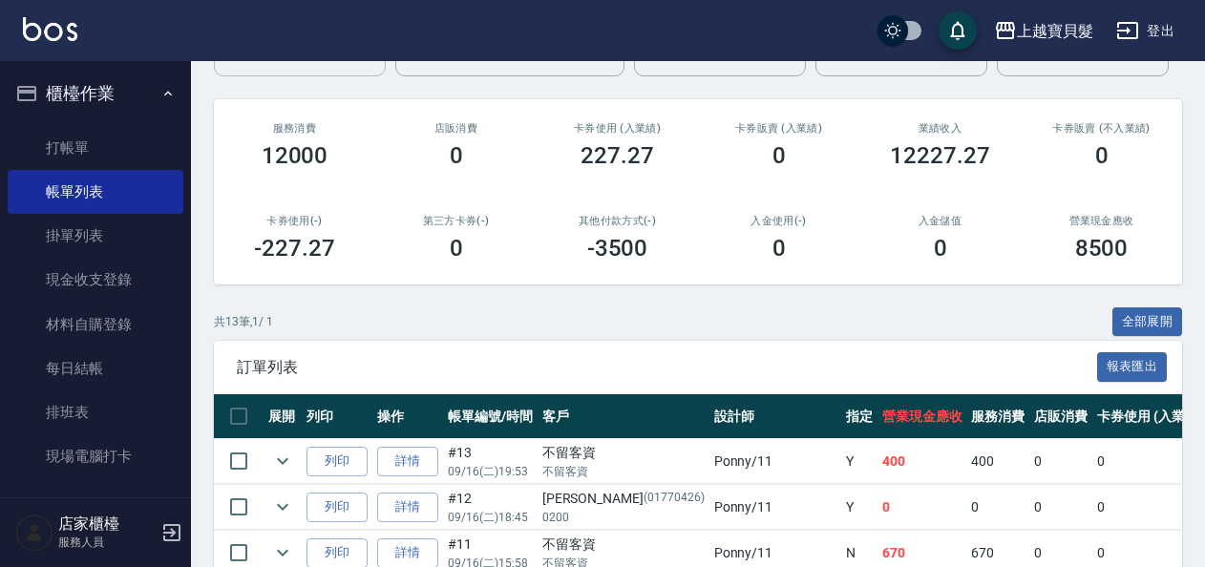
scroll to position [75, 0]
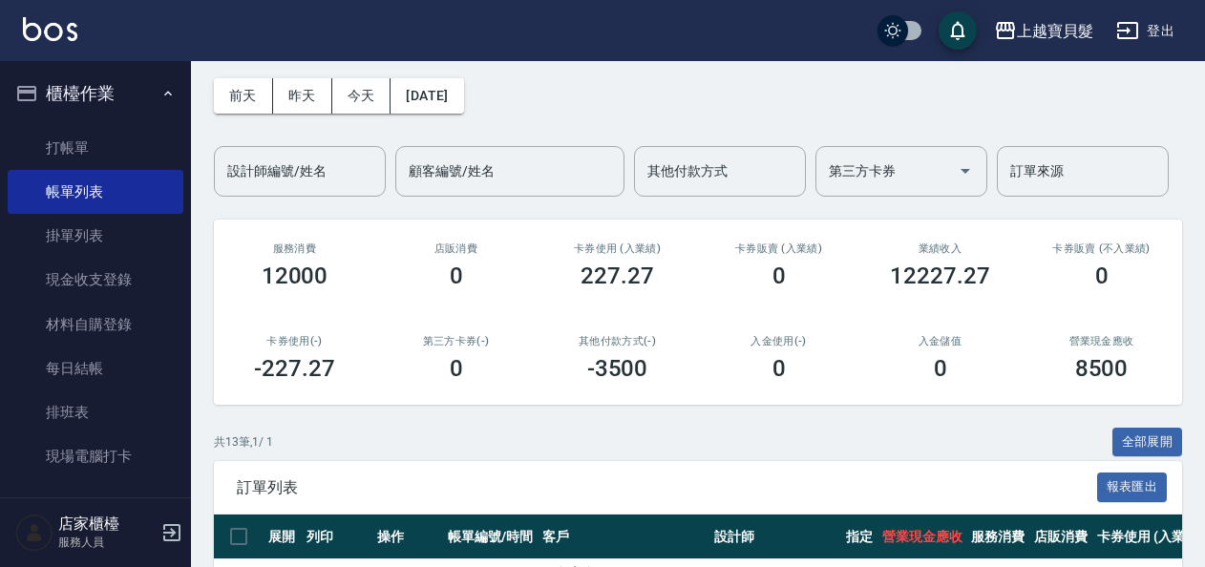
click at [340, 95] on button "今天" at bounding box center [361, 95] width 59 height 35
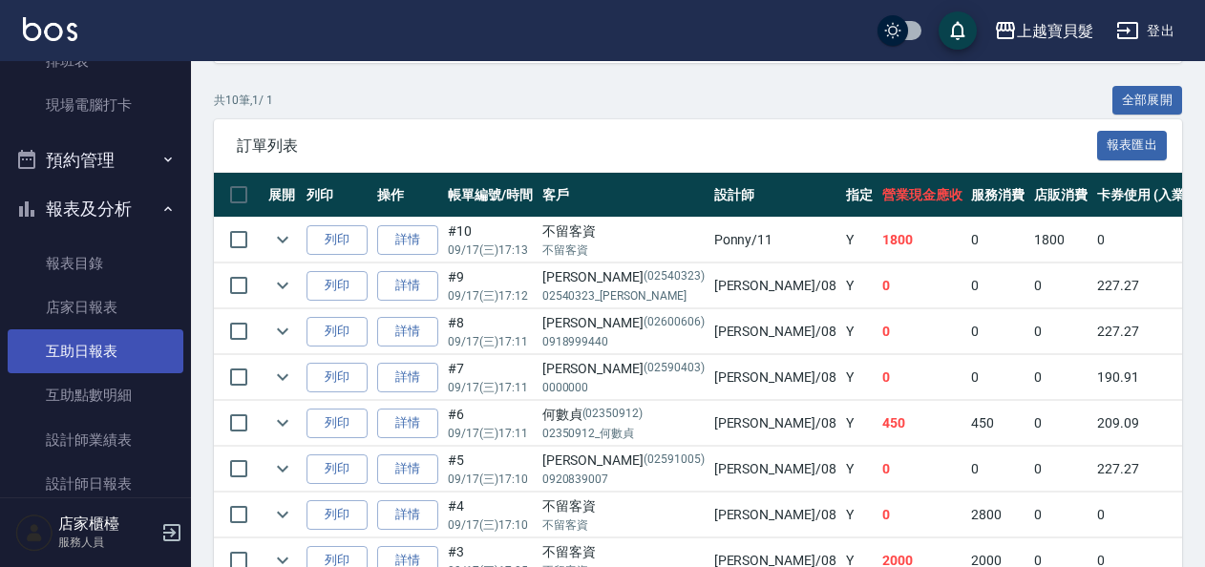
scroll to position [382, 0]
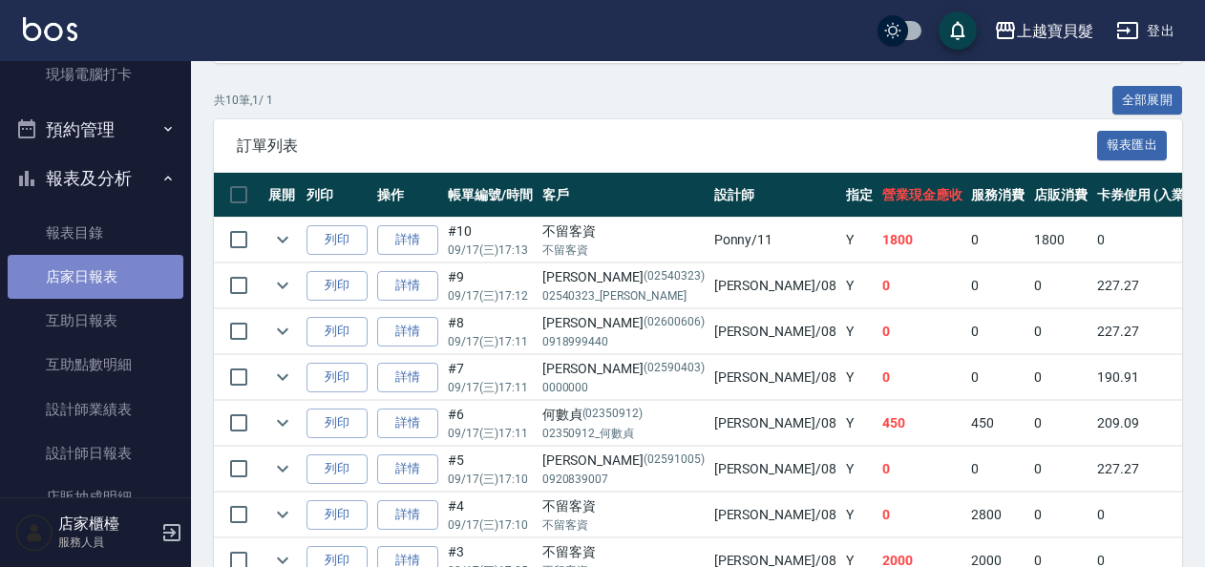
click at [117, 288] on link "店家日報表" at bounding box center [96, 277] width 176 height 44
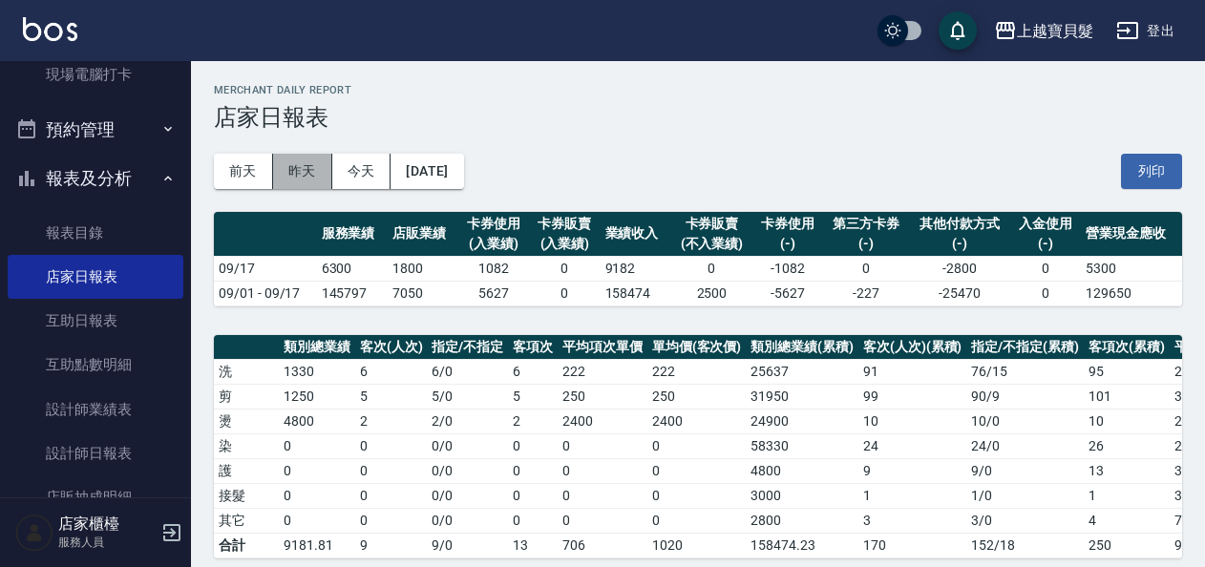
click at [307, 180] on button "昨天" at bounding box center [302, 171] width 59 height 35
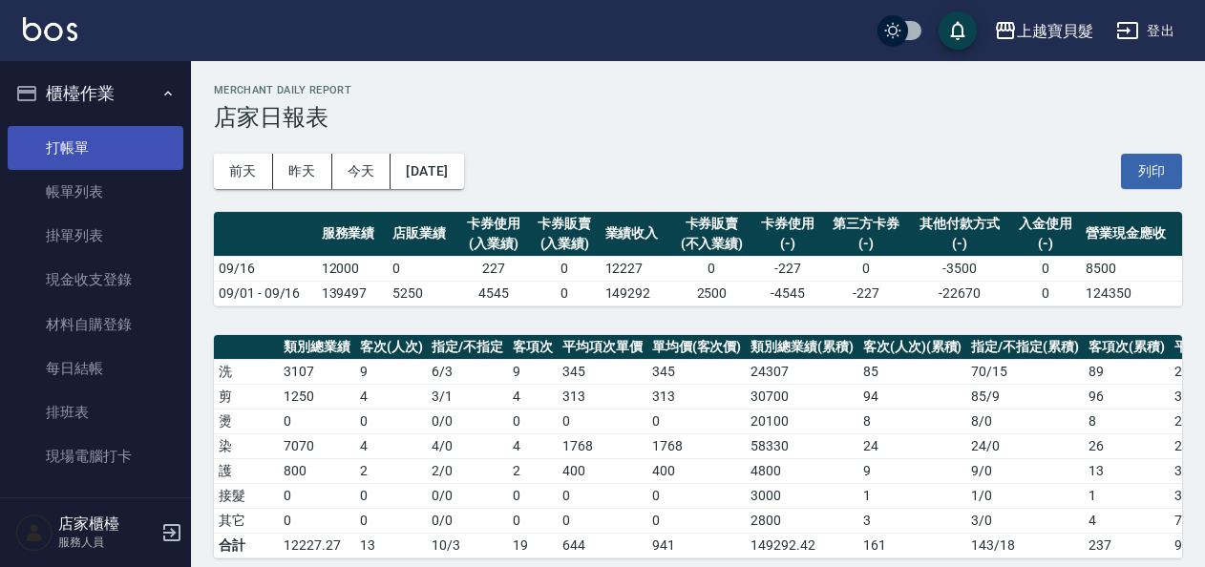
click at [51, 147] on link "打帳單" at bounding box center [96, 148] width 176 height 44
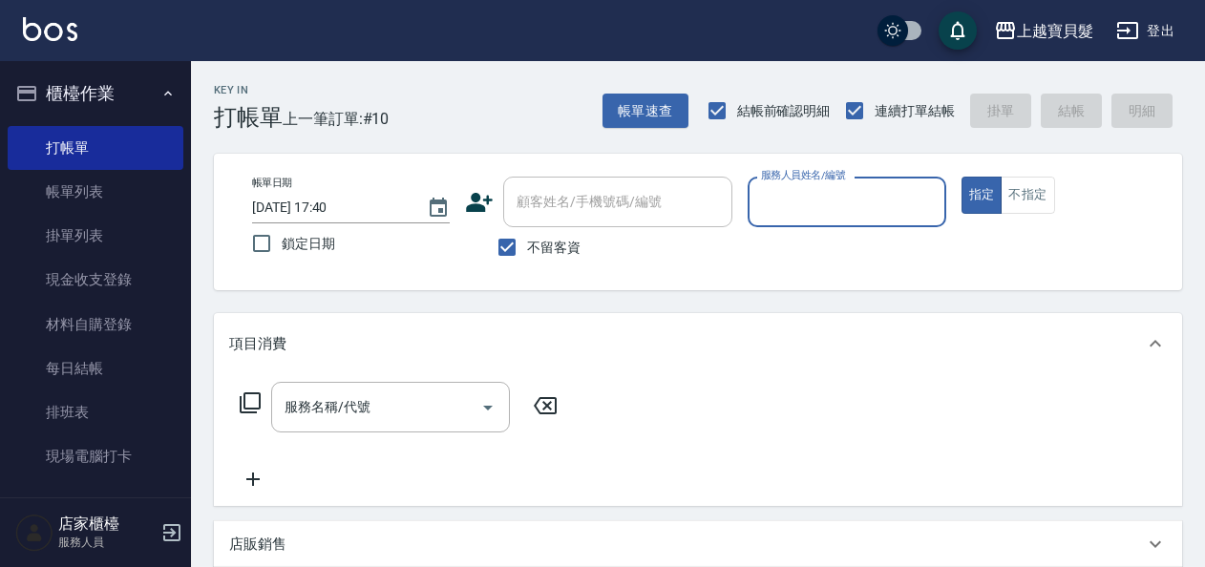
click at [792, 206] on input "服務人員姓名/編號" at bounding box center [846, 201] width 180 height 33
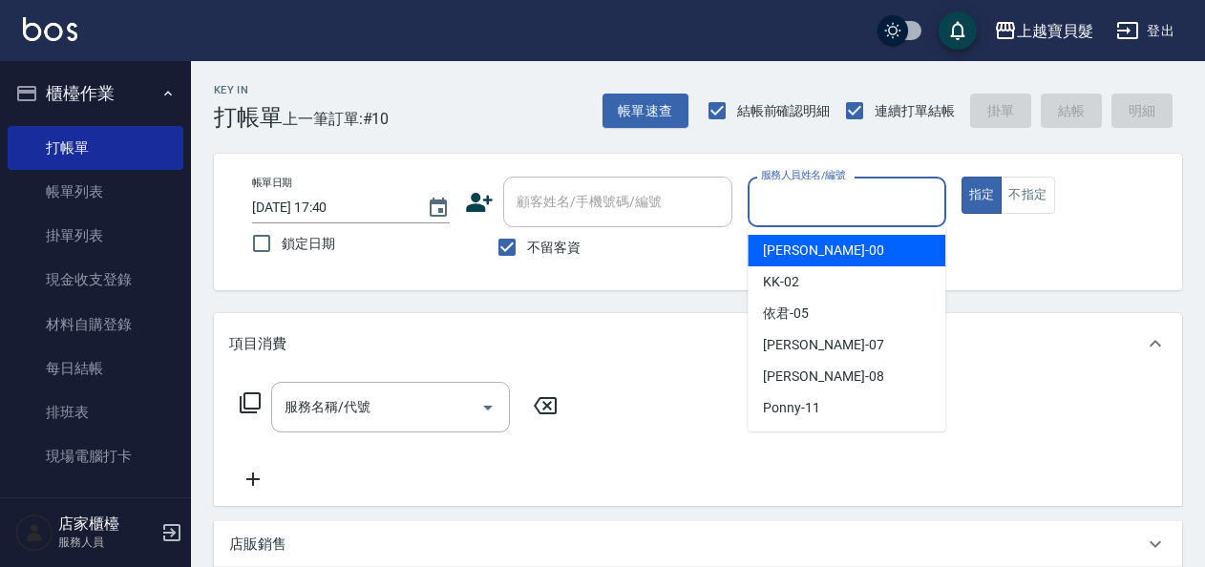
click at [793, 246] on span "小華 -00" at bounding box center [823, 251] width 120 height 20
type input "小華-00"
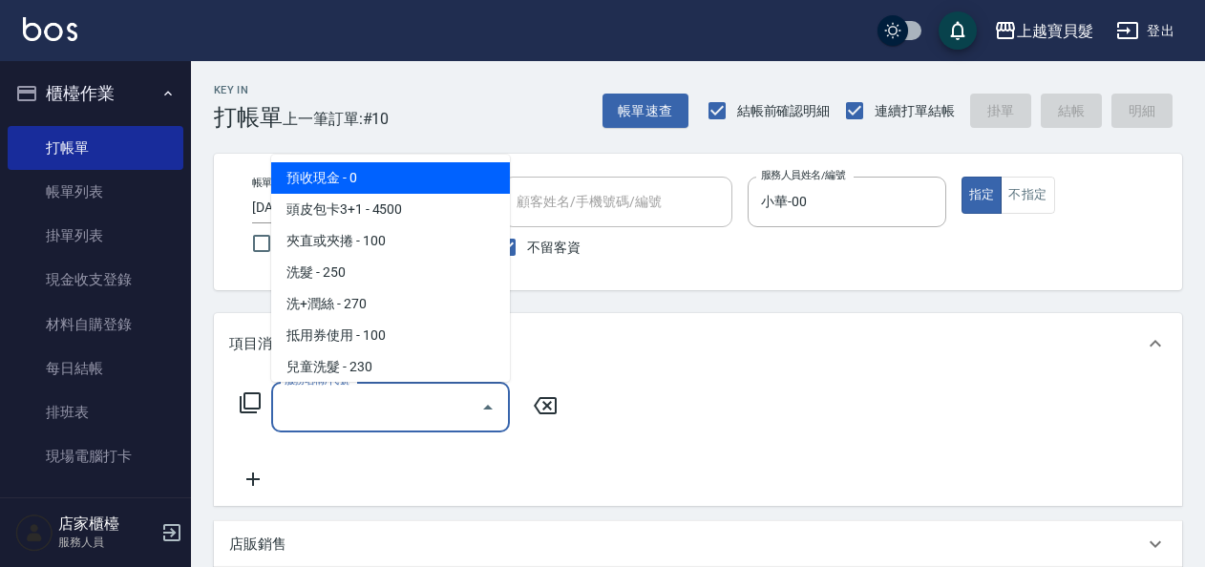
click at [358, 393] on input "服務名稱/代號" at bounding box center [376, 407] width 193 height 33
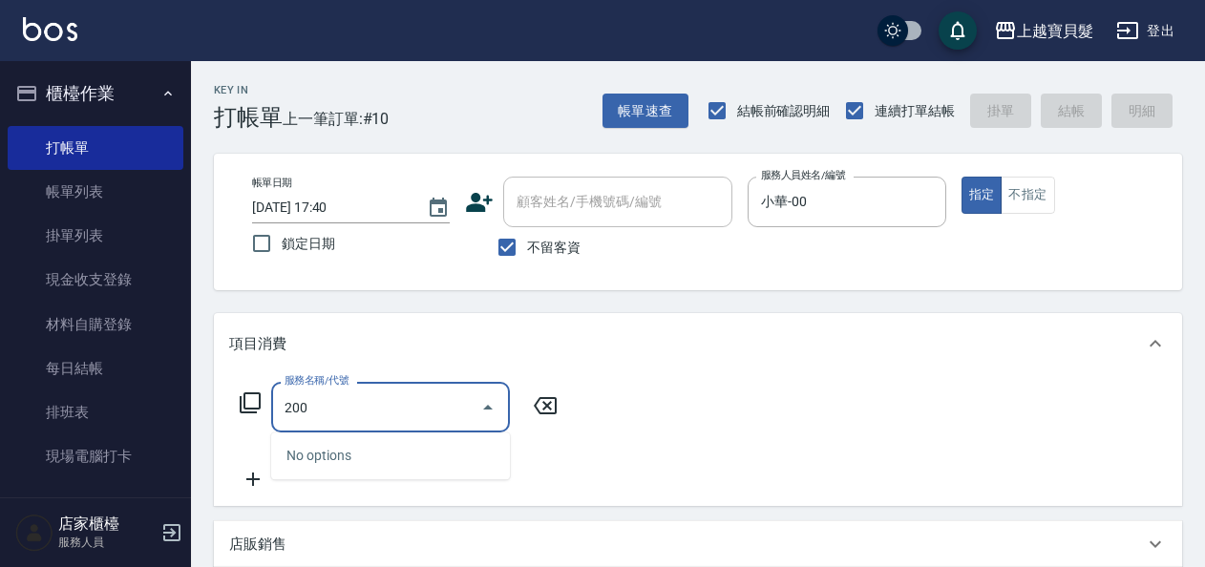
drag, startPoint x: 368, startPoint y: 408, endPoint x: 208, endPoint y: 414, distance: 159.6
click at [208, 414] on div "Key In 打帳單 上一筆訂單:#10 帳單速查 結帳前確認明細 連續打單結帳 掛單 結帳 明細 帳單日期 [DATE] 17:40 鎖定日期 顧客姓名/手…" at bounding box center [698, 486] width 1014 height 851
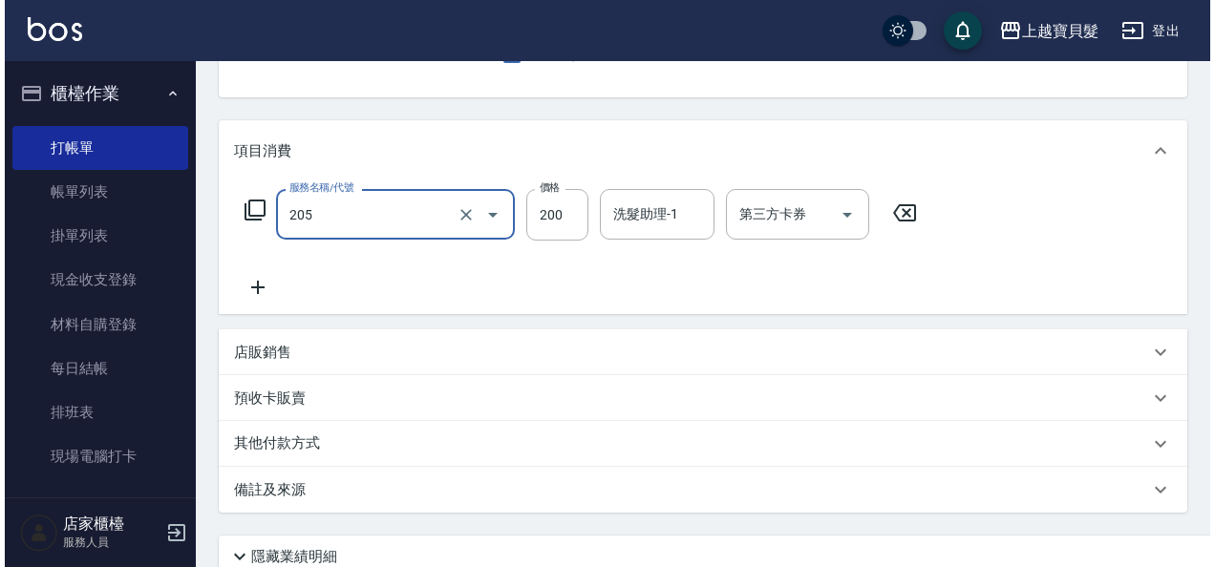
scroll to position [352, 0]
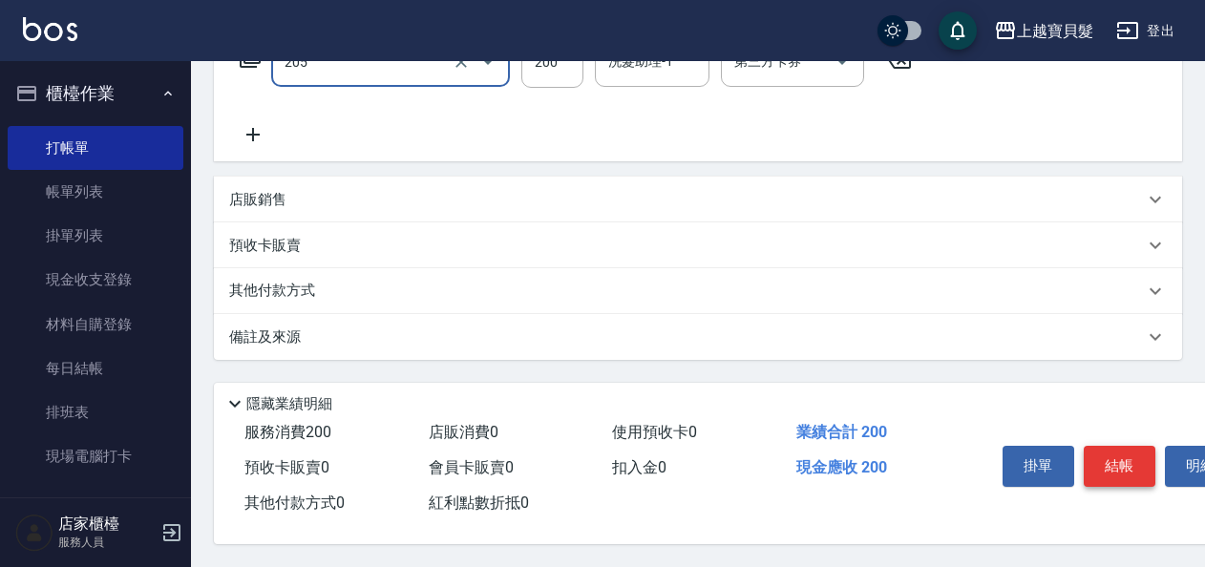
type input "兒童剪髮(205)"
click at [1098, 455] on button "結帳" at bounding box center [1120, 466] width 72 height 40
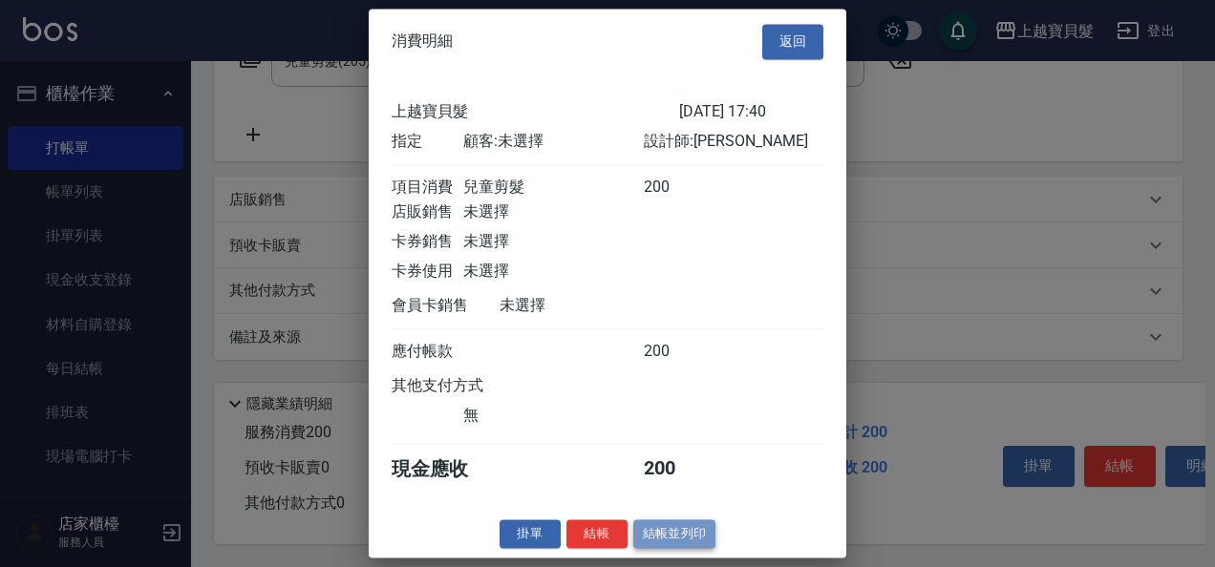
click at [688, 537] on button "結帳並列印" at bounding box center [674, 534] width 83 height 30
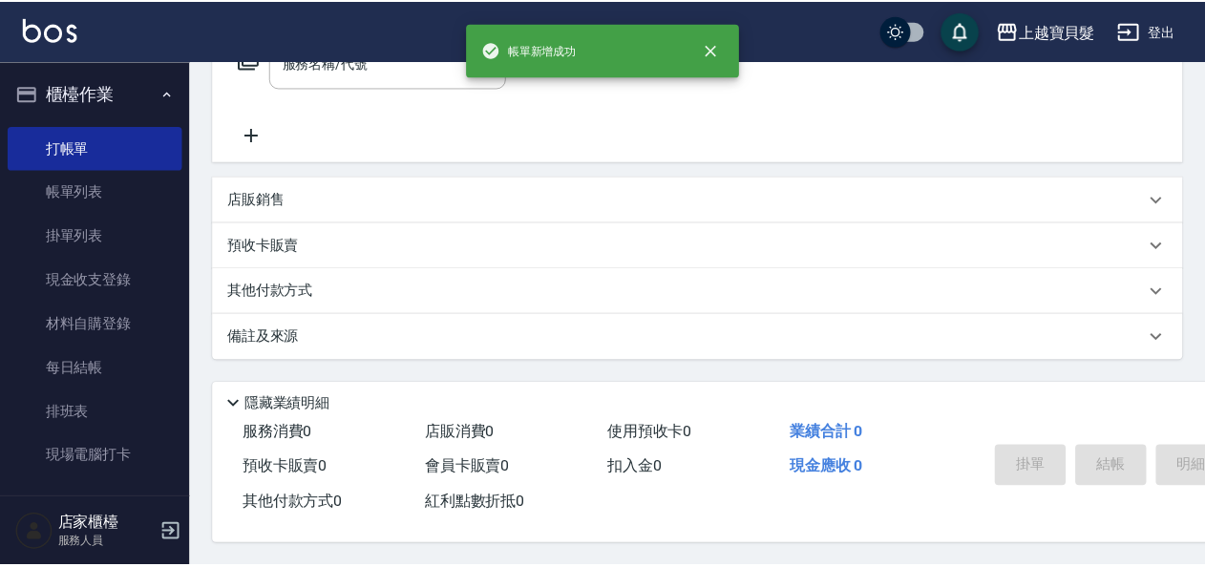
scroll to position [0, 0]
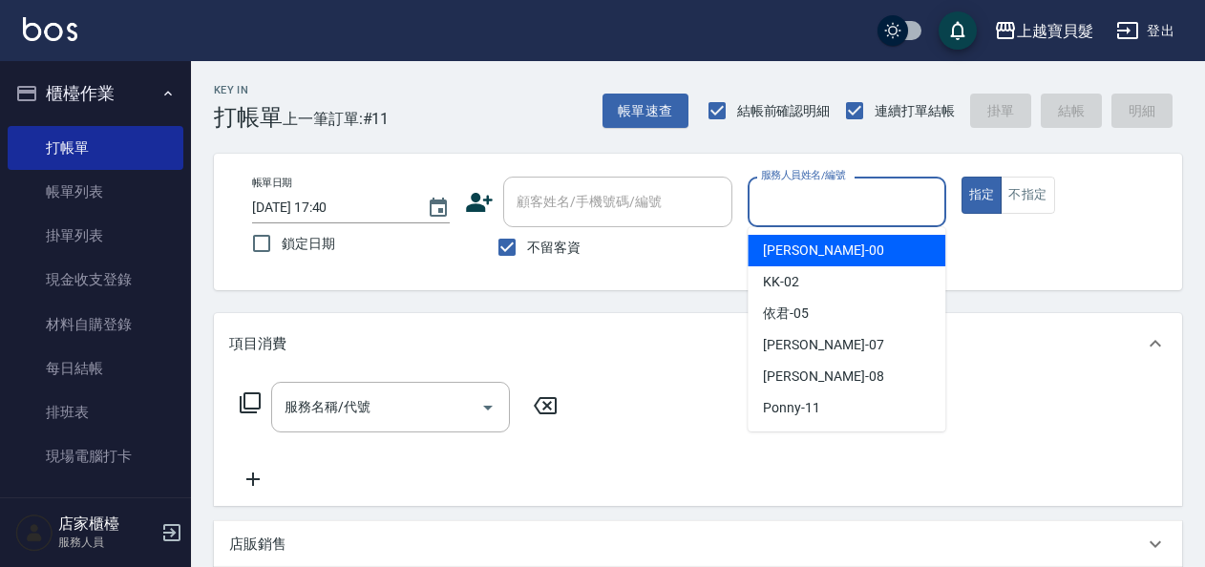
click at [871, 207] on input "服務人員姓名/編號" at bounding box center [846, 201] width 180 height 33
drag, startPoint x: 844, startPoint y: 248, endPoint x: 674, endPoint y: 319, distance: 184.1
click at [838, 249] on div "小華 -00" at bounding box center [847, 251] width 198 height 32
type input "小華-00"
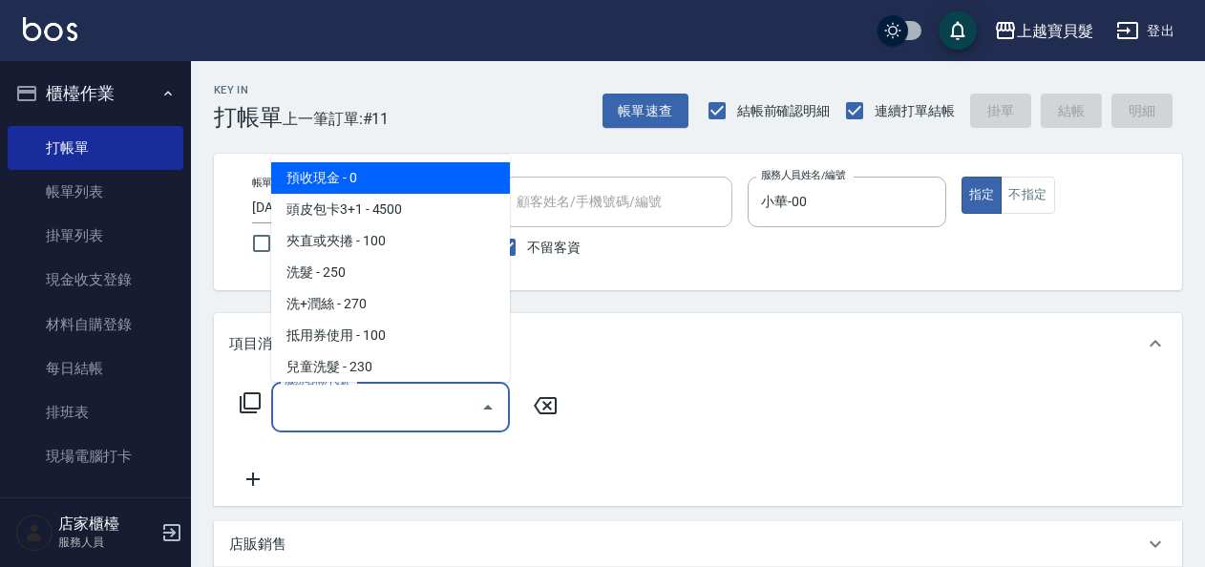
click at [321, 408] on input "服務名稱/代號" at bounding box center [376, 407] width 193 height 33
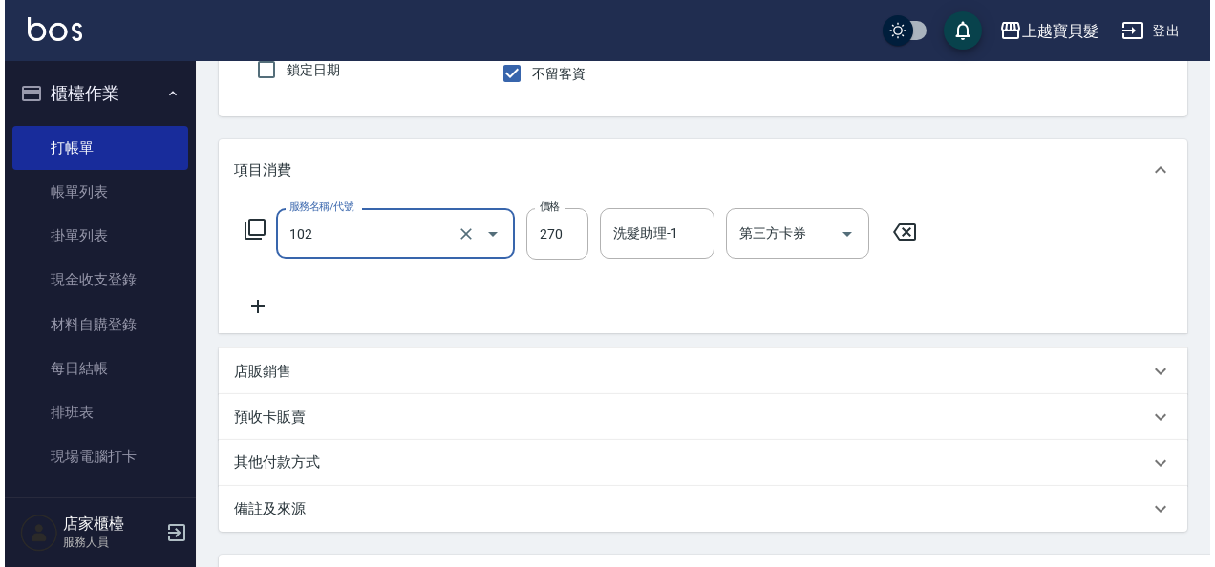
scroll to position [352, 0]
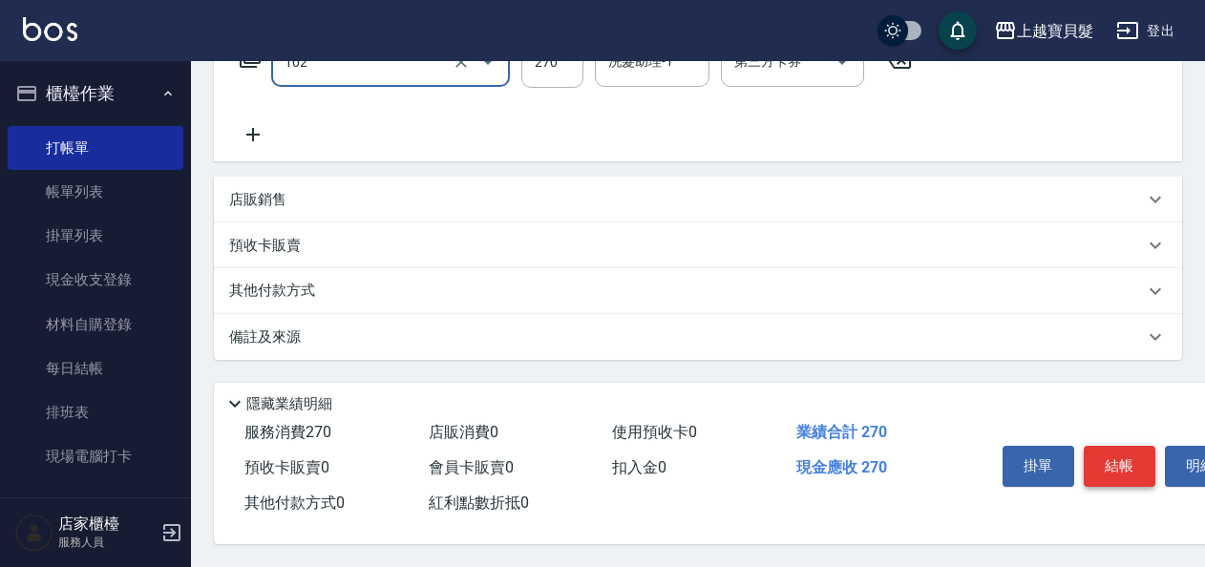
type input "洗+潤絲(102)"
drag, startPoint x: 1113, startPoint y: 458, endPoint x: 947, endPoint y: 454, distance: 166.2
click at [1113, 456] on button "結帳" at bounding box center [1120, 466] width 72 height 40
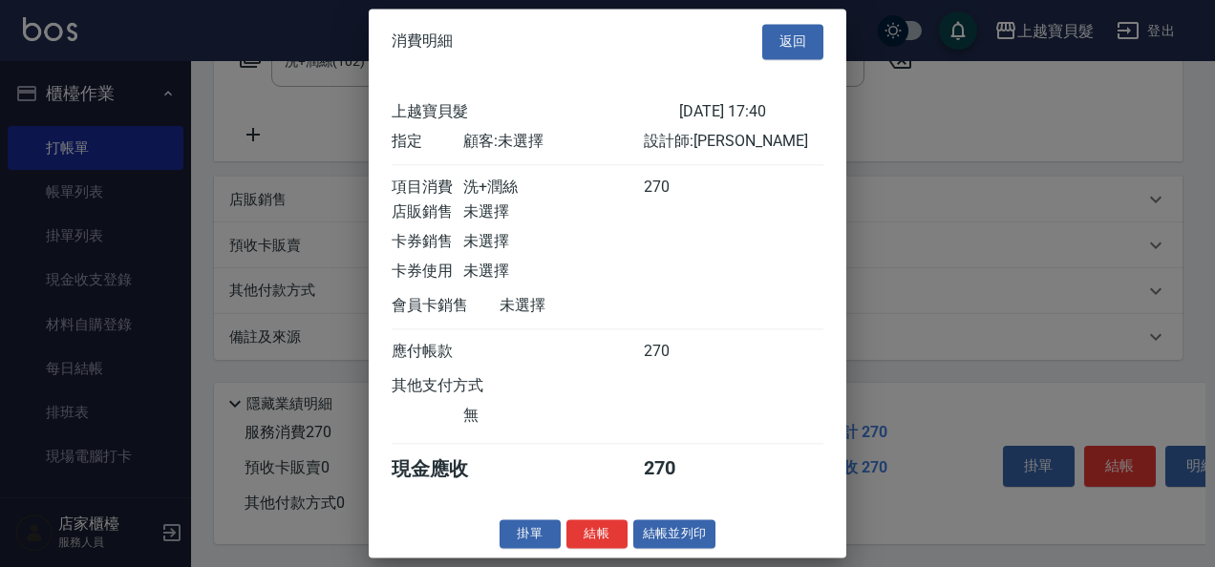
scroll to position [5, 0]
click at [676, 530] on button "結帳並列印" at bounding box center [674, 534] width 83 height 30
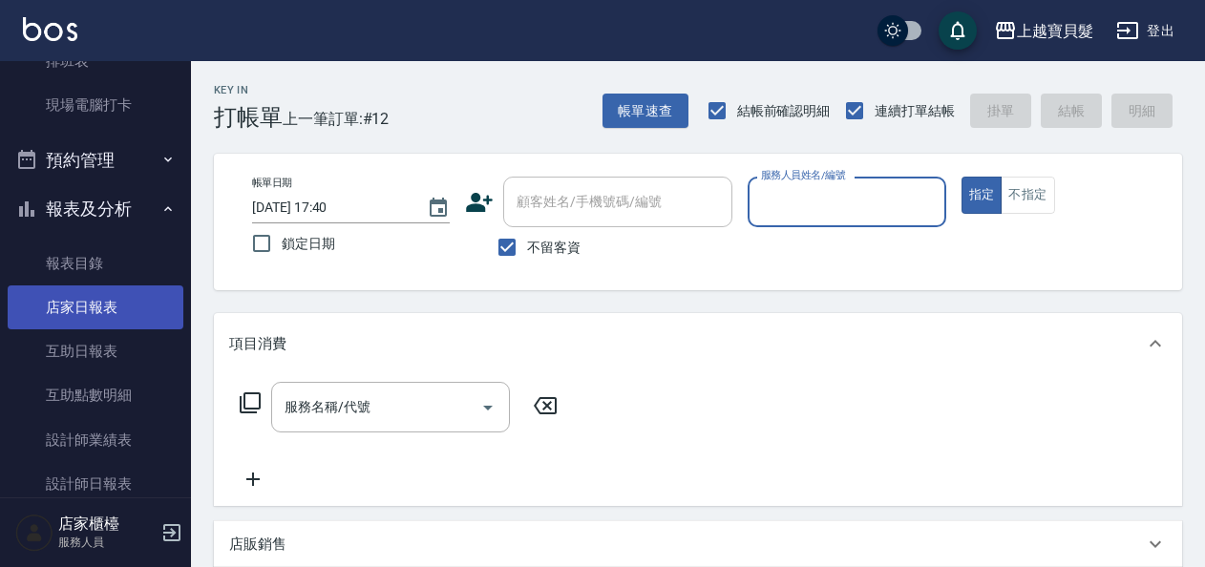
scroll to position [382, 0]
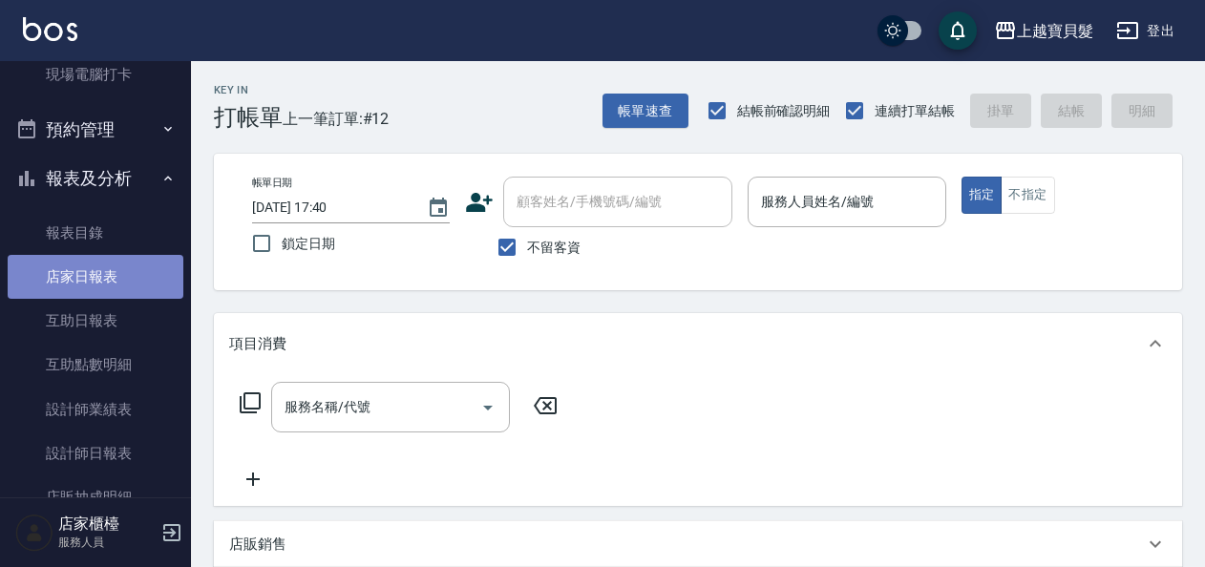
click at [97, 277] on link "店家日報表" at bounding box center [96, 277] width 176 height 44
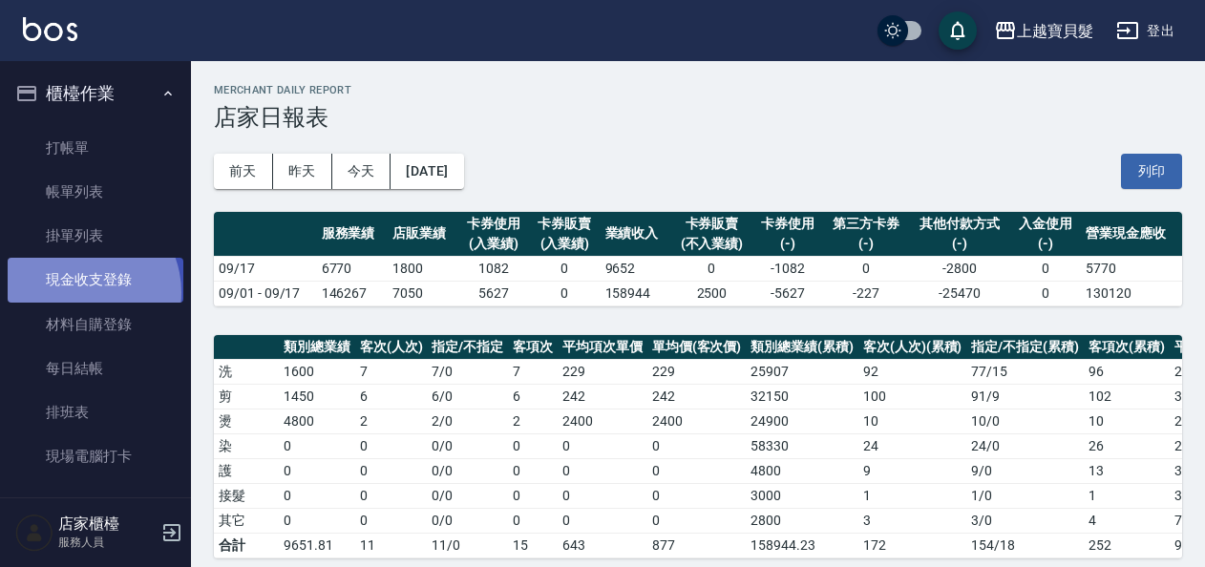
click at [77, 292] on link "現金收支登錄" at bounding box center [96, 280] width 176 height 44
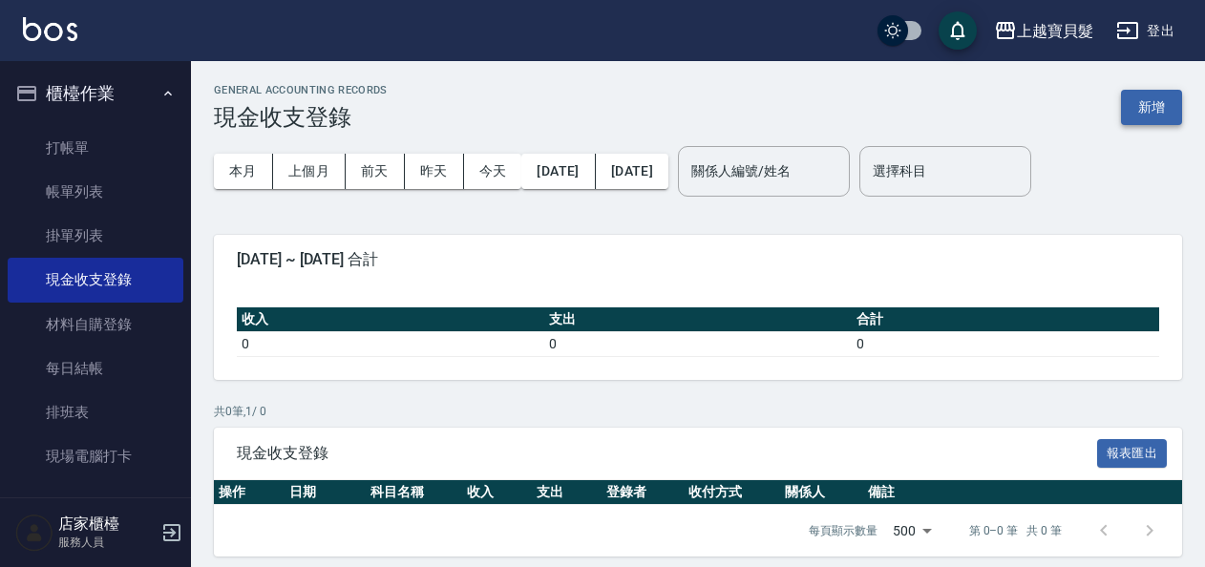
click at [1140, 107] on button "新增" at bounding box center [1151, 107] width 61 height 35
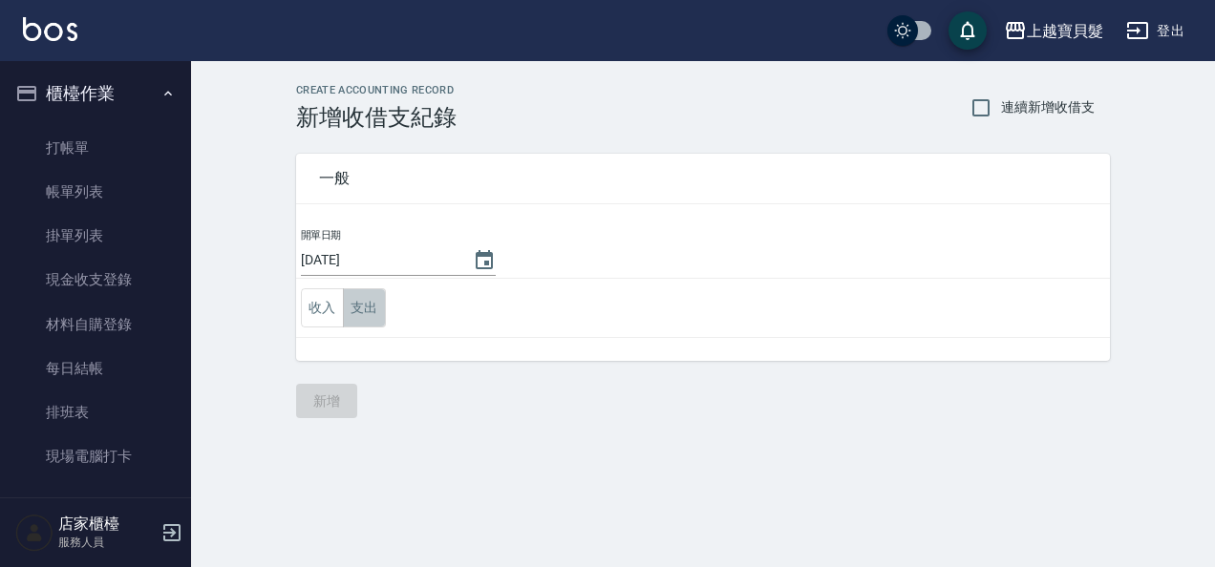
click at [362, 307] on button "支出" at bounding box center [364, 307] width 43 height 39
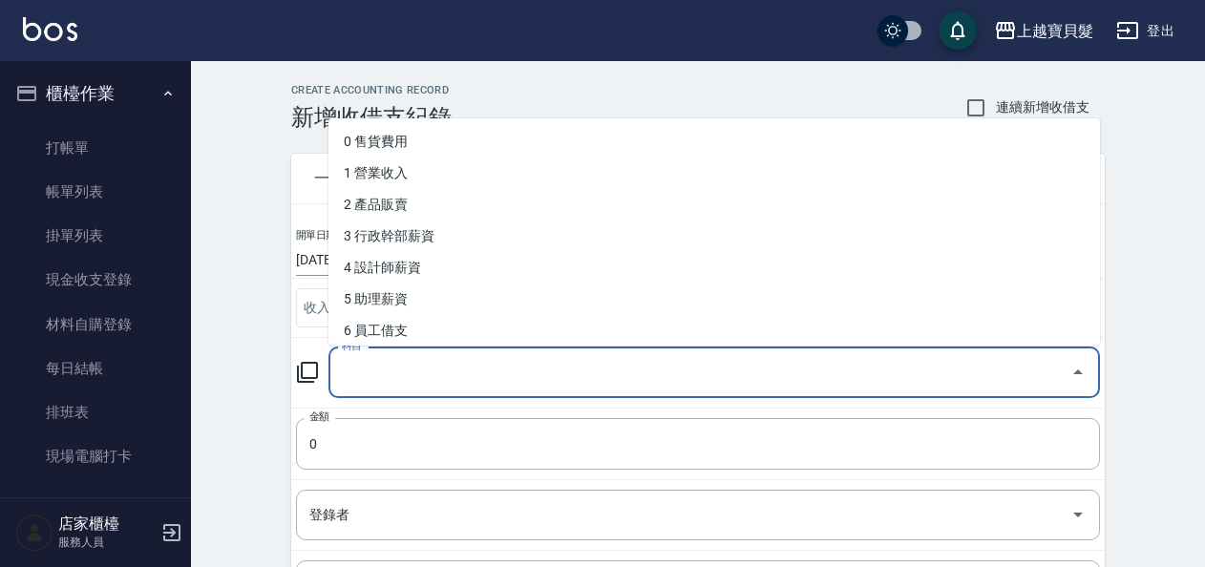
click at [366, 380] on input "科目" at bounding box center [700, 372] width 726 height 33
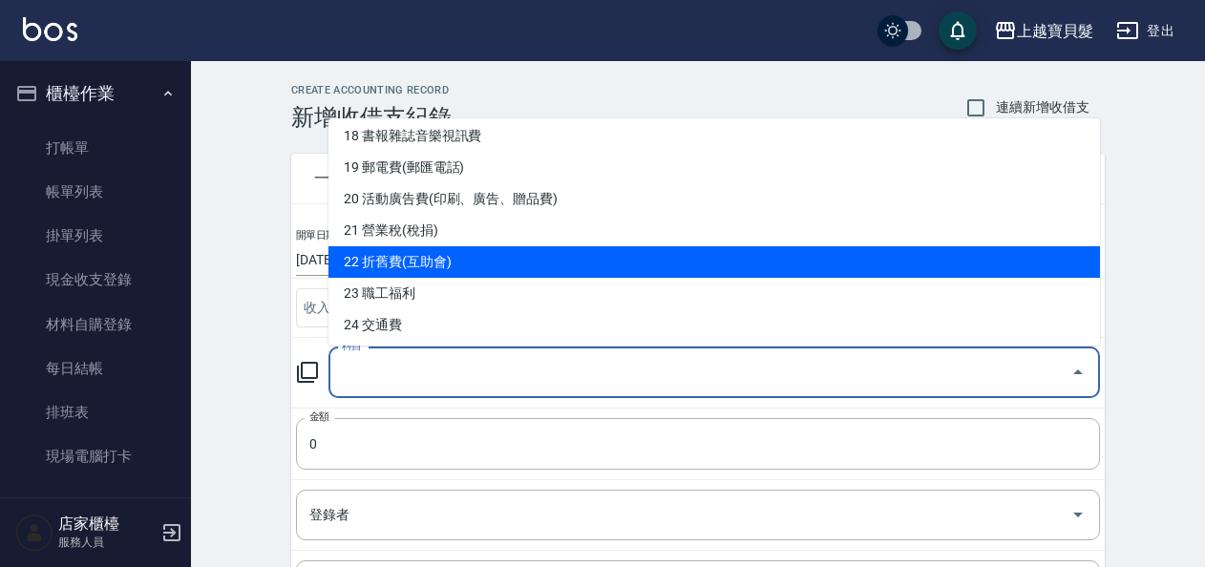
scroll to position [477, 0]
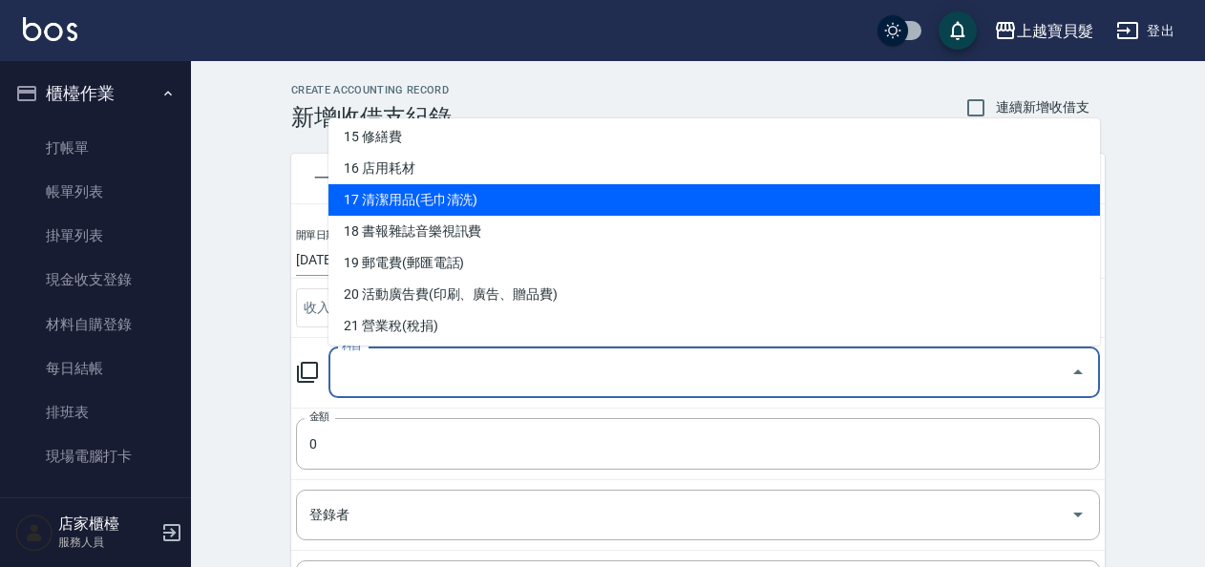
click at [533, 214] on li "17 清潔用品(毛巾清洗)" at bounding box center [714, 200] width 772 height 32
type input "17 清潔用品(毛巾清洗)"
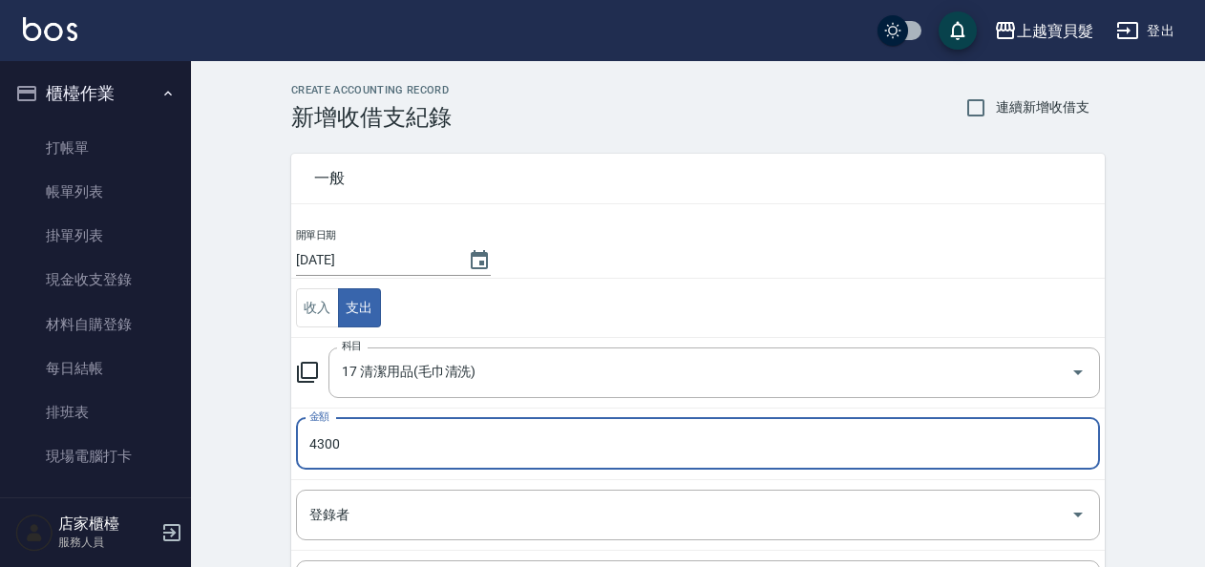
type input "4300"
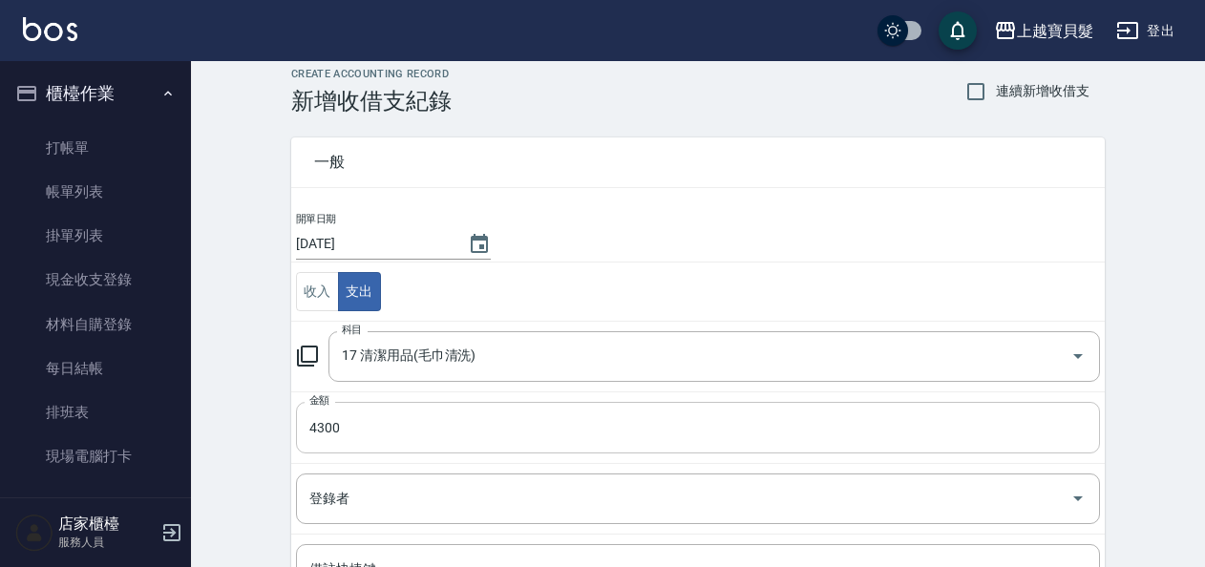
scroll to position [191, 0]
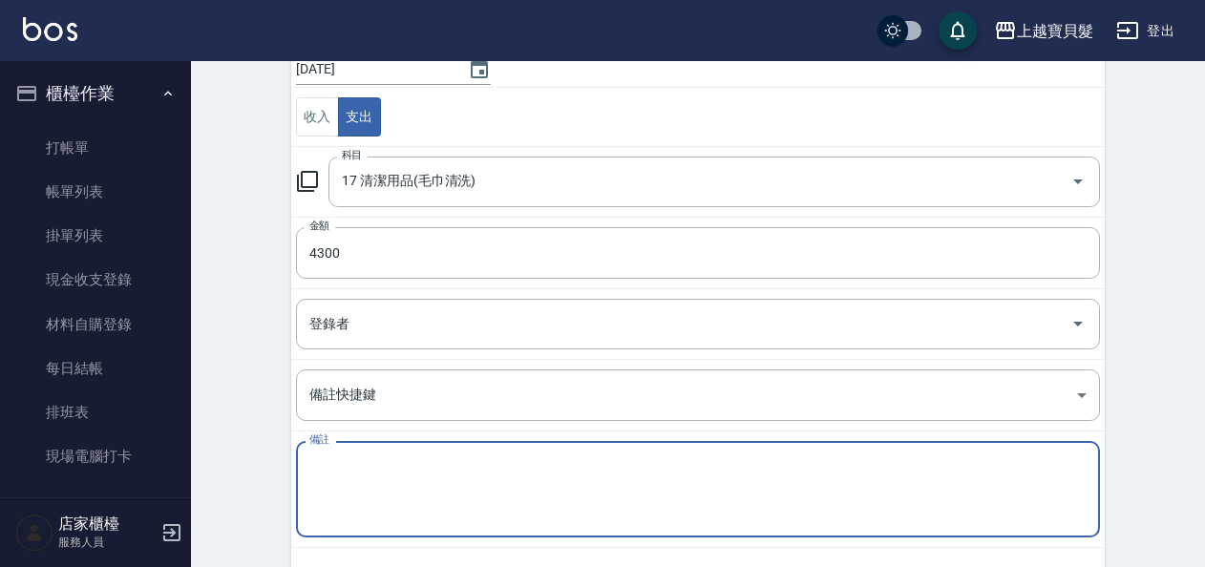
click at [621, 481] on textarea "備註" at bounding box center [697, 489] width 777 height 65
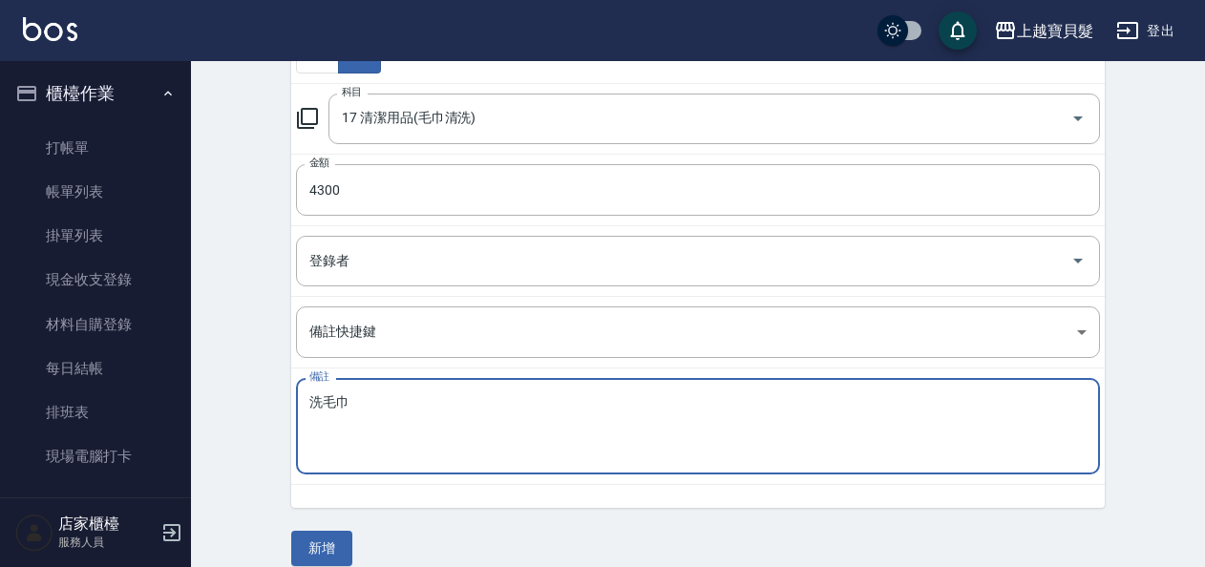
scroll to position [272, 0]
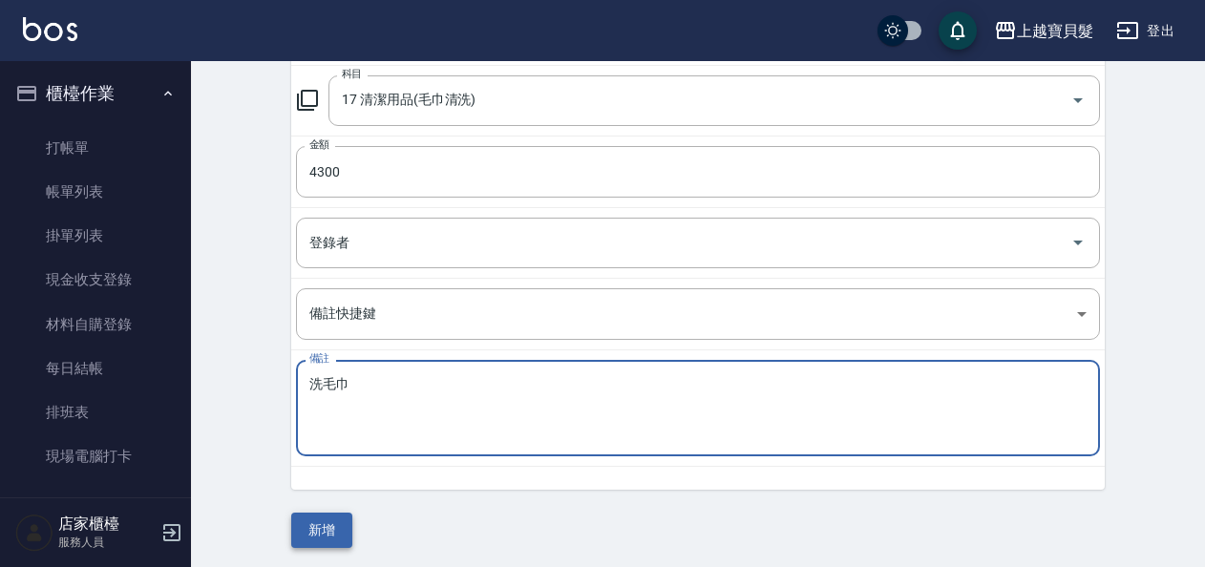
type textarea "洗毛巾"
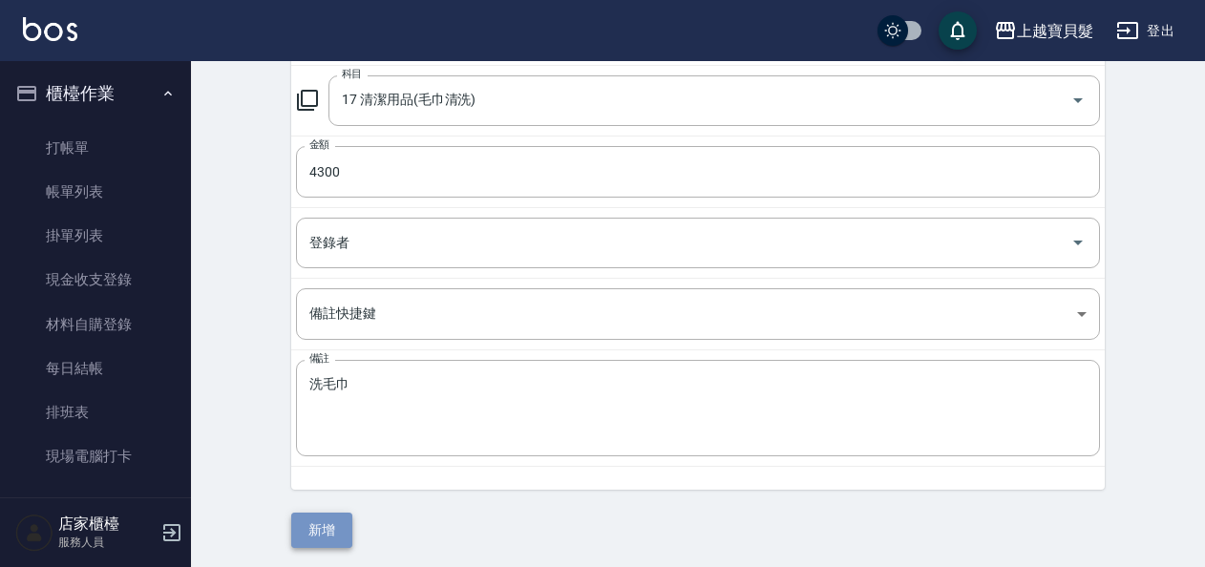
click at [332, 519] on button "新增" at bounding box center [321, 530] width 61 height 35
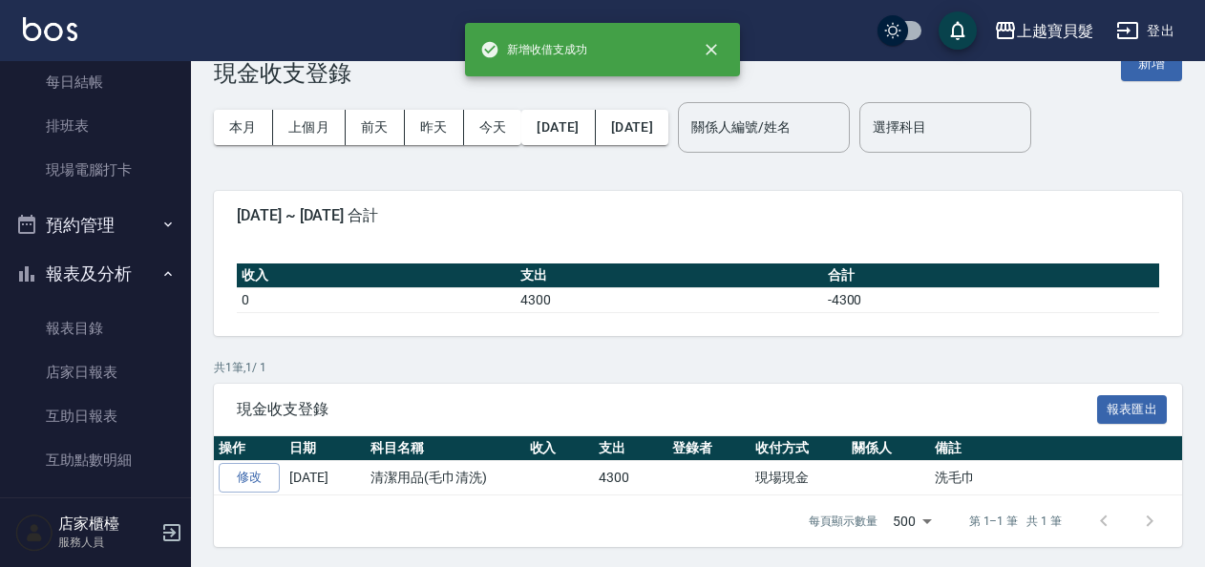
scroll to position [382, 0]
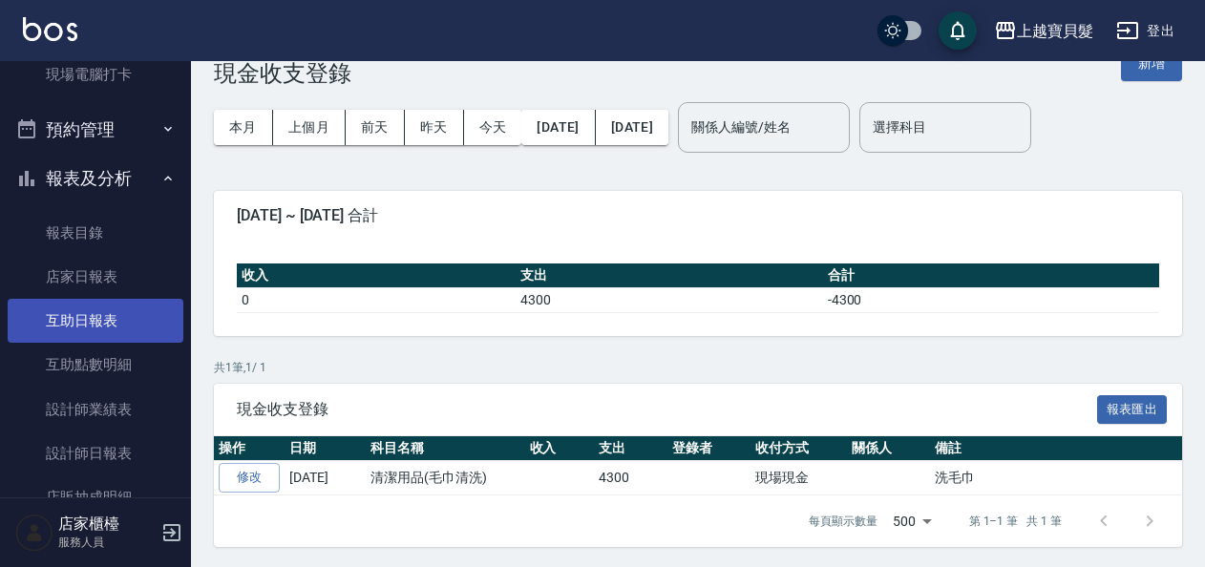
click at [48, 304] on link "互助日報表" at bounding box center [96, 321] width 176 height 44
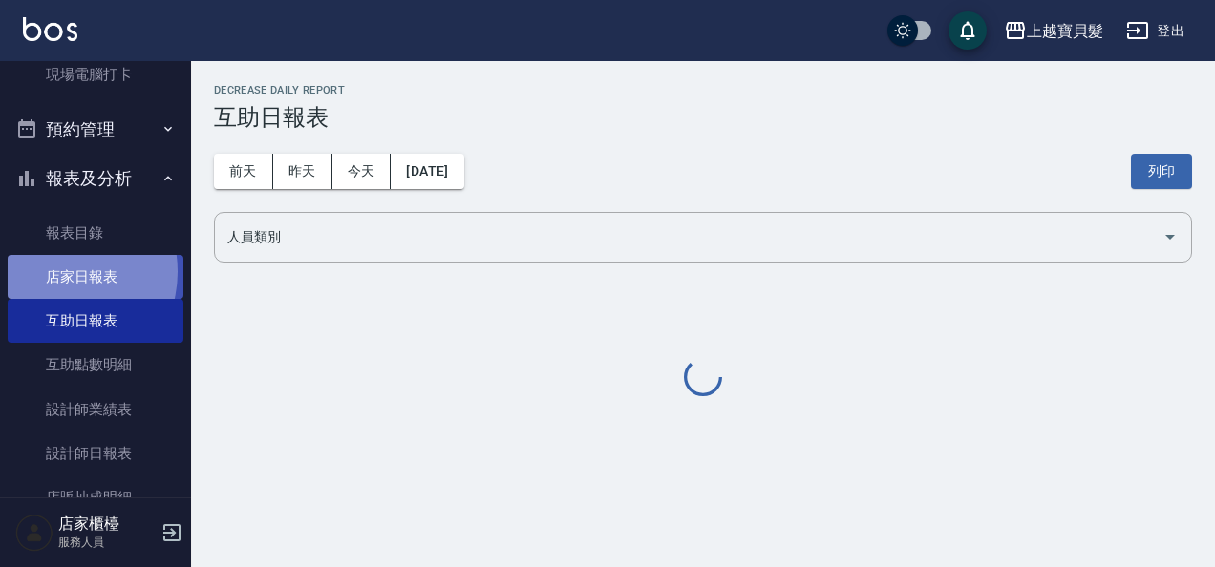
click at [59, 272] on link "店家日報表" at bounding box center [96, 277] width 176 height 44
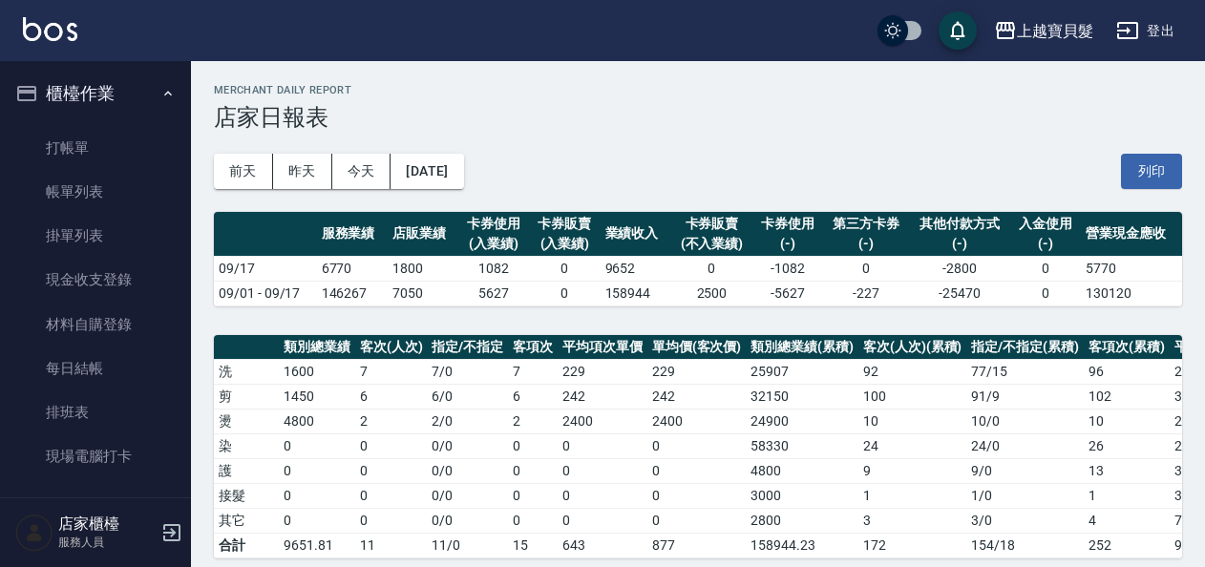
click at [19, 121] on ul "打帳單 帳單列表 掛單列表 現金收支登錄 材料自購登錄 每日結帳 排班表 現場電腦打卡" at bounding box center [96, 302] width 176 height 369
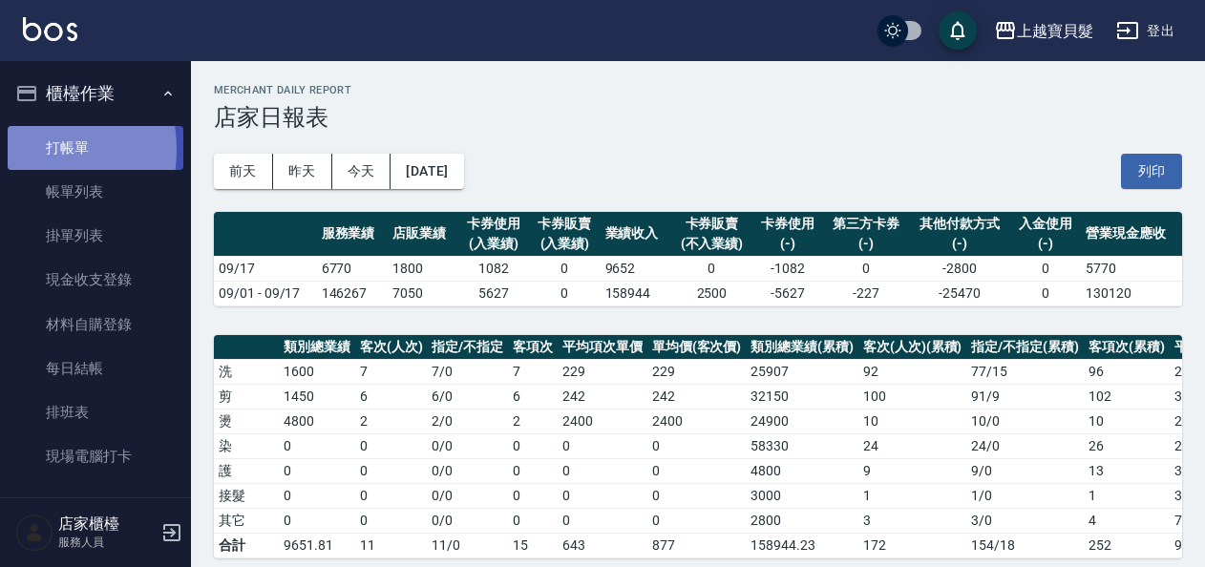
click at [24, 149] on link "打帳單" at bounding box center [96, 148] width 176 height 44
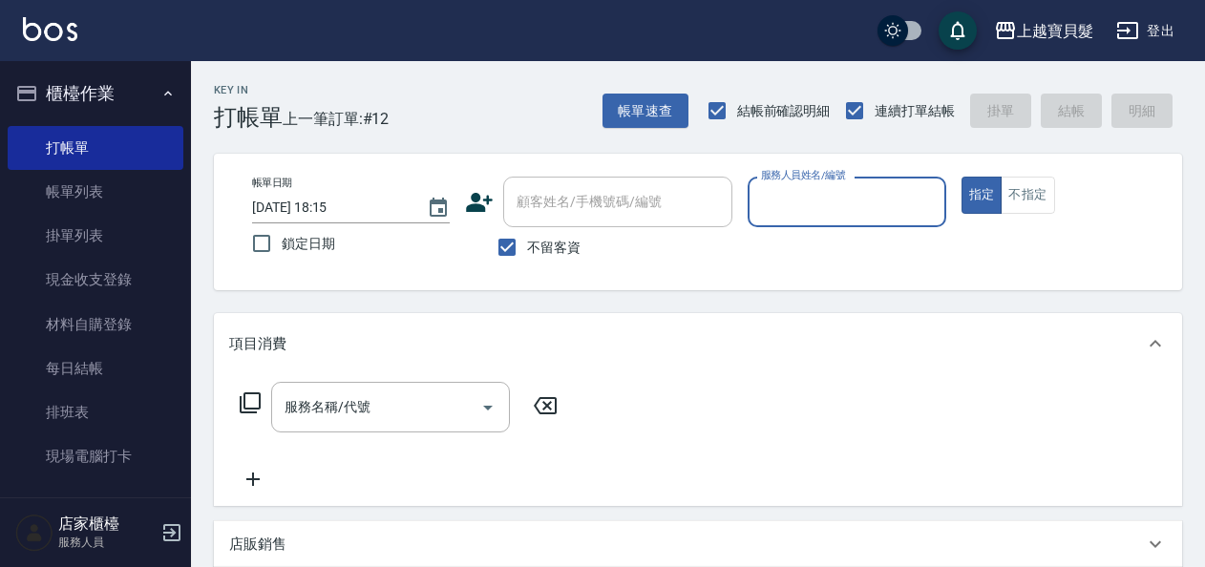
click at [863, 198] on input "服務人員姓名/編號" at bounding box center [846, 201] width 180 height 33
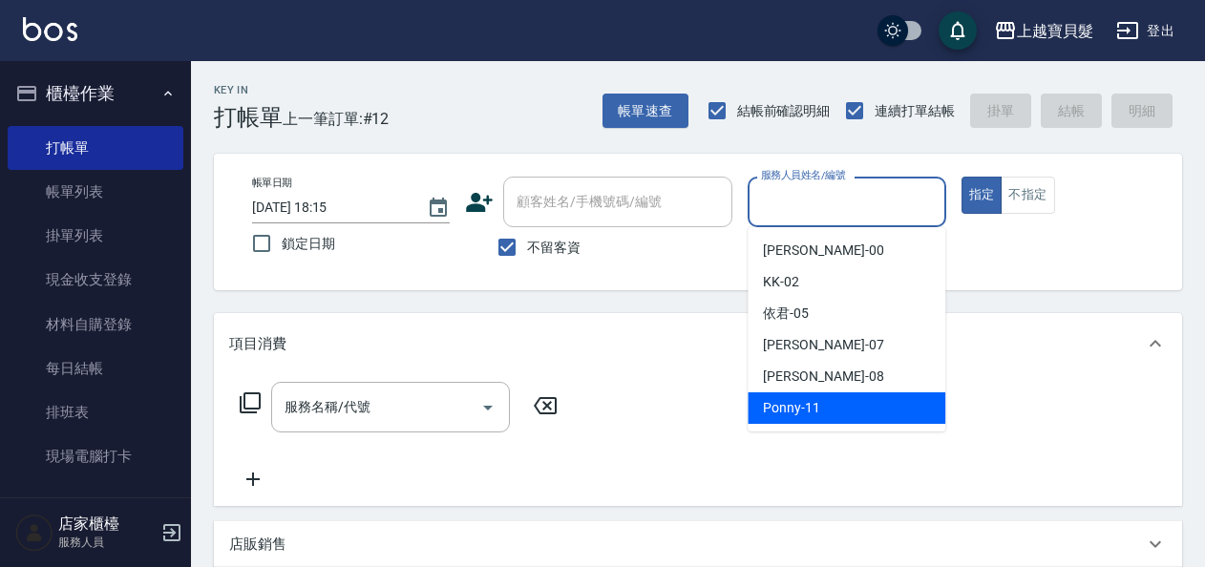
click at [851, 415] on div "Ponny -11" at bounding box center [847, 408] width 198 height 32
type input "Ponny-11"
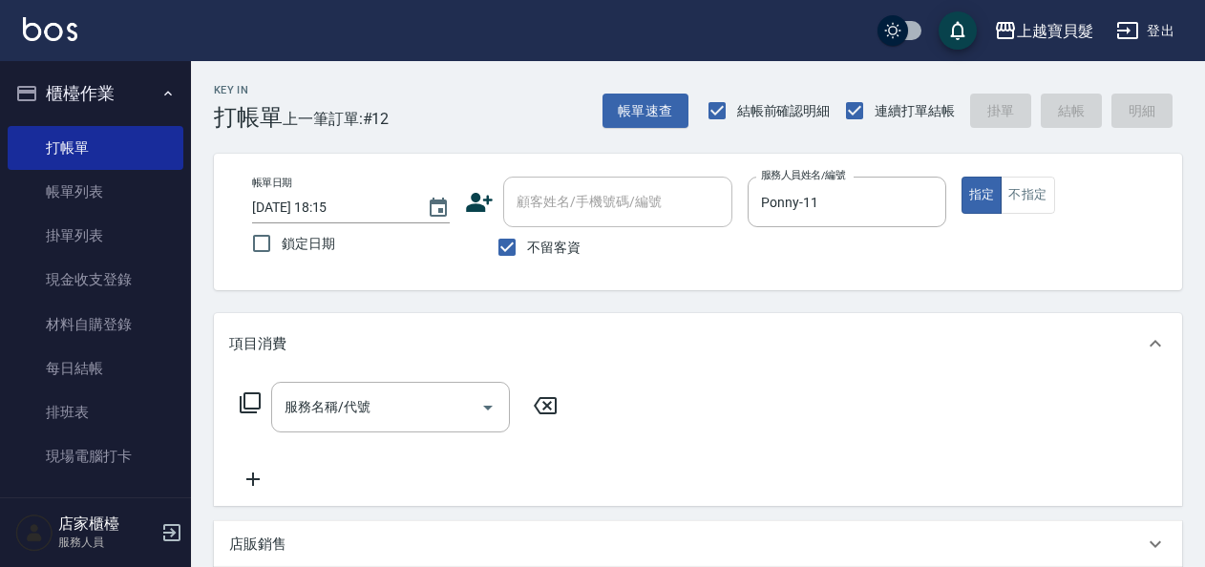
drag, startPoint x: 264, startPoint y: 401, endPoint x: 230, endPoint y: 415, distance: 36.4
click at [265, 401] on div "服務名稱/代號 服務名稱/代號" at bounding box center [399, 407] width 340 height 51
click at [248, 399] on icon at bounding box center [250, 402] width 23 height 23
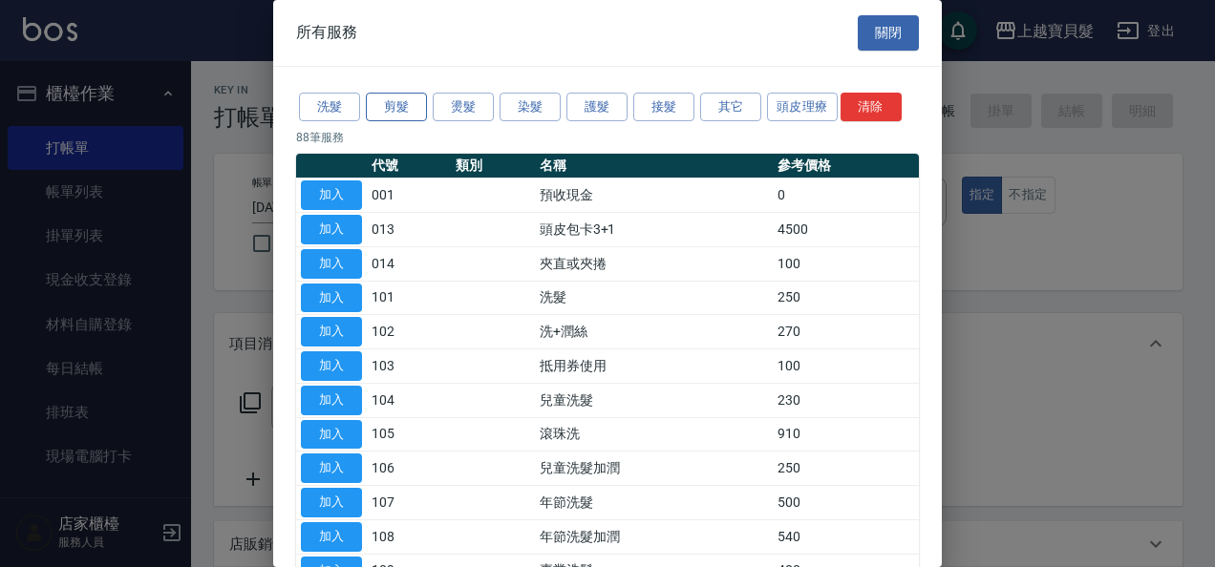
click at [391, 94] on button "剪髮" at bounding box center [396, 108] width 61 height 30
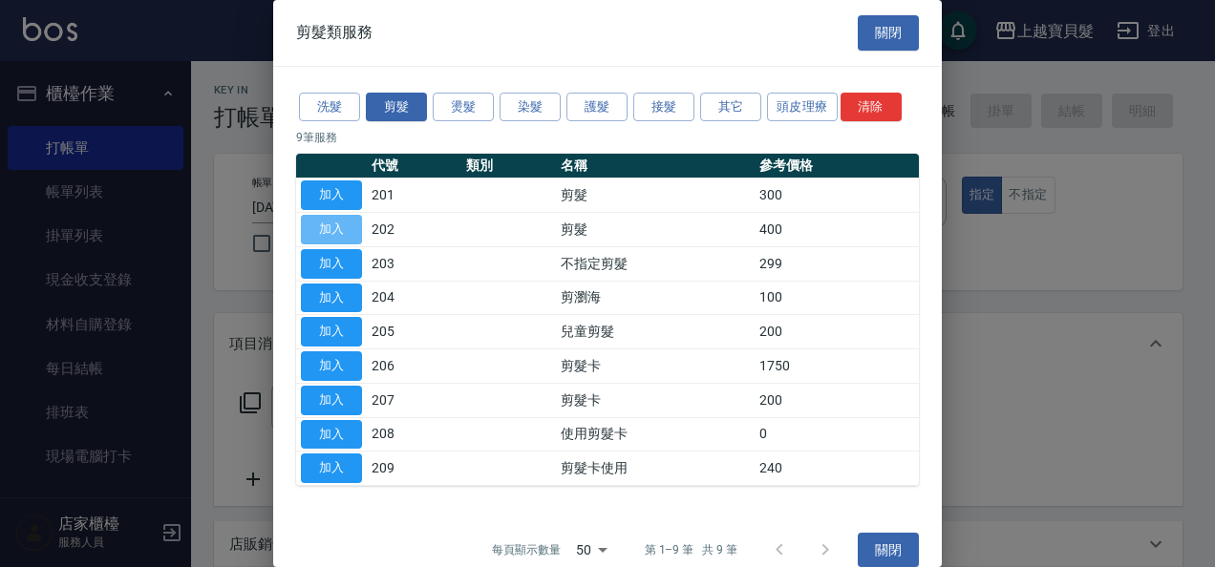
click at [341, 237] on button "加入" at bounding box center [331, 230] width 61 height 30
type input "剪髮(202)"
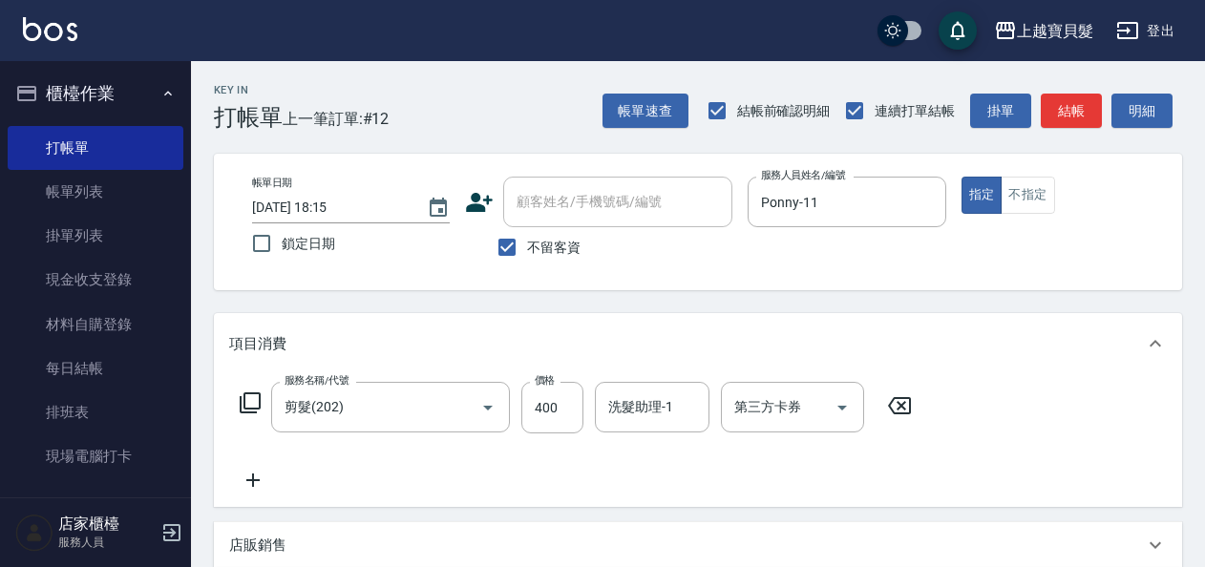
click at [1065, 129] on div "帳單速查 結帳前確認明細 連續打單結帳 掛單 結帳 明細" at bounding box center [893, 111] width 580 height 40
click at [1050, 120] on button "結帳" at bounding box center [1071, 111] width 61 height 35
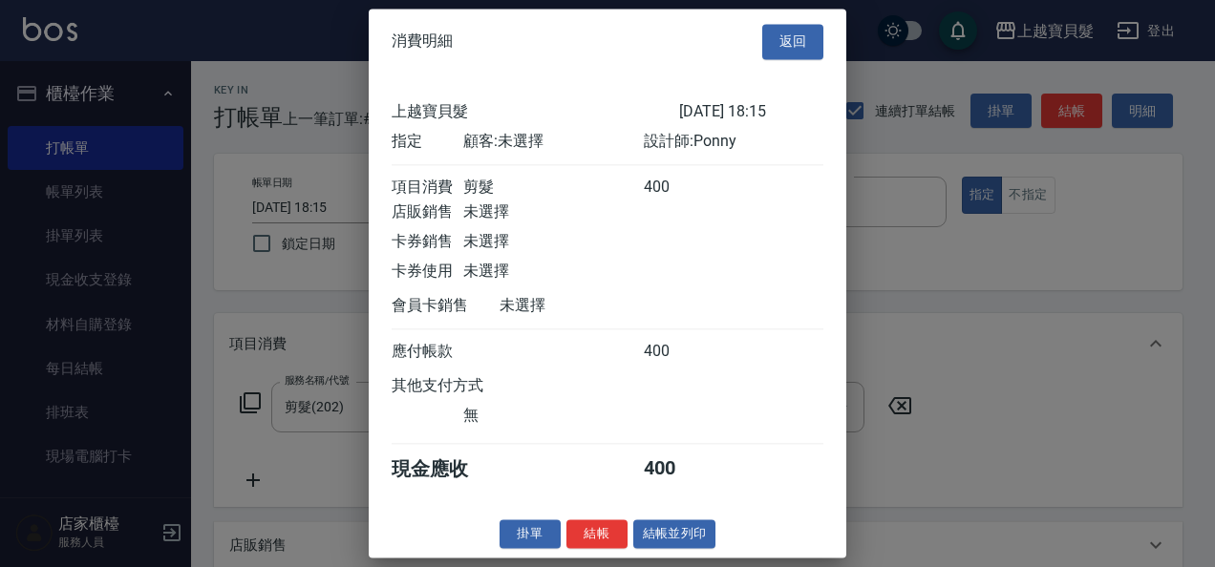
click at [682, 566] on html "上越寶貝髮 登出 櫃檯作業 打帳單 帳單列表 掛單列表 現金收支登錄 材料自購登錄 每日結帳 排班表 現場電腦打卡 預約管理 預約管理 單日預約紀錄 單週預約…" at bounding box center [607, 456] width 1215 height 913
click at [675, 549] on button "結帳並列印" at bounding box center [674, 534] width 83 height 30
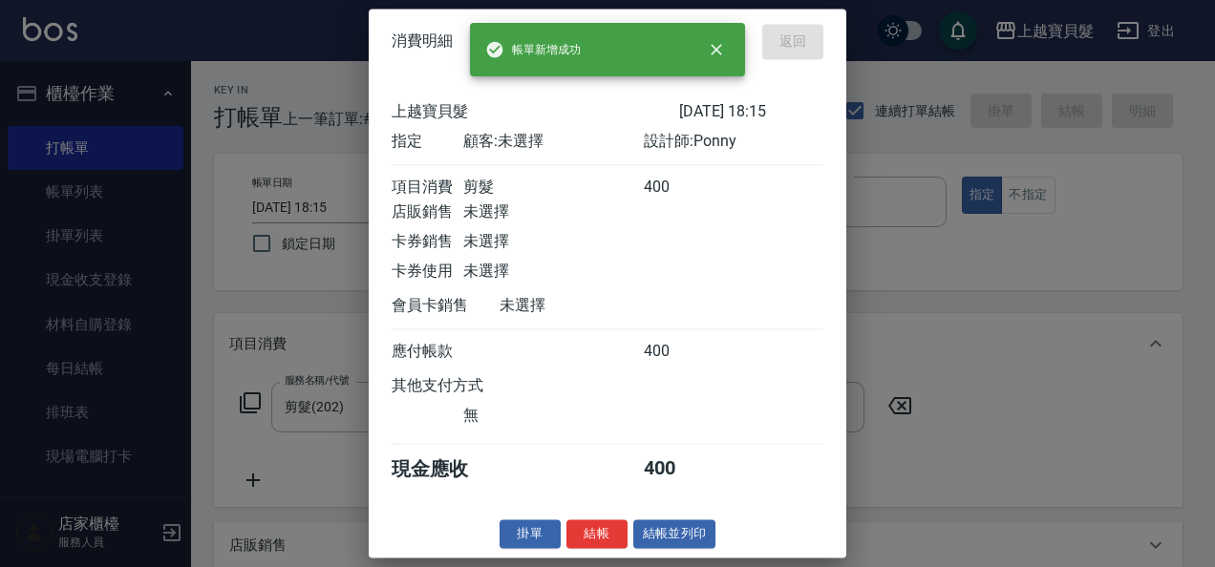
type input "[DATE] 18:28"
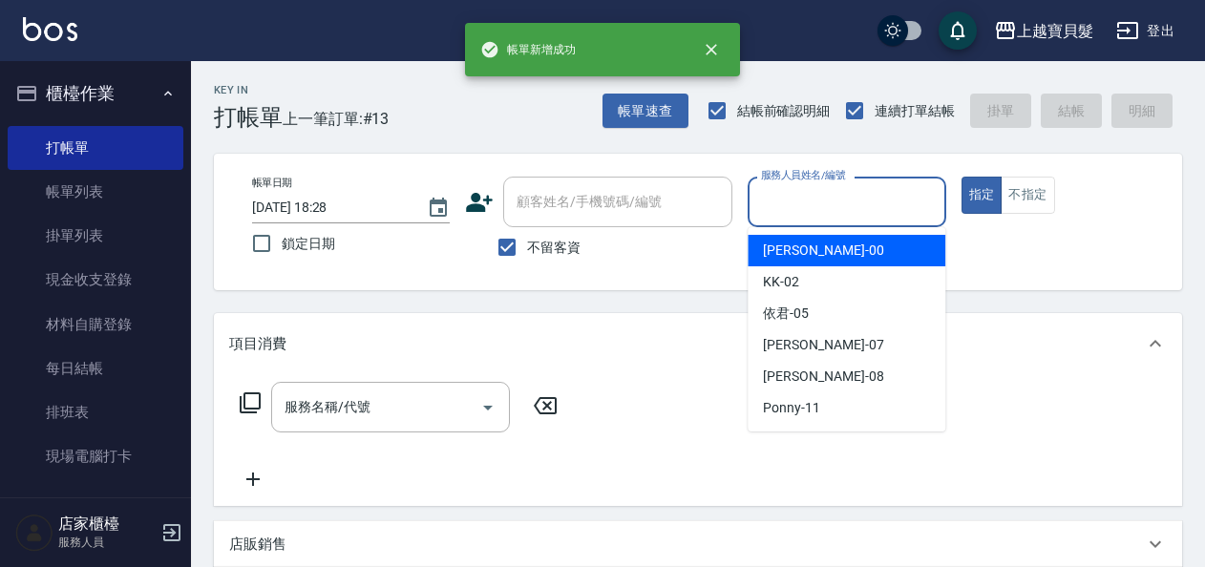
click at [804, 187] on input "服務人員姓名/編號" at bounding box center [846, 201] width 180 height 33
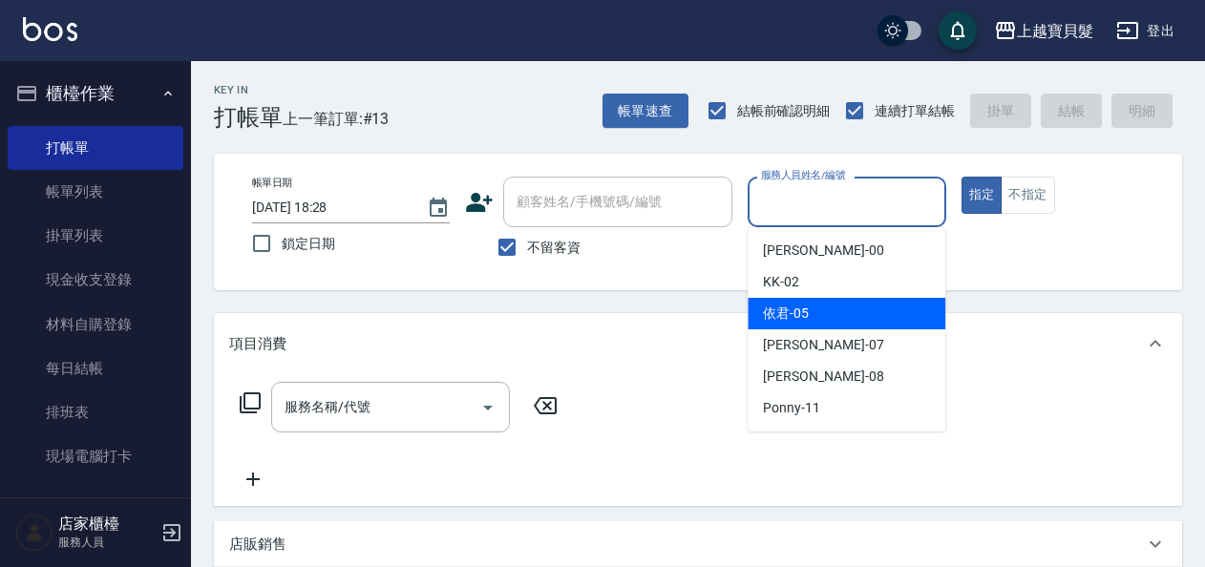
click at [775, 312] on span "依君 -05" at bounding box center [786, 314] width 46 height 20
click at [892, 209] on input "依君-05" at bounding box center [832, 201] width 152 height 33
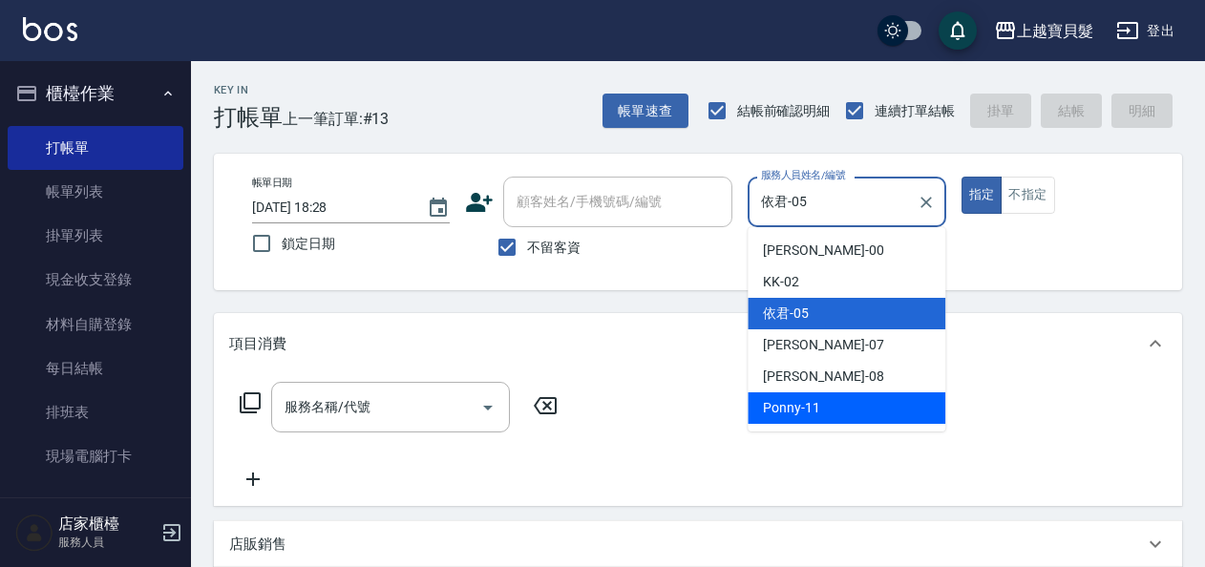
click at [844, 414] on div "Ponny -11" at bounding box center [847, 408] width 198 height 32
type input "Ponny-11"
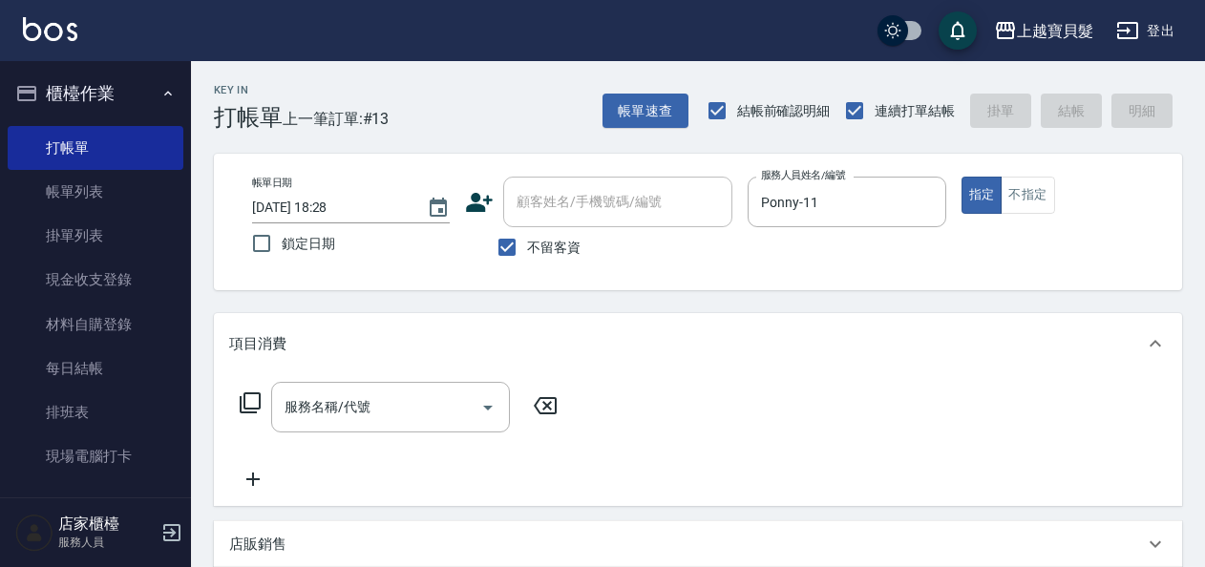
click at [246, 407] on icon at bounding box center [250, 402] width 23 height 23
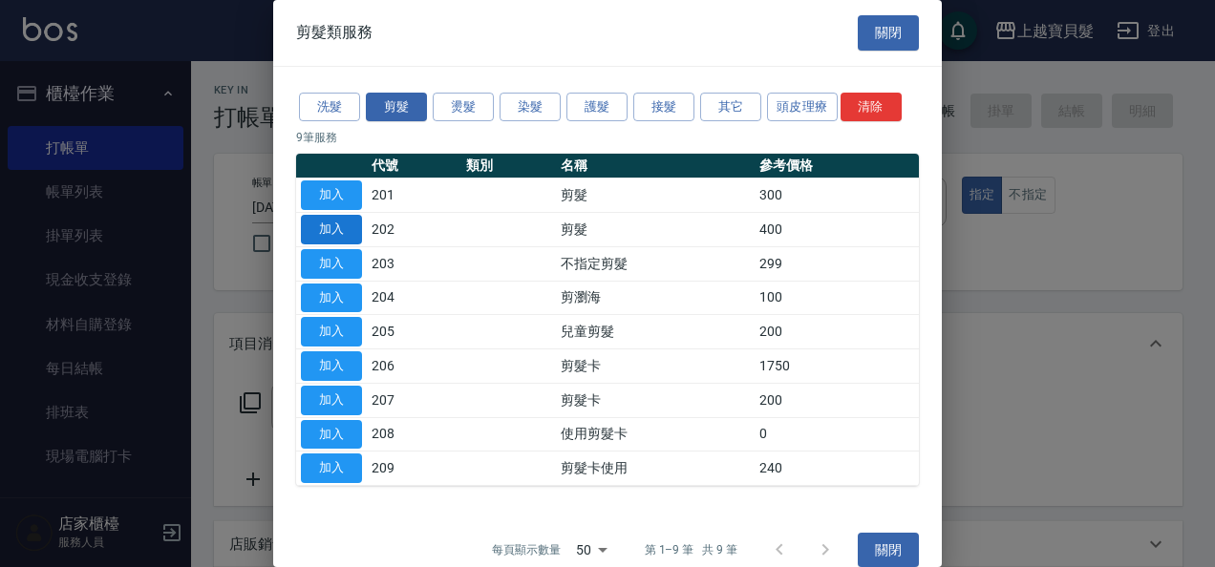
click at [341, 234] on button "加入" at bounding box center [331, 230] width 61 height 30
type input "剪髮(202)"
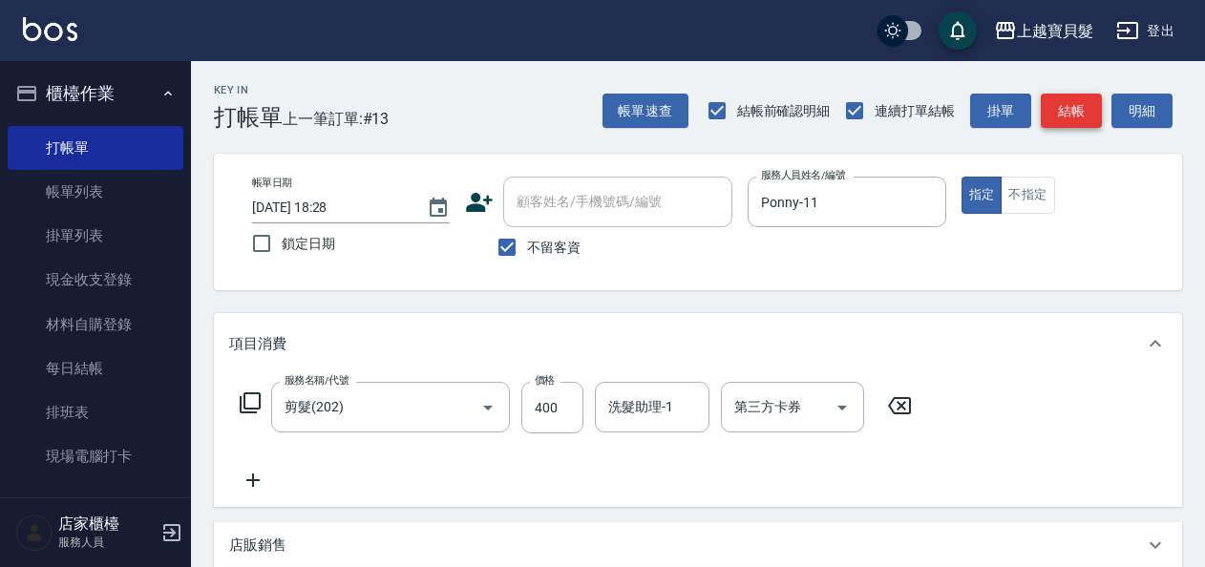
click at [1068, 114] on button "結帳" at bounding box center [1071, 111] width 61 height 35
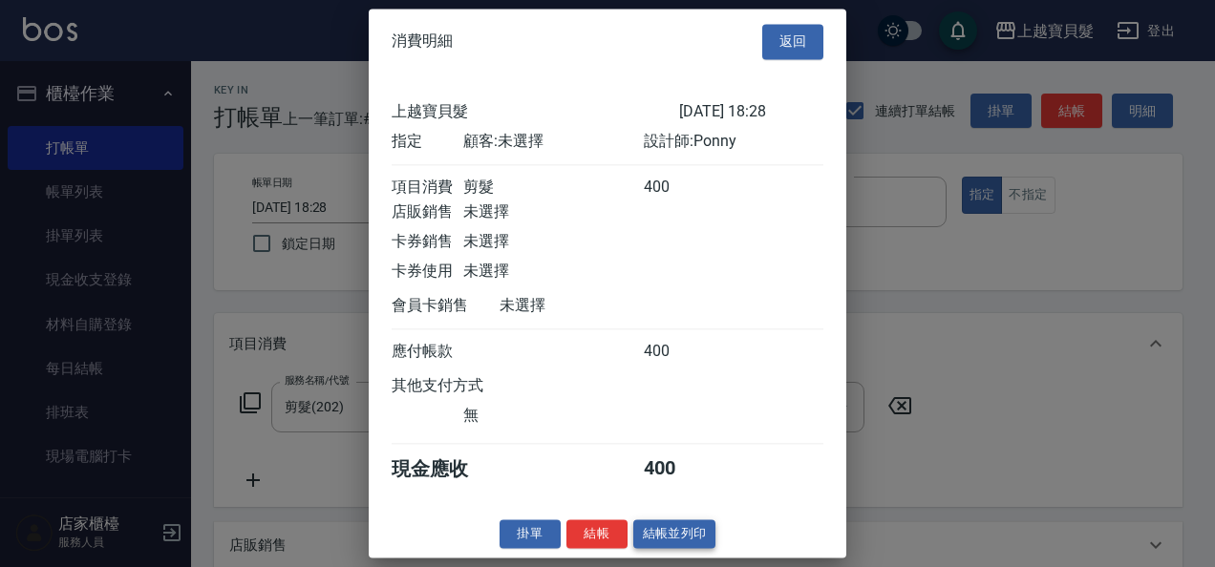
click at [659, 537] on button "結帳並列印" at bounding box center [674, 534] width 83 height 30
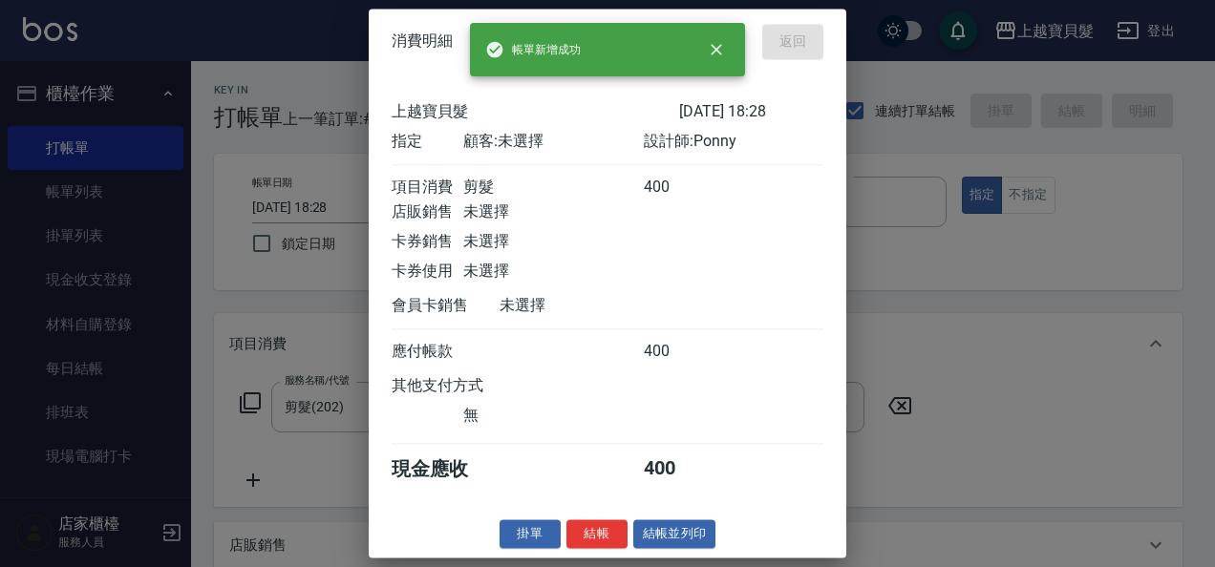
type input "[DATE] 18:29"
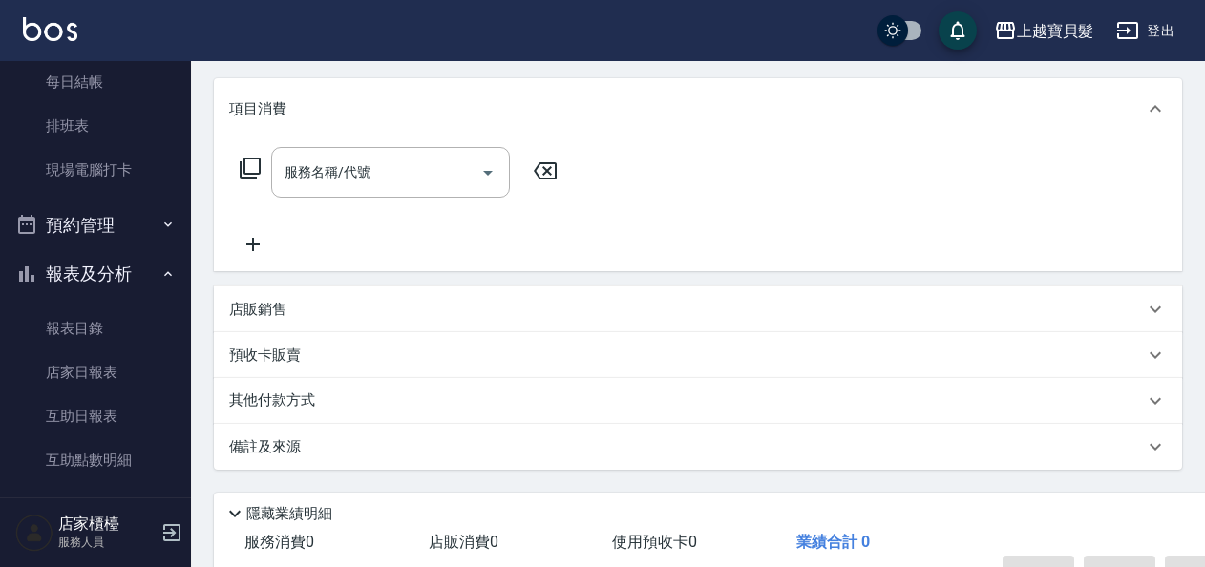
scroll to position [65, 0]
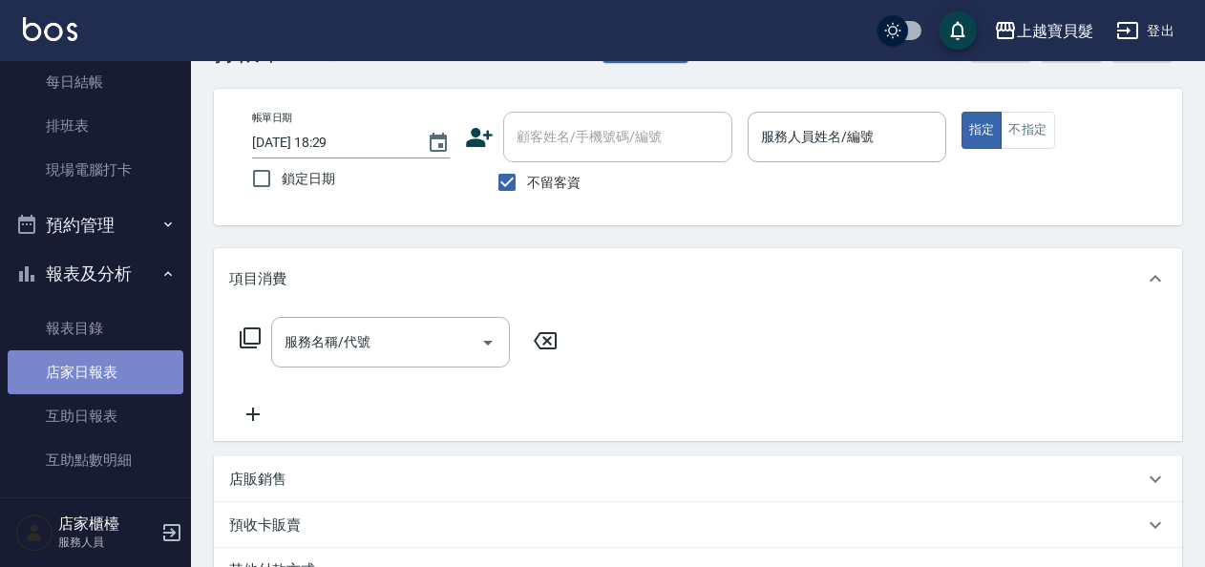
click at [105, 363] on link "店家日報表" at bounding box center [96, 372] width 176 height 44
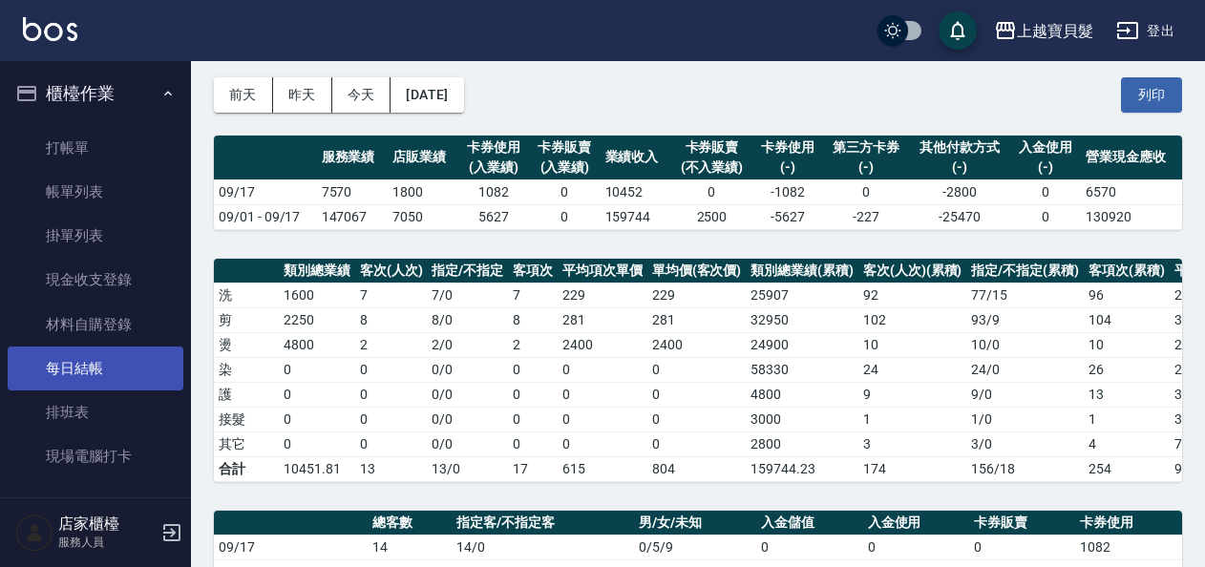
scroll to position [477, 0]
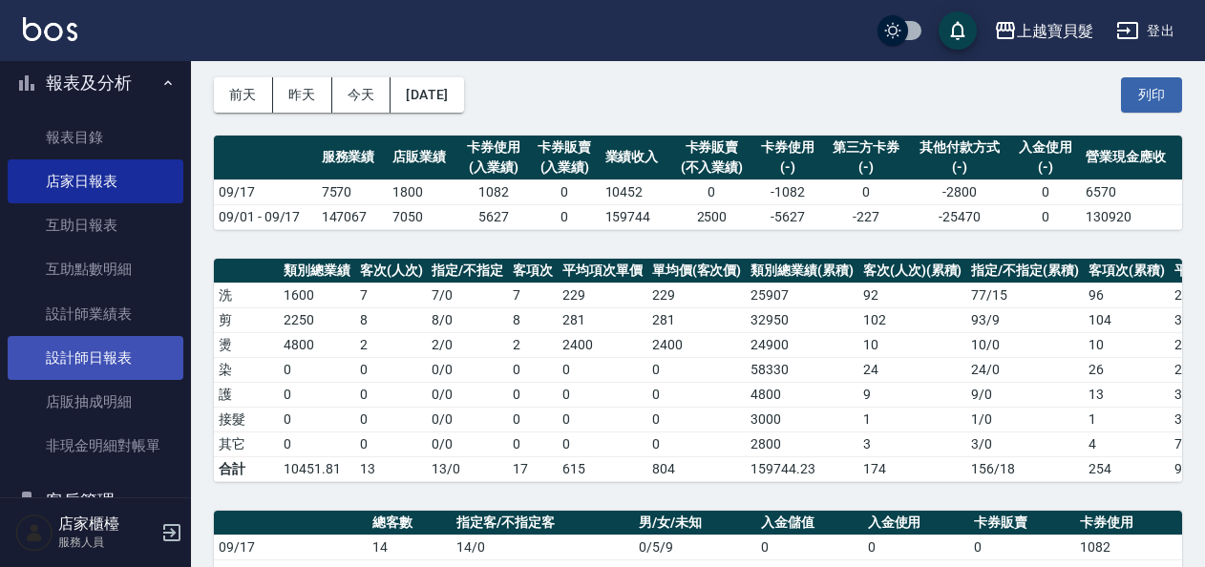
click at [99, 367] on link "設計師日報表" at bounding box center [96, 358] width 176 height 44
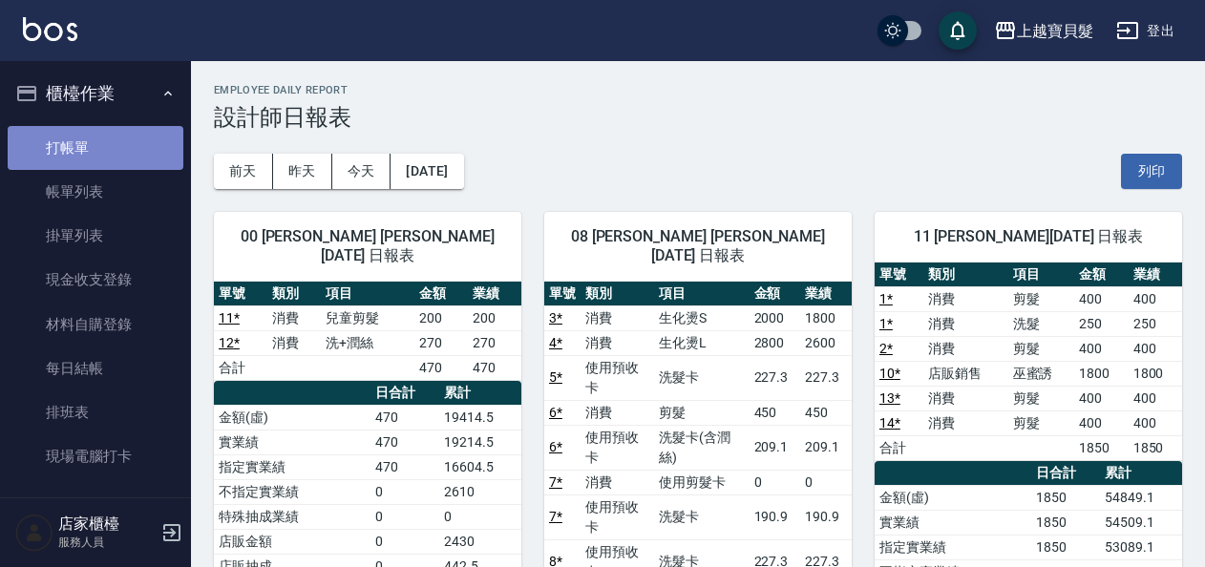
click at [95, 139] on link "打帳單" at bounding box center [96, 148] width 176 height 44
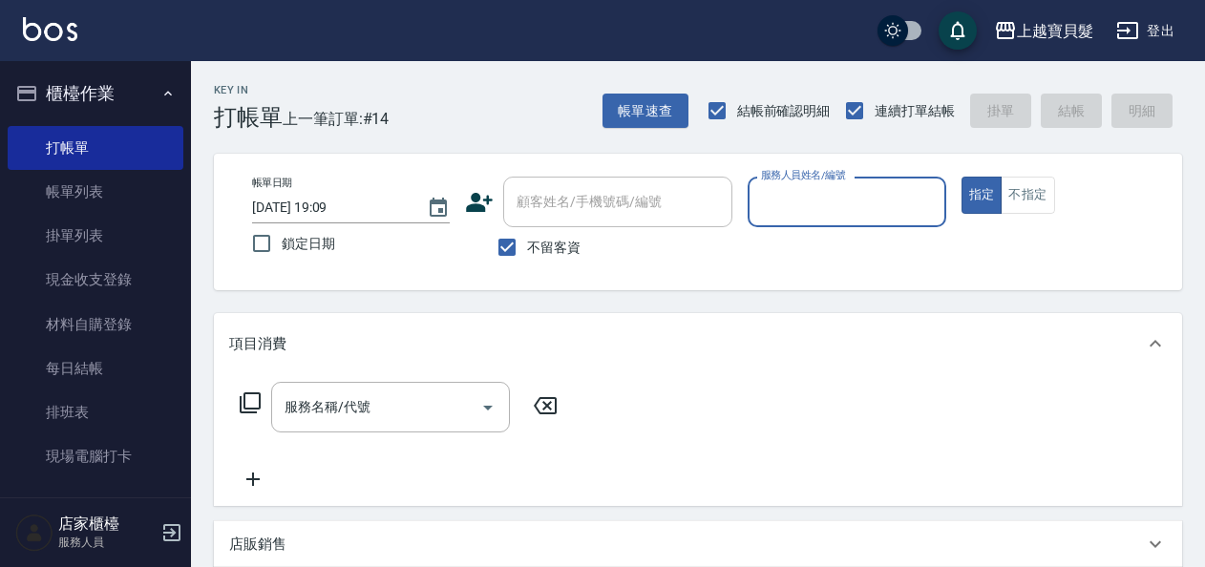
click at [861, 197] on input "服務人員姓名/編號" at bounding box center [846, 201] width 180 height 33
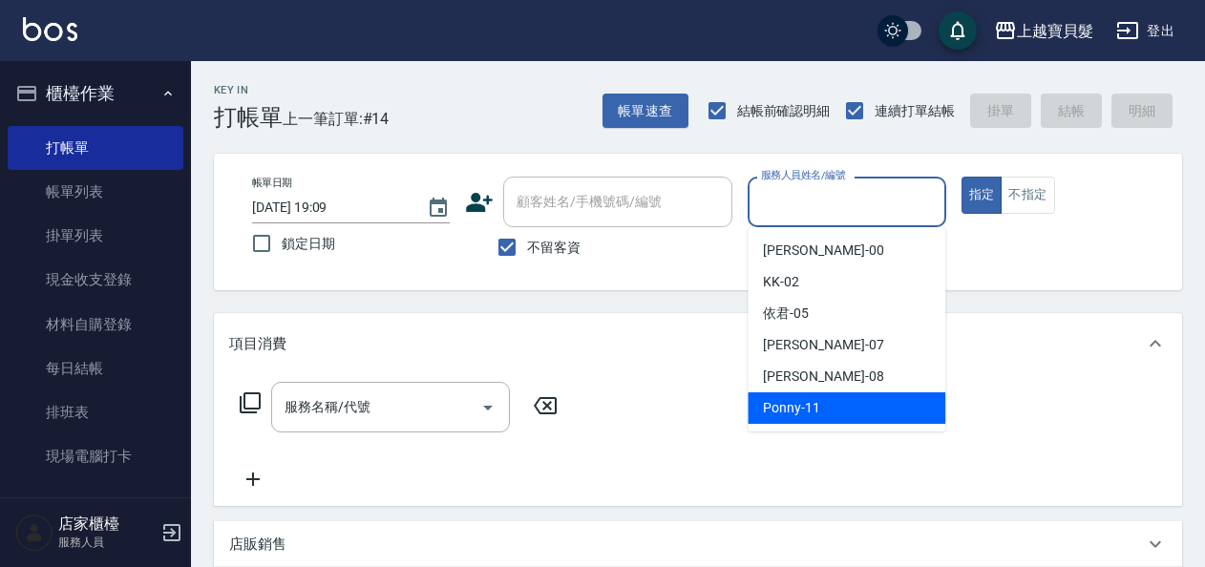
click at [818, 412] on span "Ponny -11" at bounding box center [791, 408] width 57 height 20
type input "Ponny-11"
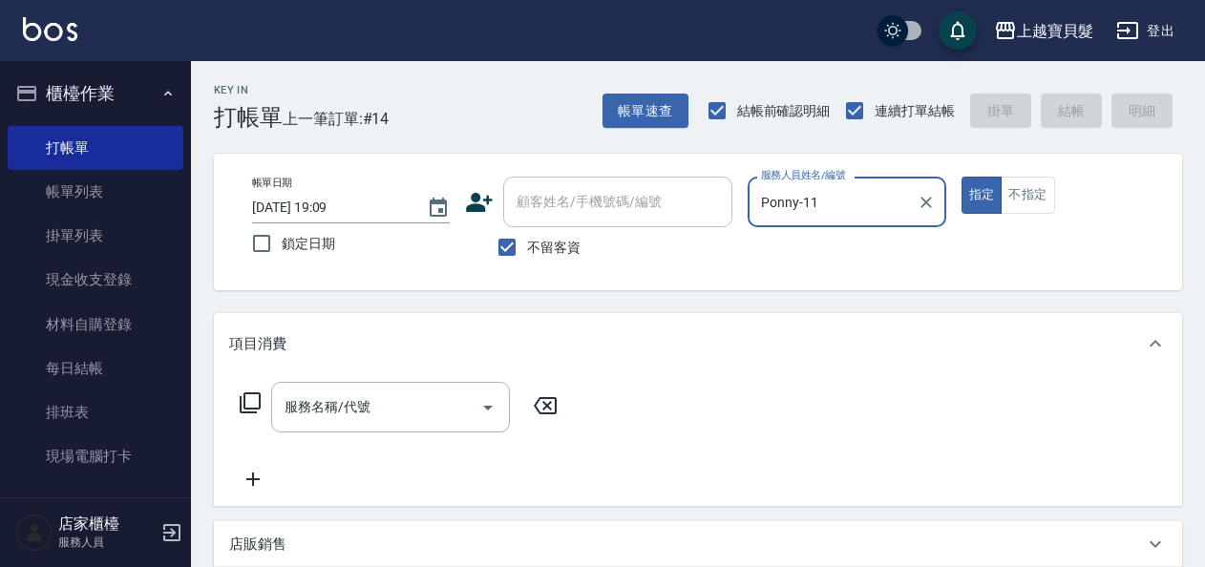
click at [260, 400] on icon at bounding box center [250, 402] width 21 height 21
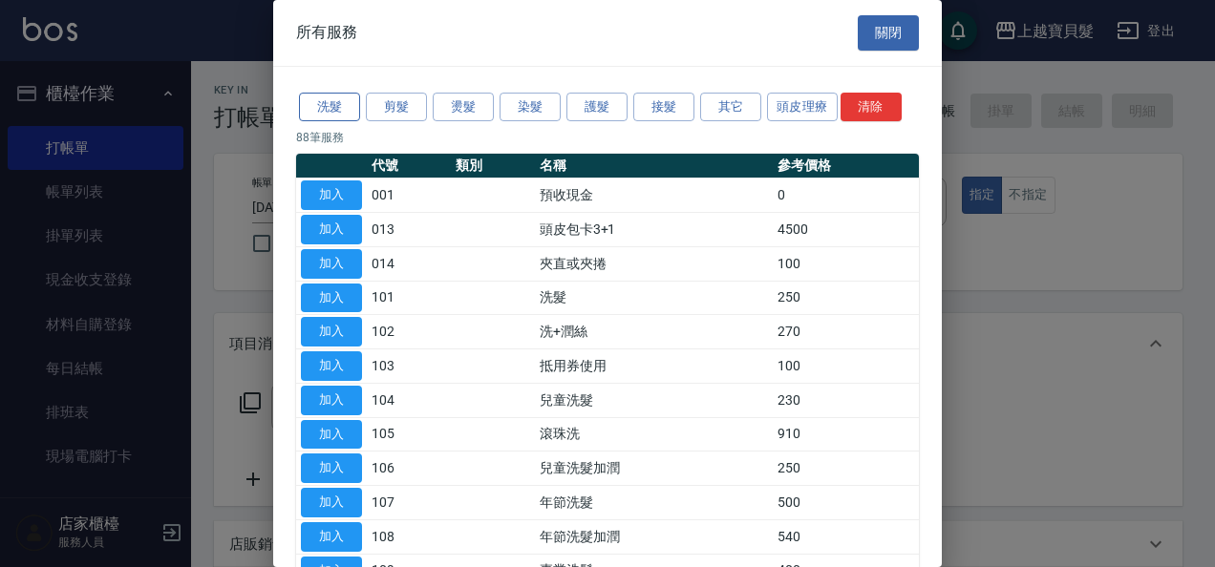
click at [330, 97] on button "洗髮" at bounding box center [329, 108] width 61 height 30
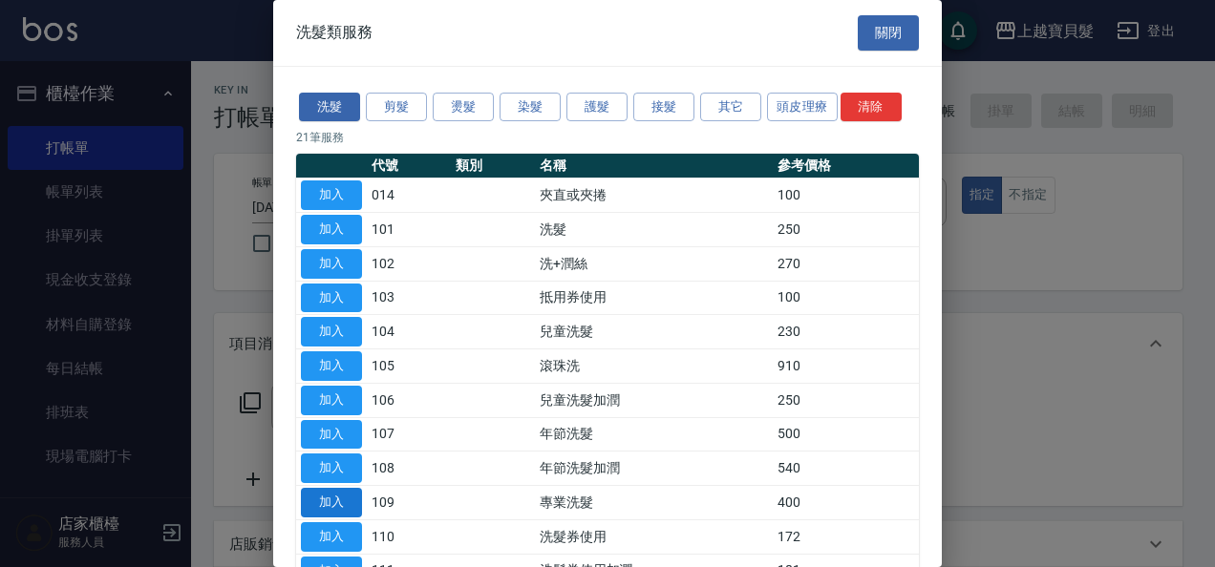
click at [343, 492] on button "加入" at bounding box center [331, 503] width 61 height 30
type input "專業洗髮(109)"
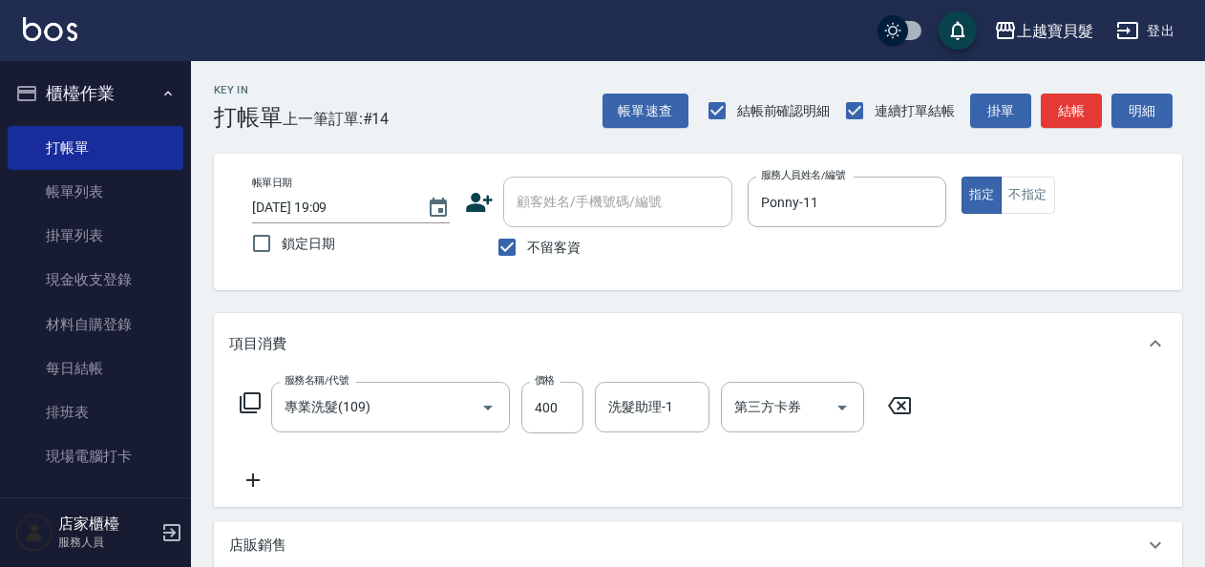
click at [251, 406] on icon at bounding box center [250, 402] width 23 height 23
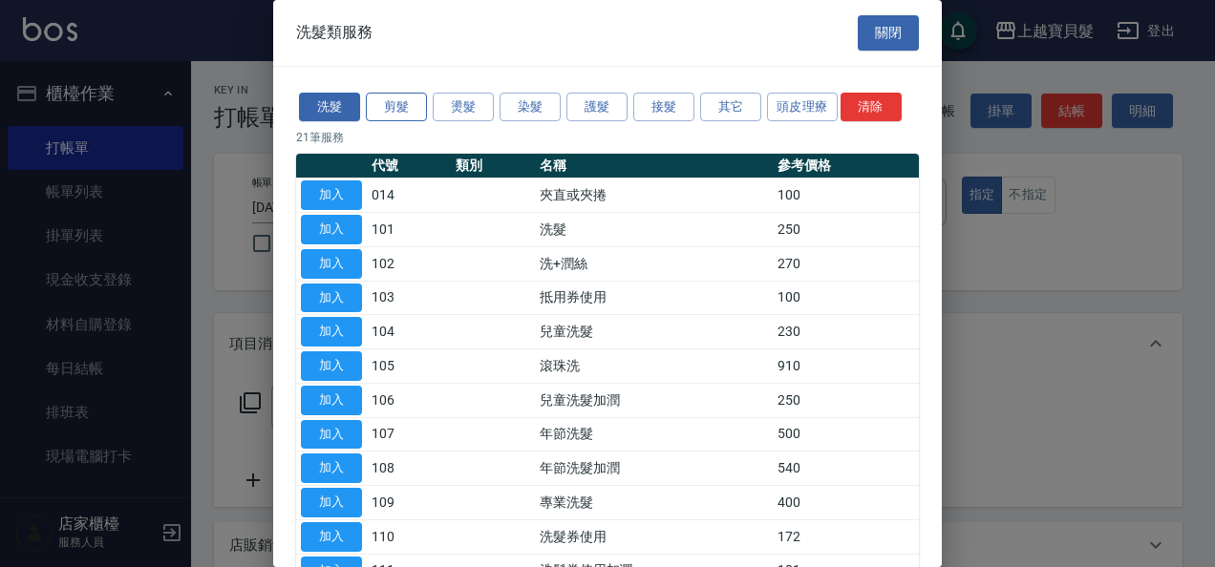
click at [396, 111] on button "剪髮" at bounding box center [396, 108] width 61 height 30
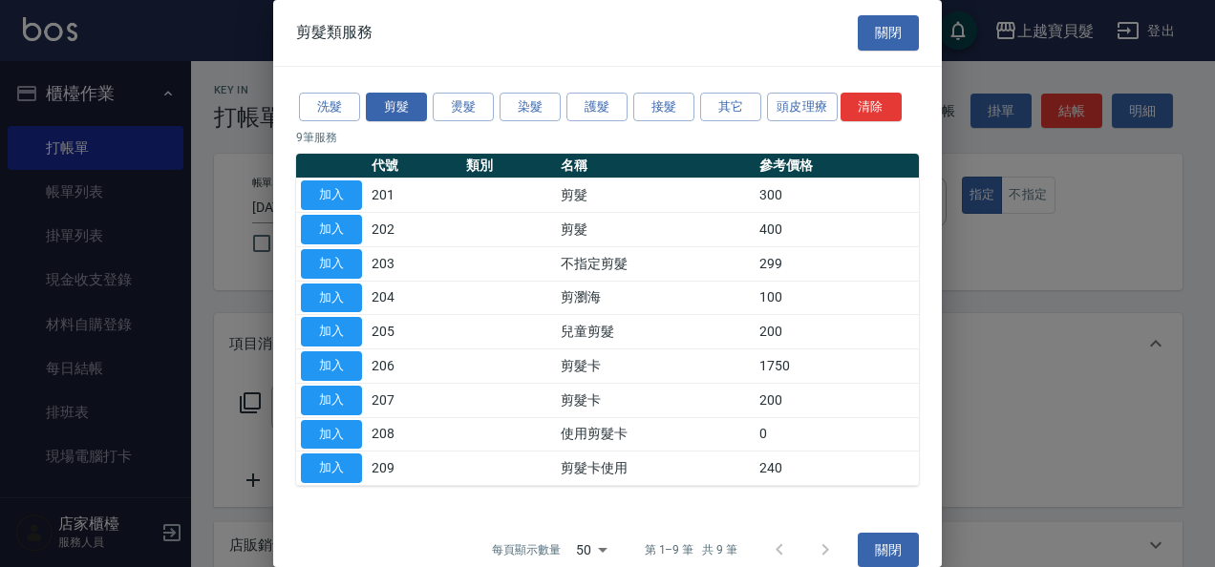
click at [346, 228] on button "加入" at bounding box center [331, 230] width 61 height 30
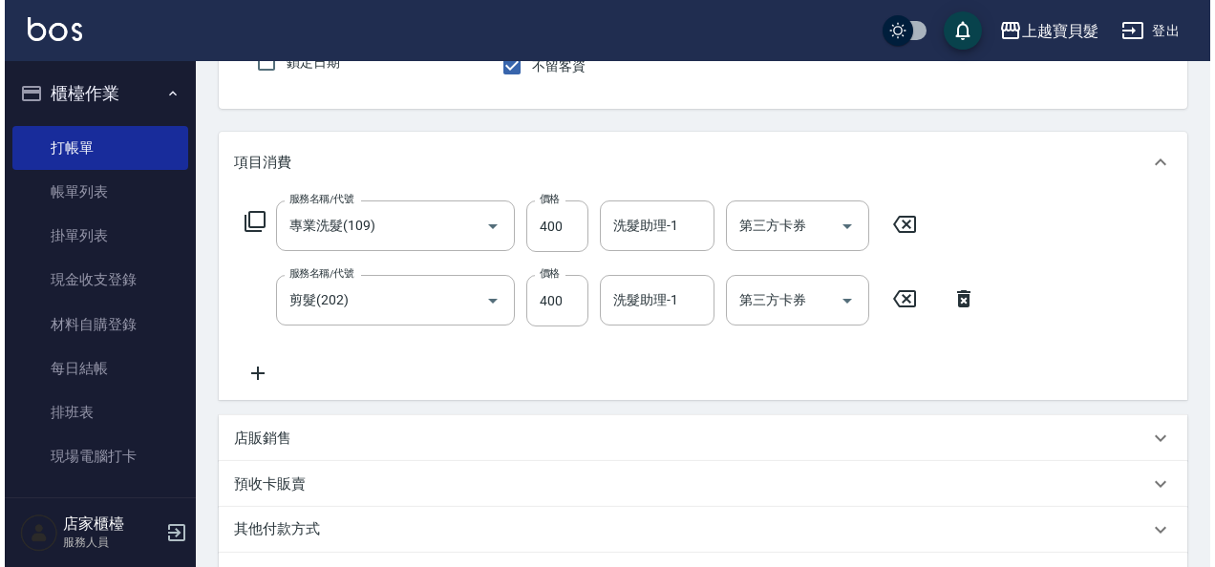
scroll to position [427, 0]
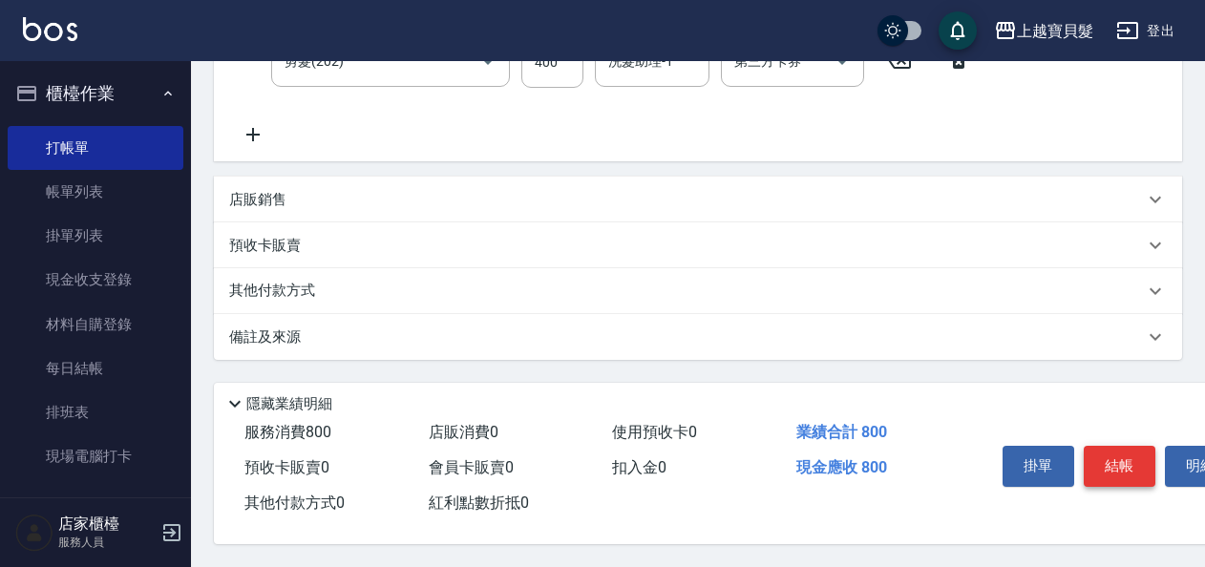
click at [1131, 446] on button "結帳" at bounding box center [1120, 466] width 72 height 40
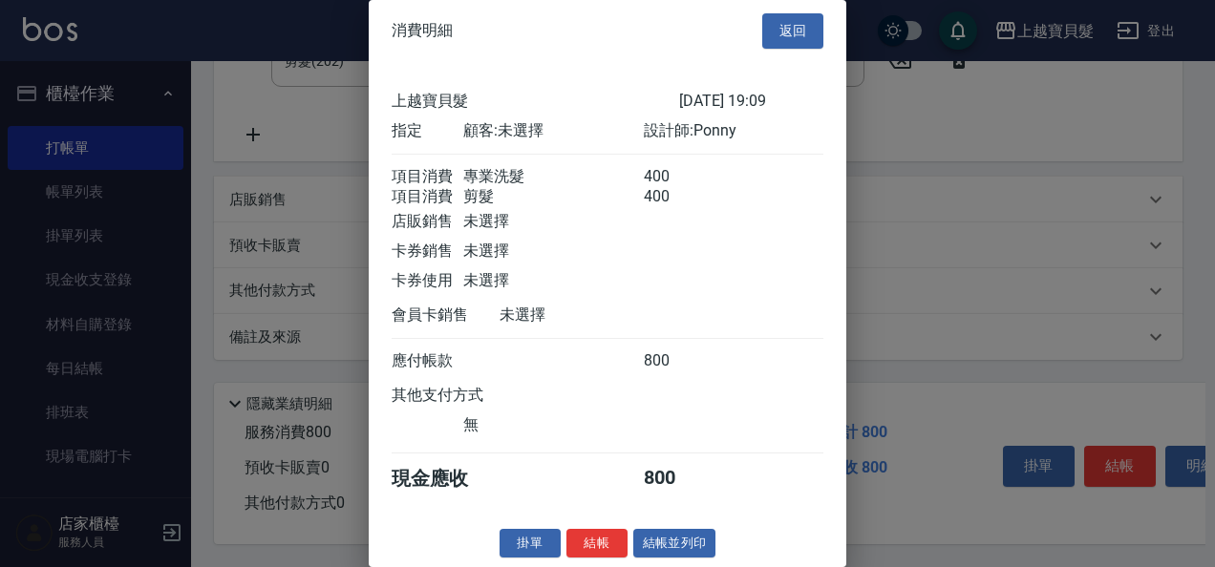
scroll to position [27, 0]
click at [691, 529] on button "結帳並列印" at bounding box center [674, 544] width 83 height 30
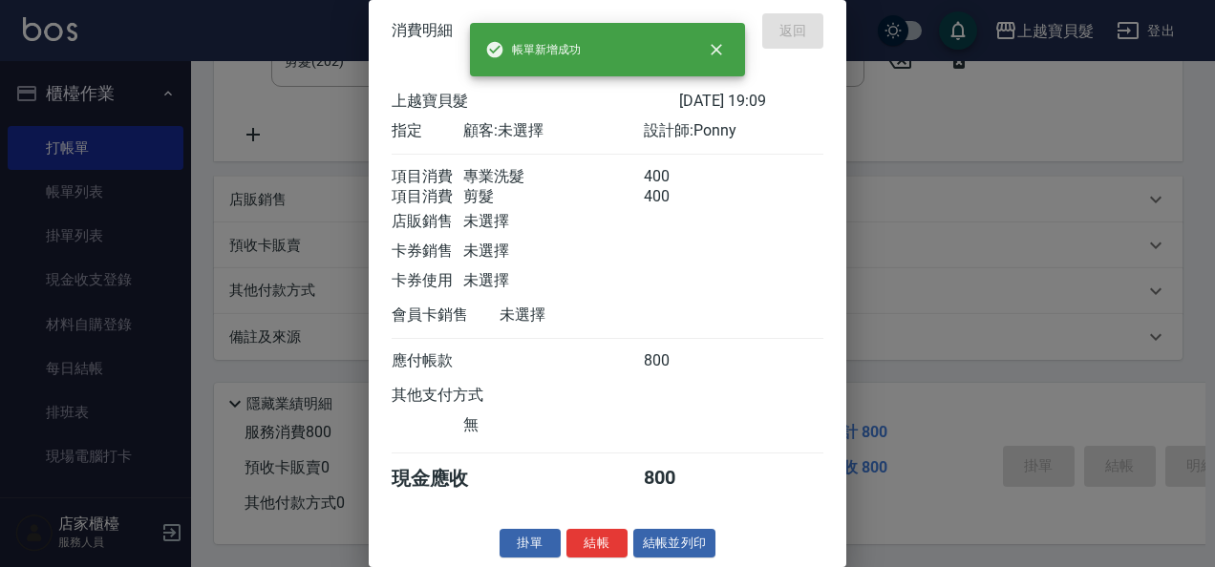
type input "[DATE] 19:10"
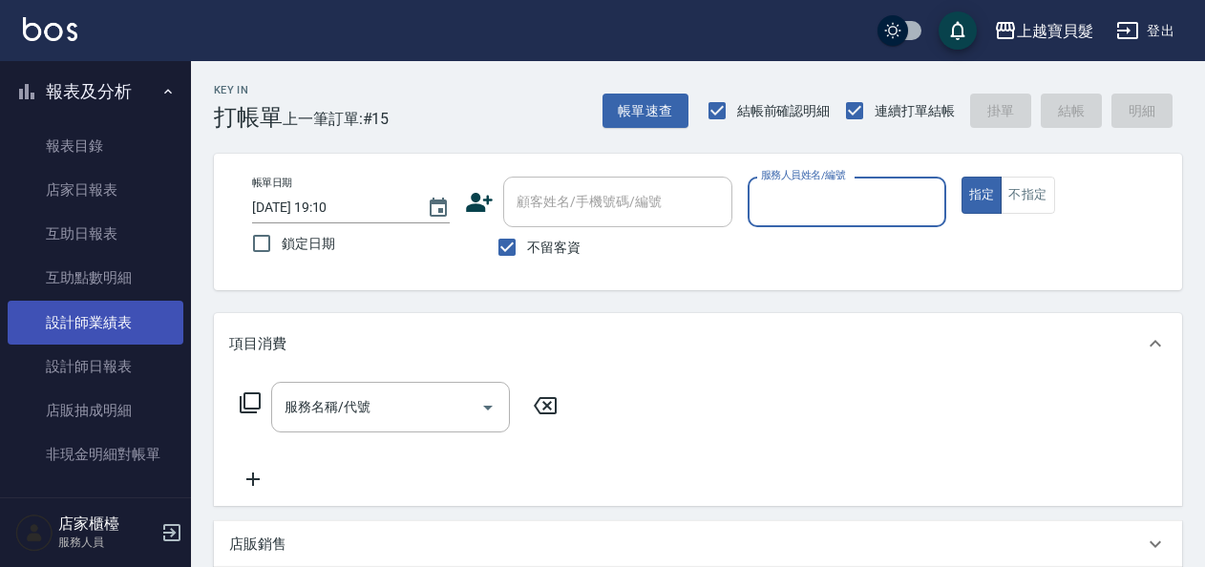
scroll to position [477, 0]
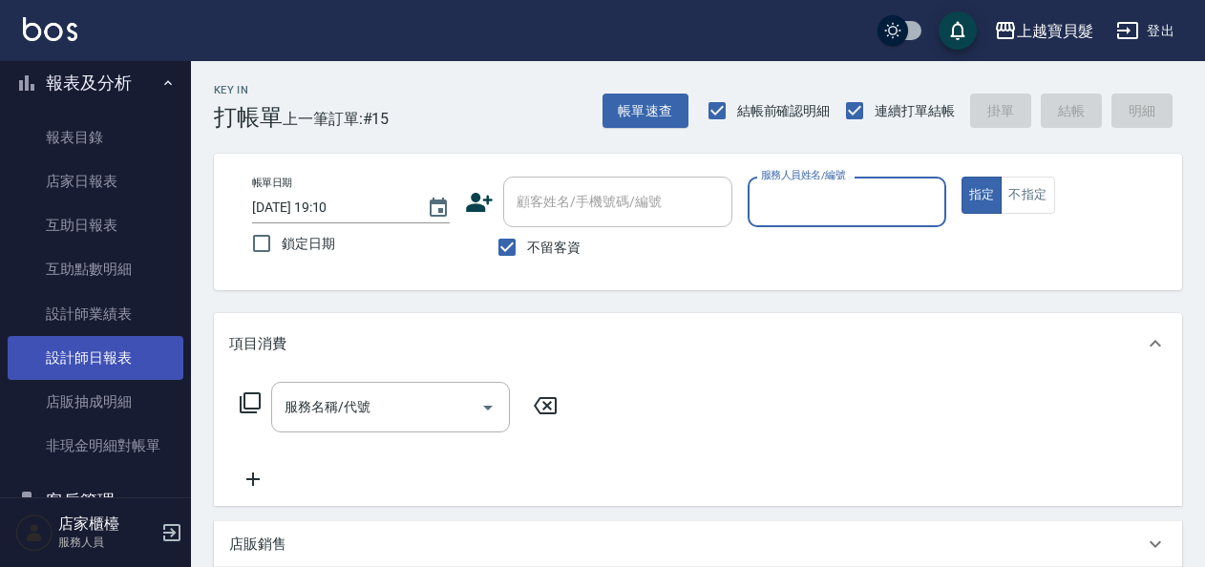
click at [103, 365] on link "設計師日報表" at bounding box center [96, 358] width 176 height 44
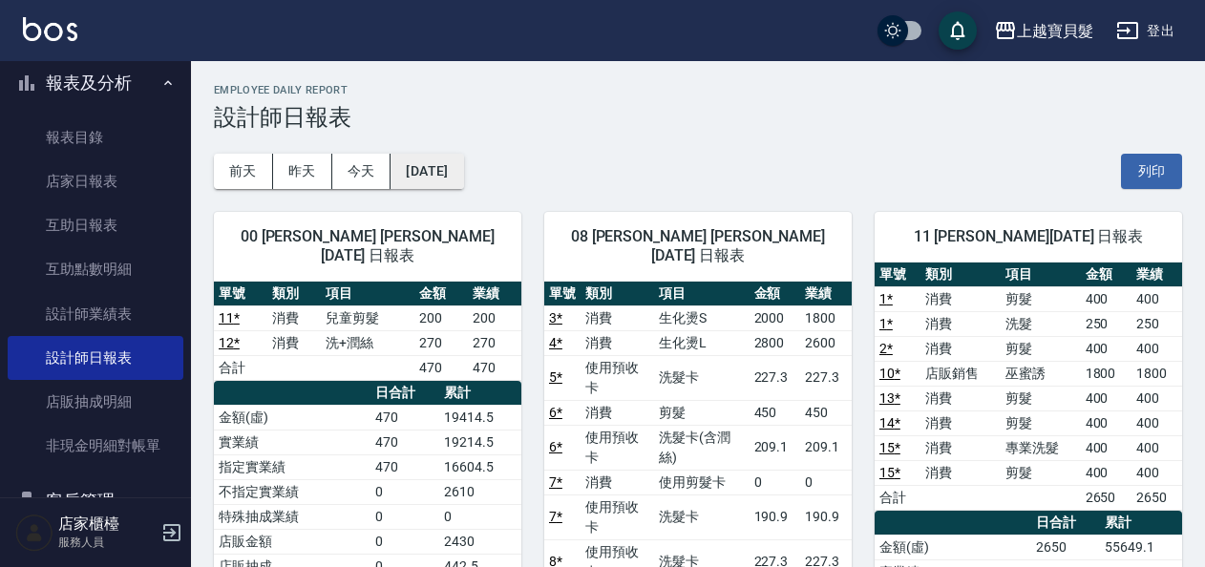
click at [454, 170] on button "[DATE]" at bounding box center [427, 171] width 73 height 35
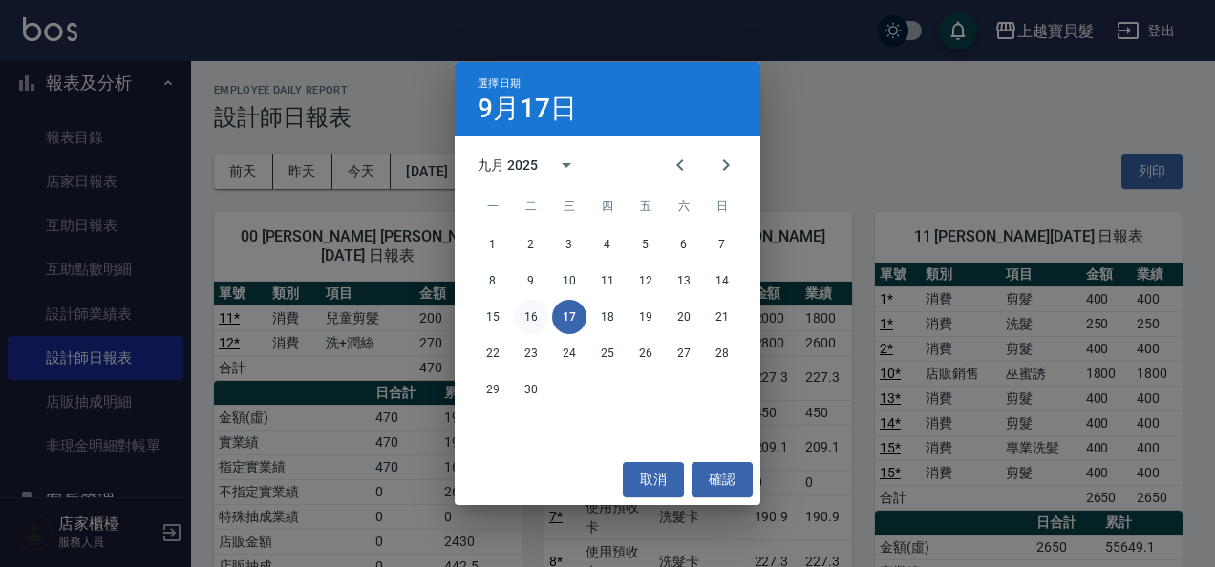
click at [519, 319] on button "16" at bounding box center [531, 317] width 34 height 34
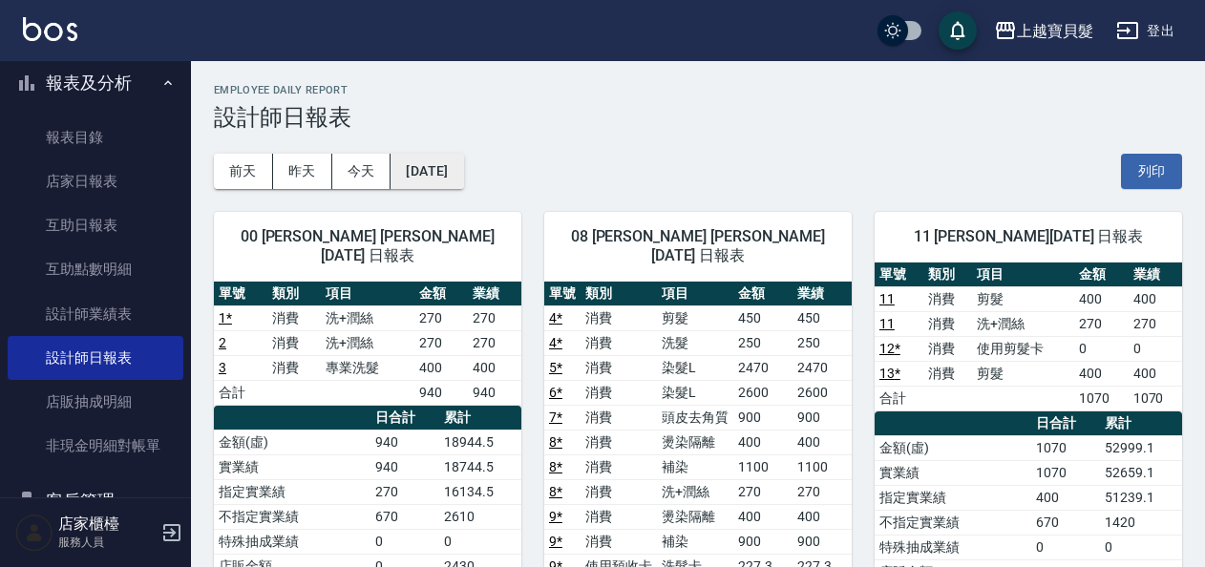
click at [444, 168] on button "[DATE]" at bounding box center [427, 171] width 73 height 35
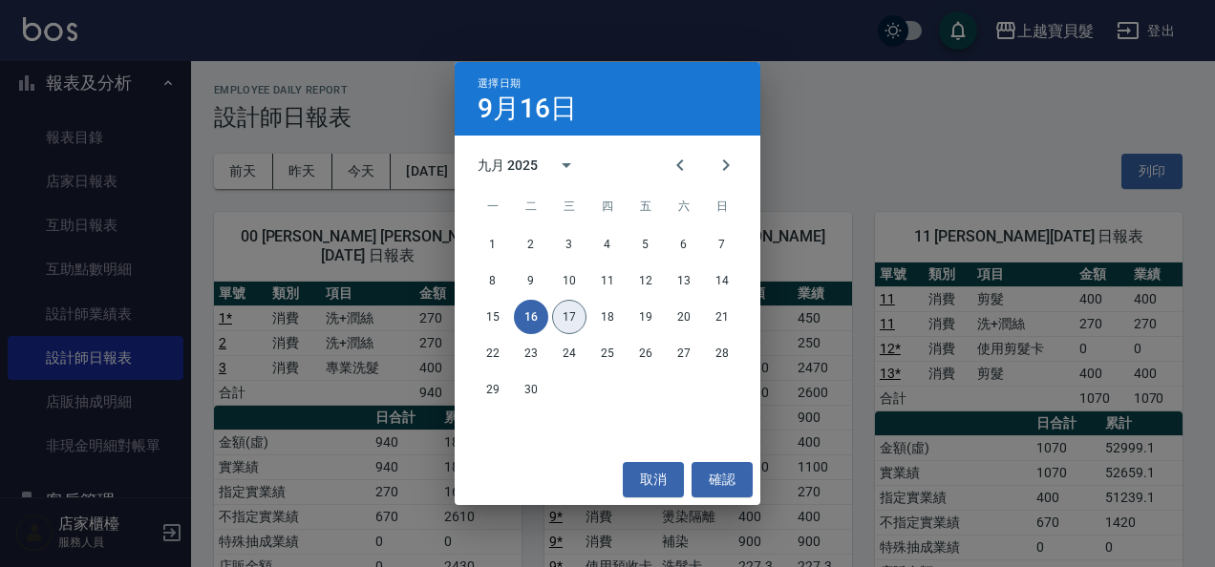
click at [562, 314] on button "17" at bounding box center [569, 317] width 34 height 34
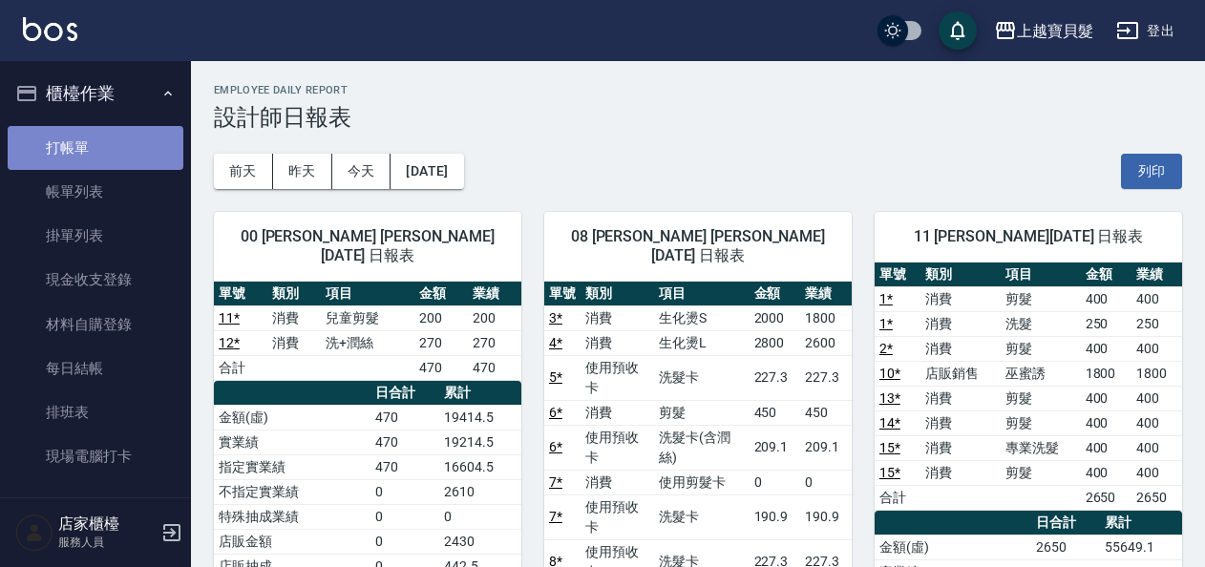
click at [111, 153] on link "打帳單" at bounding box center [96, 148] width 176 height 44
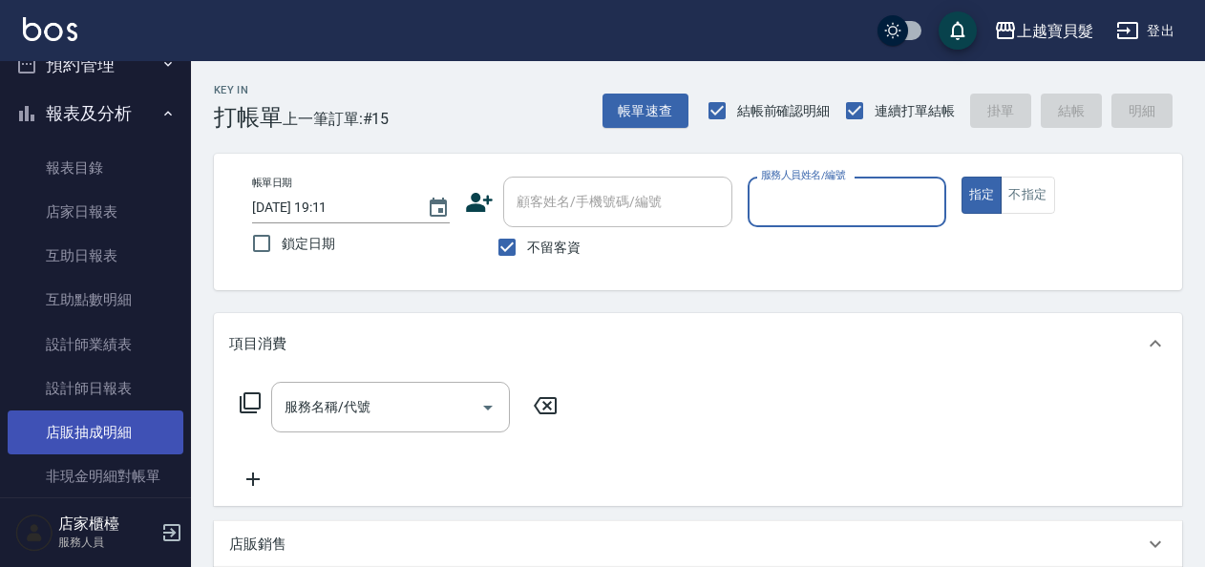
scroll to position [477, 0]
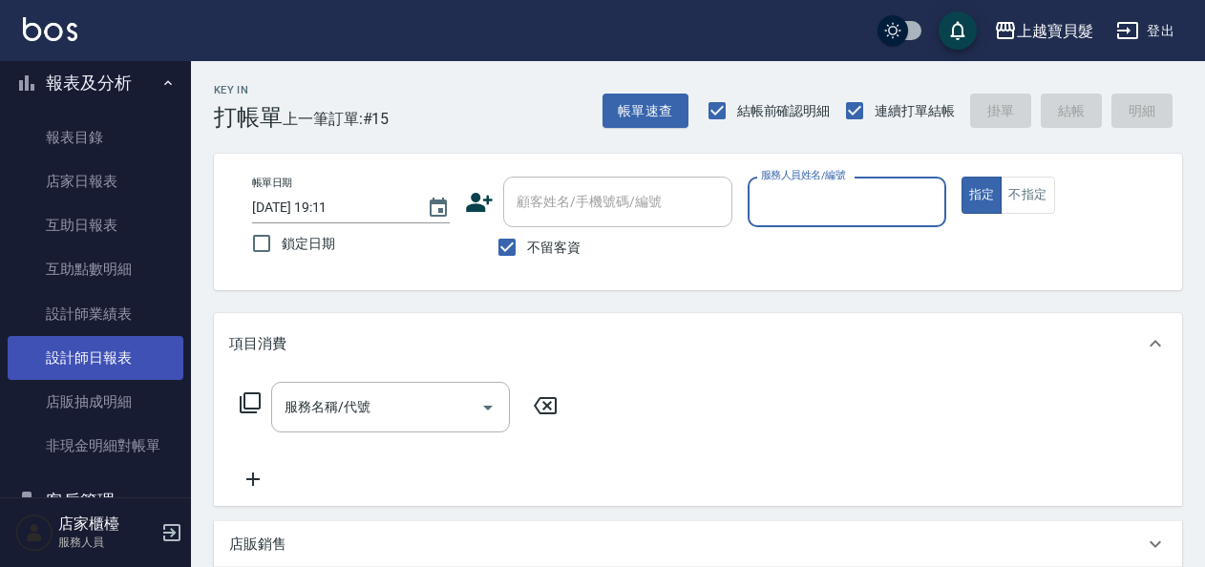
click at [113, 358] on link "設計師日報表" at bounding box center [96, 358] width 176 height 44
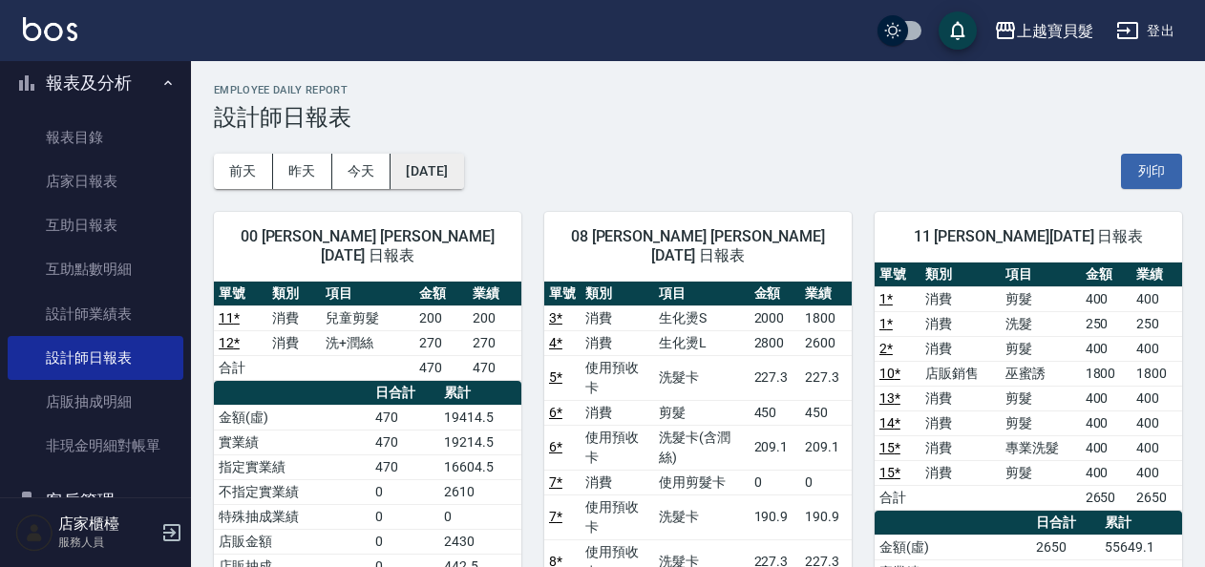
click at [414, 172] on button "[DATE]" at bounding box center [427, 171] width 73 height 35
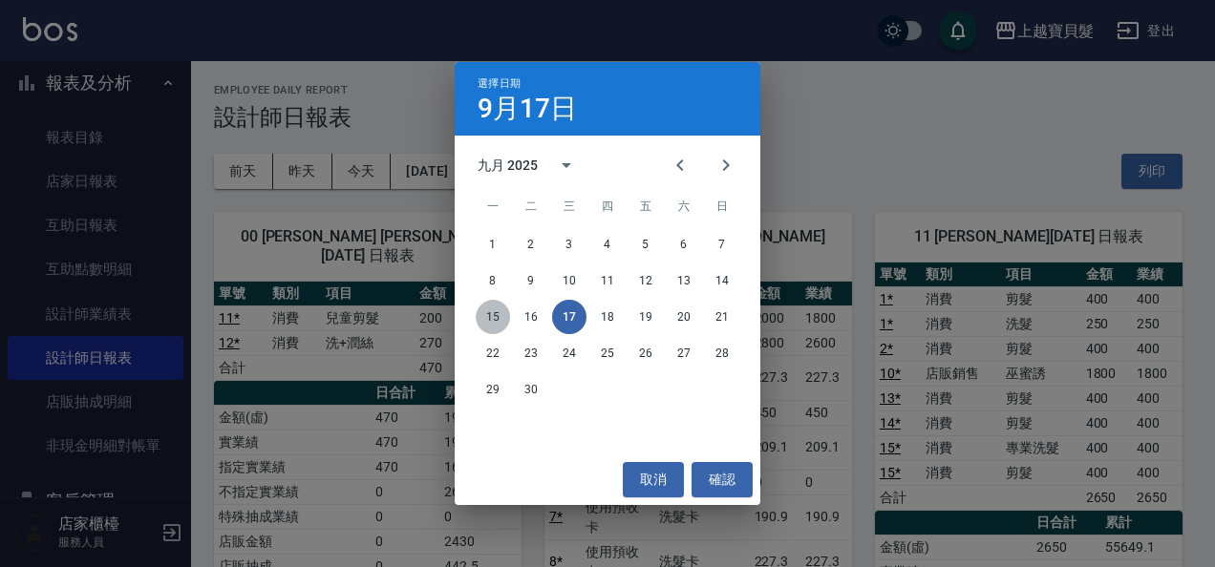
click at [505, 316] on button "15" at bounding box center [493, 317] width 34 height 34
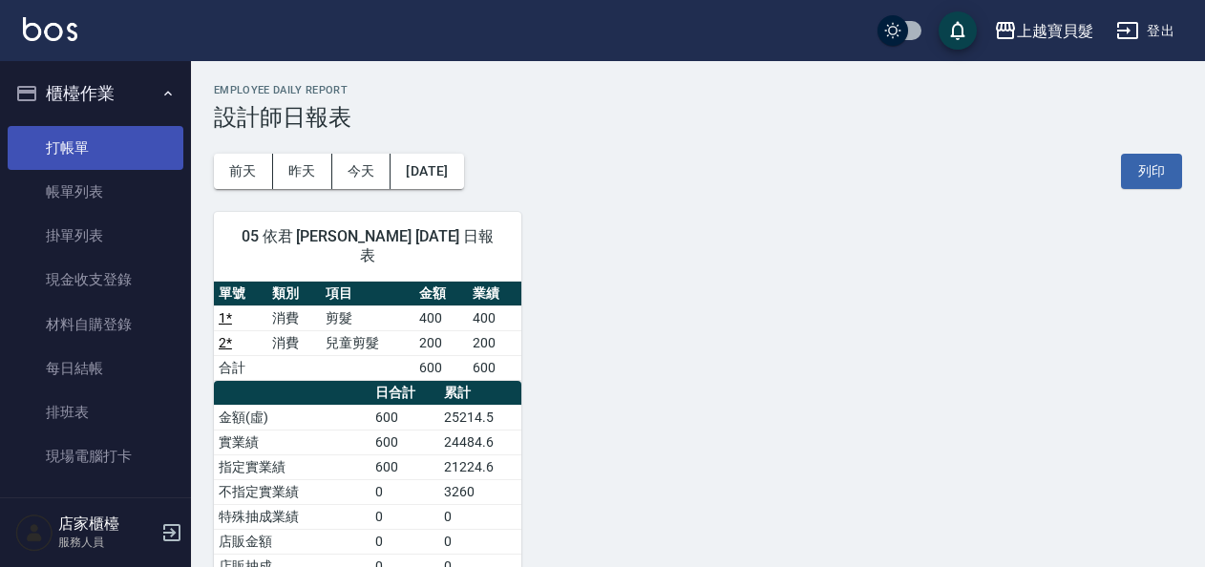
click at [90, 155] on link "打帳單" at bounding box center [96, 148] width 176 height 44
